Goal: Transaction & Acquisition: Purchase product/service

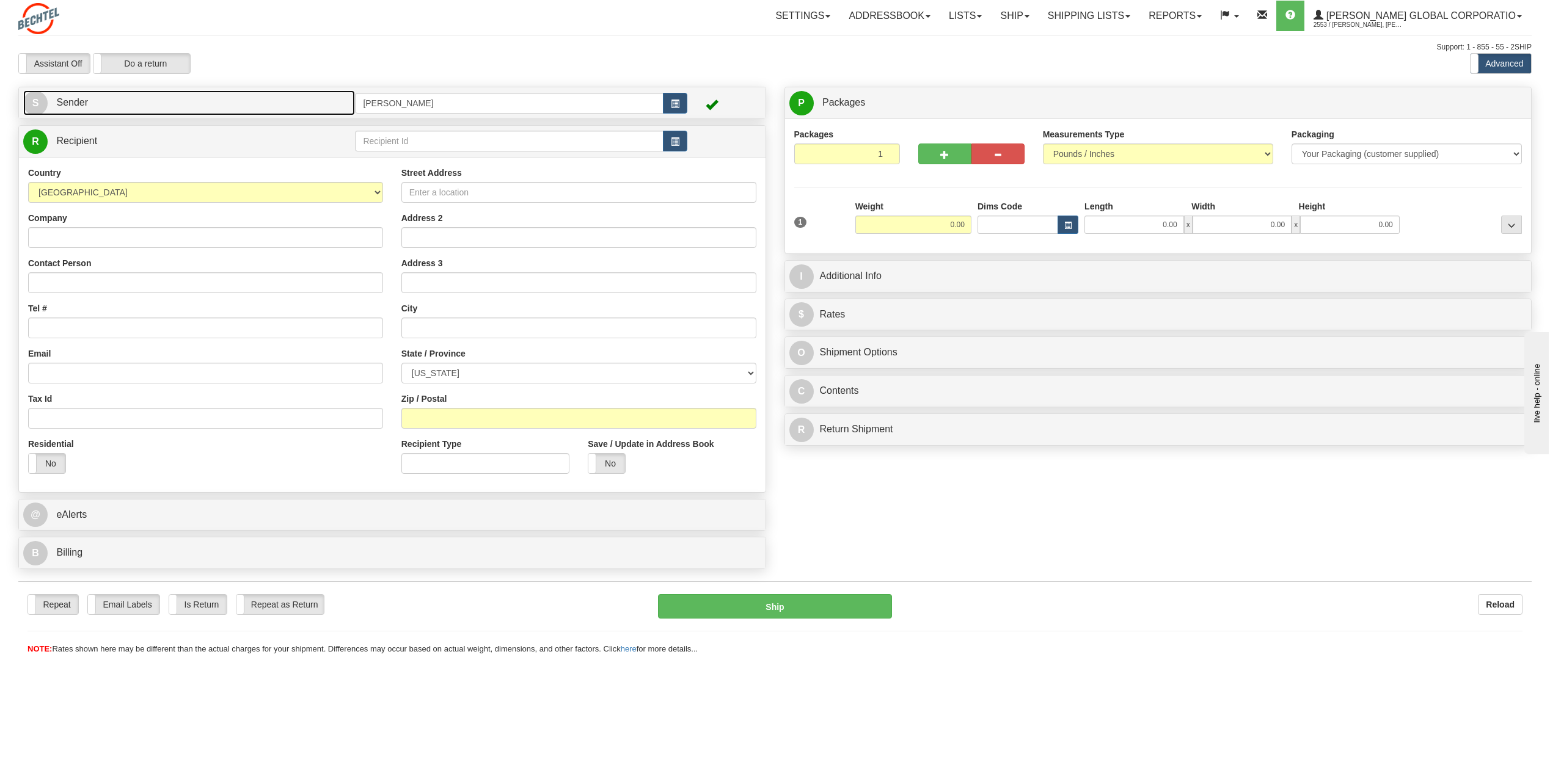
click at [28, 106] on span "S" at bounding box center [35, 102] width 24 height 24
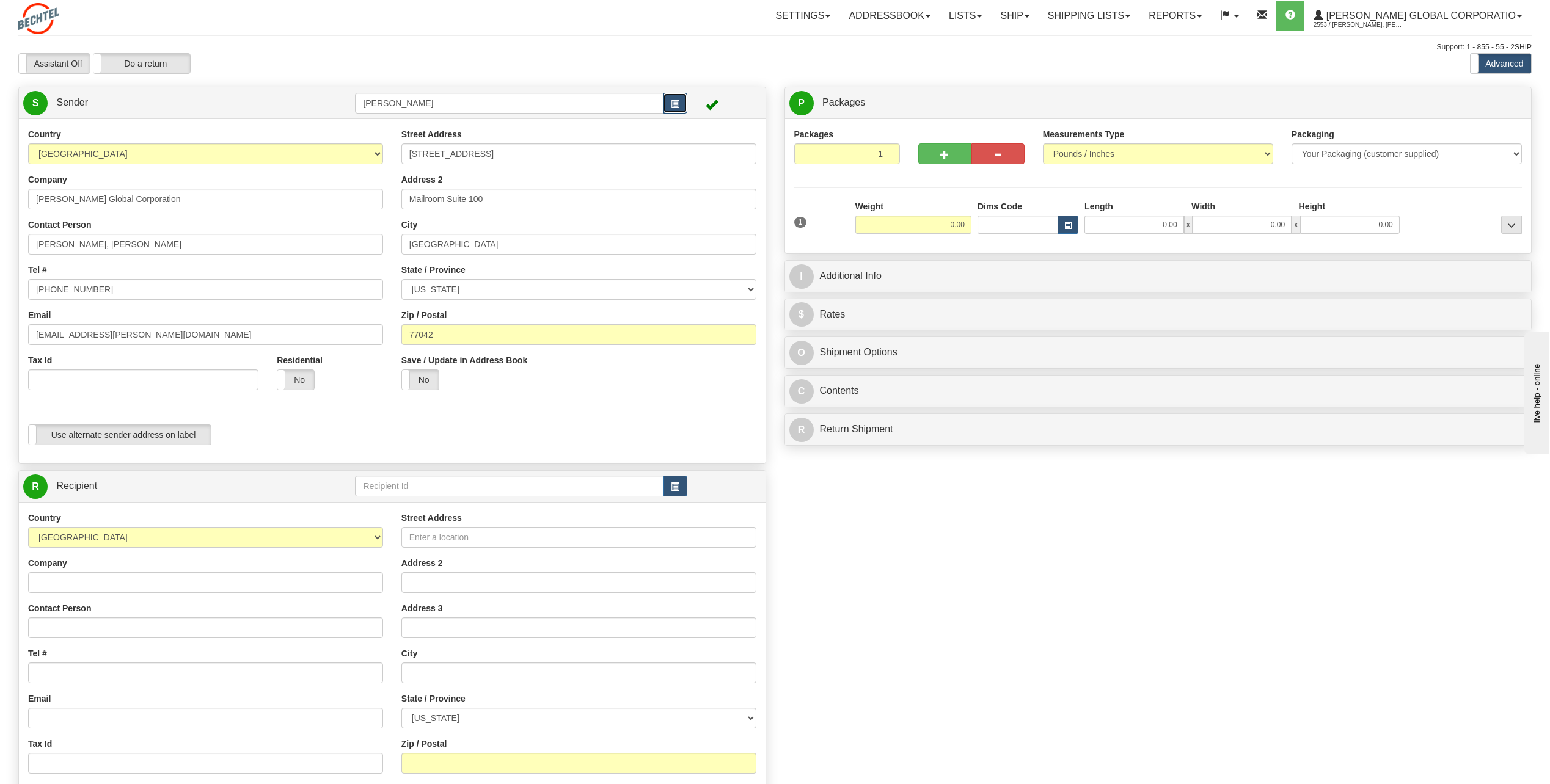
click at [677, 110] on button "button" at bounding box center [675, 103] width 24 height 20
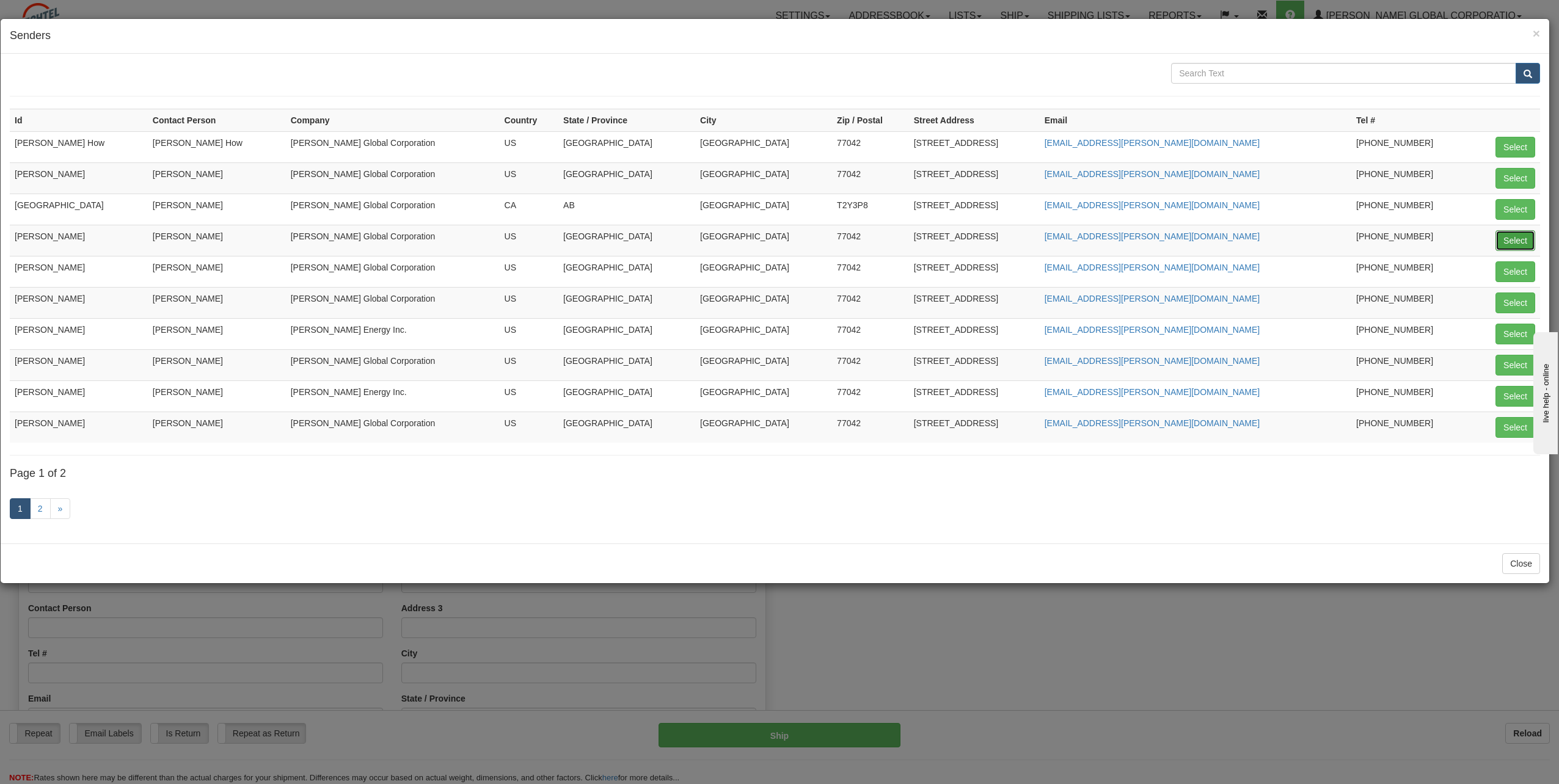
click at [1524, 243] on button "Select" at bounding box center [1515, 240] width 39 height 20
type input "[PERSON_NAME]"
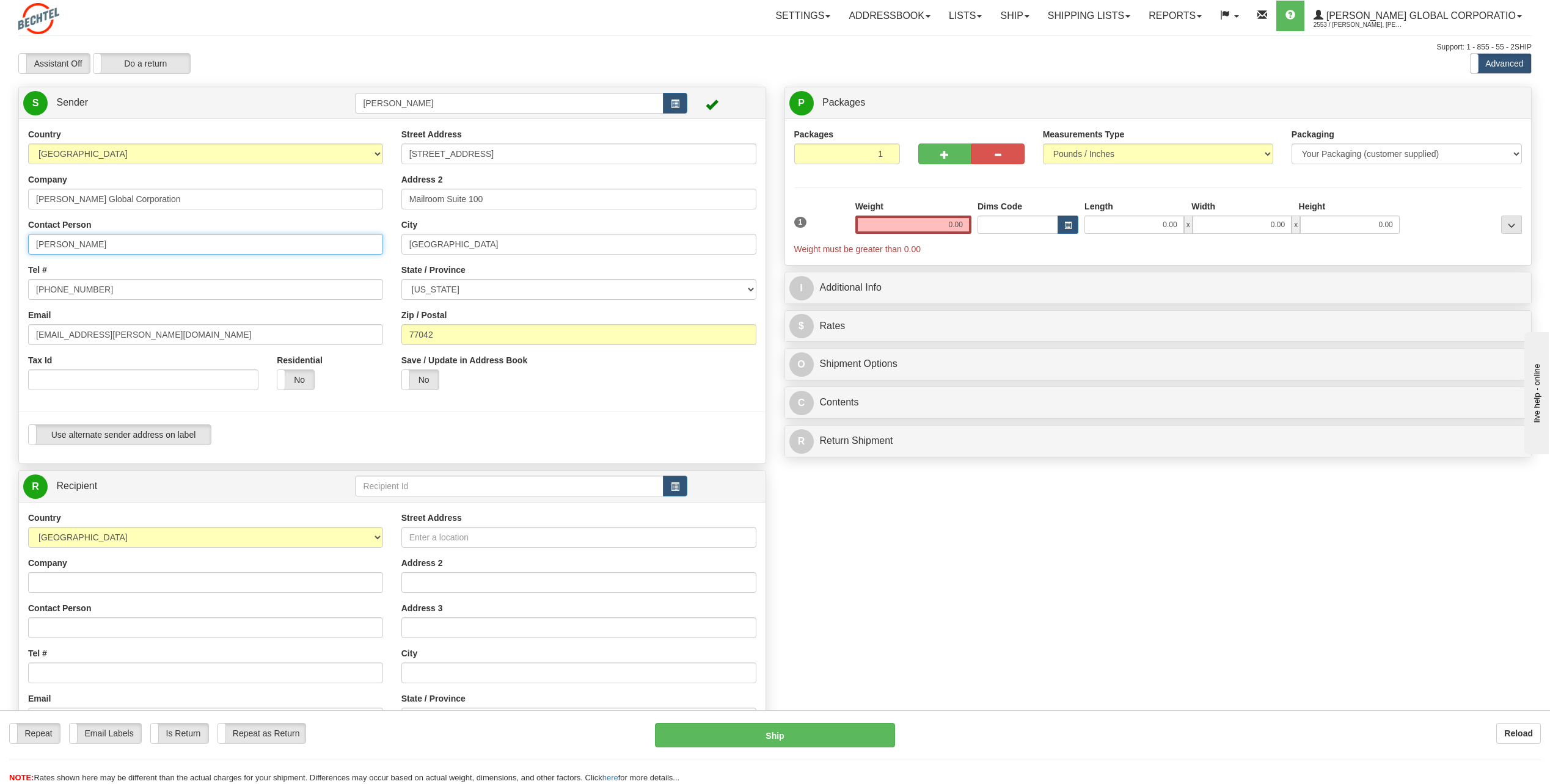
drag, startPoint x: 121, startPoint y: 245, endPoint x: -274, endPoint y: 279, distance: 396.5
click at [0, 279] on html "Training Course Close Toggle navigation Settings Shipping Preferences New Sende…" at bounding box center [775, 392] width 1550 height 784
type input "Dina Juarez"
click at [282, 265] on div "Tel # 713 235-9527" at bounding box center [206, 282] width 355 height 36
click at [102, 288] on input "[PHONE_NUMBER]" at bounding box center [206, 289] width 355 height 20
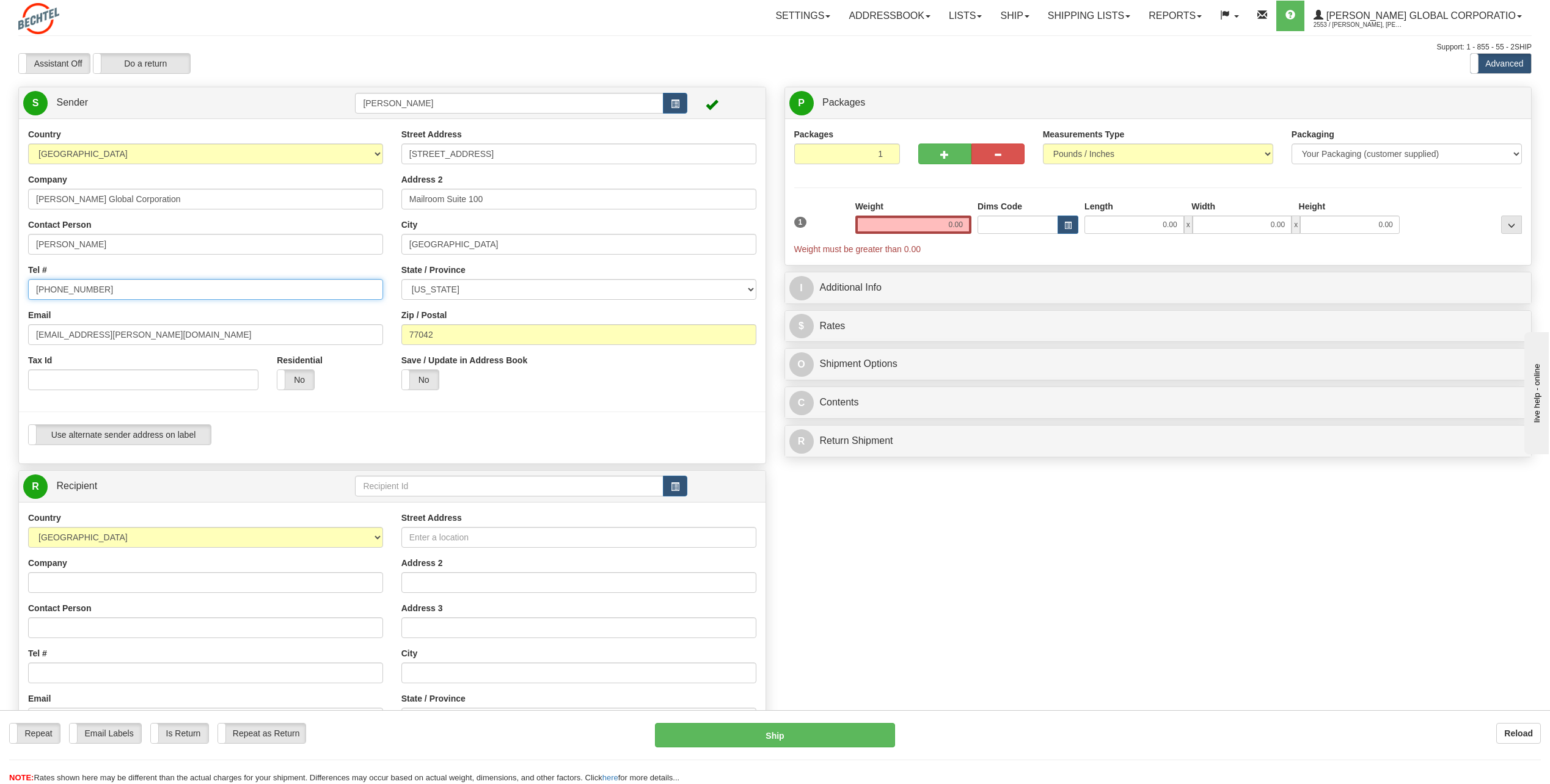
type input "713 235-2377"
drag, startPoint x: 72, startPoint y: 333, endPoint x: 18, endPoint y: 333, distance: 54.0
click at [19, 333] on div "Country [GEOGRAPHIC_DATA] [GEOGRAPHIC_DATA] [GEOGRAPHIC_DATA] [GEOGRAPHIC_DATA]…" at bounding box center [392, 292] width 747 height 326
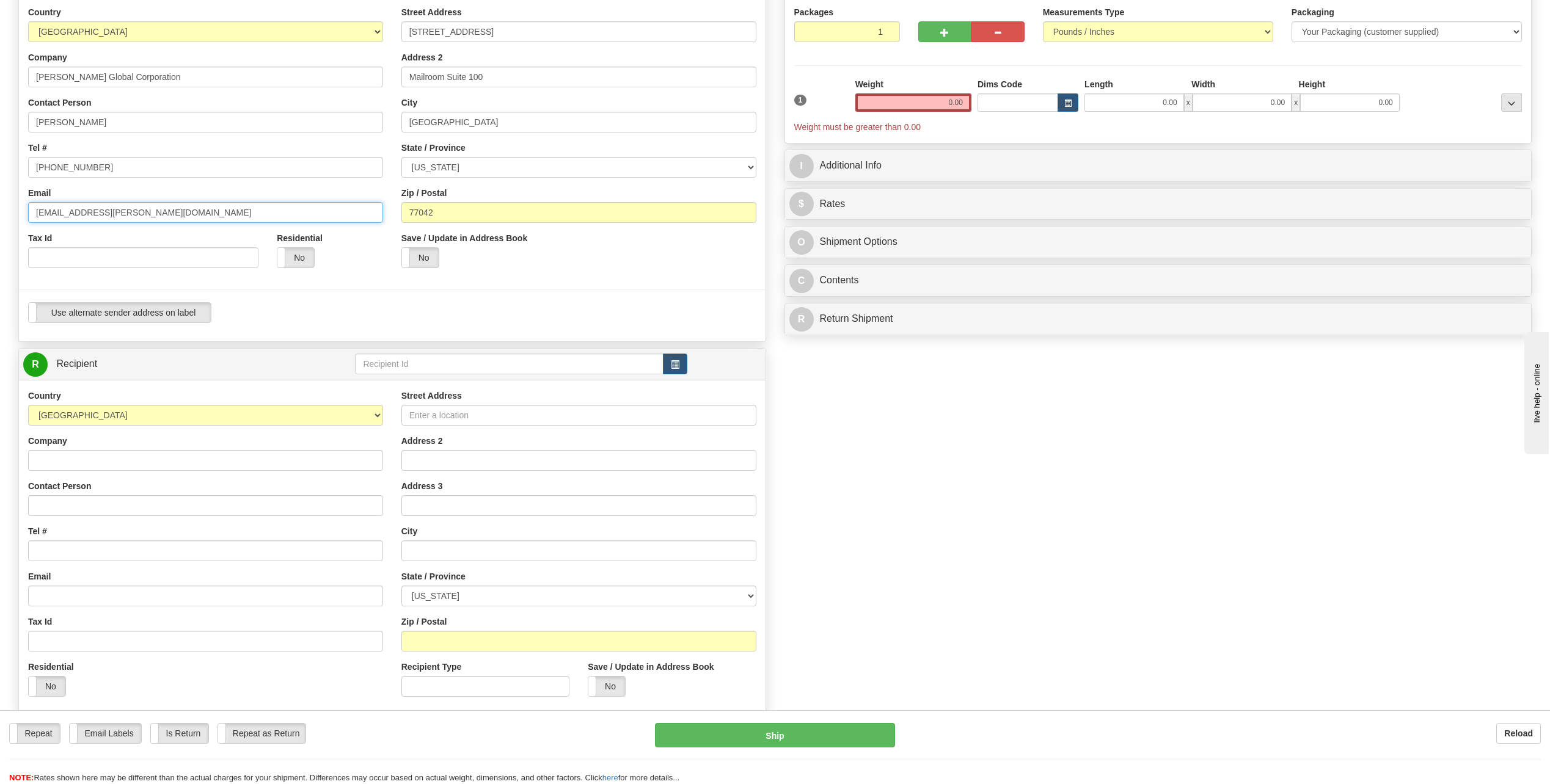
scroll to position [184, 0]
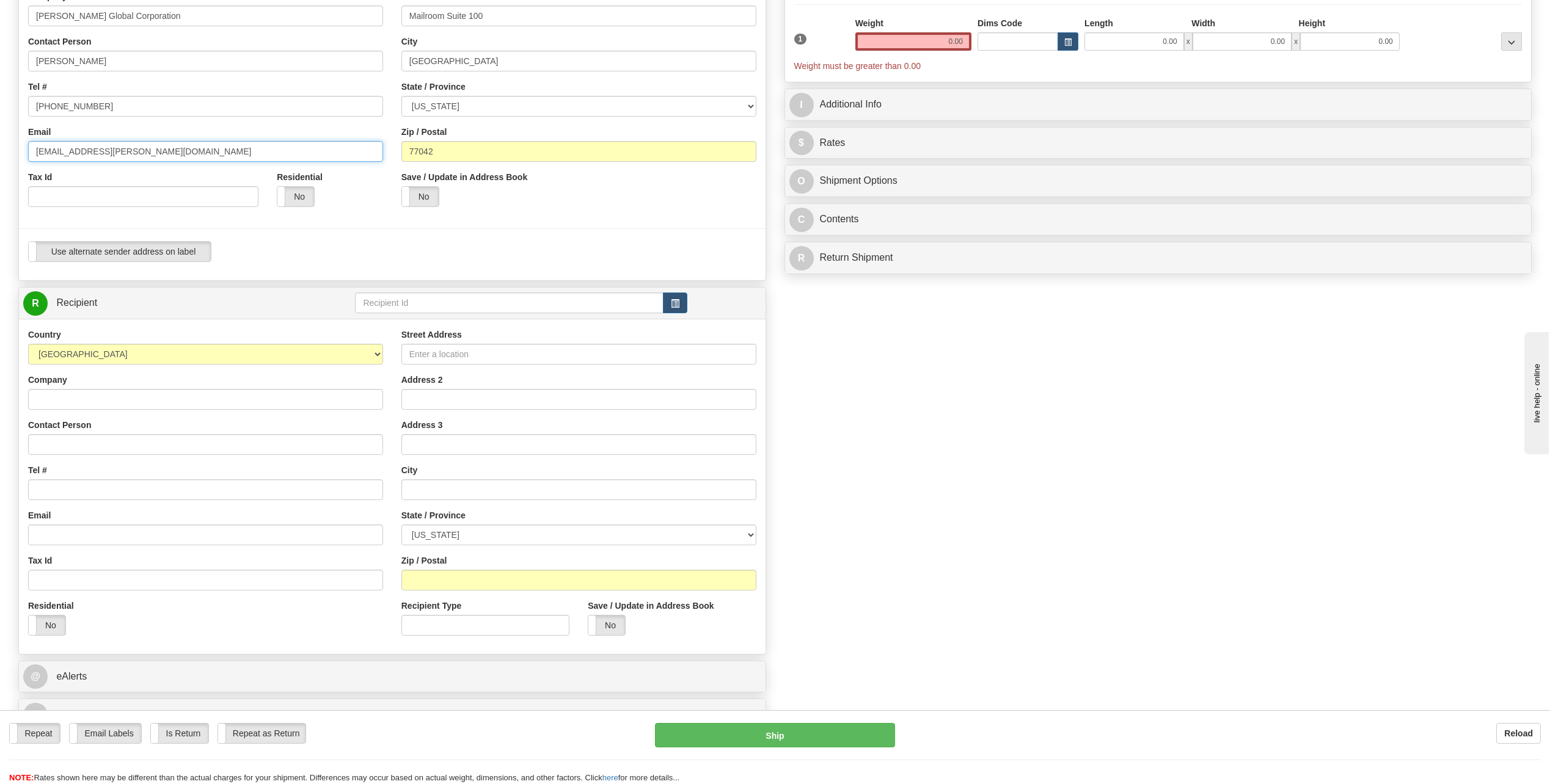
type input "djuarez1@bechtel.com"
click at [66, 438] on input "Contact Person" at bounding box center [206, 444] width 355 height 20
type input "Angelique Mathews"
click at [55, 489] on input "Tel #" at bounding box center [206, 489] width 355 height 20
click at [58, 482] on input "Tel #" at bounding box center [206, 489] width 355 height 20
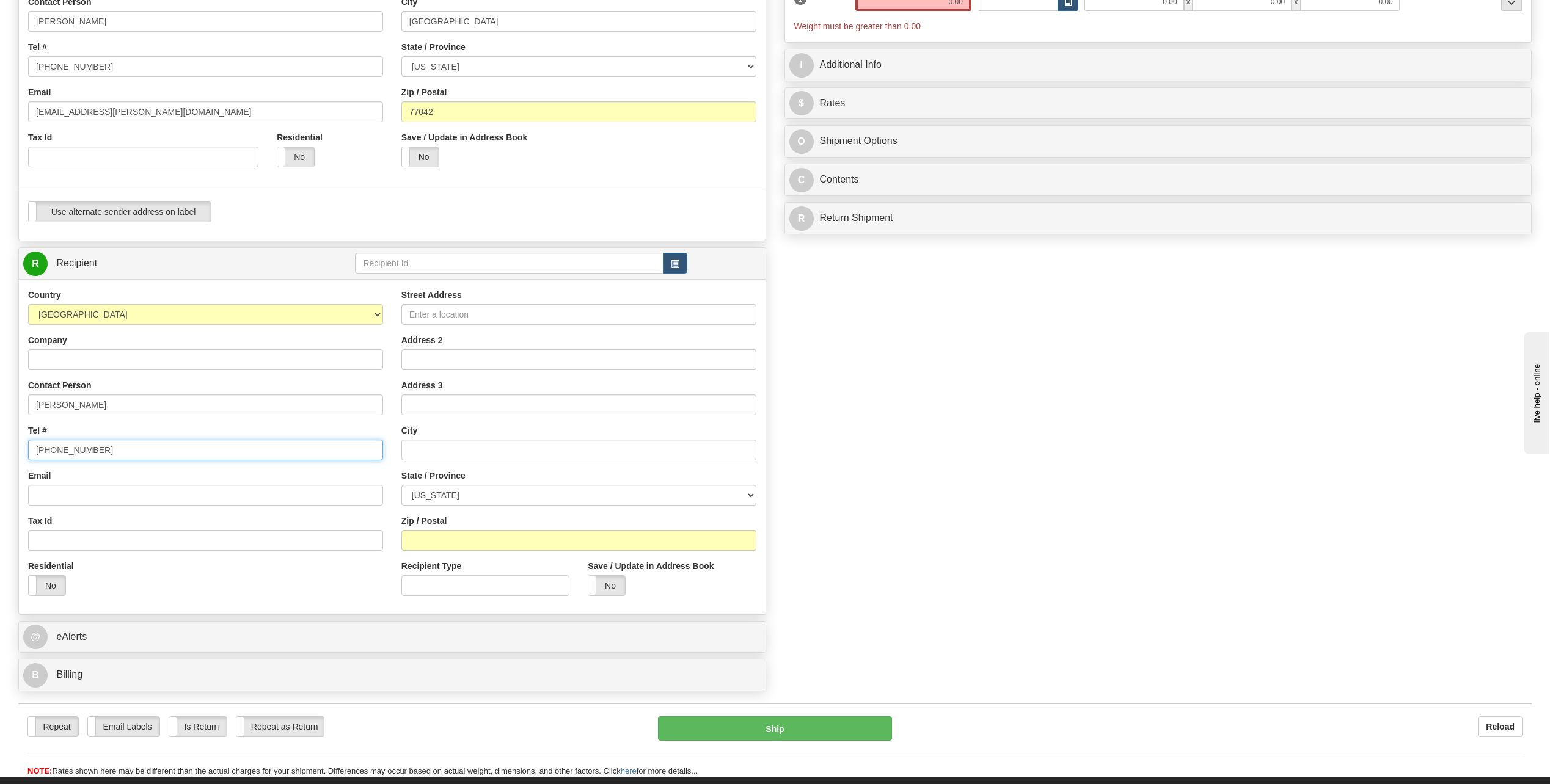
scroll to position [244, 0]
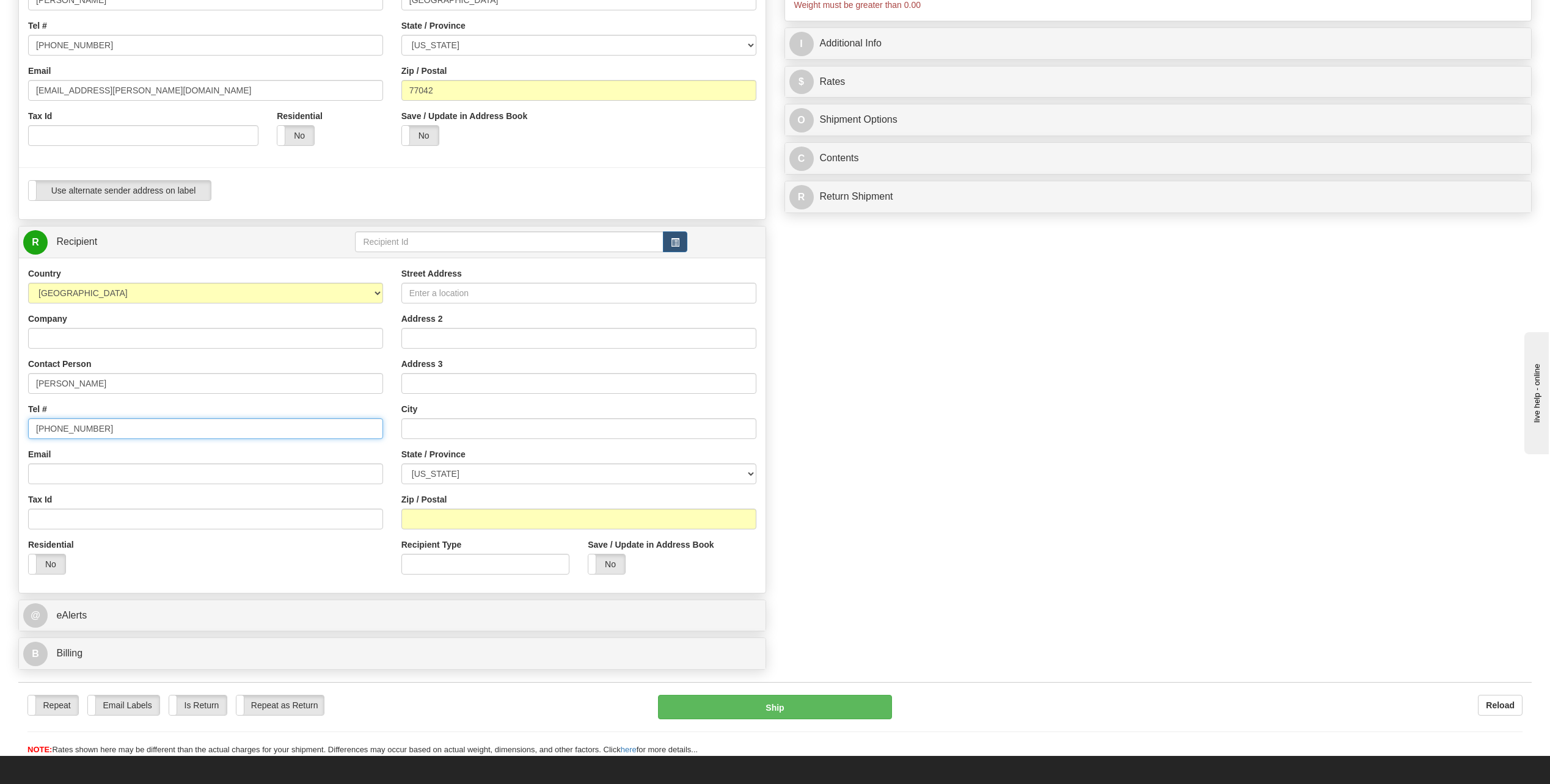
type input "713 235-3354"
click at [444, 288] on input "Street Address" at bounding box center [579, 293] width 355 height 20
type input "4422 Capstone Crossing"
click at [438, 431] on input "text" at bounding box center [579, 429] width 355 height 20
type input "Lake Charles"
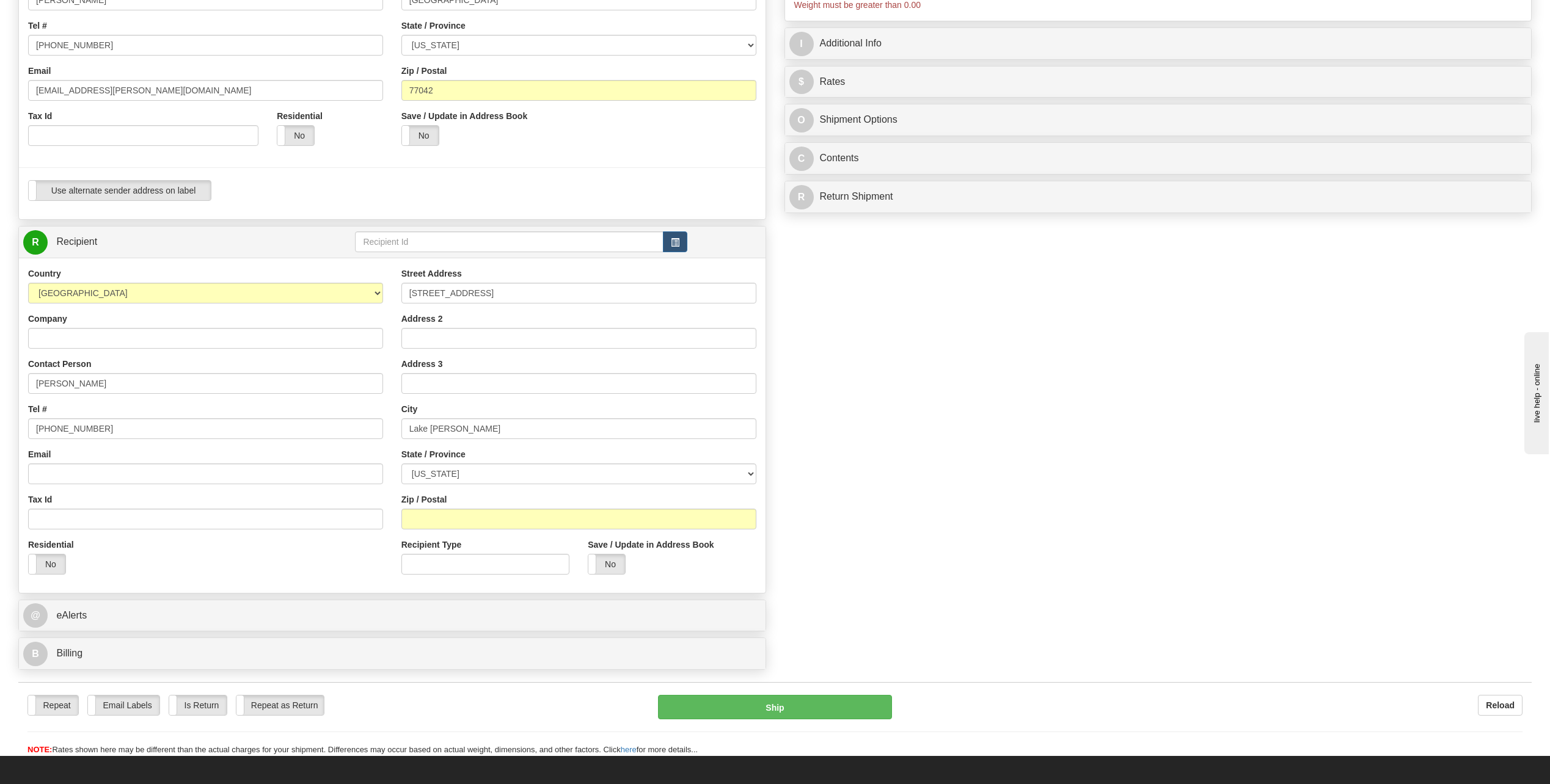
click at [682, 410] on div "City Lake Charles" at bounding box center [579, 422] width 355 height 36
click at [754, 471] on select "ALABAMA ALASKA ARIZONA ARKANSAS Armed Forces America Armed Forces Europe Armed …" at bounding box center [579, 474] width 355 height 20
select select "LA"
click at [401, 463] on select "ALABAMA ALASKA ARIZONA ARKANSAS Armed Forces America Armed Forces Europe Armed …" at bounding box center [579, 474] width 355 height 20
click at [432, 526] on input "Zip / Postal" at bounding box center [579, 519] width 355 height 20
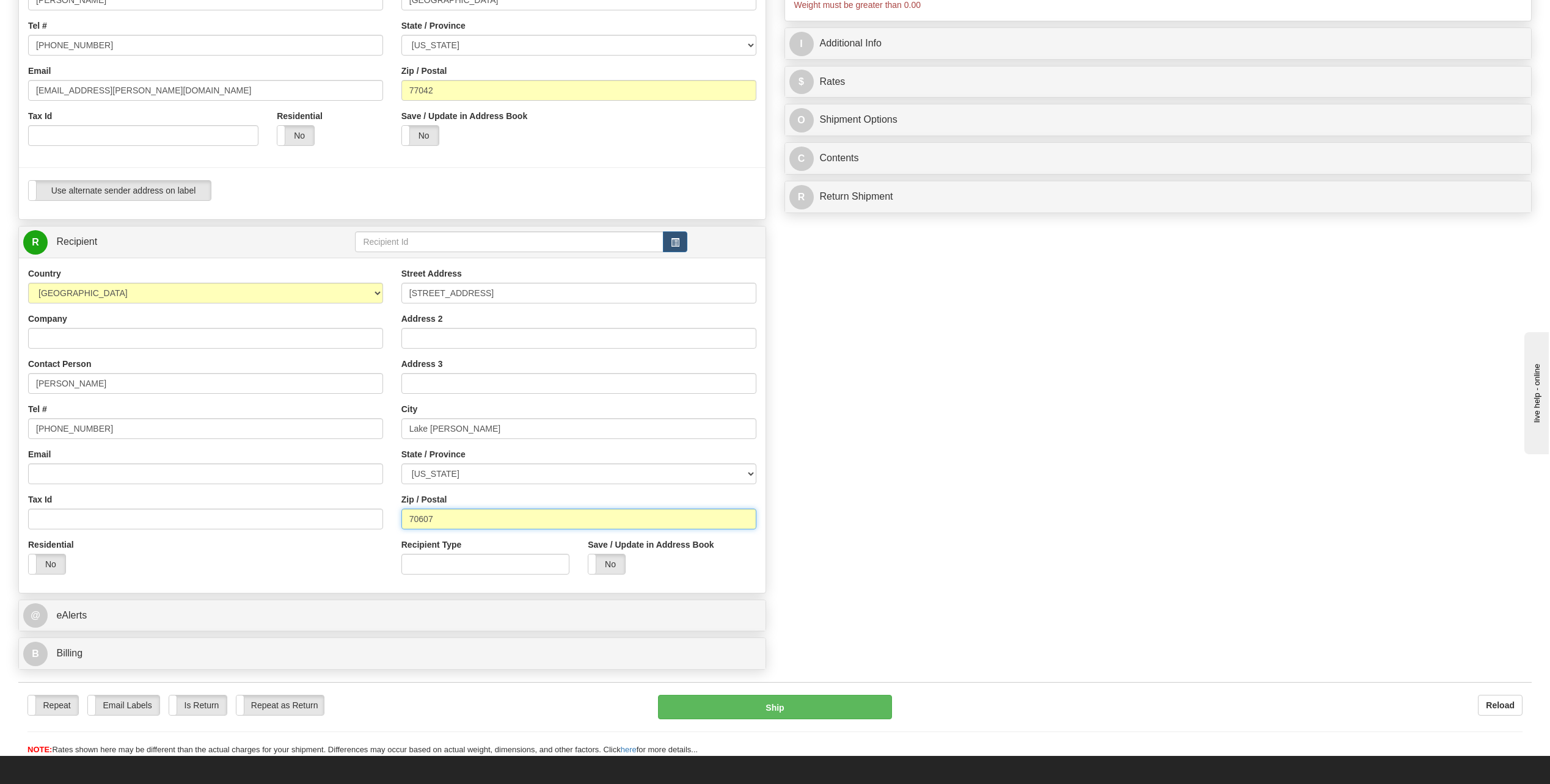
type input "70607"
click at [1039, 526] on div "Create a label for the return Create Pickup Without Label S" at bounding box center [775, 259] width 1532 height 834
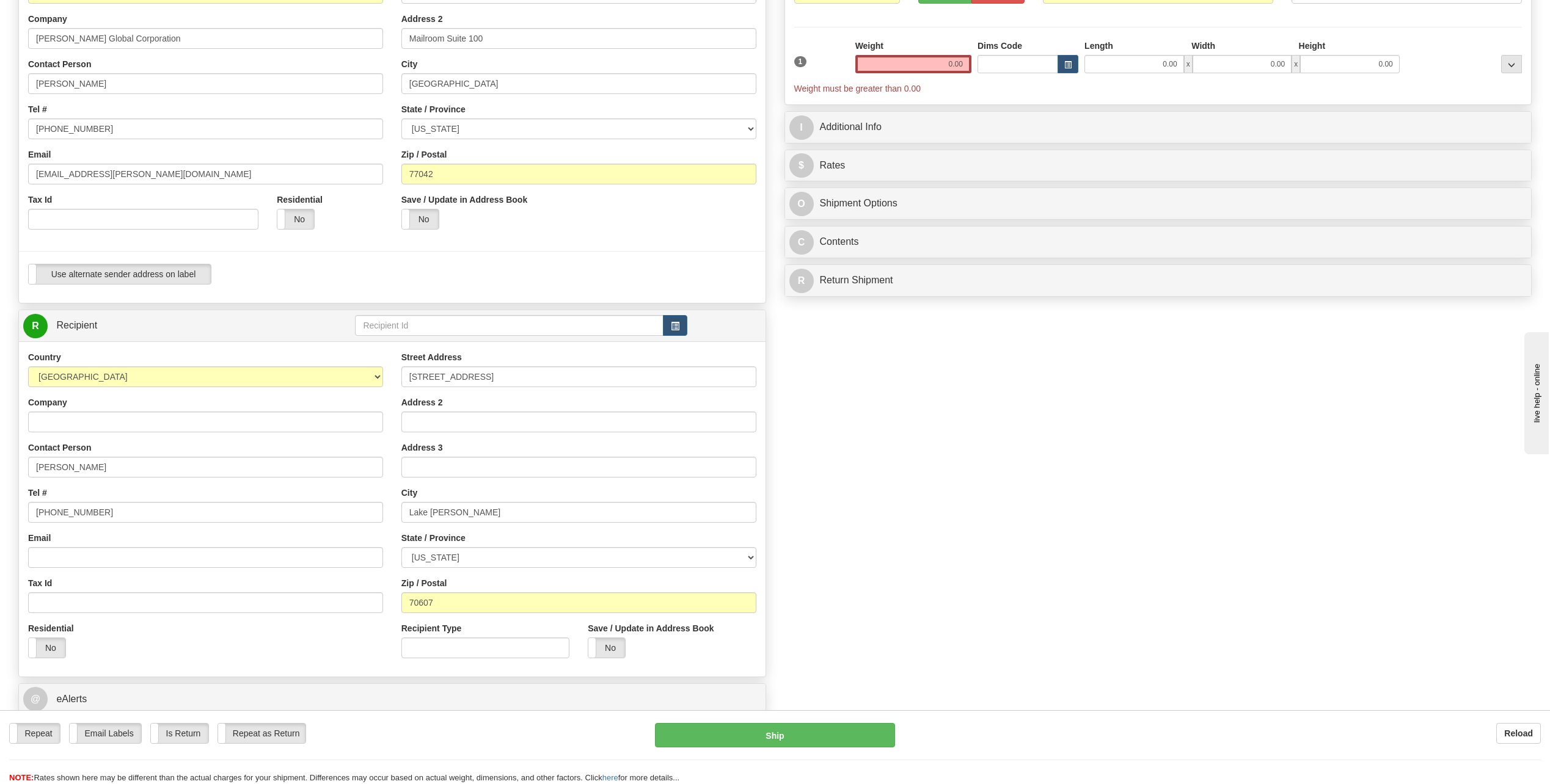
scroll to position [122, 0]
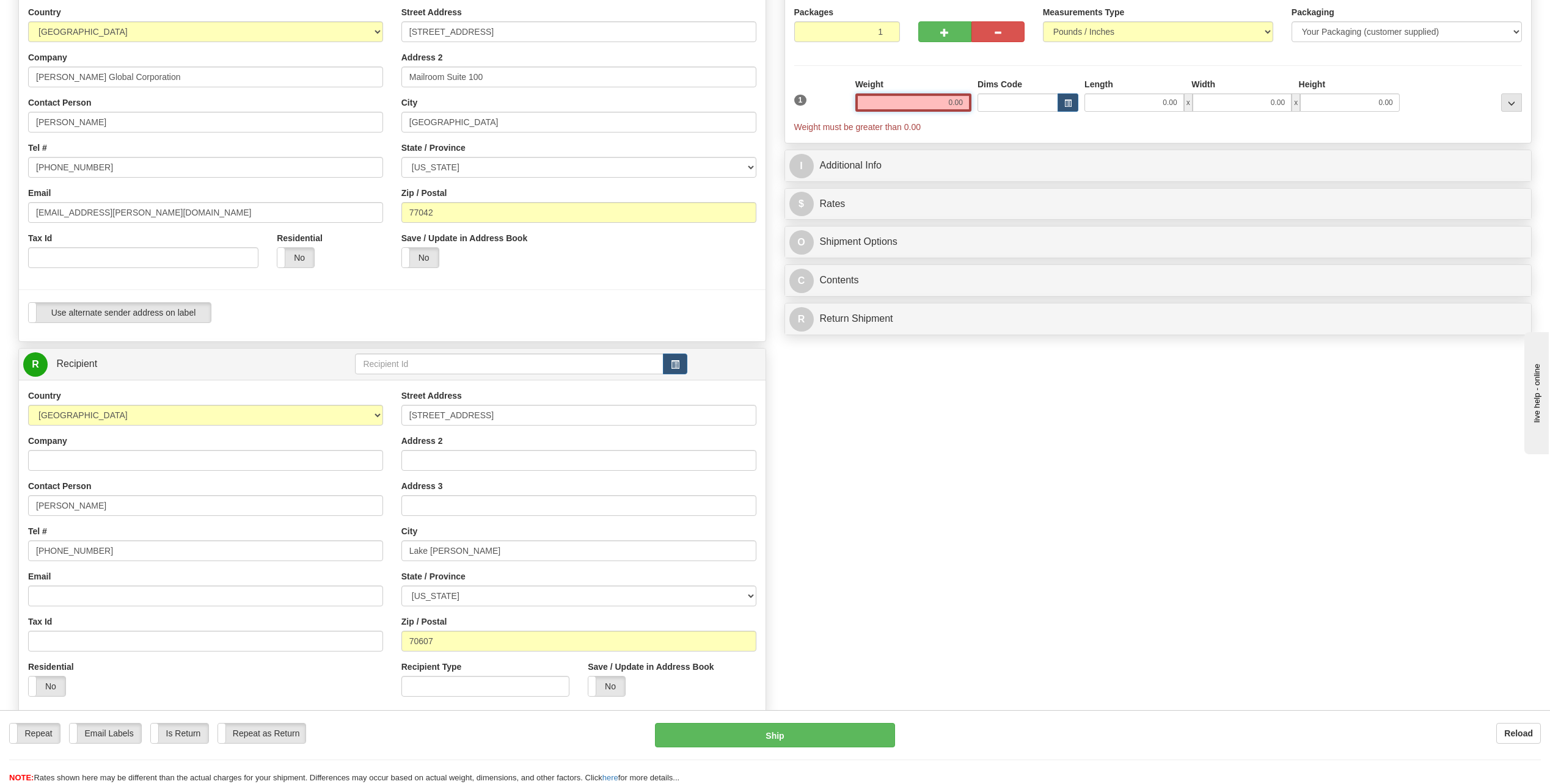
drag, startPoint x: 941, startPoint y: 102, endPoint x: 1019, endPoint y: 110, distance: 78.4
click at [1019, 110] on div "1 Weight 0.00 Dims Code 0.00" at bounding box center [1159, 106] width 735 height 55
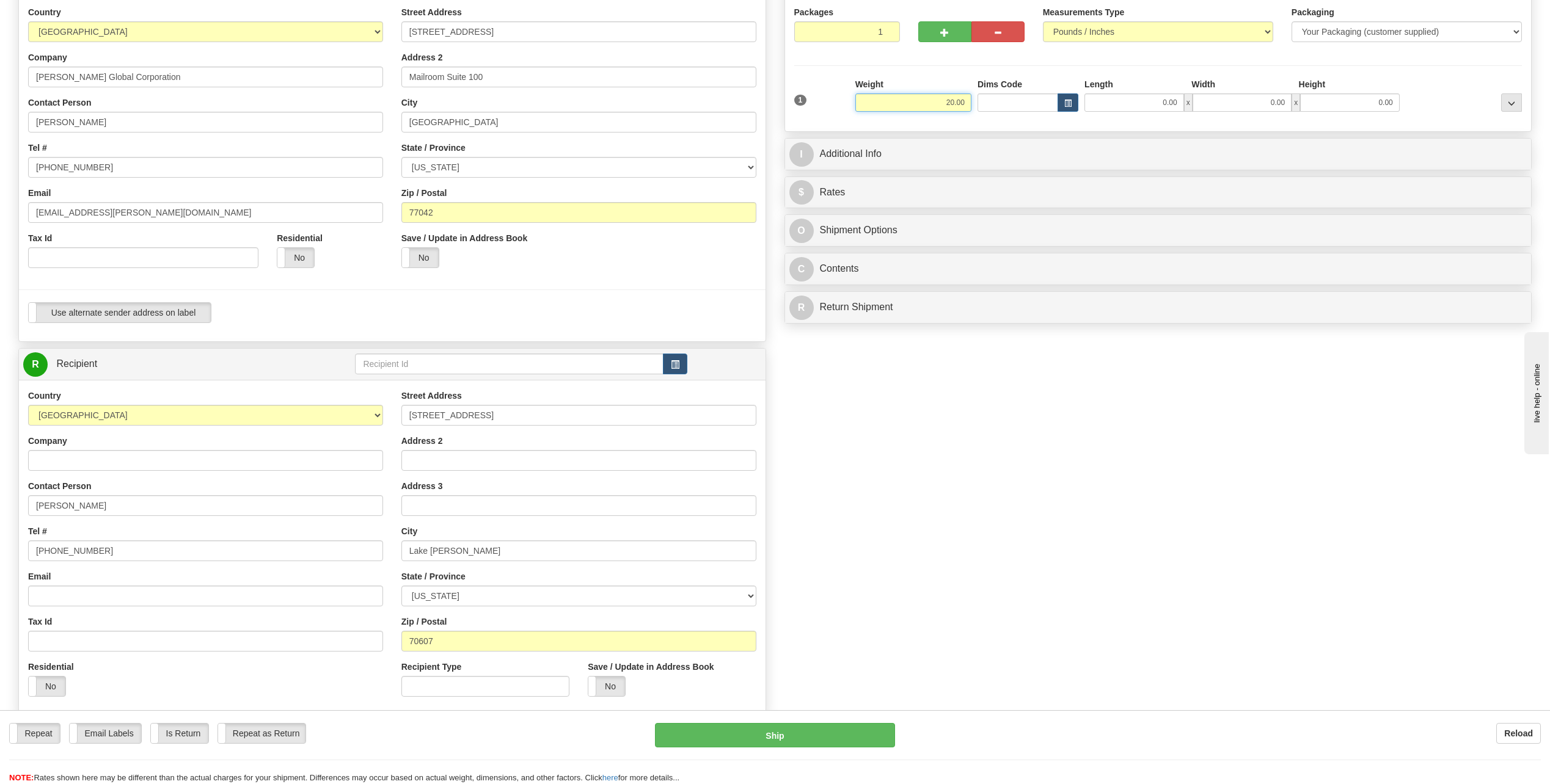
type input "20.00"
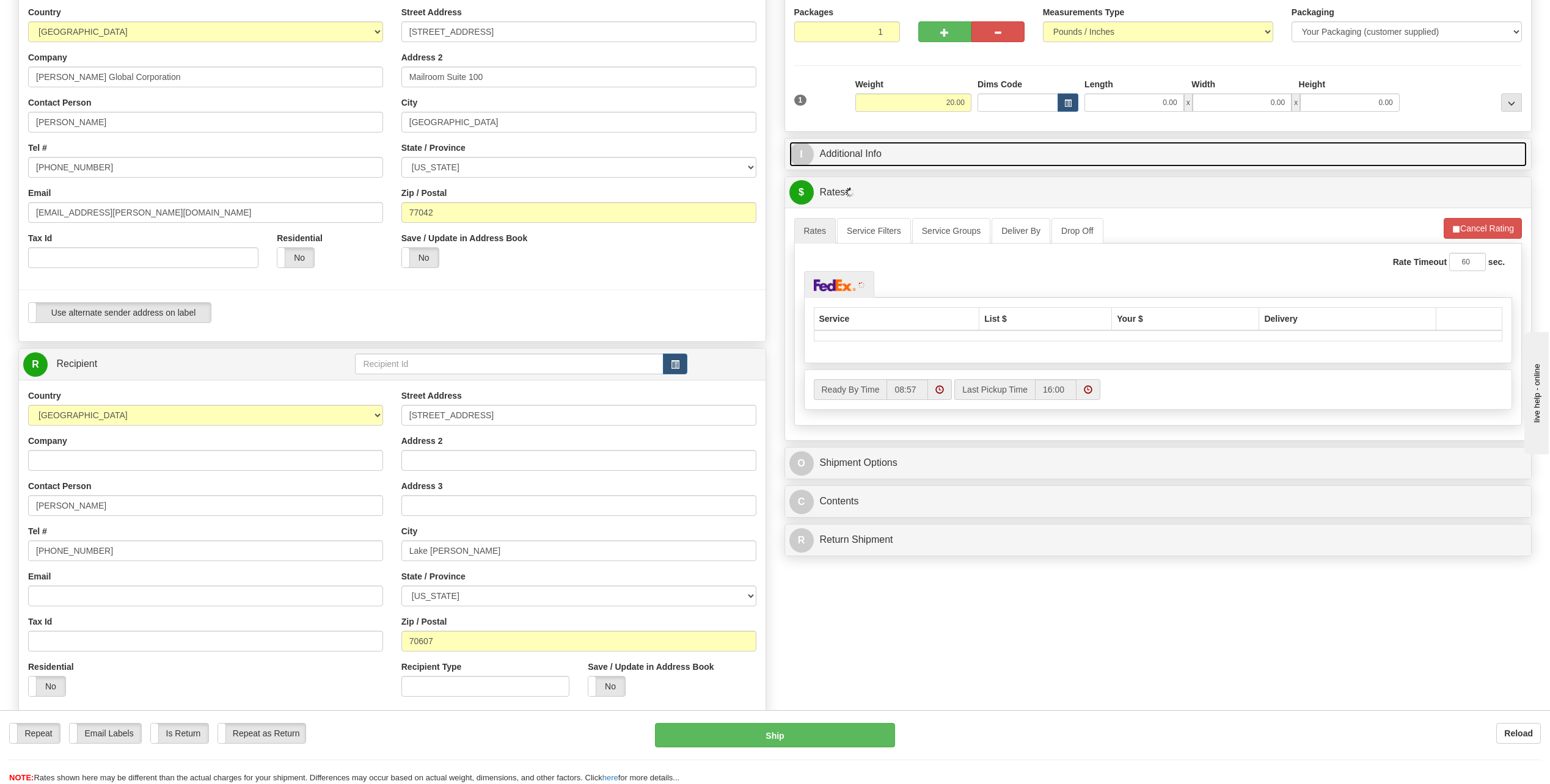
click at [802, 157] on span "I" at bounding box center [801, 154] width 24 height 24
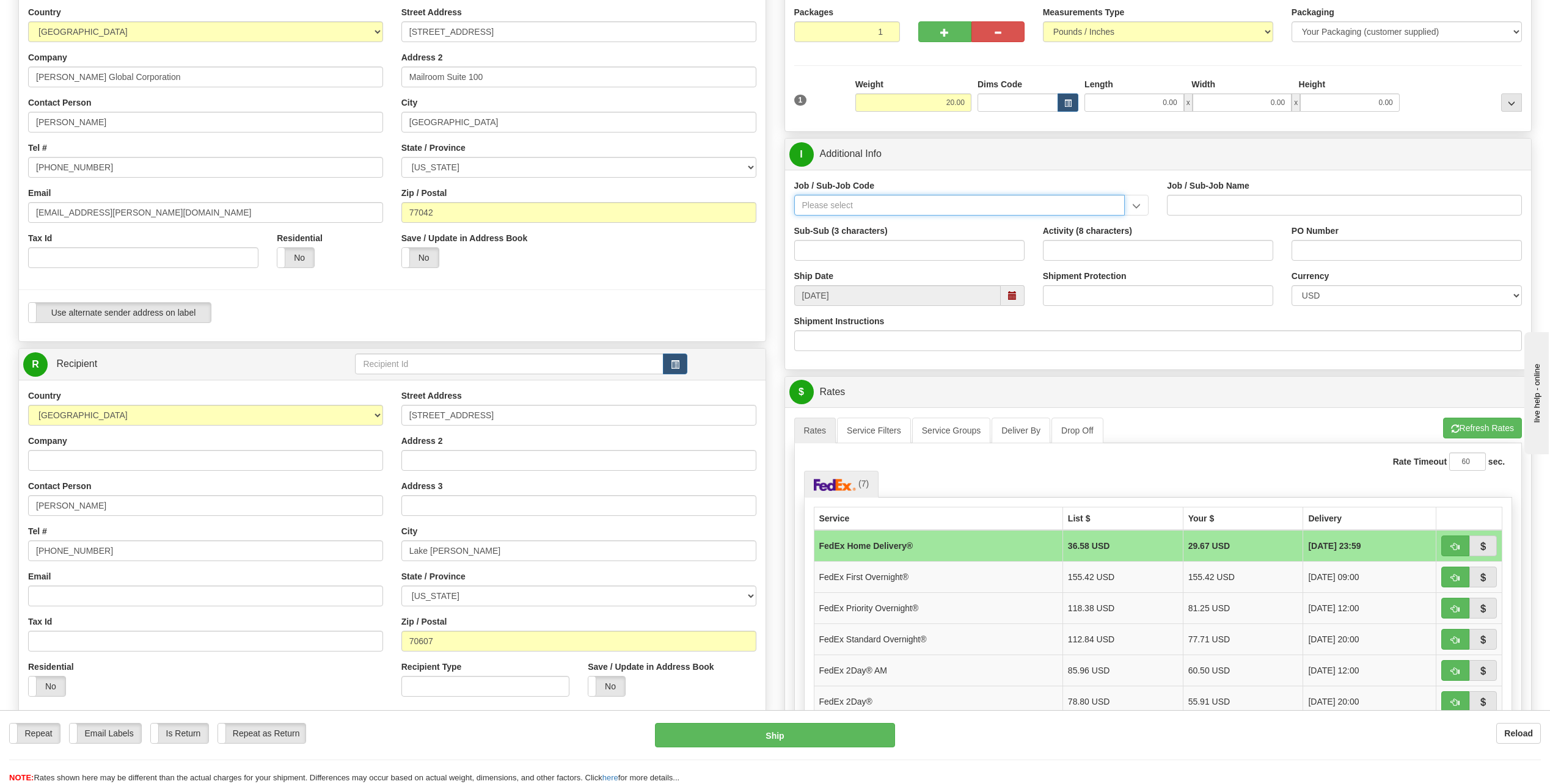
click at [814, 204] on input "Job / Sub-Job Code" at bounding box center [960, 205] width 331 height 20
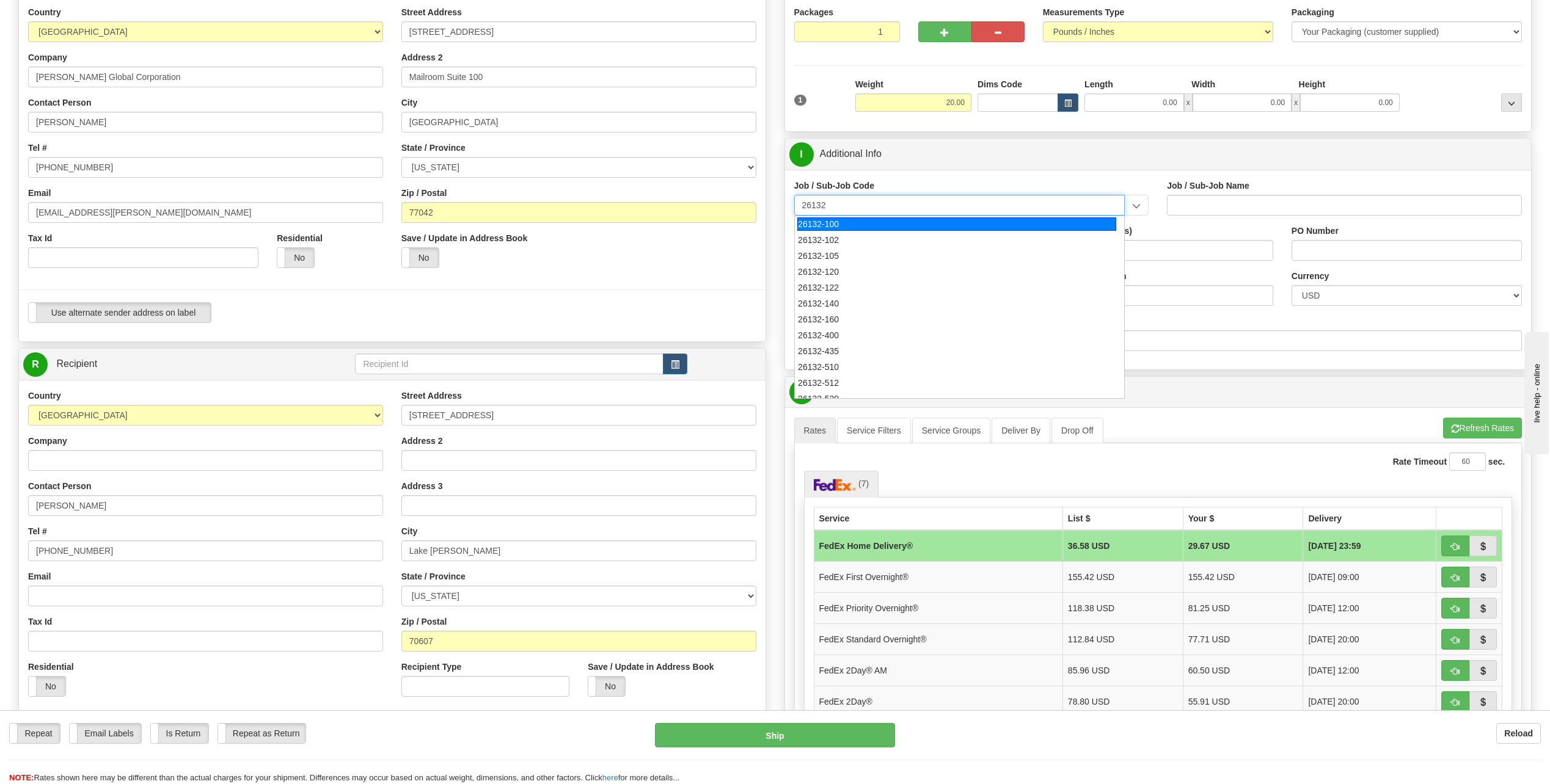
click at [828, 222] on div "26132-100" at bounding box center [956, 224] width 319 height 13
type input "26132-100"
type input "DRIFTWOOD LNG - HOME OFFICE - HOUSTON ACTIVITIES"
type input "26132-100"
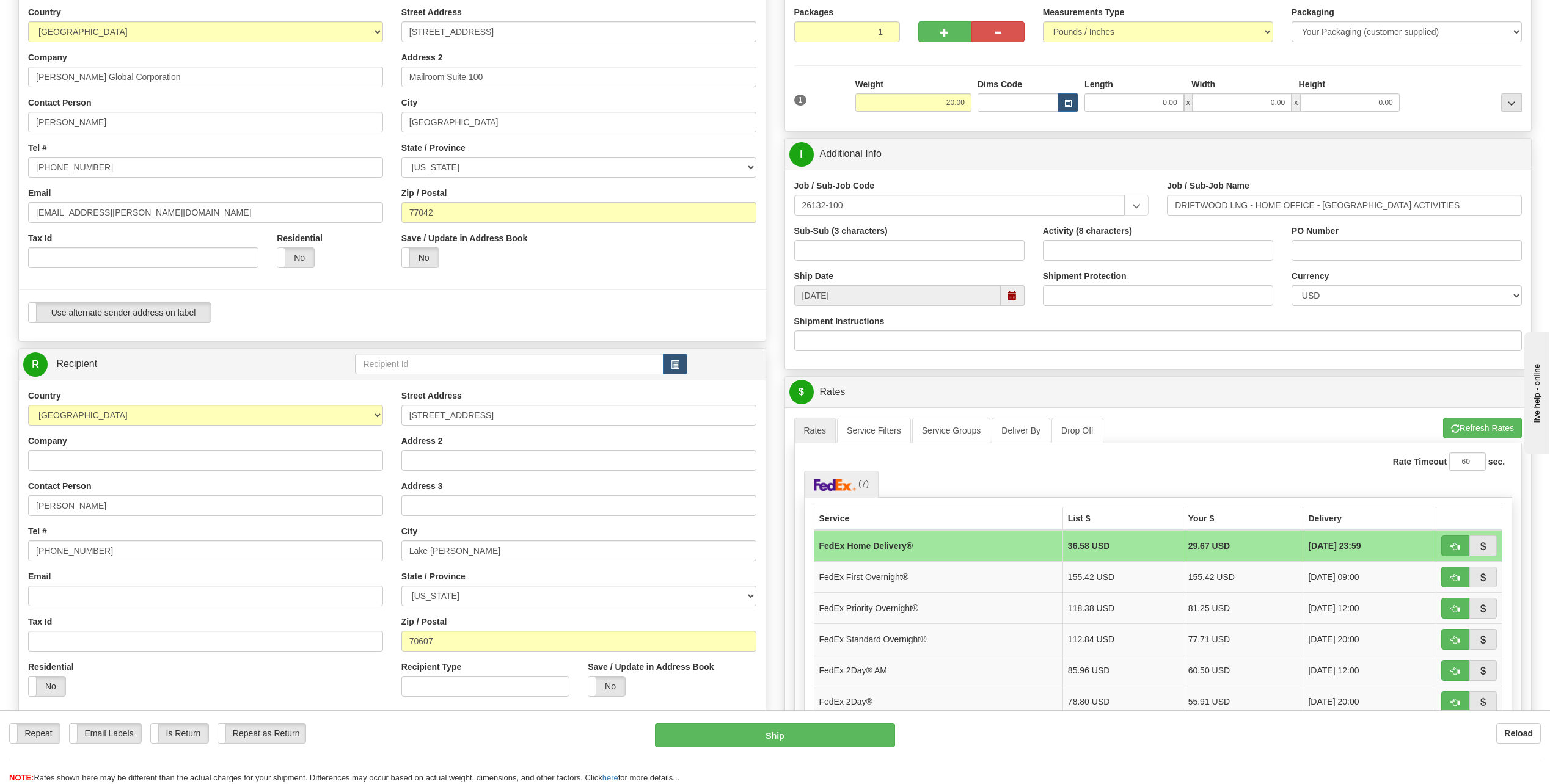
scroll to position [184, 0]
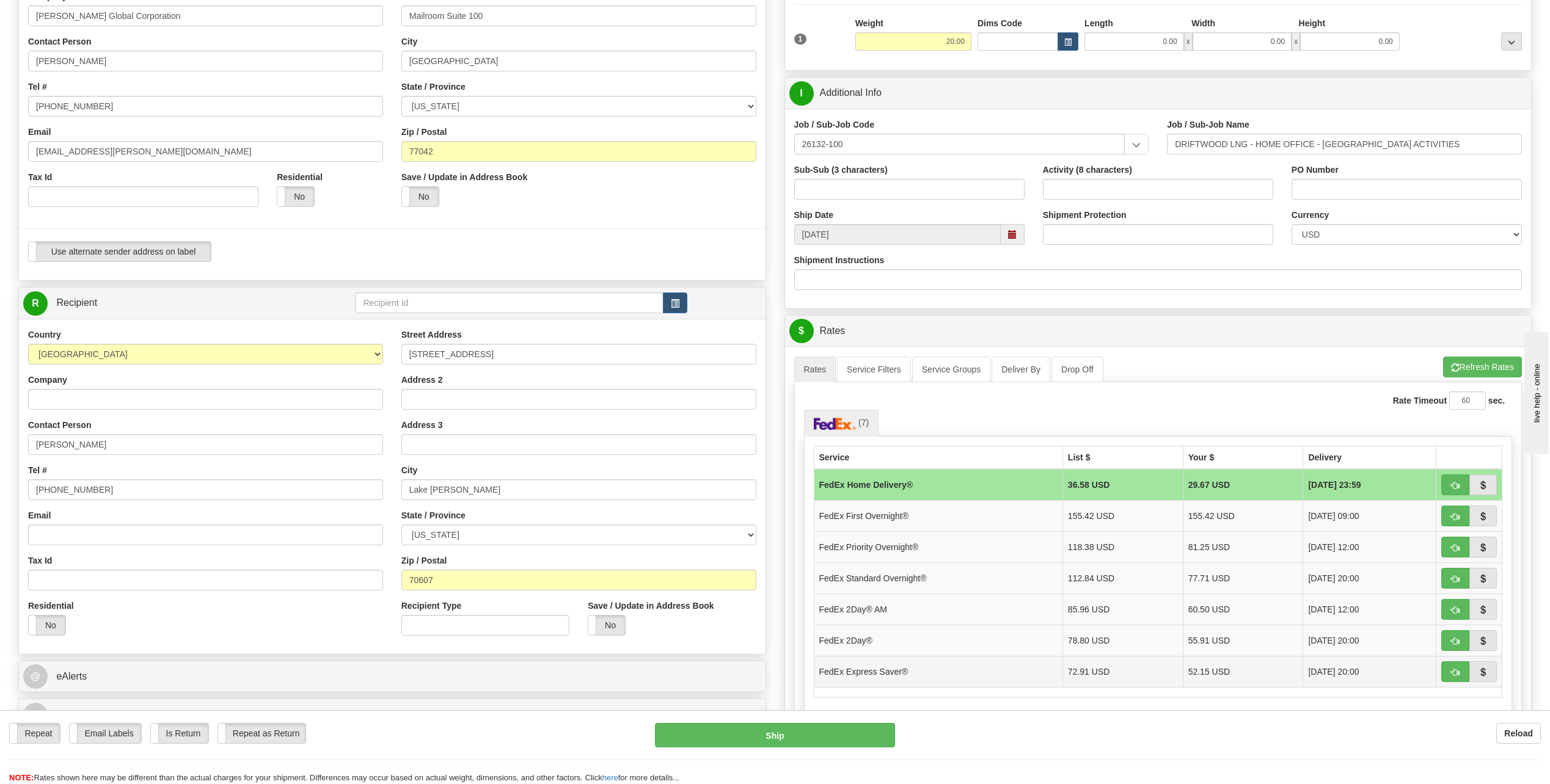
click at [889, 672] on td "FedEx Express Saver®" at bounding box center [937, 671] width 248 height 32
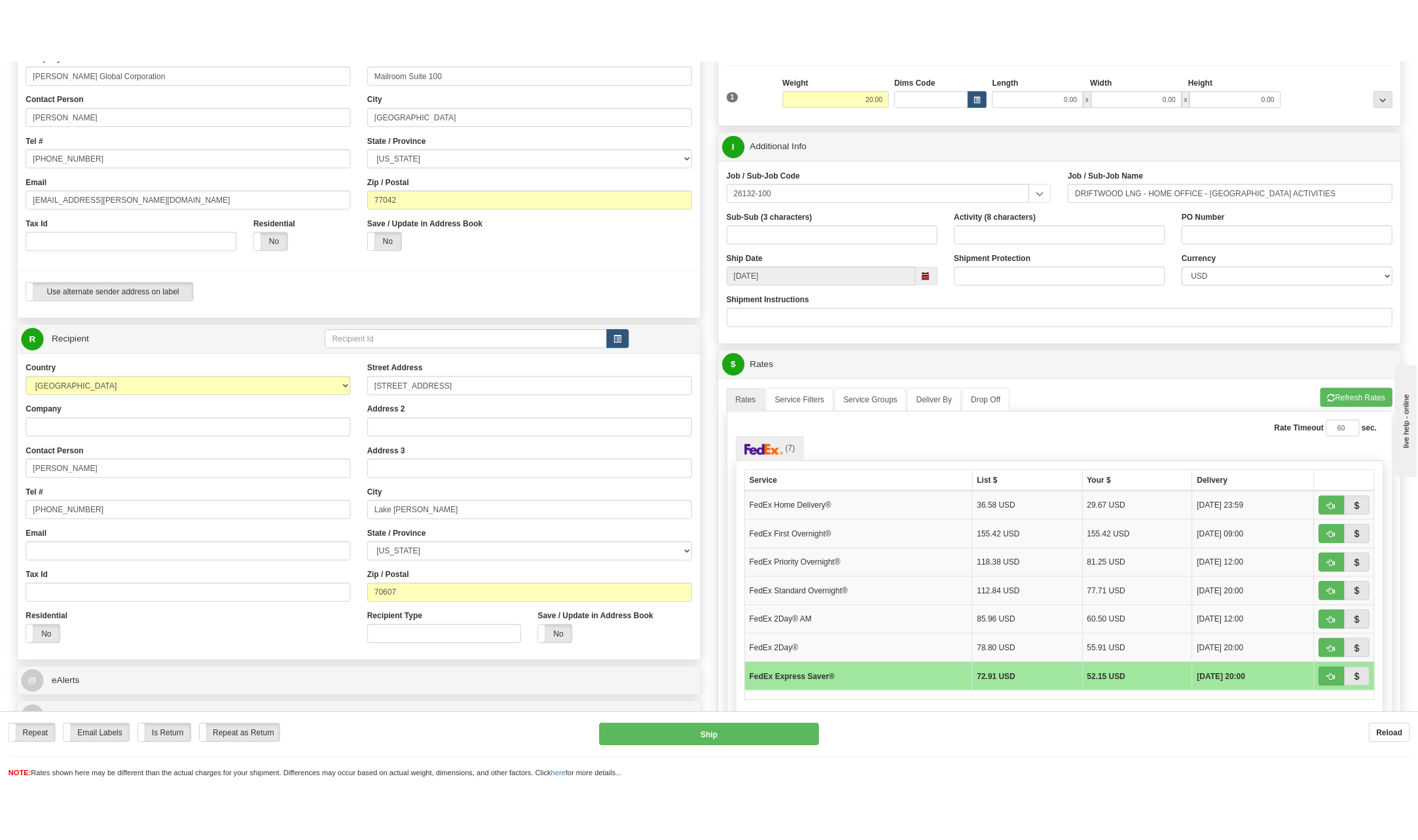
scroll to position [262, 0]
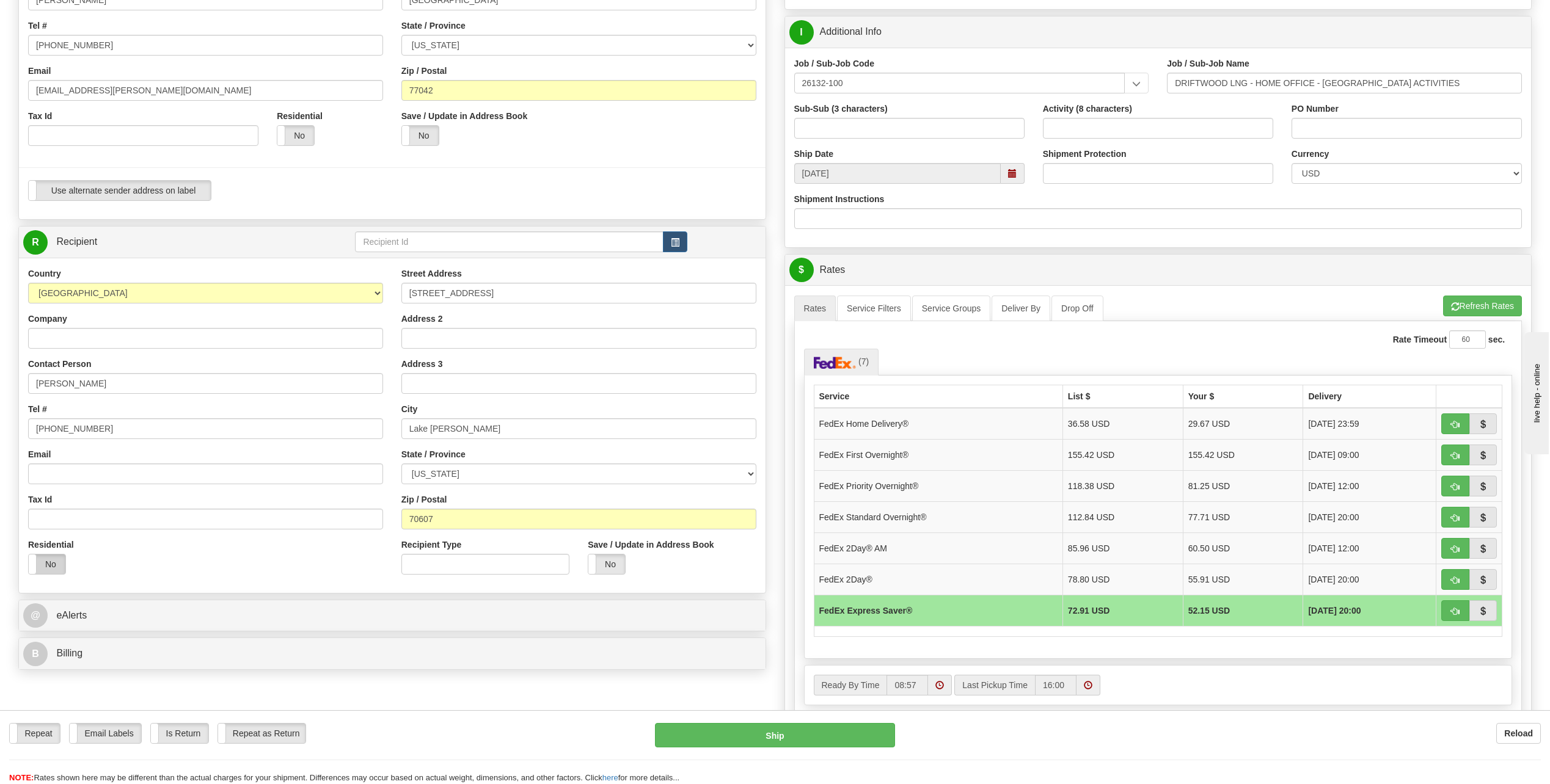
click at [54, 563] on label "No" at bounding box center [47, 564] width 37 height 20
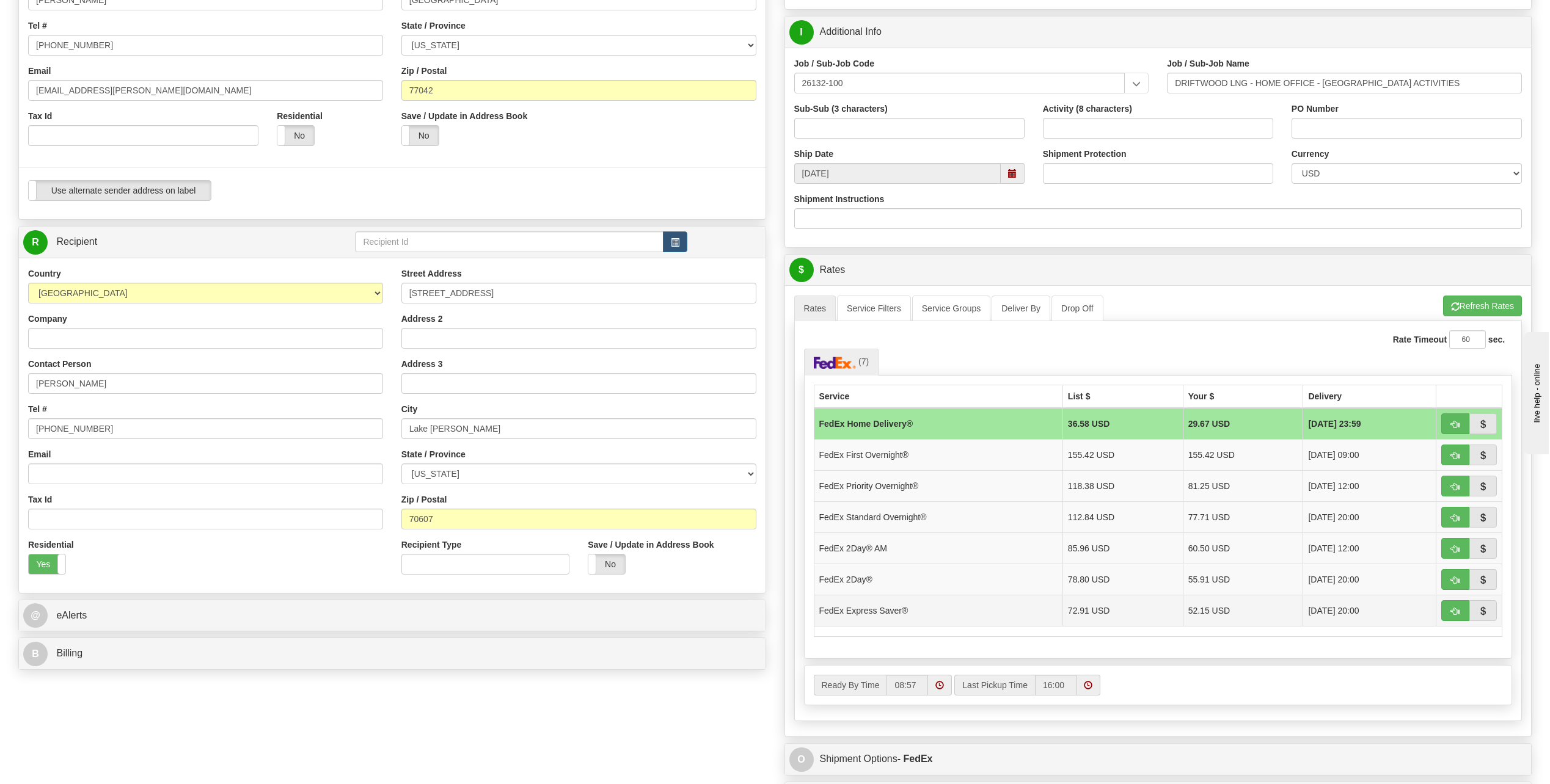
click at [909, 608] on td "FedEx Express Saver®" at bounding box center [937, 611] width 248 height 32
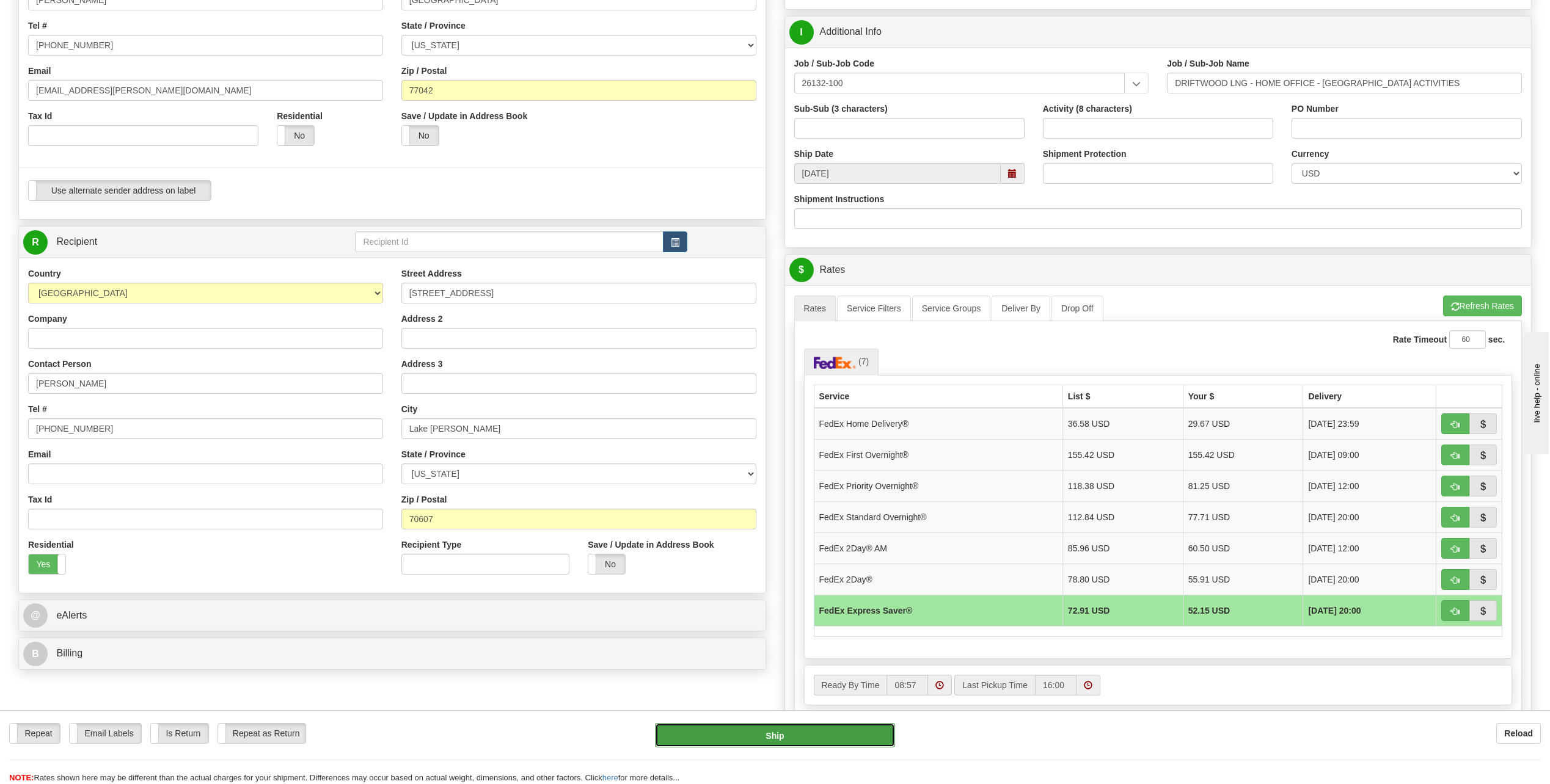
click at [822, 735] on button "Ship" at bounding box center [775, 735] width 240 height 24
type input "20"
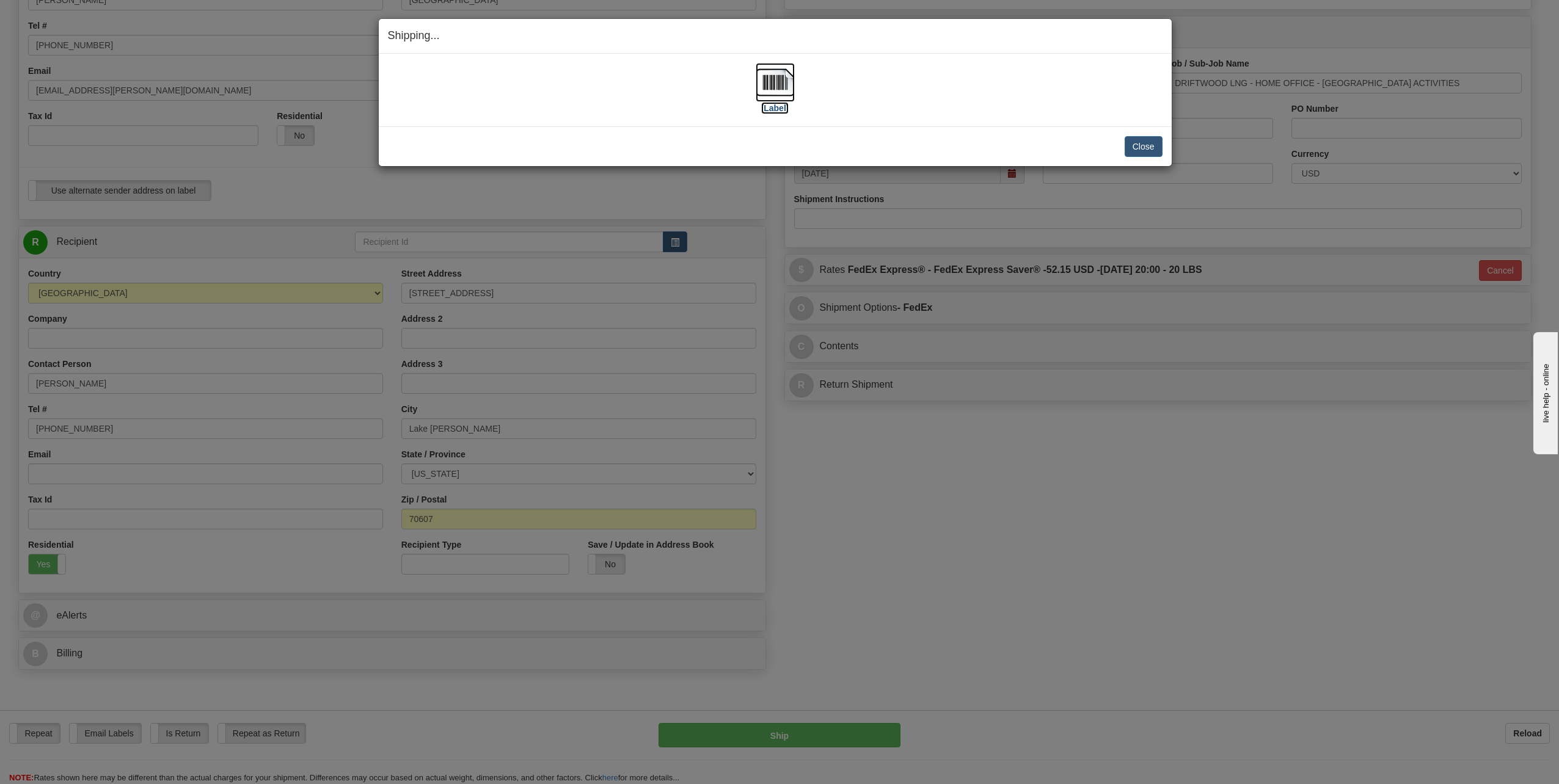
click at [772, 75] on img at bounding box center [776, 83] width 39 height 39
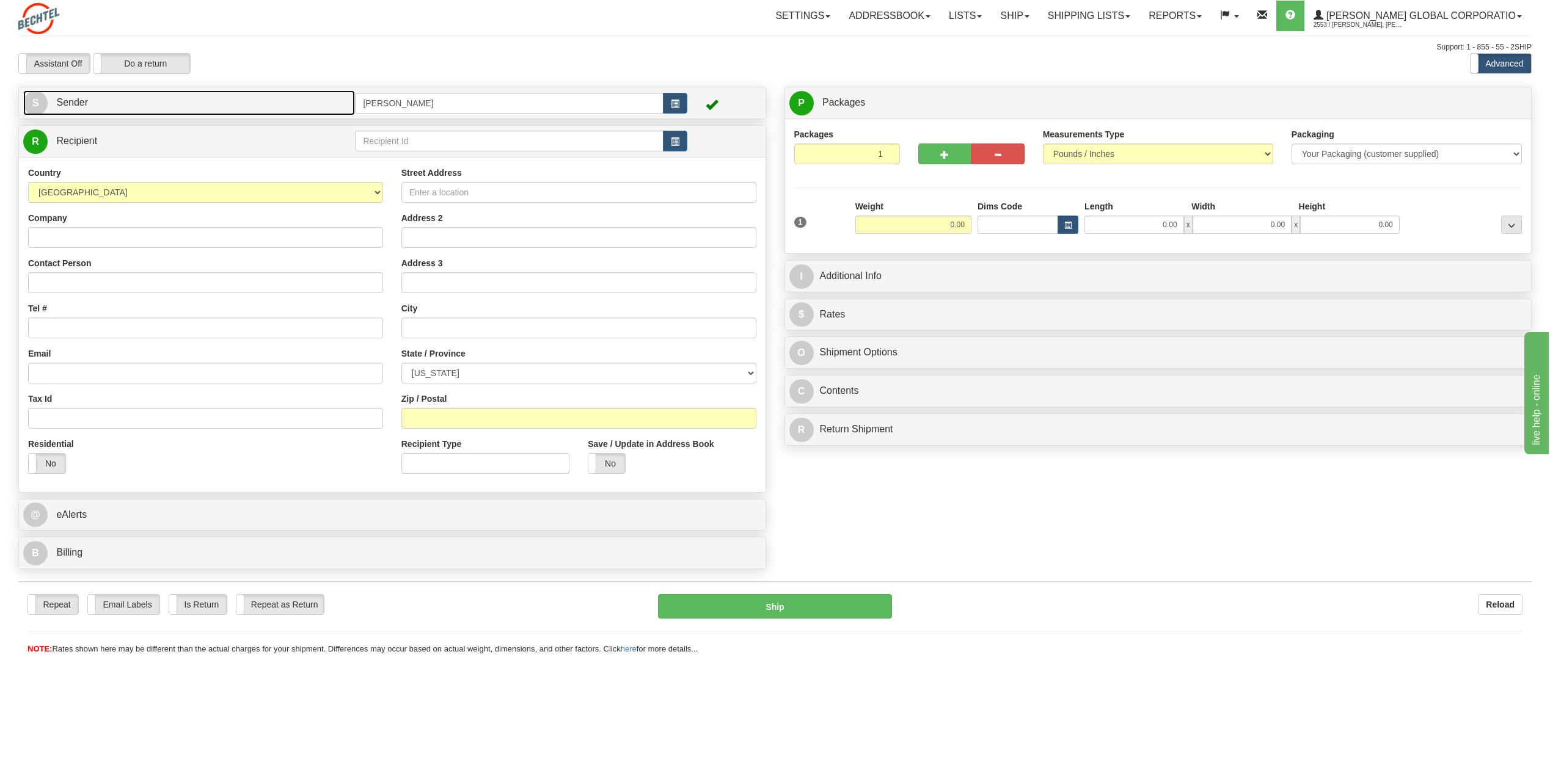
click at [39, 100] on span "S" at bounding box center [35, 102] width 24 height 24
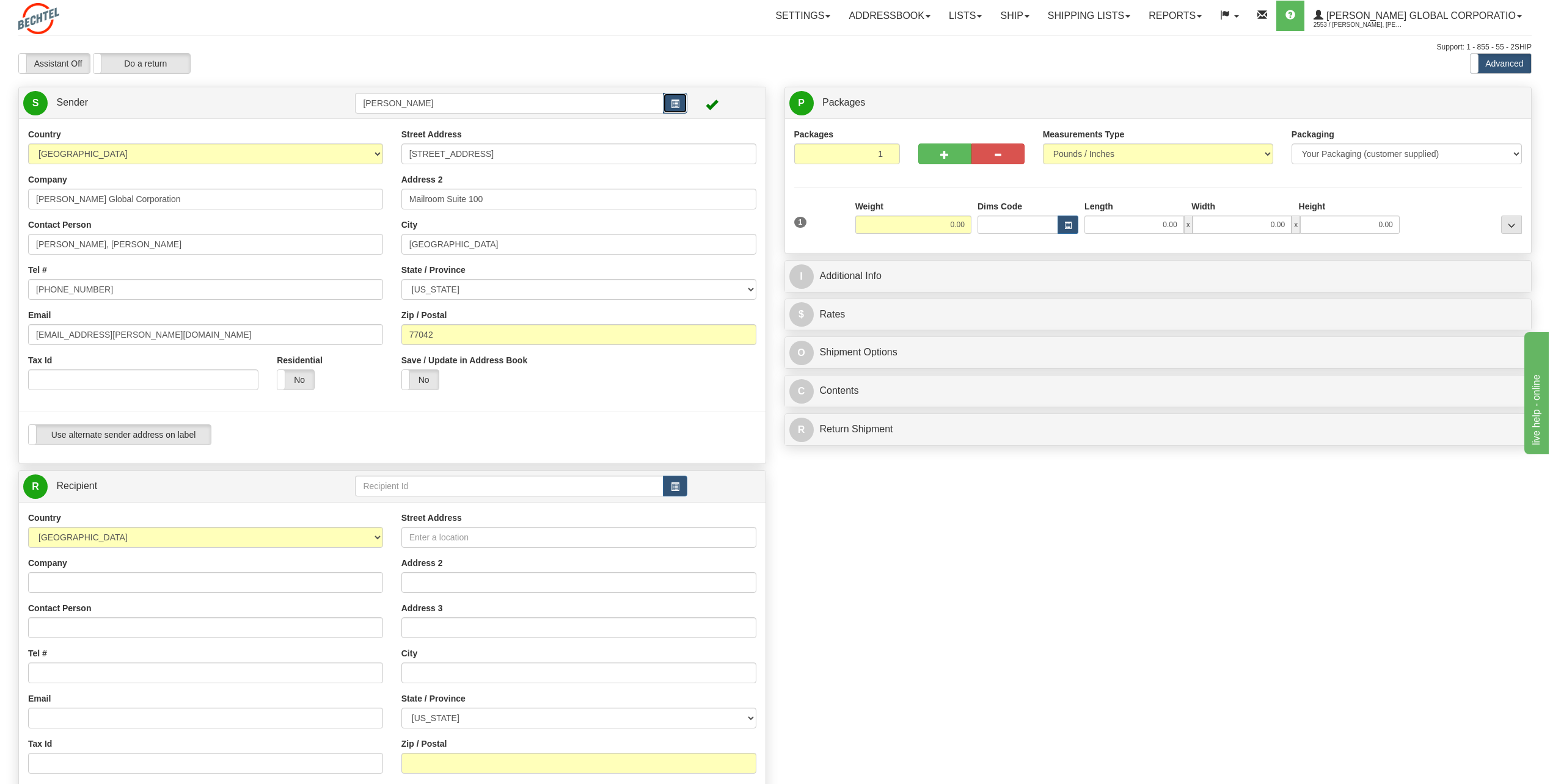
click at [683, 102] on button "button" at bounding box center [675, 103] width 24 height 20
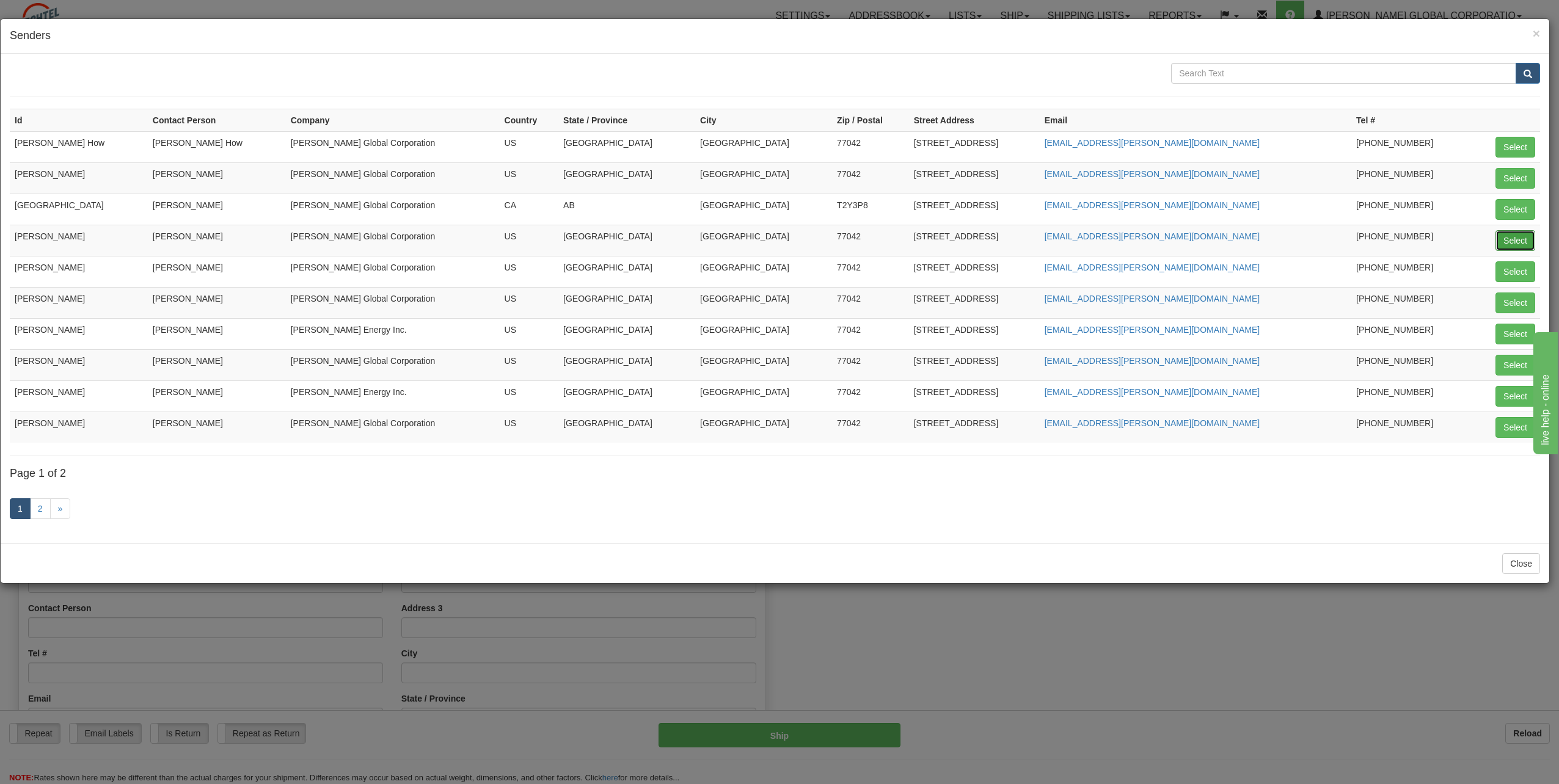
click at [1511, 243] on button "Select" at bounding box center [1515, 240] width 39 height 20
type input "[PERSON_NAME]"
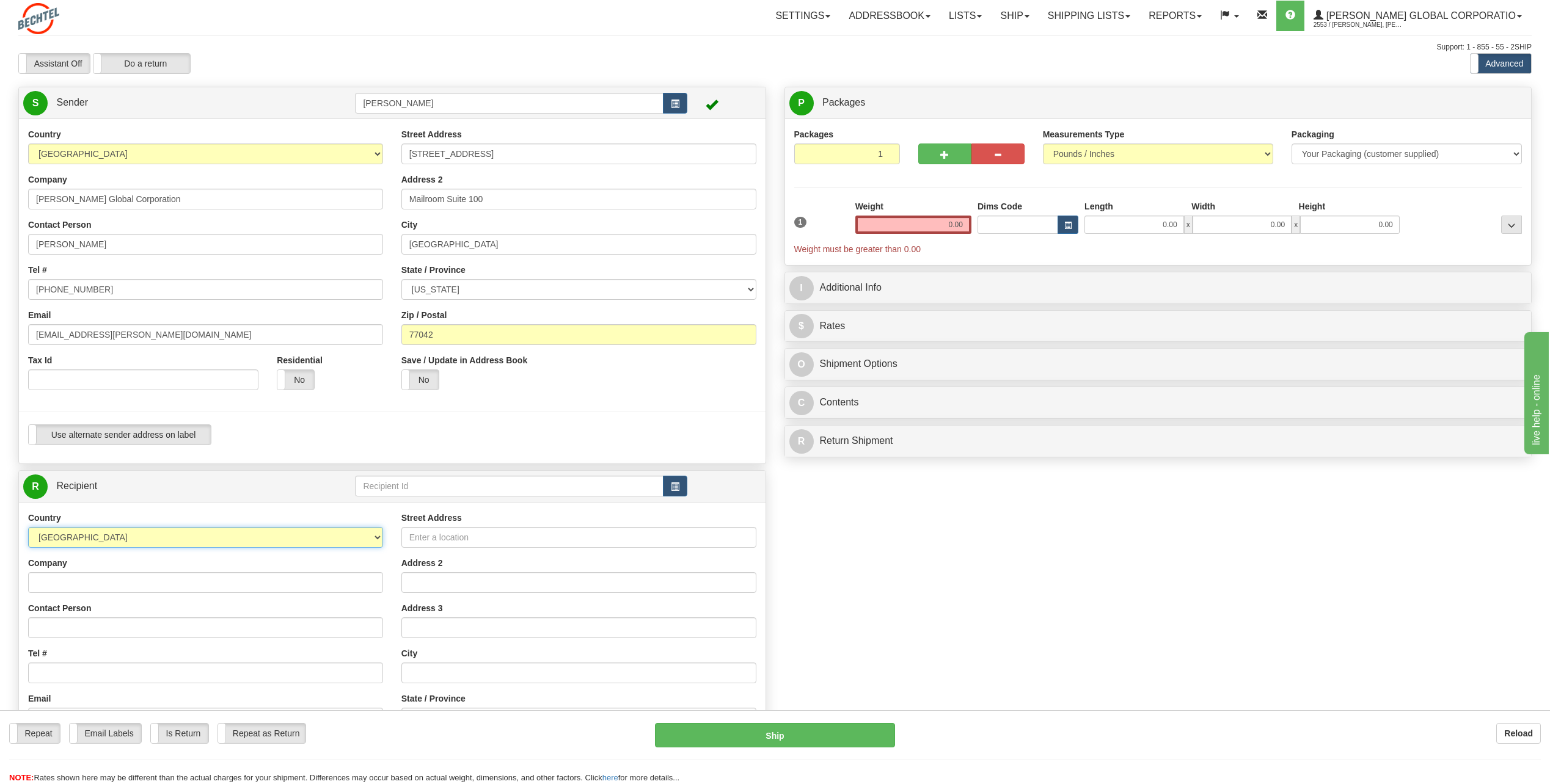
click at [377, 533] on select "[GEOGRAPHIC_DATA] [GEOGRAPHIC_DATA] [GEOGRAPHIC_DATA] [GEOGRAPHIC_DATA] [US_STA…" at bounding box center [206, 537] width 355 height 20
select select "PR"
click at [28, 527] on select "[GEOGRAPHIC_DATA] [GEOGRAPHIC_DATA] [GEOGRAPHIC_DATA] [GEOGRAPHIC_DATA] [US_STA…" at bounding box center [206, 537] width 355 height 20
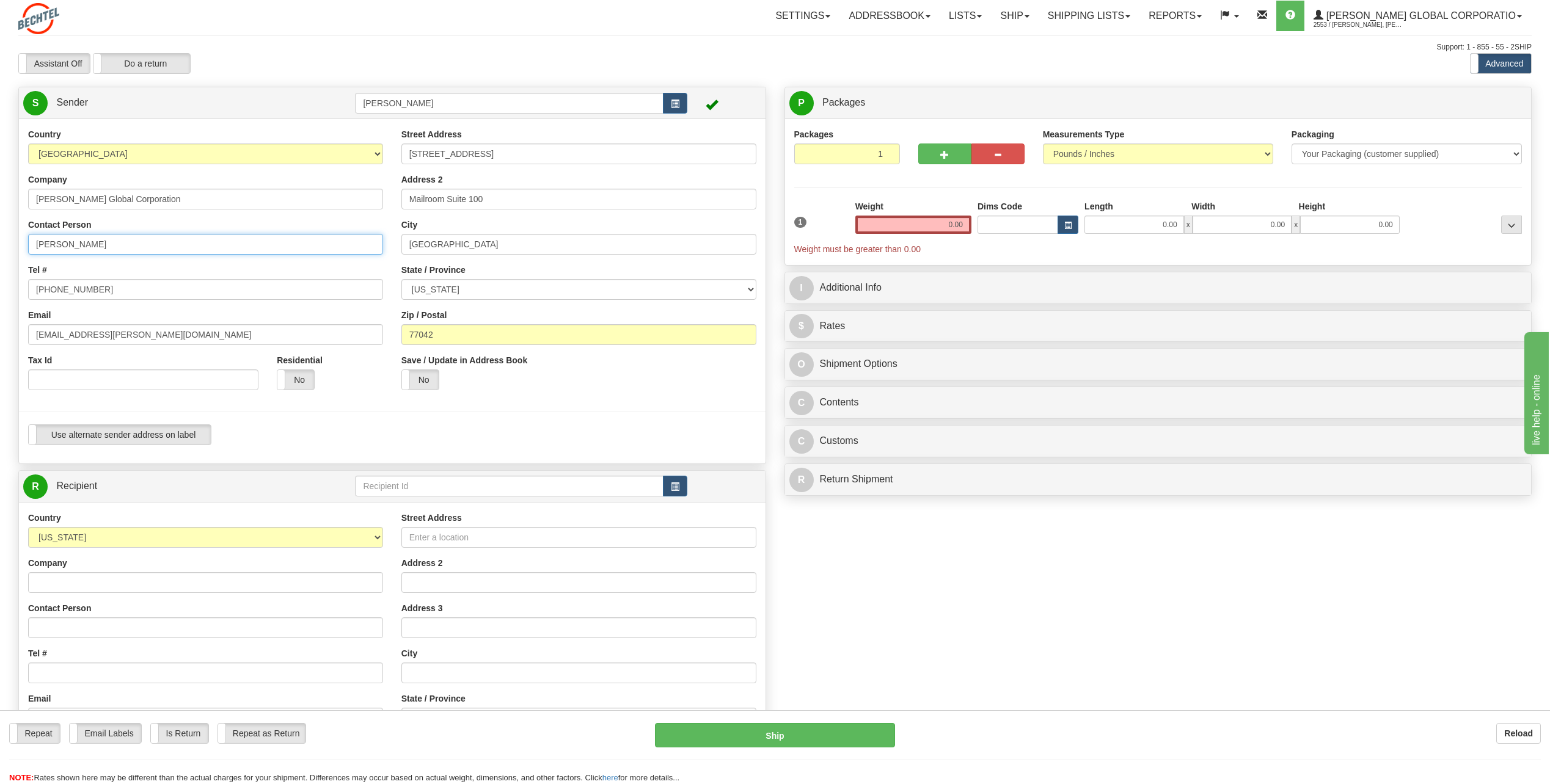
click at [122, 244] on input "[PERSON_NAME]" at bounding box center [206, 244] width 355 height 20
click at [132, 243] on input "[PERSON_NAME]" at bounding box center [206, 244] width 355 height 20
type input "C"
type input "[PERSON_NAME]"
drag, startPoint x: 279, startPoint y: 262, endPoint x: 279, endPoint y: 270, distance: 8.0
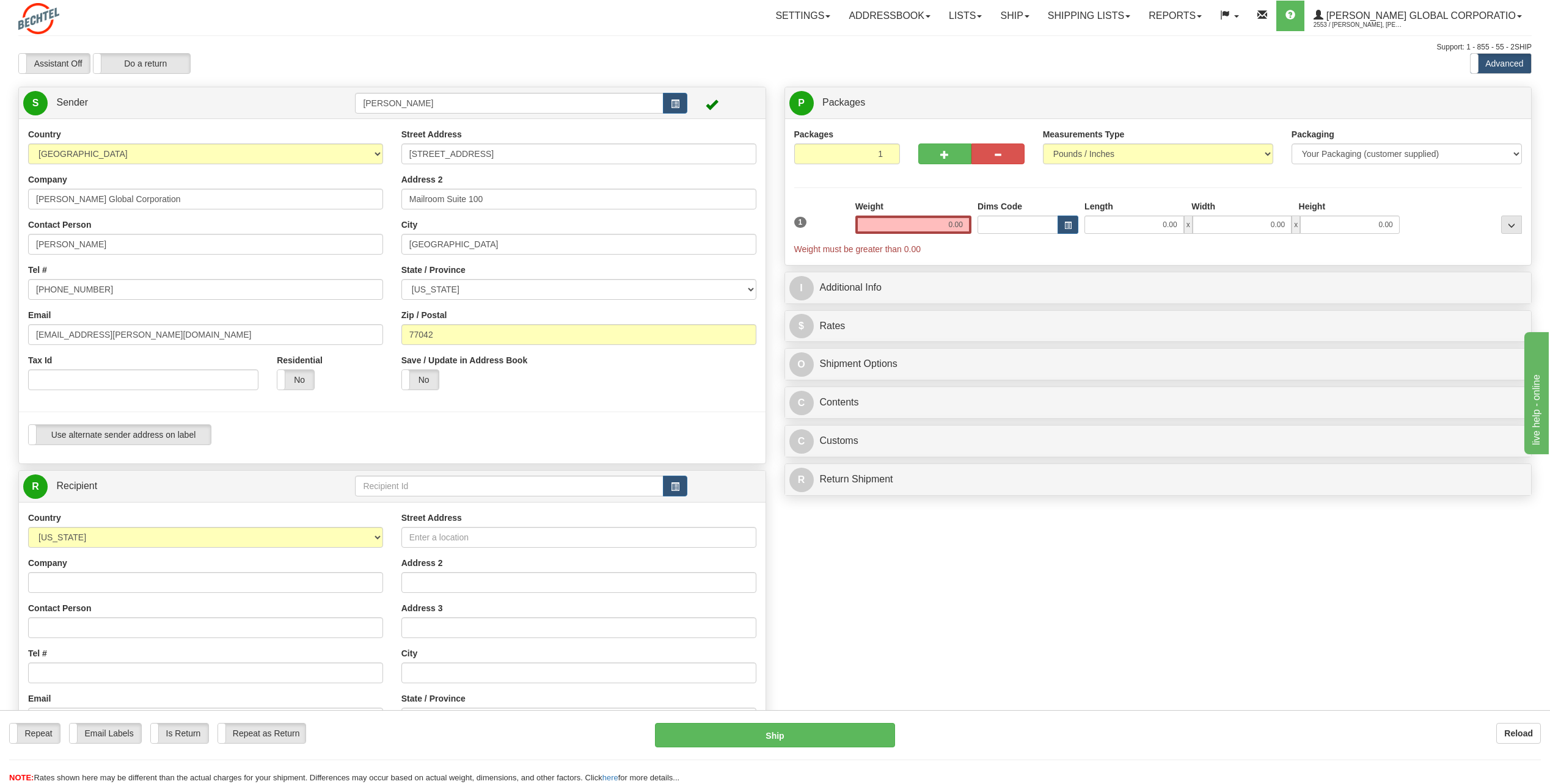
click at [279, 270] on div "Country [GEOGRAPHIC_DATA] [GEOGRAPHIC_DATA] [GEOGRAPHIC_DATA] [GEOGRAPHIC_DATA]…" at bounding box center [206, 264] width 374 height 271
click at [106, 284] on input "[PHONE_NUMBER]" at bounding box center [206, 289] width 355 height 20
type input "713 235-6999"
drag, startPoint x: 74, startPoint y: 333, endPoint x: 17, endPoint y: 333, distance: 57.0
click at [19, 333] on div "Country [GEOGRAPHIC_DATA] [GEOGRAPHIC_DATA] [GEOGRAPHIC_DATA] [GEOGRAPHIC_DATA]…" at bounding box center [392, 292] width 747 height 326
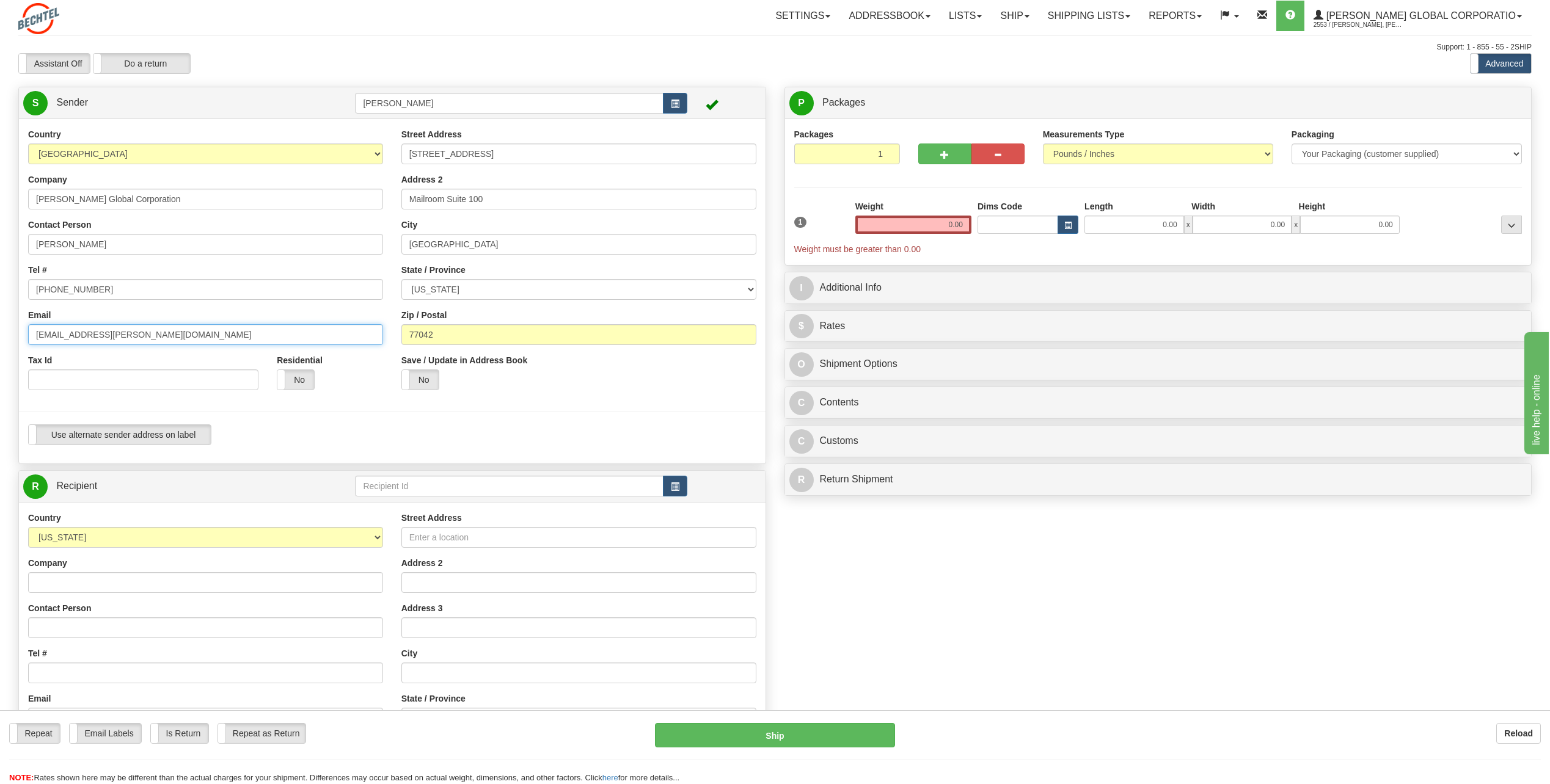
scroll to position [61, 0]
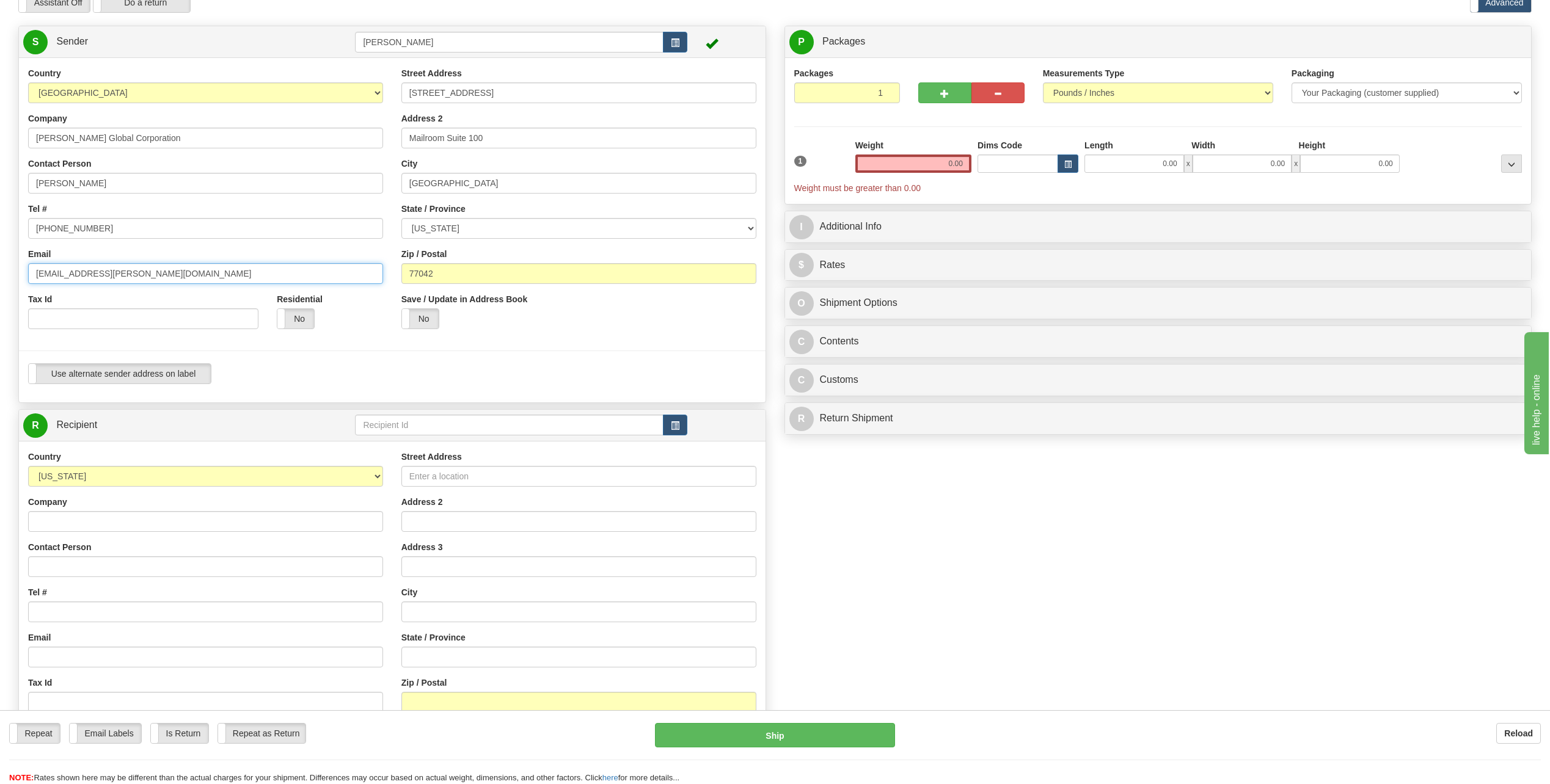
type input "[EMAIL_ADDRESS][PERSON_NAME][DOMAIN_NAME]"
click at [68, 515] on input "Company" at bounding box center [206, 522] width 355 height 20
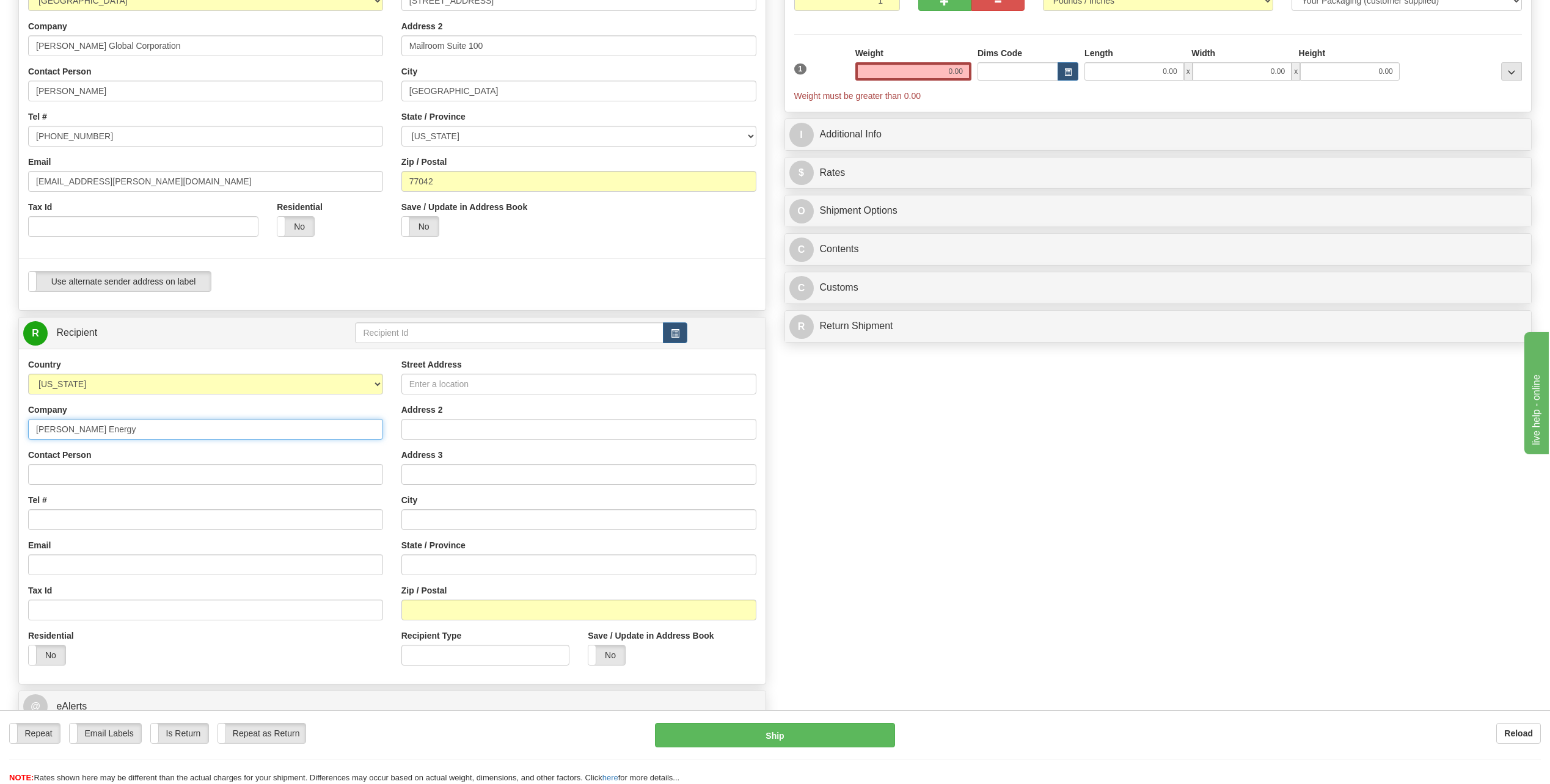
scroll to position [184, 0]
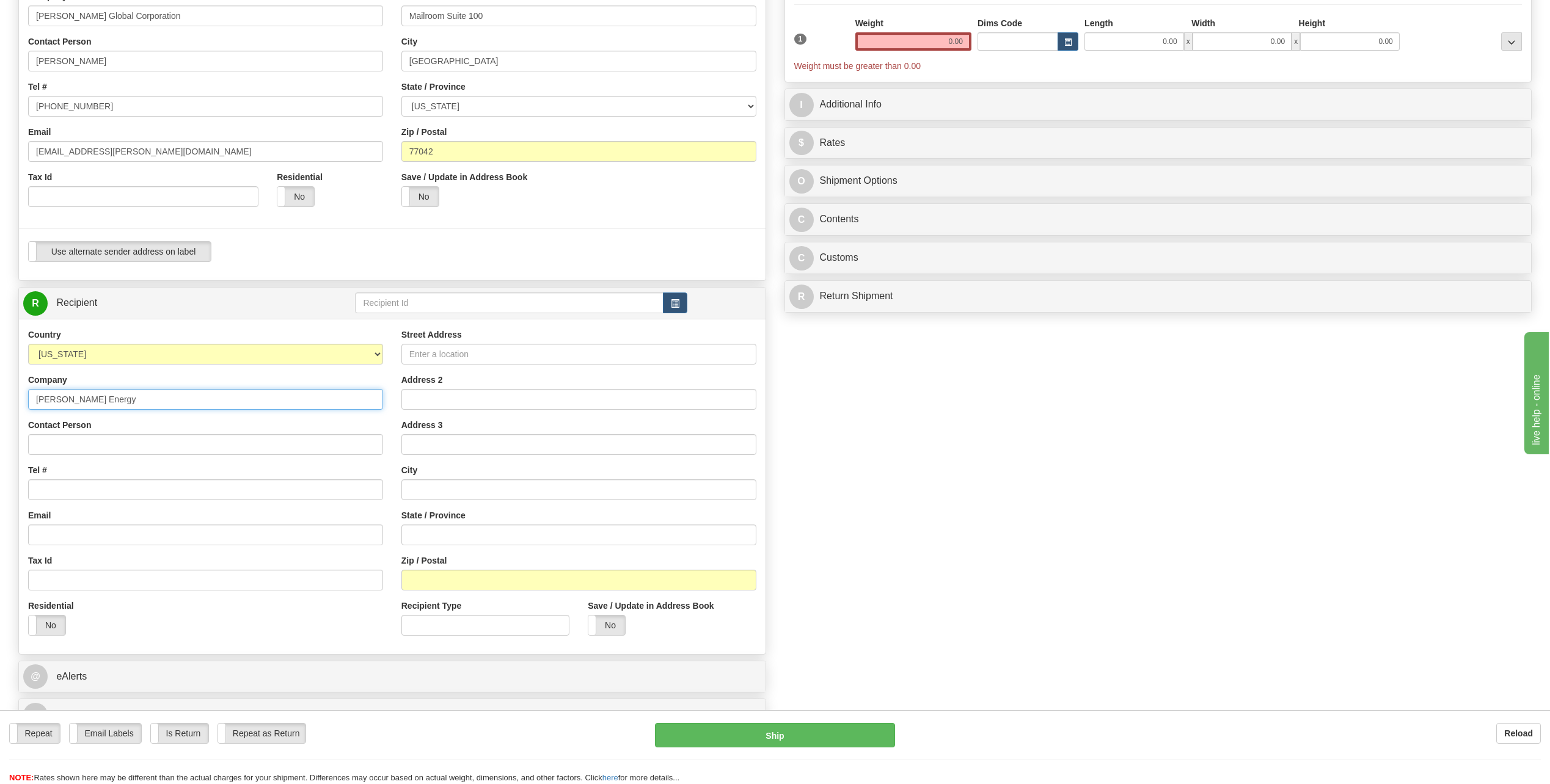
type input "Bechtel Energy"
click at [91, 444] on input "Contact Person" at bounding box center [206, 444] width 355 height 20
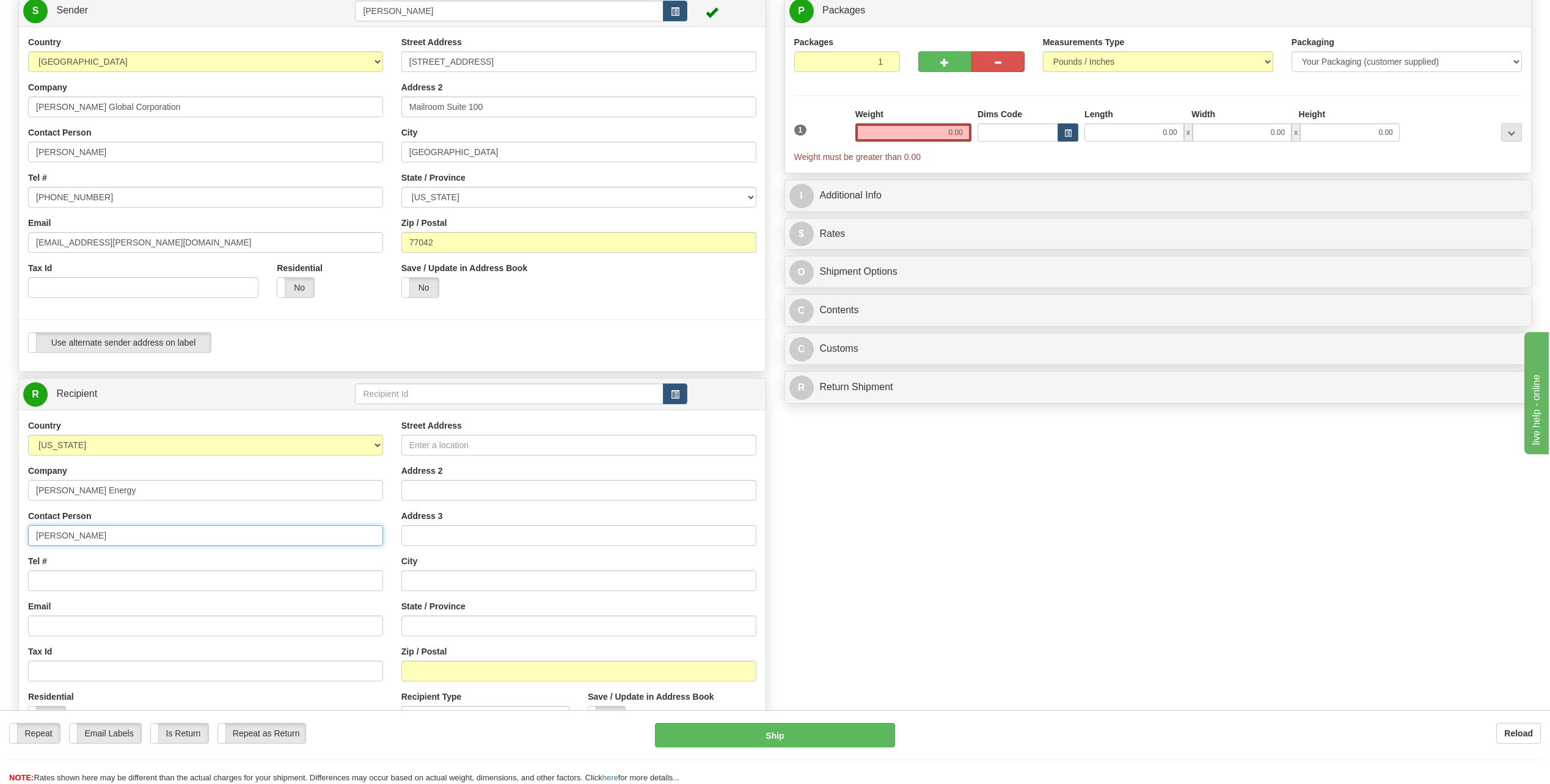
scroll to position [122, 0]
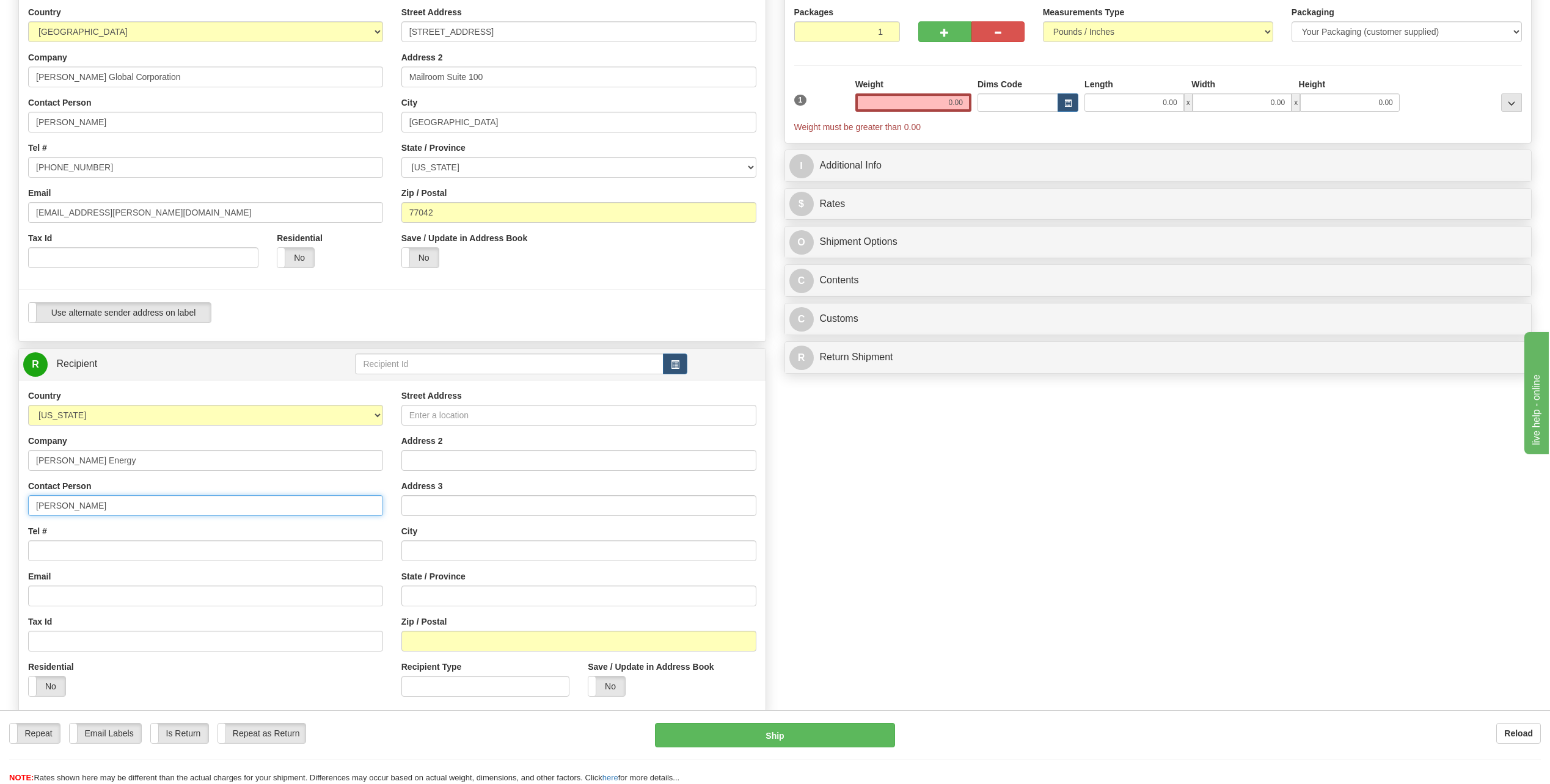
type input "[PERSON_NAME]"
click at [84, 552] on input "Tel #" at bounding box center [206, 551] width 355 height 20
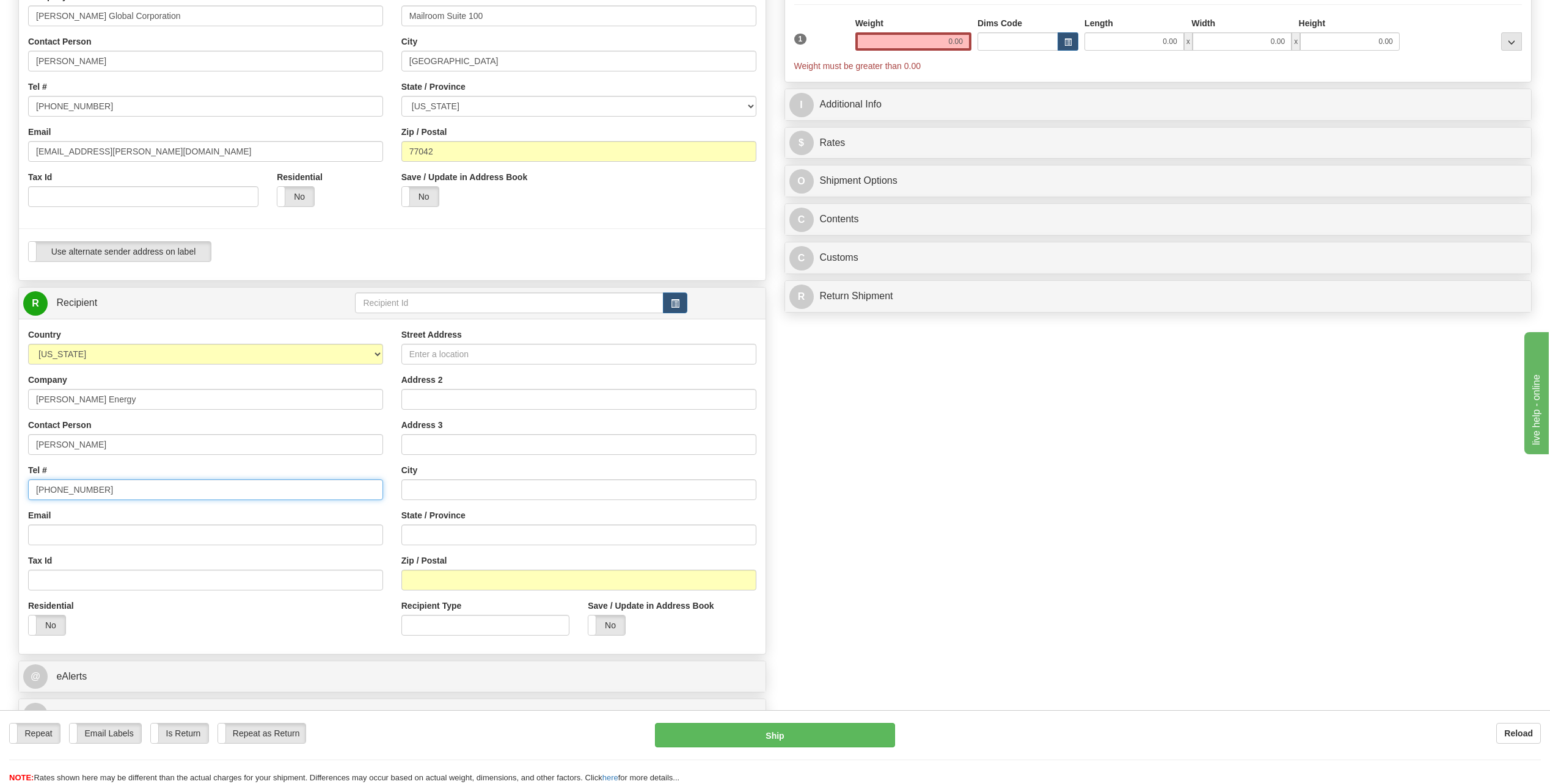
type input "[PHONE_NUMBER]"
click at [437, 355] on input "Street Address" at bounding box center [579, 354] width 355 height 20
click at [553, 349] on input "730 [PERSON_NAME][GEOGRAPHIC_DATA]" at bounding box center [579, 354] width 355 height 20
type input "730 [PERSON_NAME][GEOGRAPHIC_DATA]"
click at [428, 482] on input "text" at bounding box center [579, 489] width 355 height 20
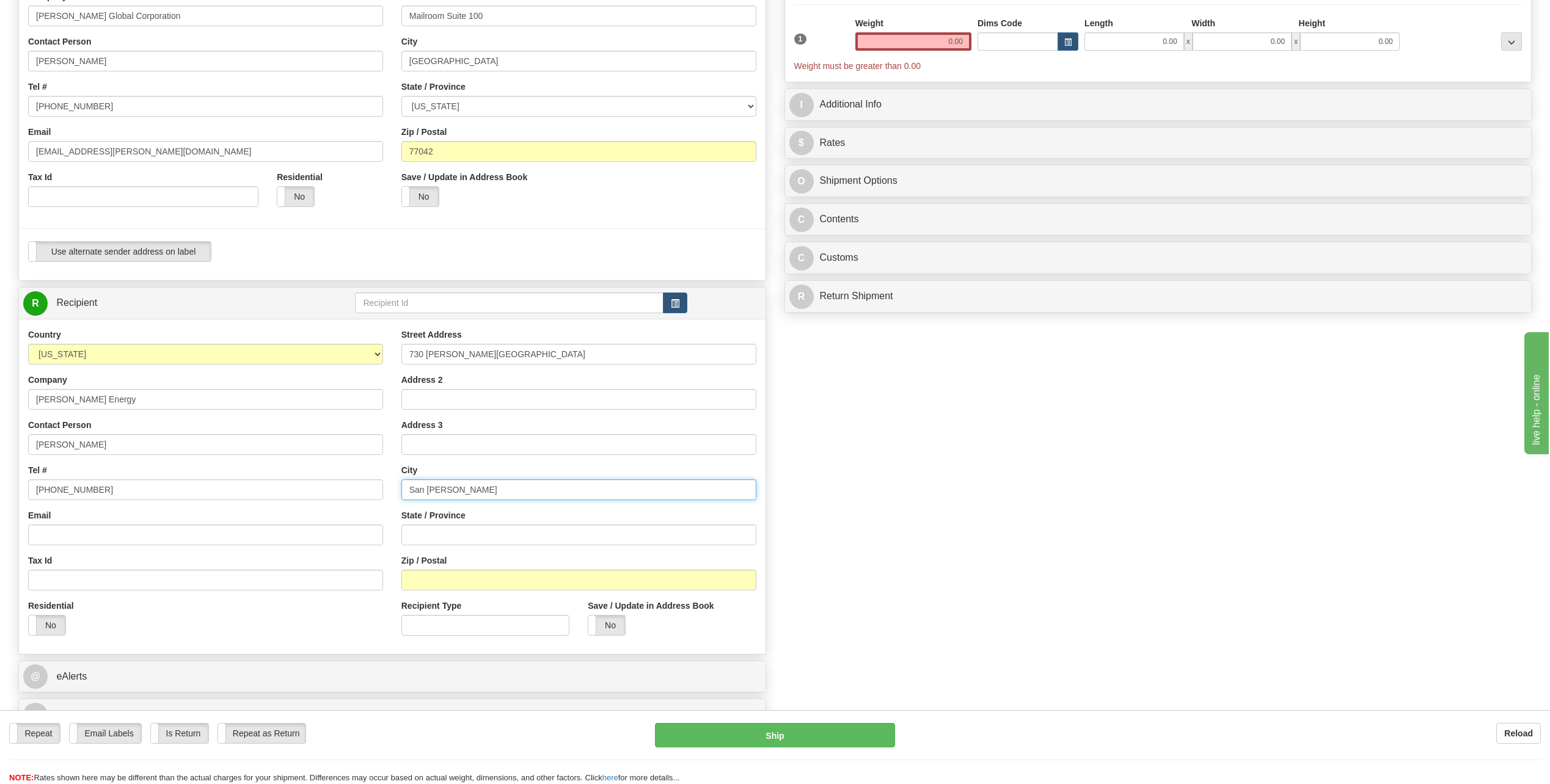
type input "San [PERSON_NAME]"
click at [438, 525] on input "State / Province" at bounding box center [579, 535] width 355 height 20
click at [1503, 613] on div "Create a label for the return Create Pickup Without Label S" at bounding box center [775, 321] width 1532 height 834
click at [453, 582] on input "Zip / Postal" at bounding box center [579, 580] width 355 height 20
type input "00926"
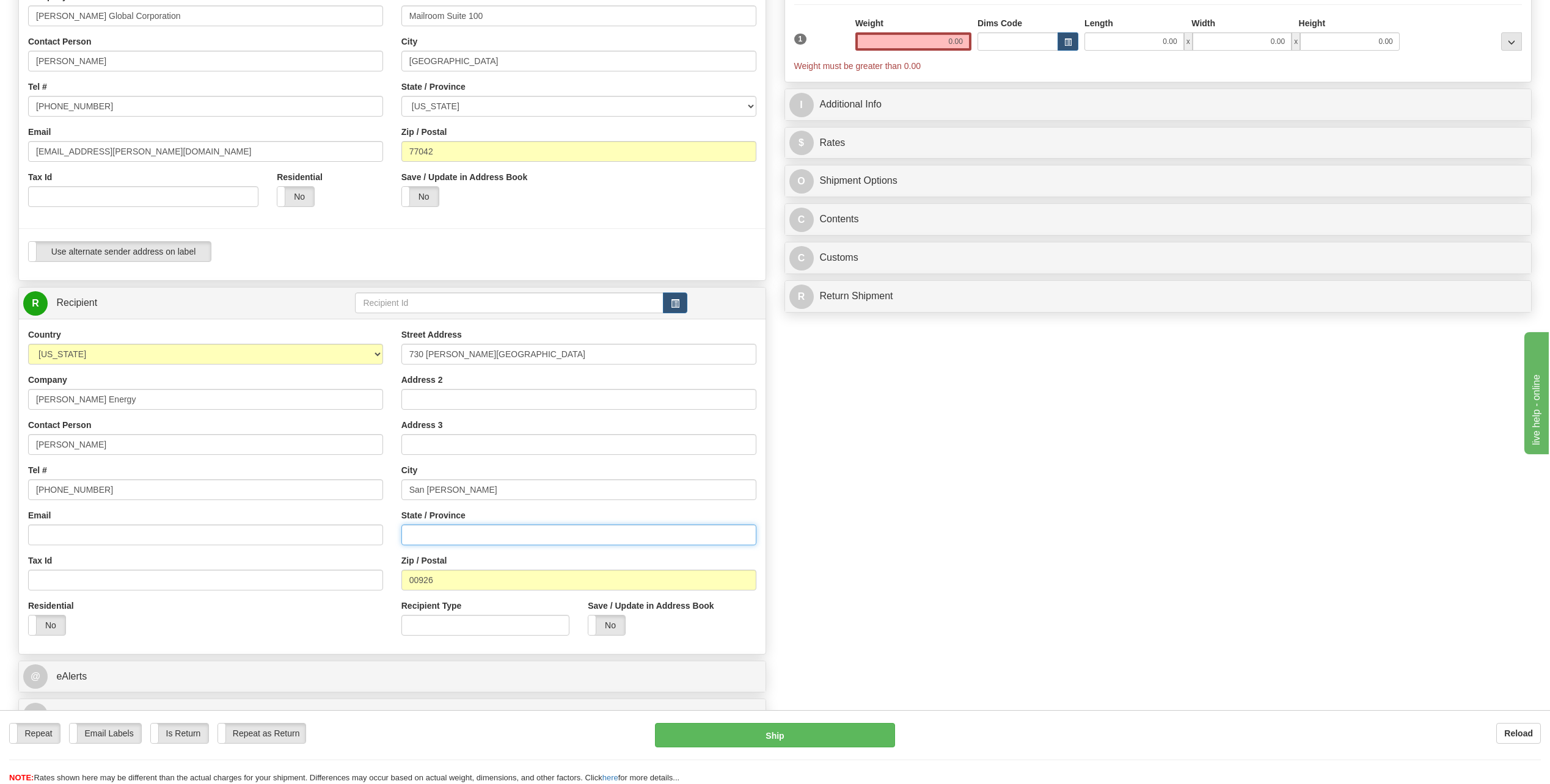
click at [444, 536] on input "State / Province" at bounding box center [579, 535] width 355 height 20
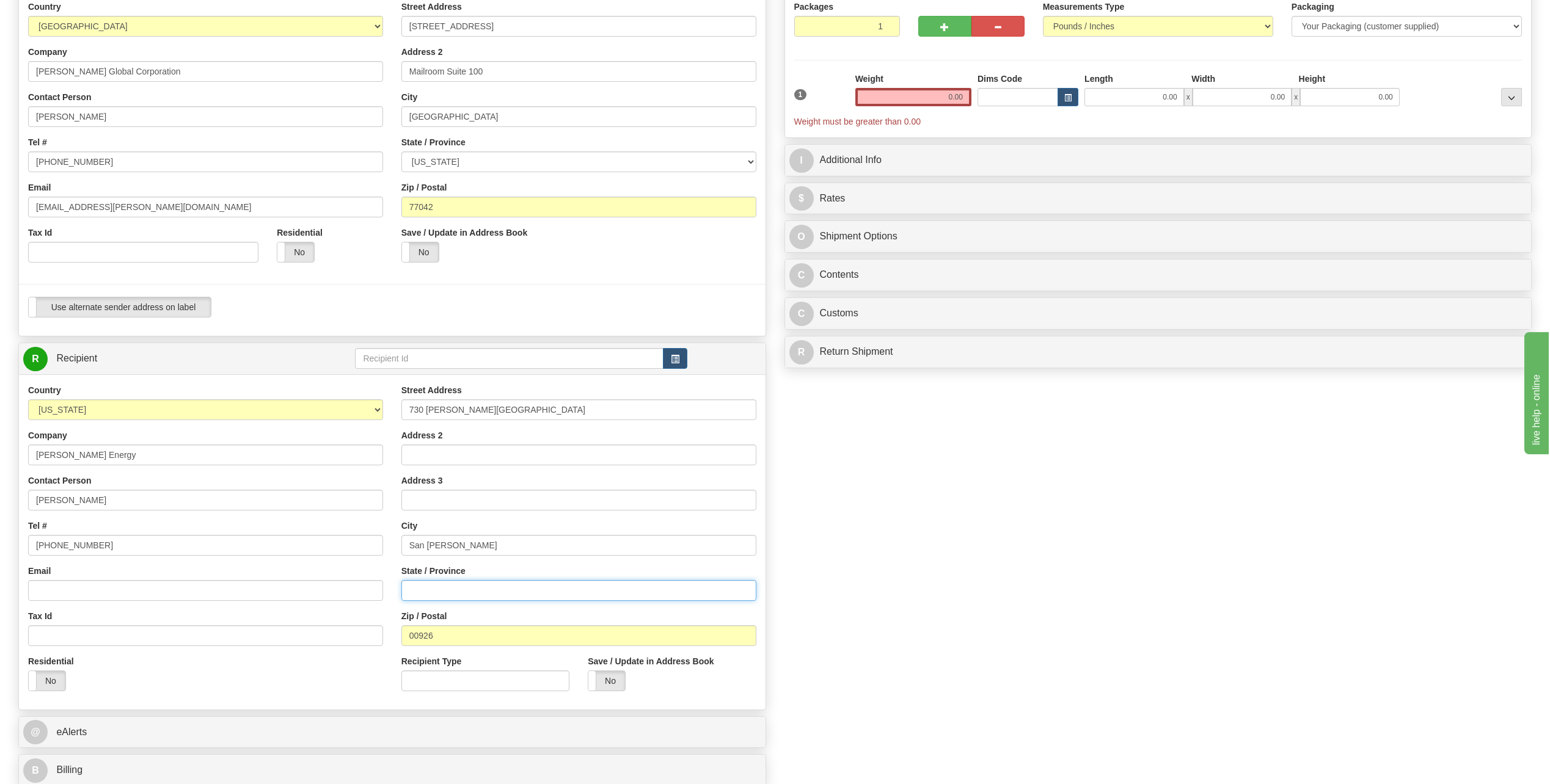
scroll to position [122, 0]
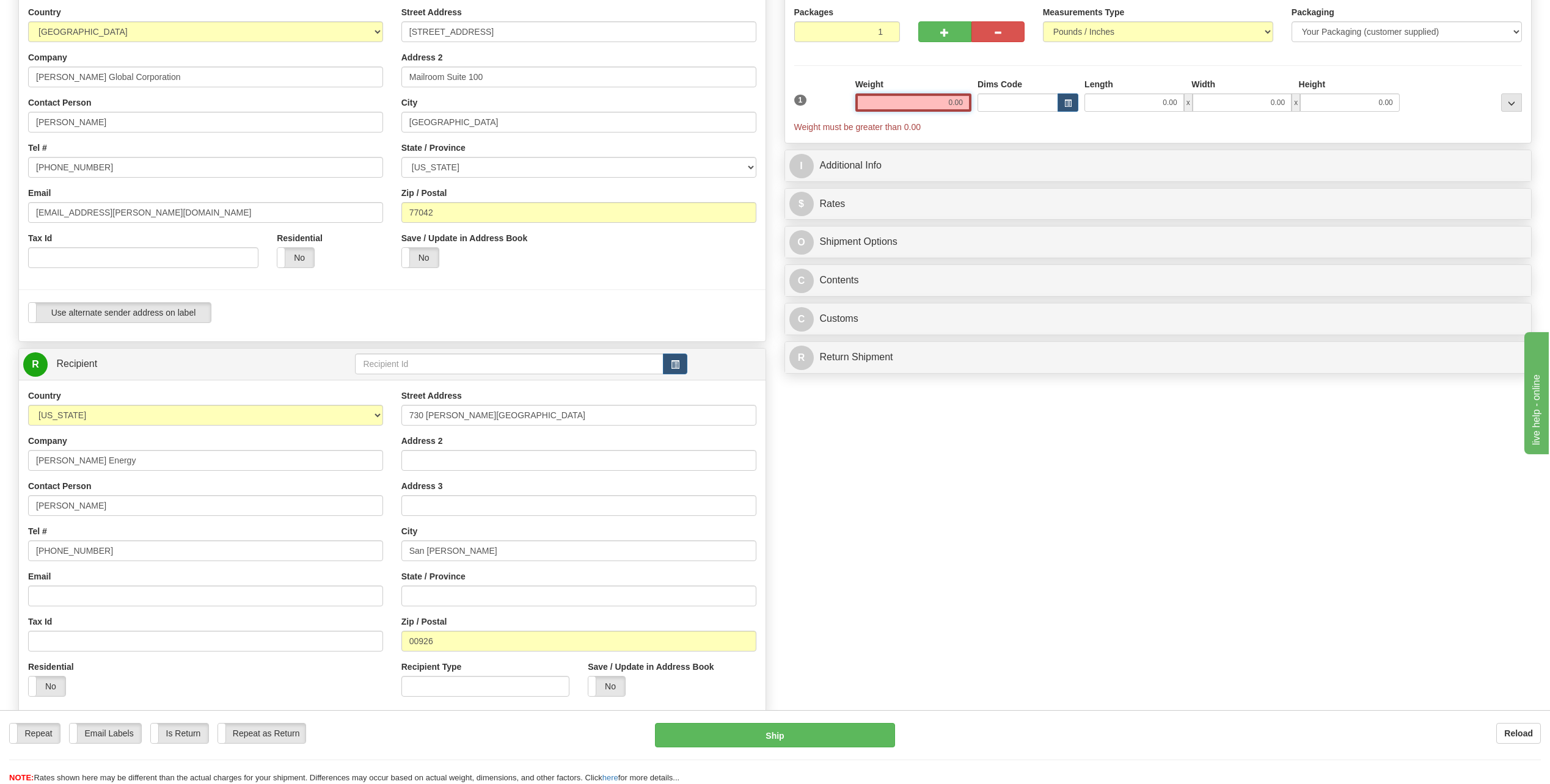
drag, startPoint x: 941, startPoint y: 98, endPoint x: 1060, endPoint y: 121, distance: 121.2
click at [1056, 118] on div "1 Weight 0.00 Dims Code 0.00" at bounding box center [1159, 106] width 735 height 55
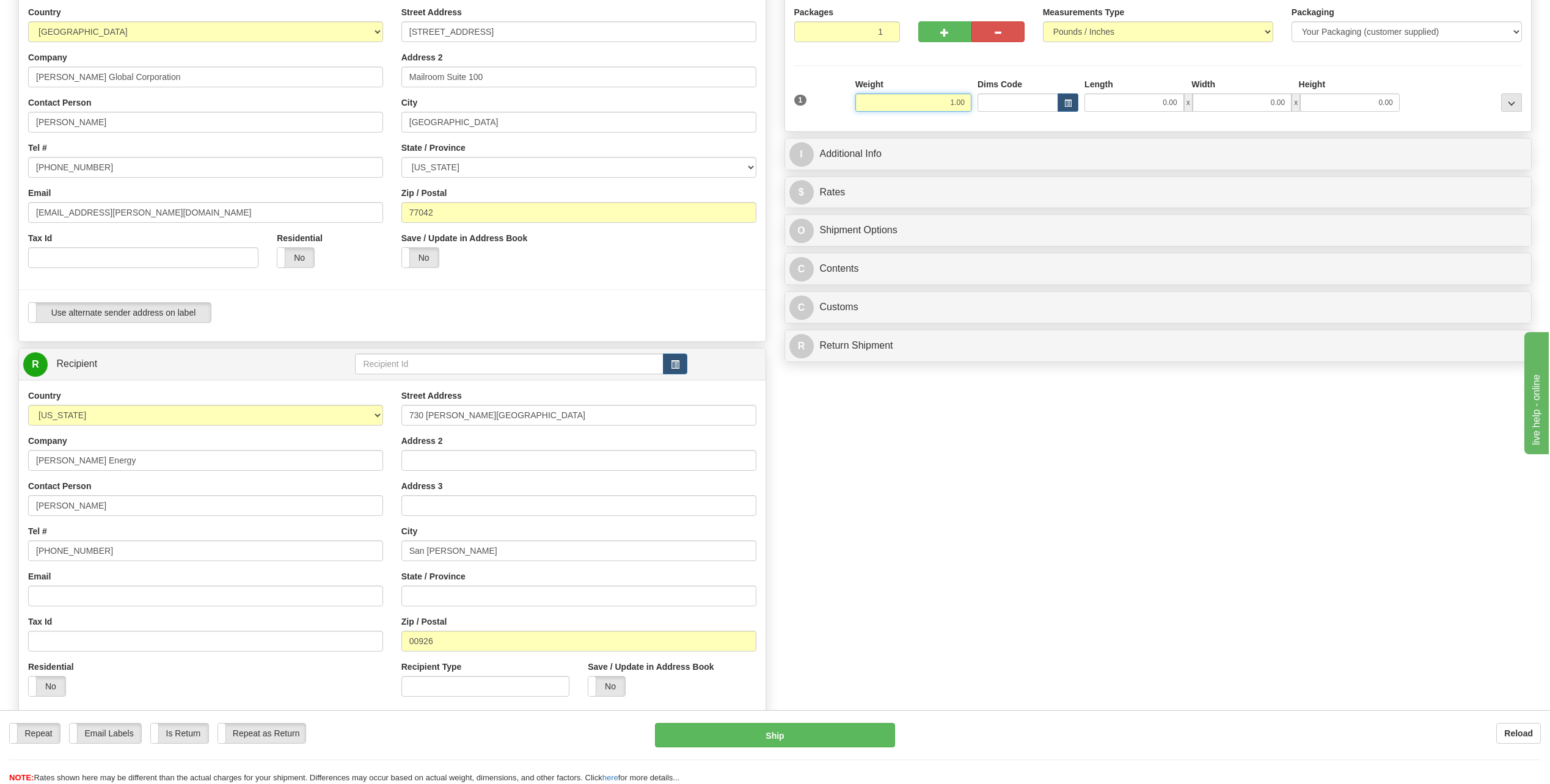
type input "1.00"
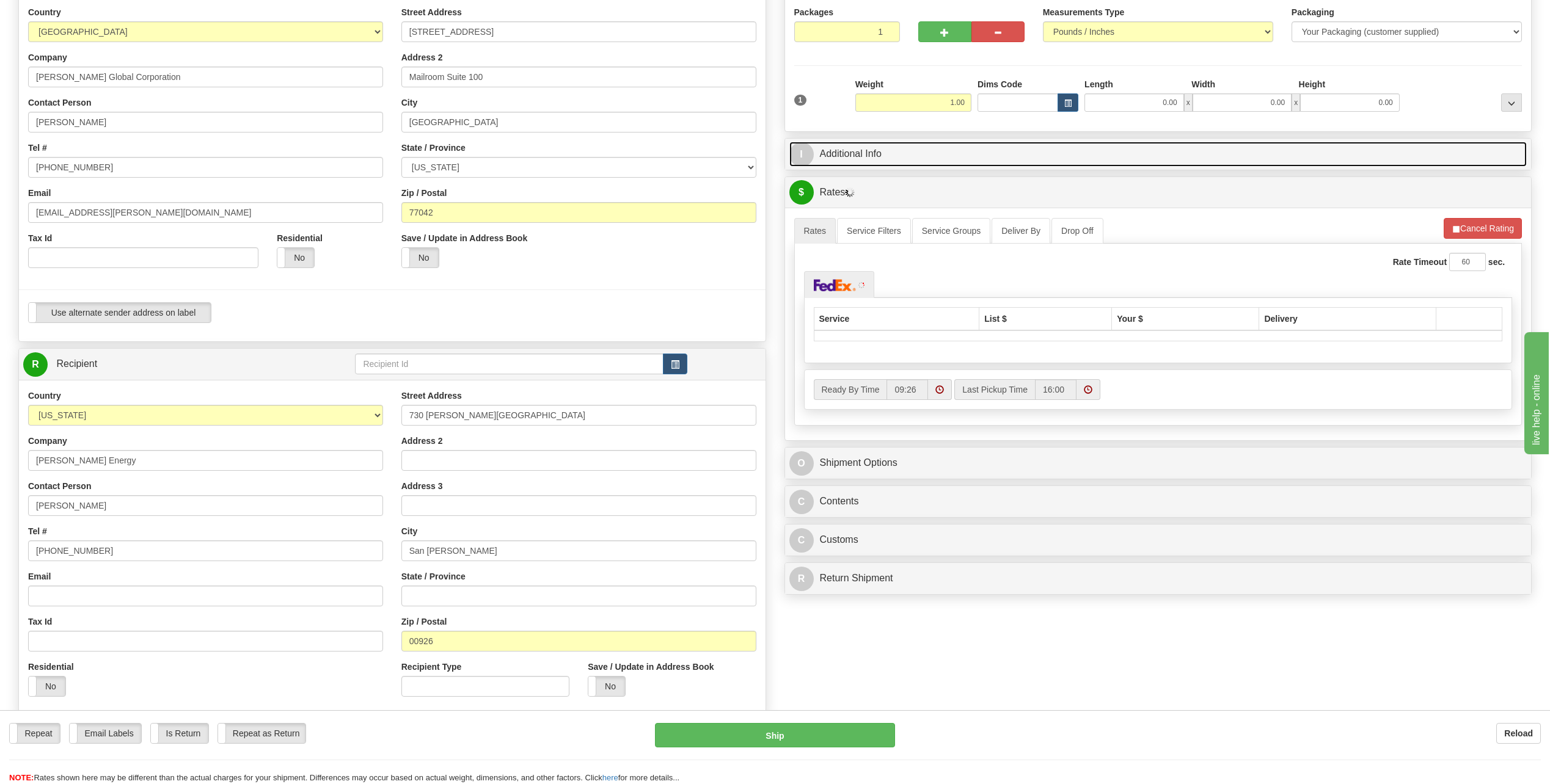
click at [795, 154] on span "I" at bounding box center [801, 154] width 24 height 24
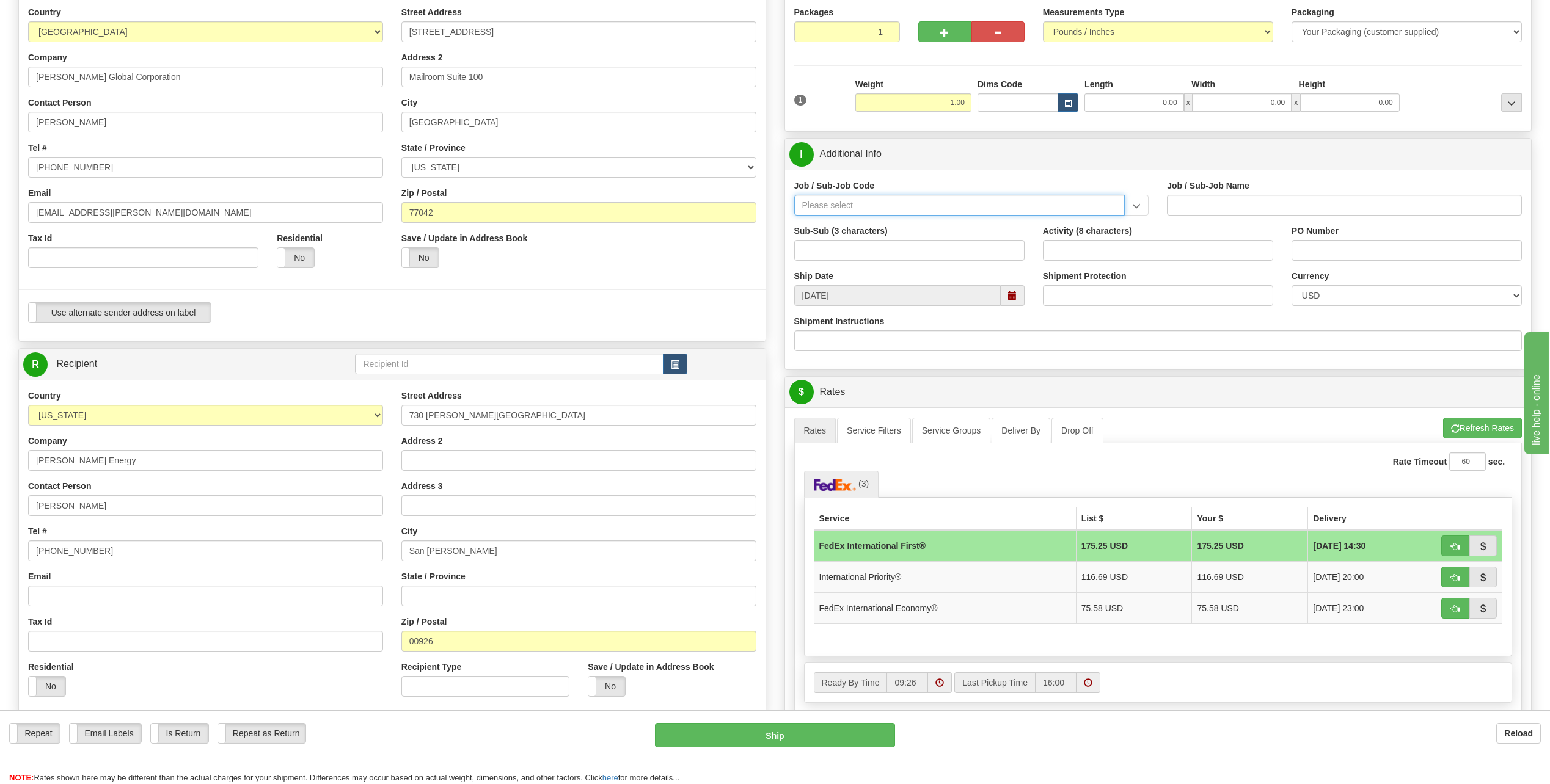
click at [836, 203] on input "Job / Sub-Job Code" at bounding box center [960, 205] width 331 height 20
type input "55775-220"
click at [822, 224] on div "55775-220" at bounding box center [956, 224] width 319 height 13
type input "INVESTMENT - [GEOGRAPHIC_DATA] ENTRY"
click at [869, 205] on input "55775-220" at bounding box center [960, 205] width 331 height 20
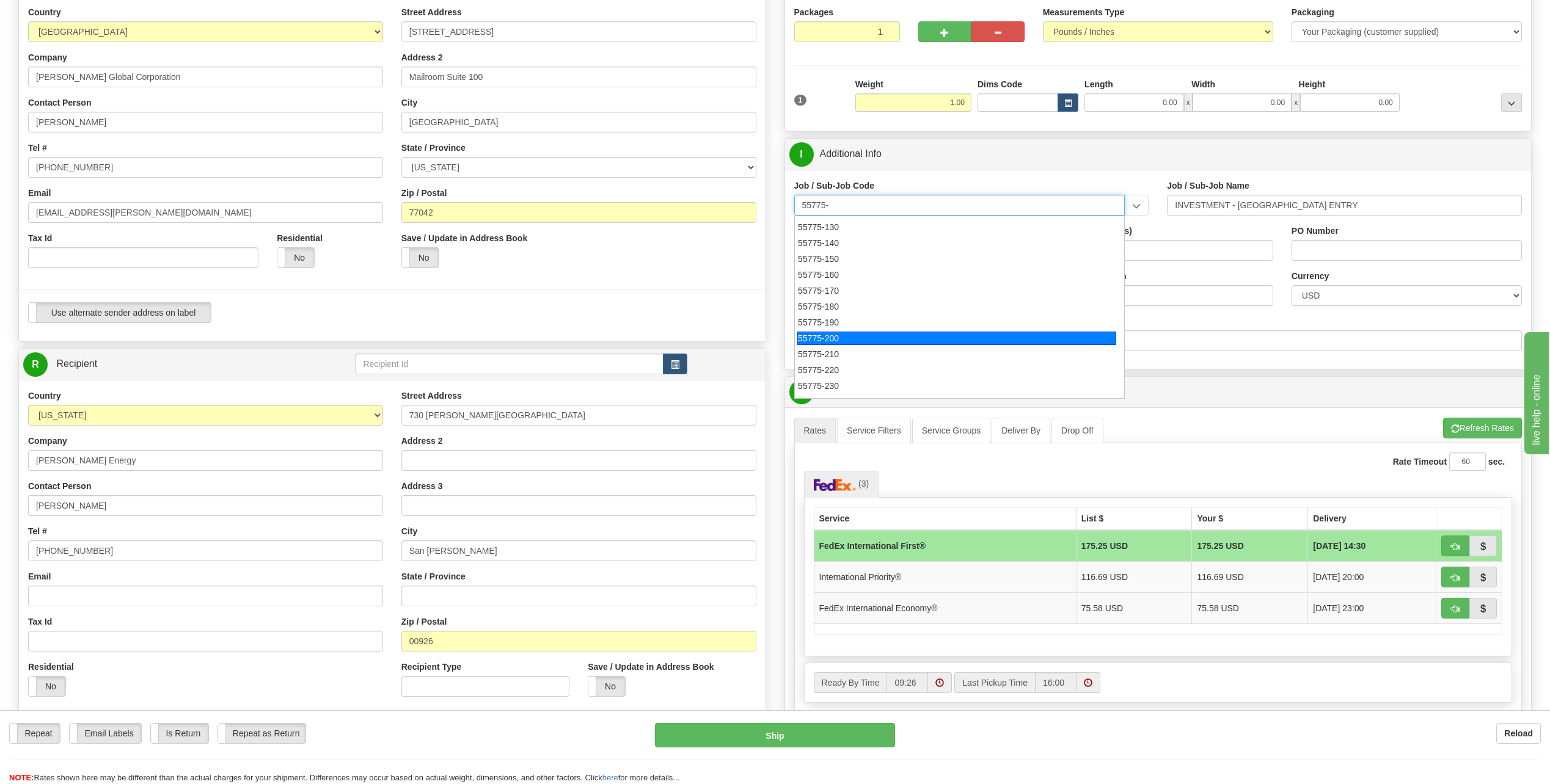
scroll to position [61, 0]
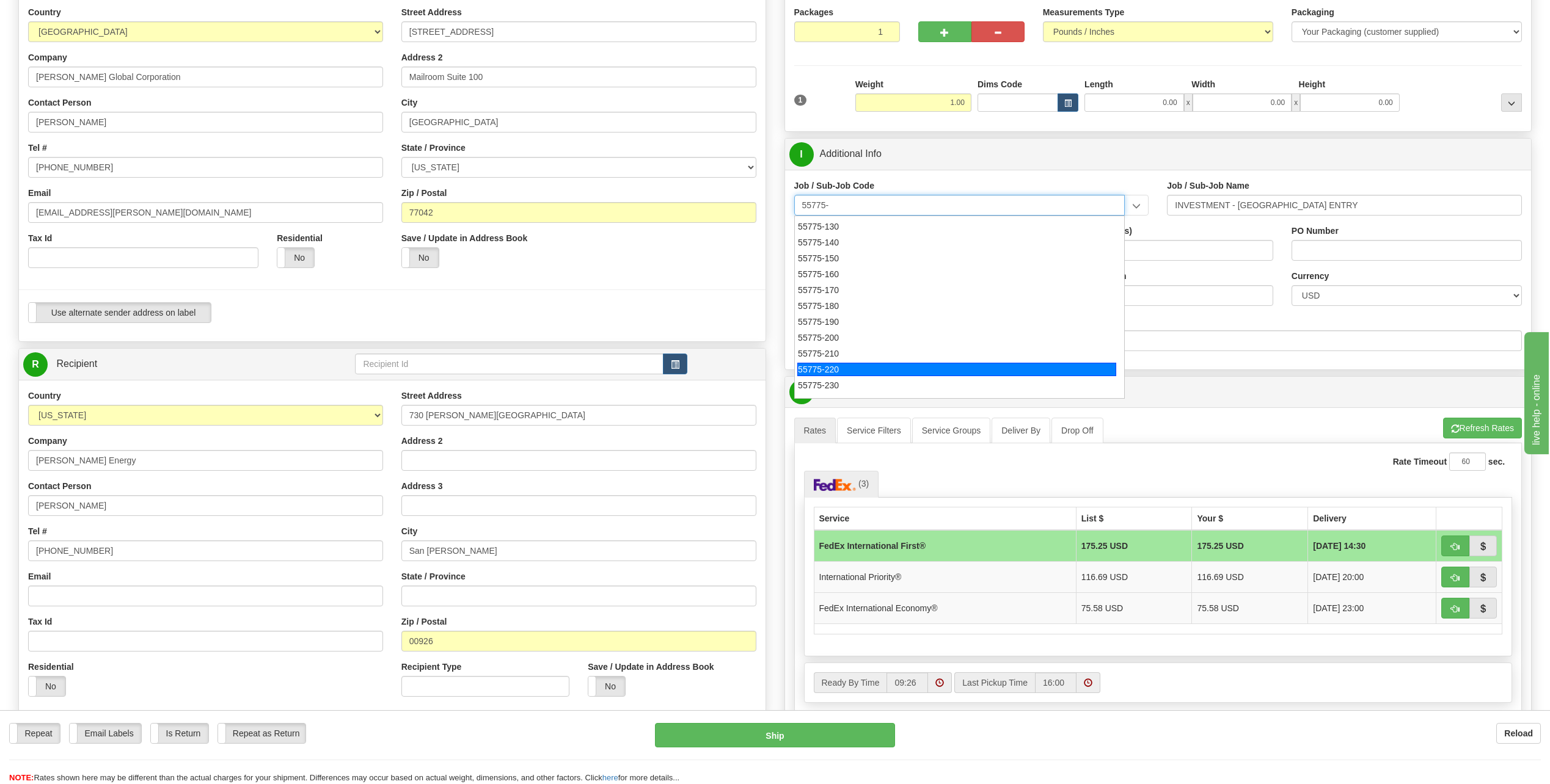
click at [844, 365] on div "55775-220" at bounding box center [956, 369] width 319 height 13
type input "55775-220"
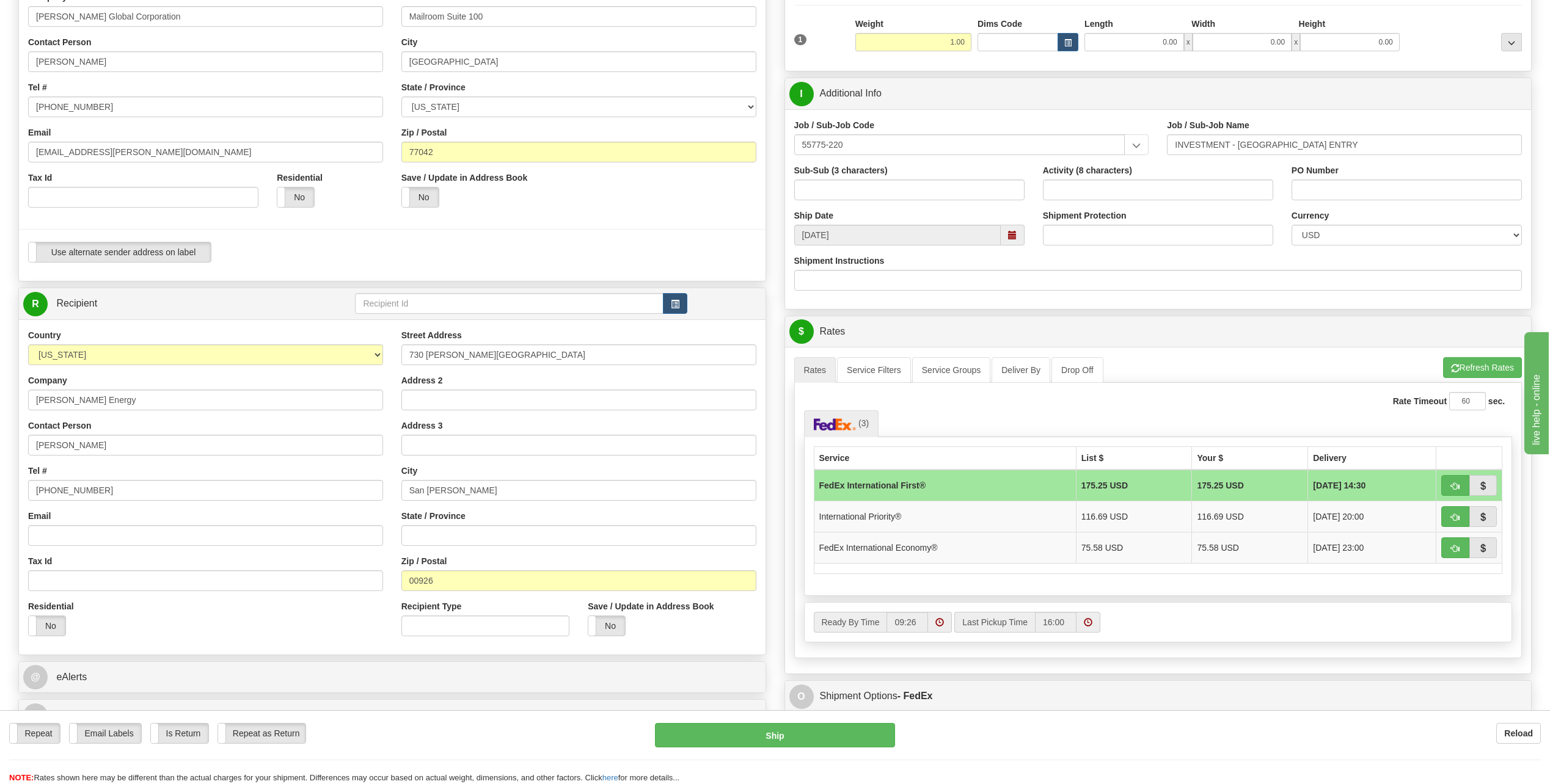
scroll to position [184, 0]
click at [924, 541] on td "FedEx International Economy®" at bounding box center [945, 547] width 263 height 32
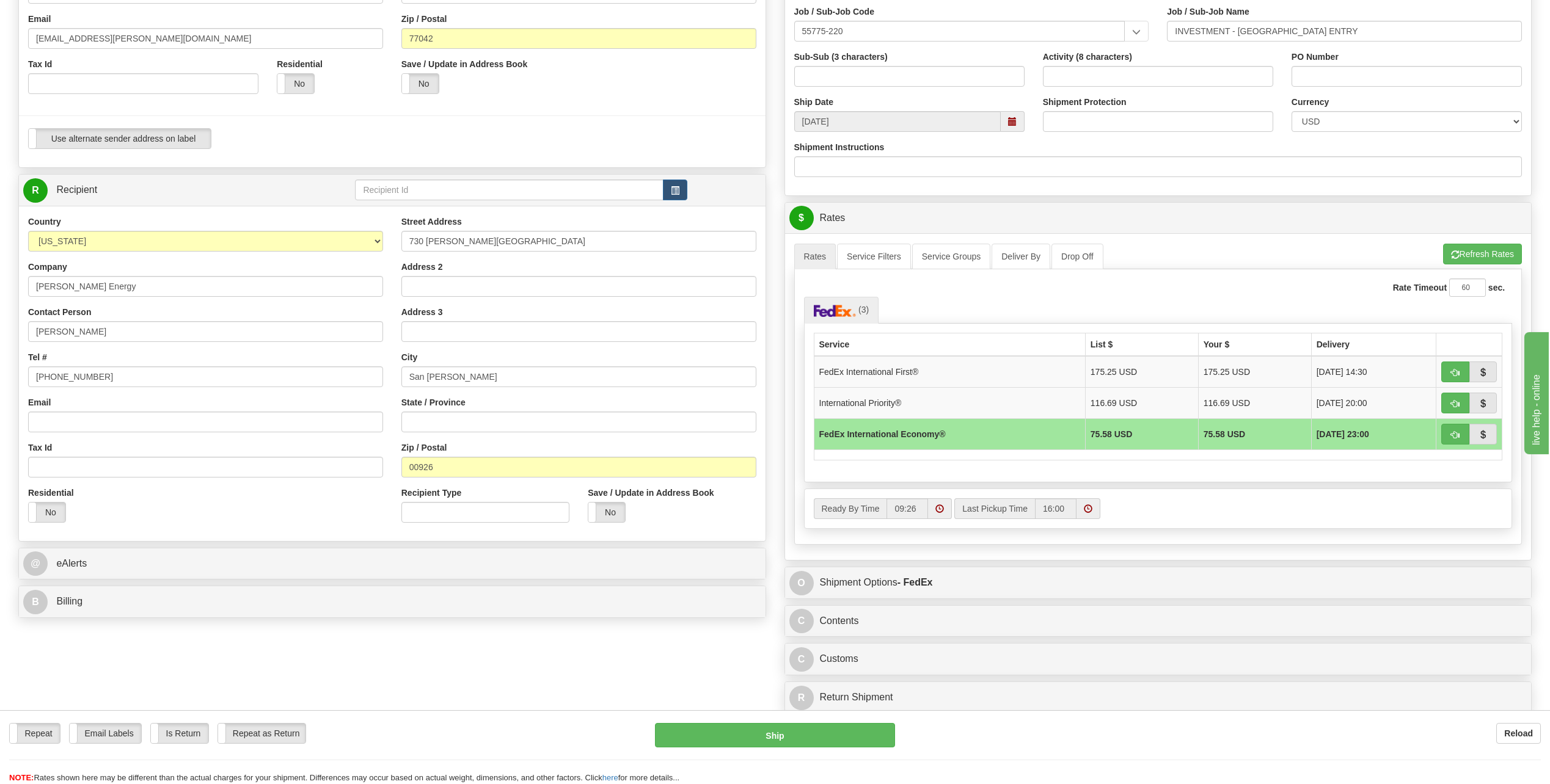
scroll to position [306, 0]
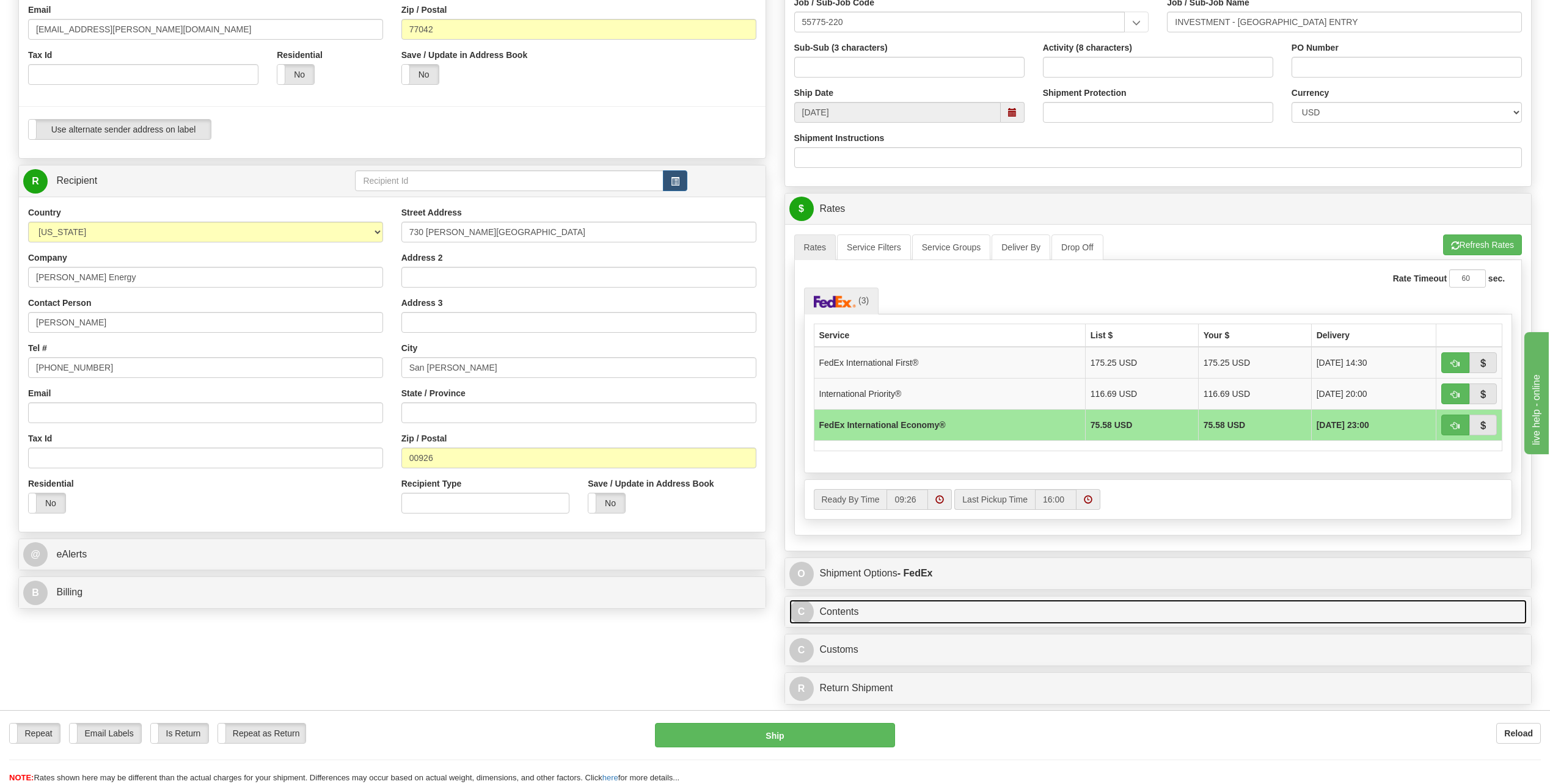
click at [806, 611] on span "C" at bounding box center [801, 611] width 24 height 24
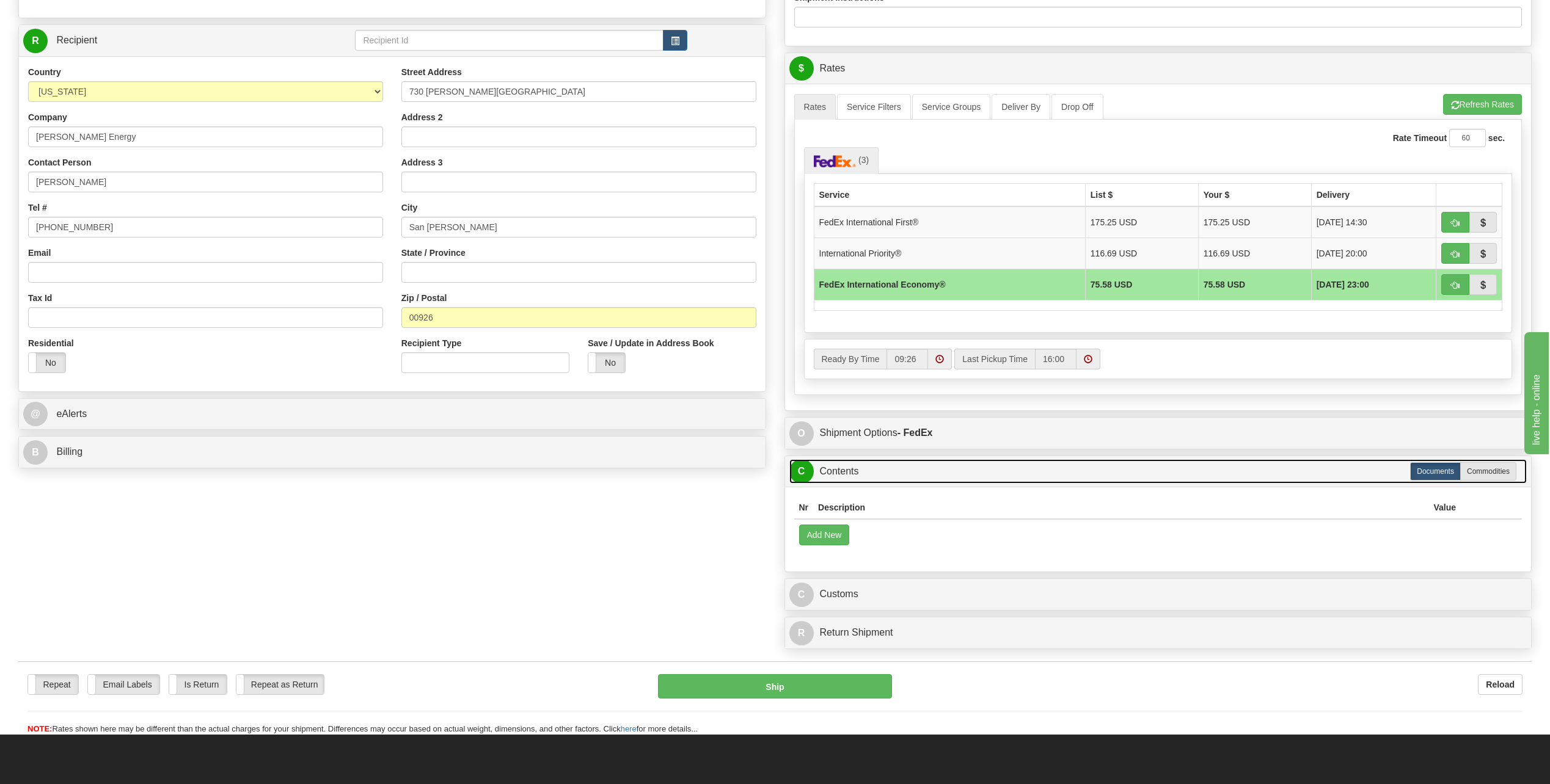
scroll to position [489, 0]
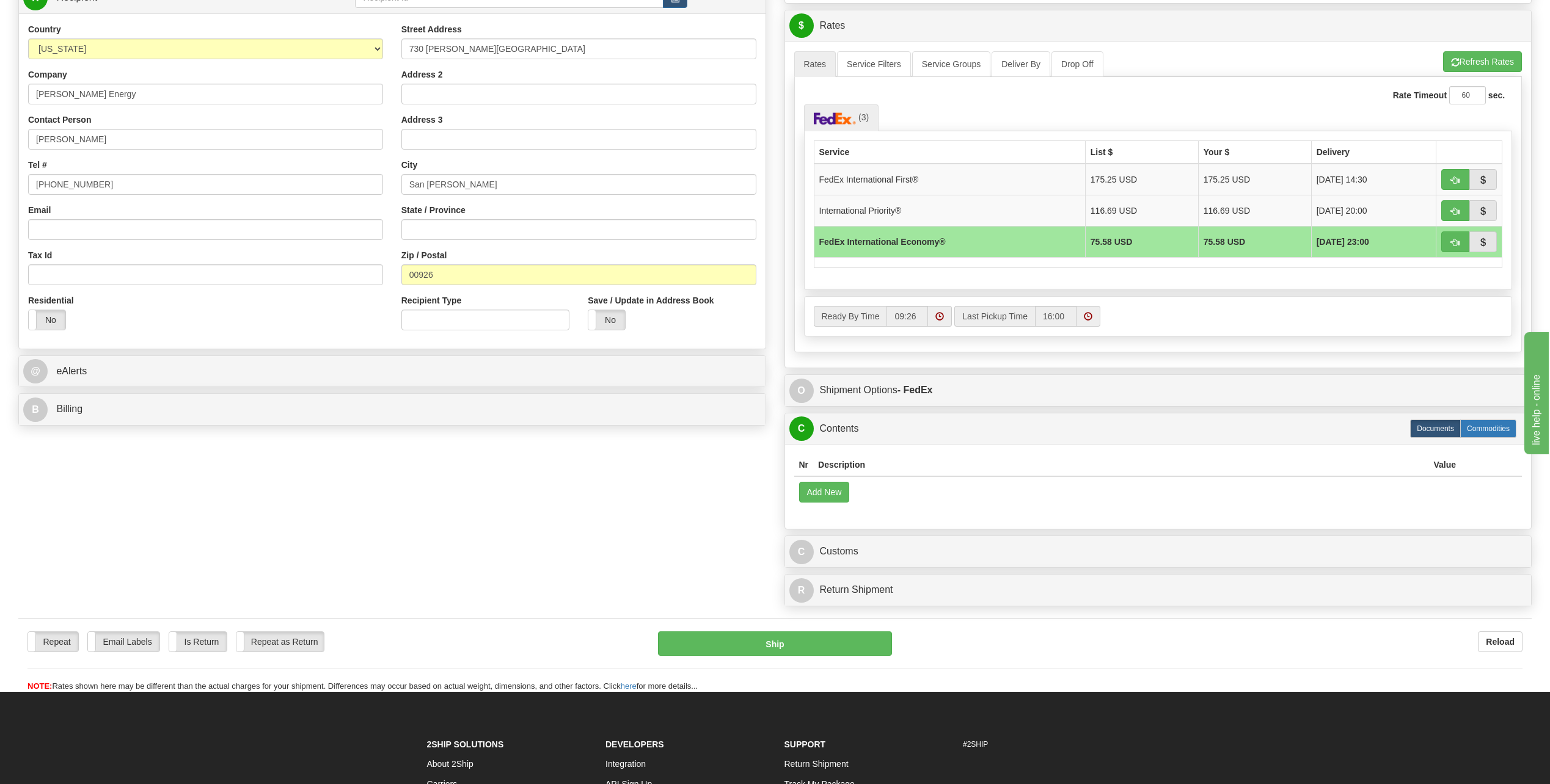
click at [1494, 430] on label "Commodities" at bounding box center [1488, 428] width 56 height 18
radio input "true"
click at [817, 489] on button "Add New" at bounding box center [825, 492] width 50 height 20
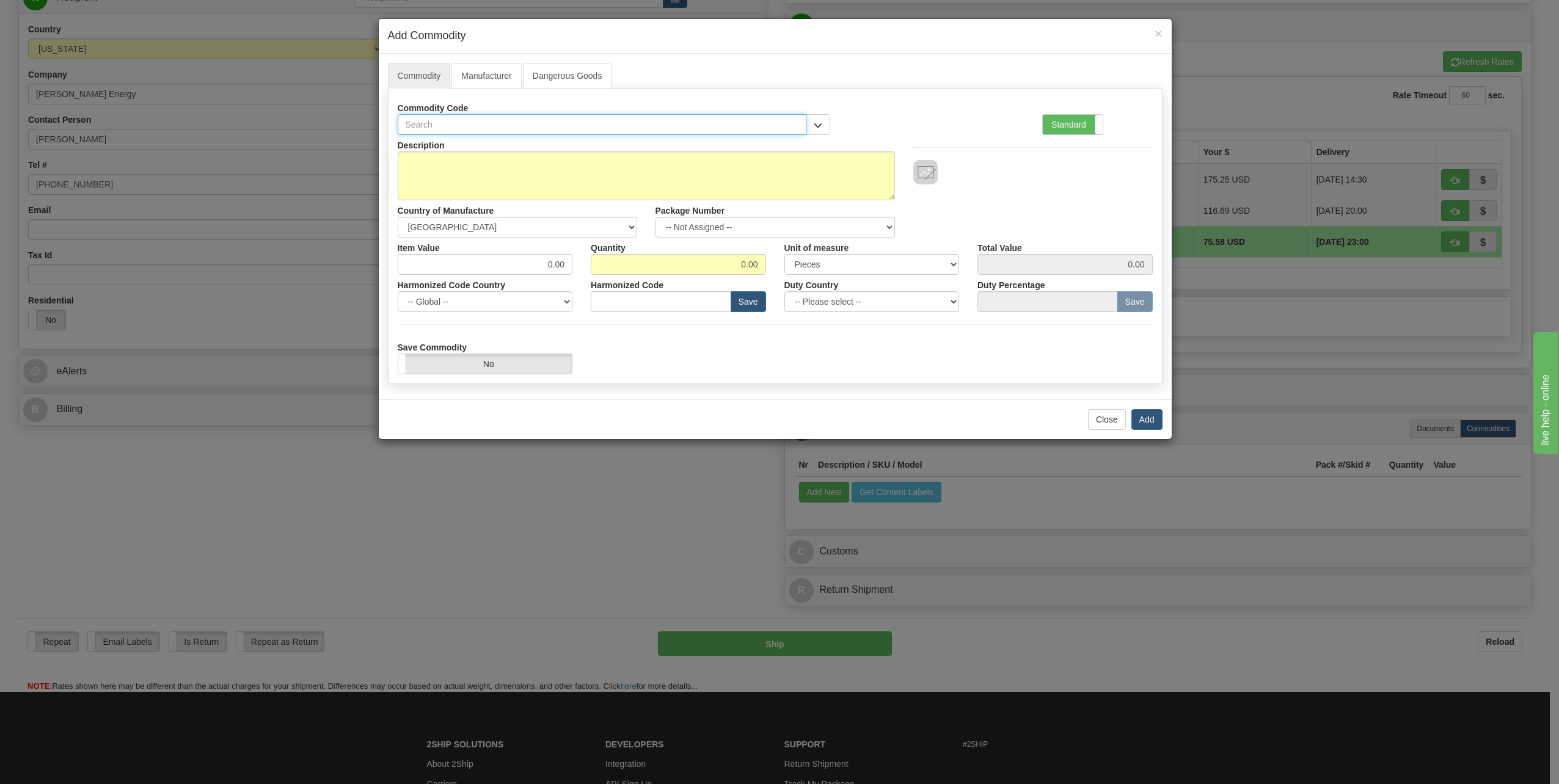
click at [482, 124] on input "text" at bounding box center [602, 124] width 409 height 20
type input "8"
type input "481919"
click at [466, 159] on textarea "Description" at bounding box center [646, 176] width 497 height 49
type textarea "Empty Box for Product Return"
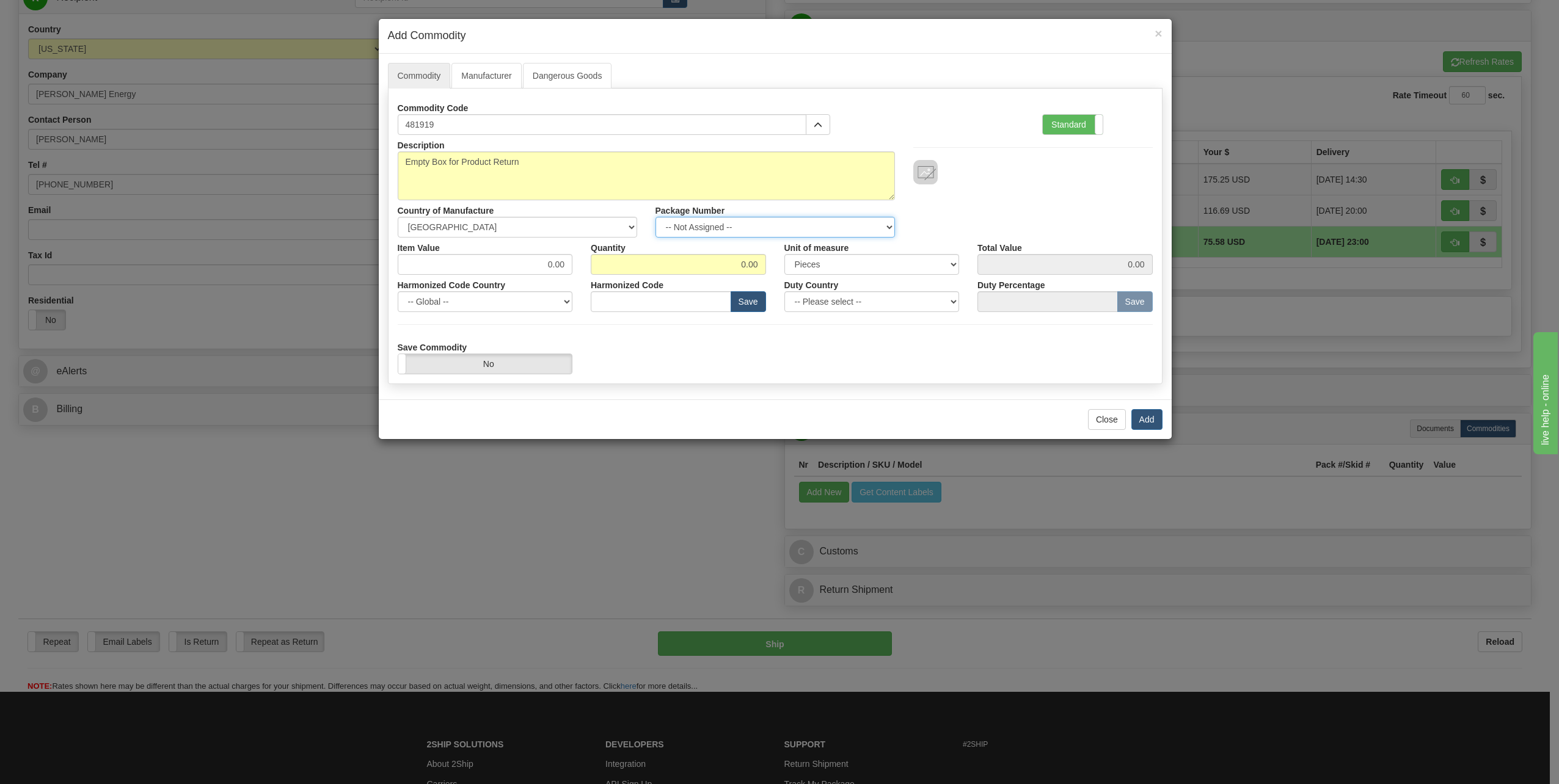
click at [889, 225] on select "-- Not Assigned -- Item 1" at bounding box center [776, 227] width 240 height 20
select select "0"
click at [656, 217] on select "-- Not Assigned -- Item 1" at bounding box center [776, 227] width 240 height 20
drag, startPoint x: 541, startPoint y: 262, endPoint x: 596, endPoint y: 267, distance: 55.2
click at [596, 267] on div "Item Value 0.00 Quantity 0.00 Unit of measure 3 Thousand Square Inches Adjustme…" at bounding box center [775, 255] width 773 height 37
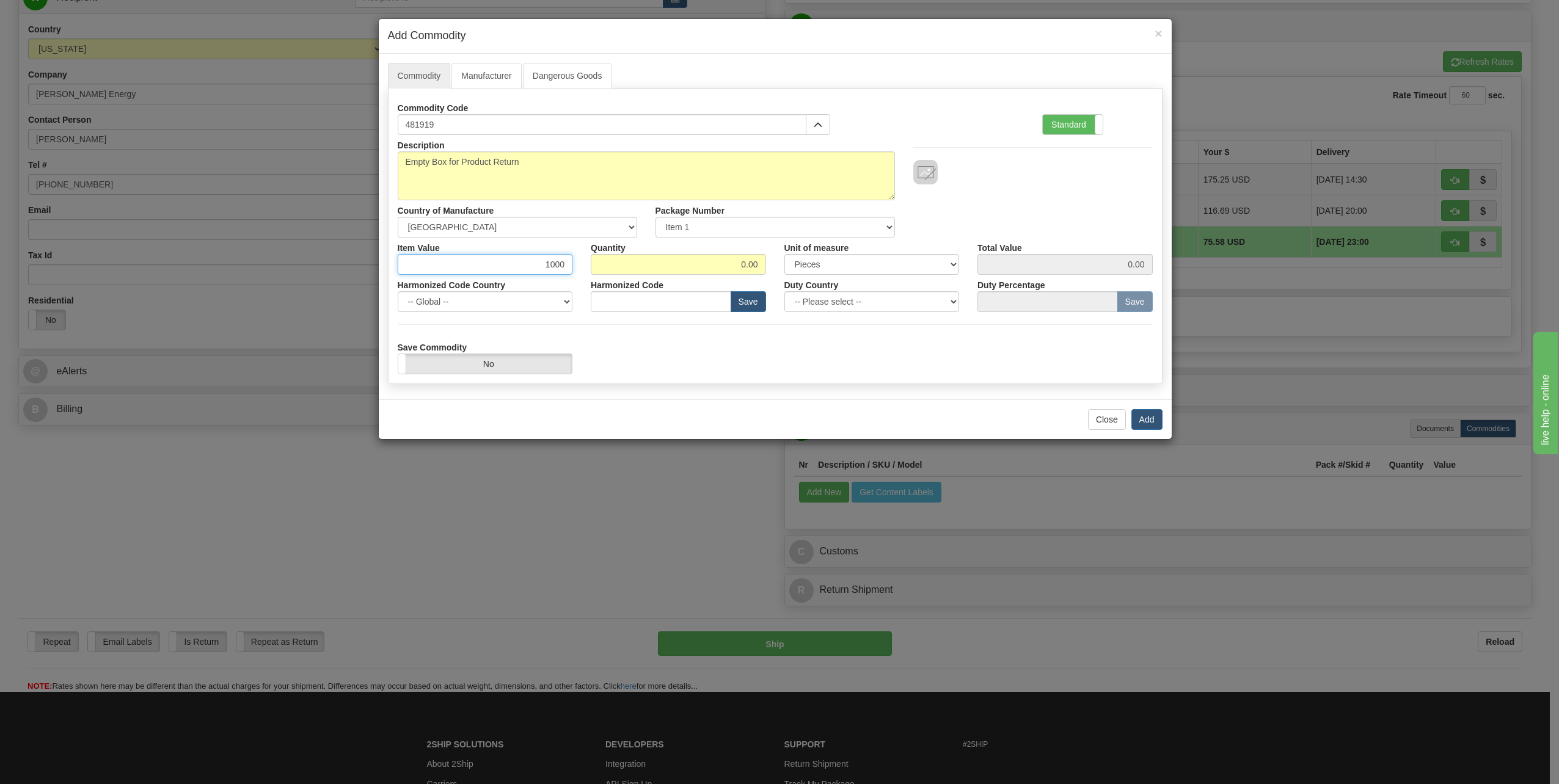
type input "1000"
drag, startPoint x: 737, startPoint y: 260, endPoint x: 797, endPoint y: 270, distance: 60.8
click at [797, 270] on div "Item Value 1000 Quantity 0.00 Unit of measure 3 Thousand Square Inches Adjustme…" at bounding box center [775, 255] width 773 height 37
type input "1"
type input "1000.00"
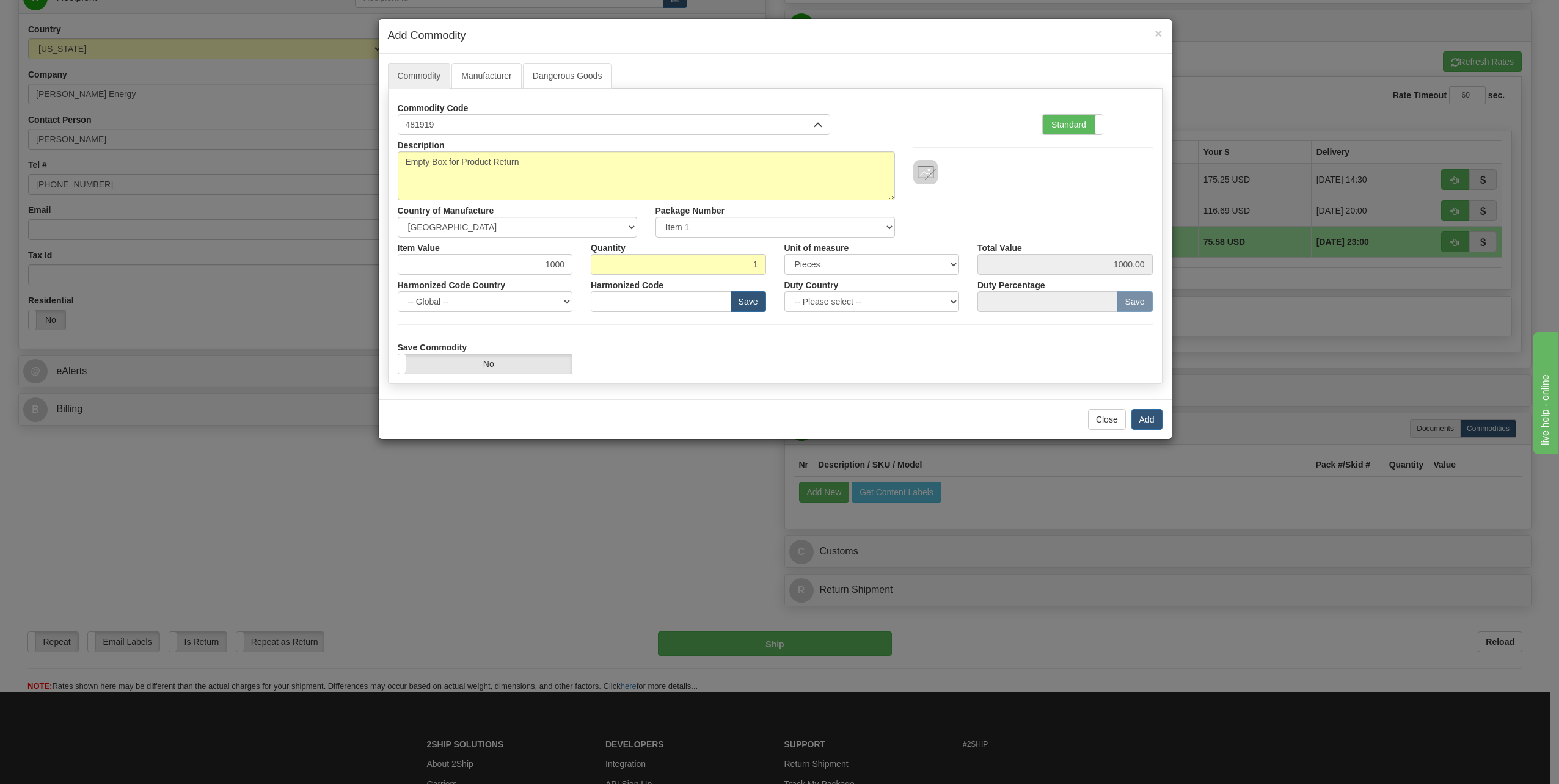
click at [858, 338] on div "Save Commodity Yes No" at bounding box center [775, 355] width 773 height 37
click at [951, 299] on select "-- Please select -- [GEOGRAPHIC_DATA] [GEOGRAPHIC_DATA] [GEOGRAPHIC_DATA] [GEOG…" at bounding box center [872, 302] width 175 height 20
select select "US"
click at [784, 292] on select "-- Please select -- [GEOGRAPHIC_DATA] [GEOGRAPHIC_DATA] [GEOGRAPHIC_DATA] [GEOG…" at bounding box center [872, 302] width 175 height 20
click at [1148, 418] on button "Add" at bounding box center [1147, 419] width 32 height 20
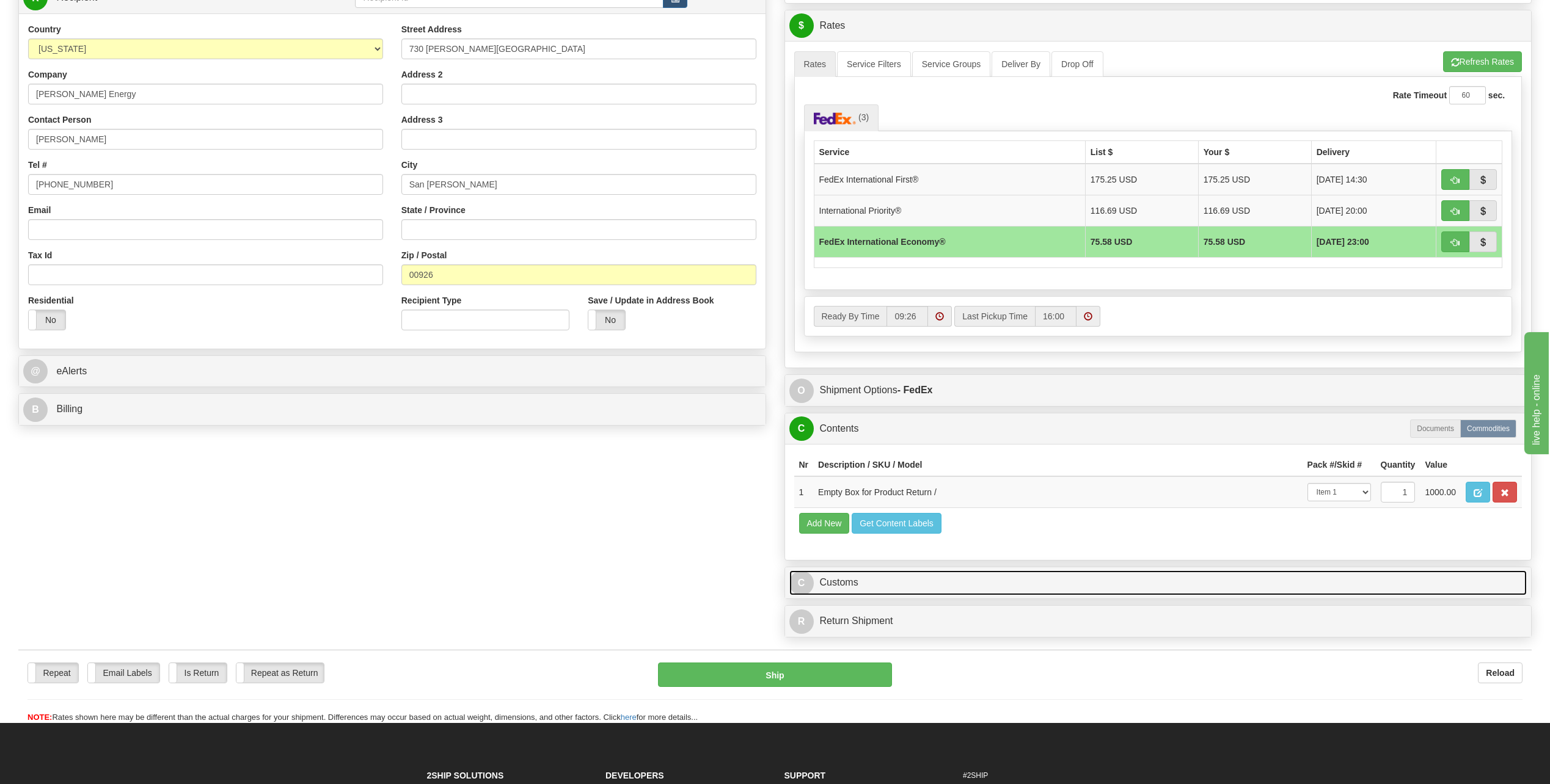
click at [805, 582] on span "C" at bounding box center [801, 583] width 24 height 24
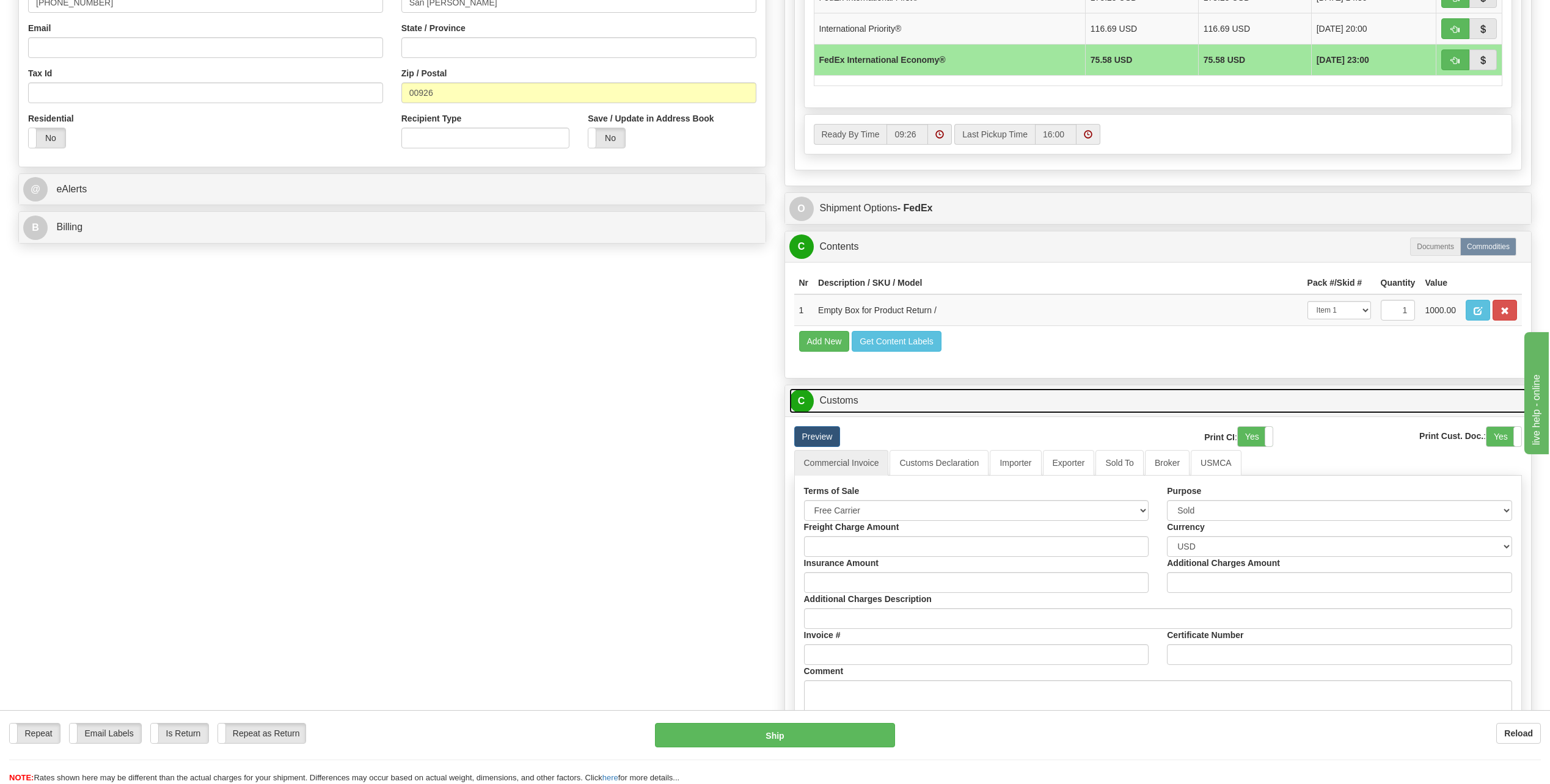
scroll to position [672, 0]
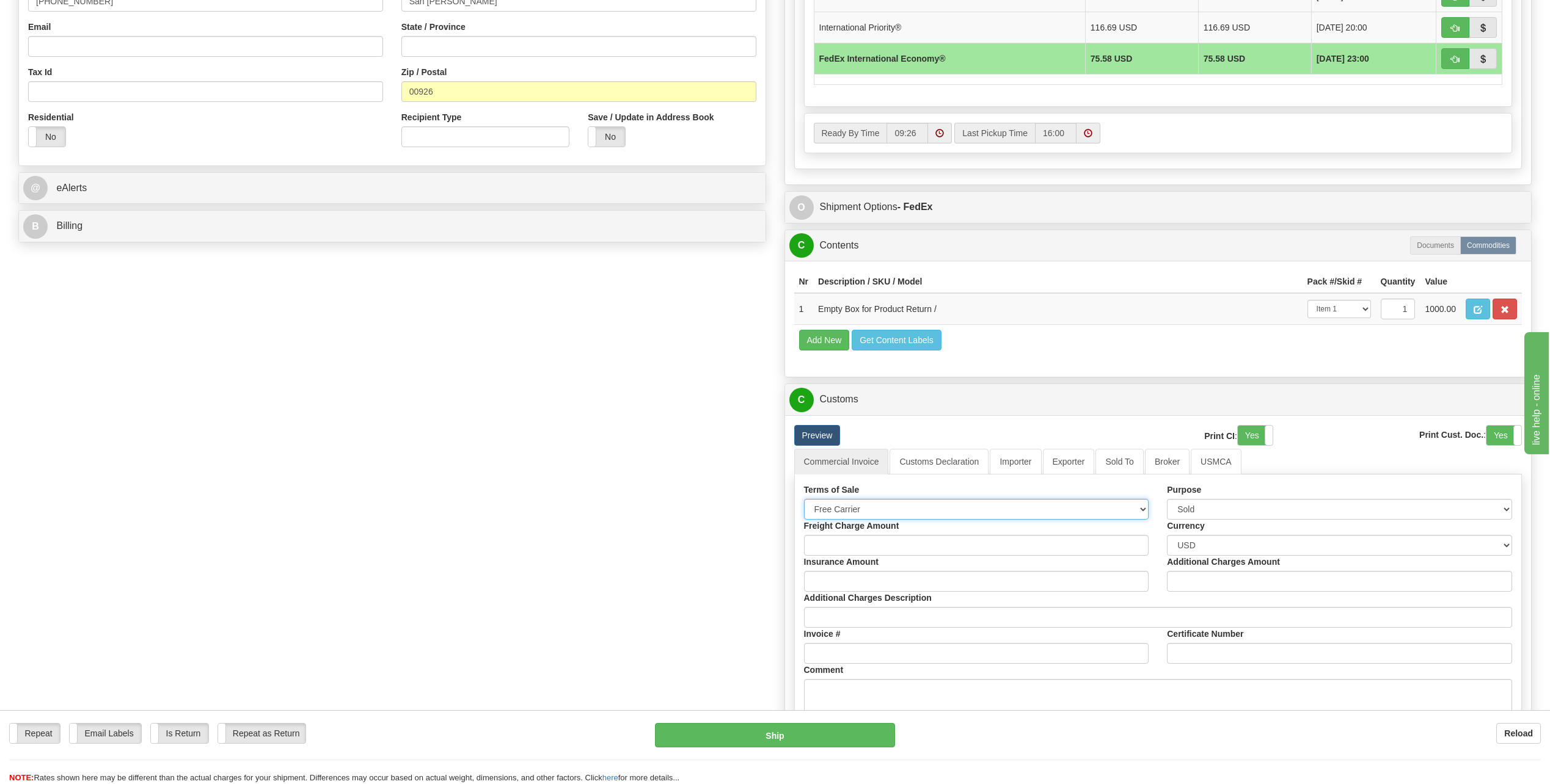
click at [1139, 507] on select "Free Carrier Free On Board Ex Works Delivered Duty Unpaid Delivered Duty Paid C…" at bounding box center [977, 509] width 345 height 20
select select "6"
click at [804, 499] on select "Free Carrier Free On Board Ex Works Delivered Duty Unpaid Delivered Duty Paid C…" at bounding box center [977, 509] width 345 height 20
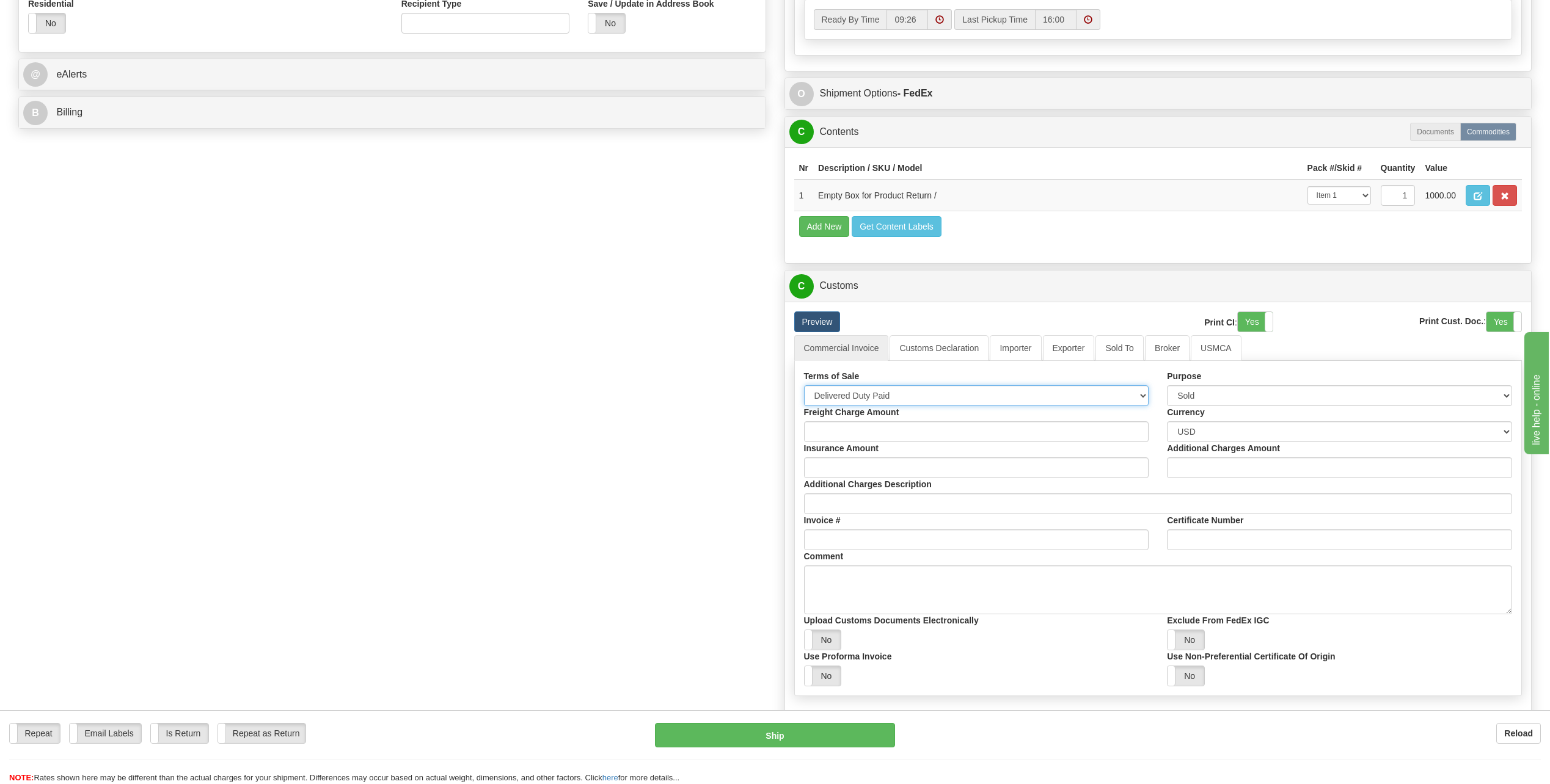
scroll to position [794, 0]
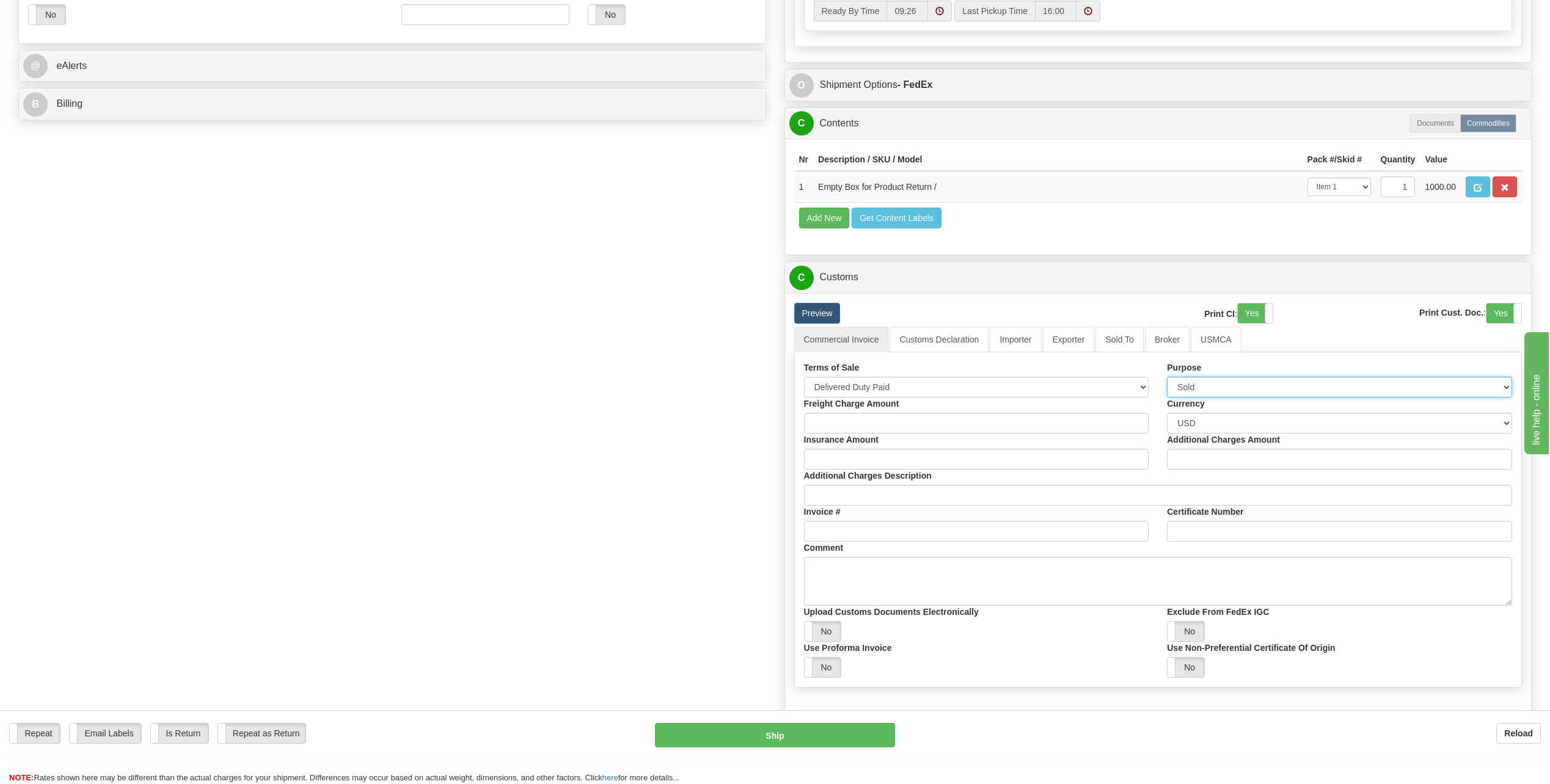
click at [1509, 384] on select "Sold Not Sold Gift Sample Repair and Return Personal Effects Merchandise Danger…" at bounding box center [1339, 387] width 345 height 20
select select "2"
click at [1167, 377] on select "Sold Not Sold Gift Sample Repair and Return Personal Effects Merchandise Danger…" at bounding box center [1339, 387] width 345 height 20
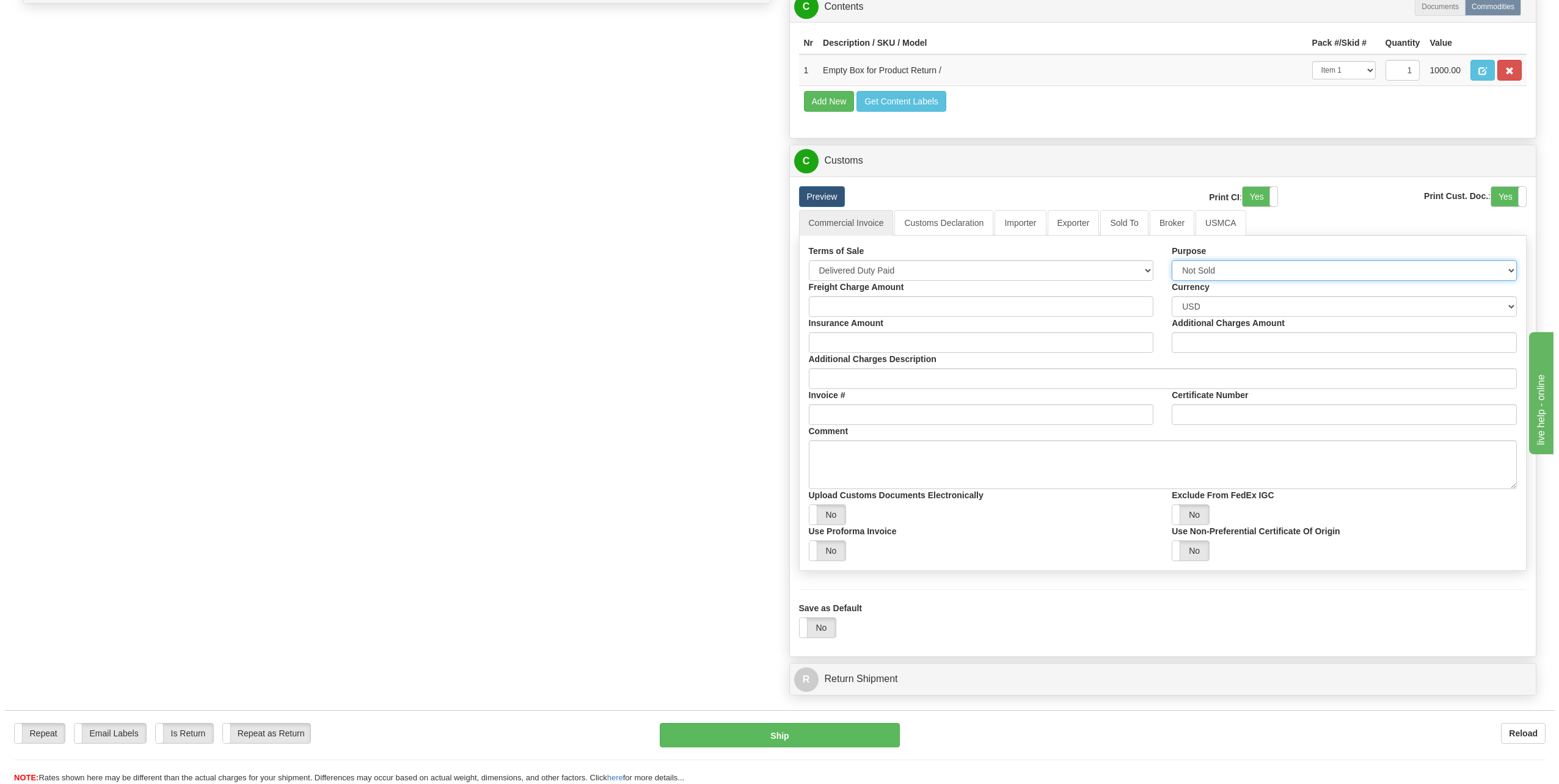
scroll to position [916, 0]
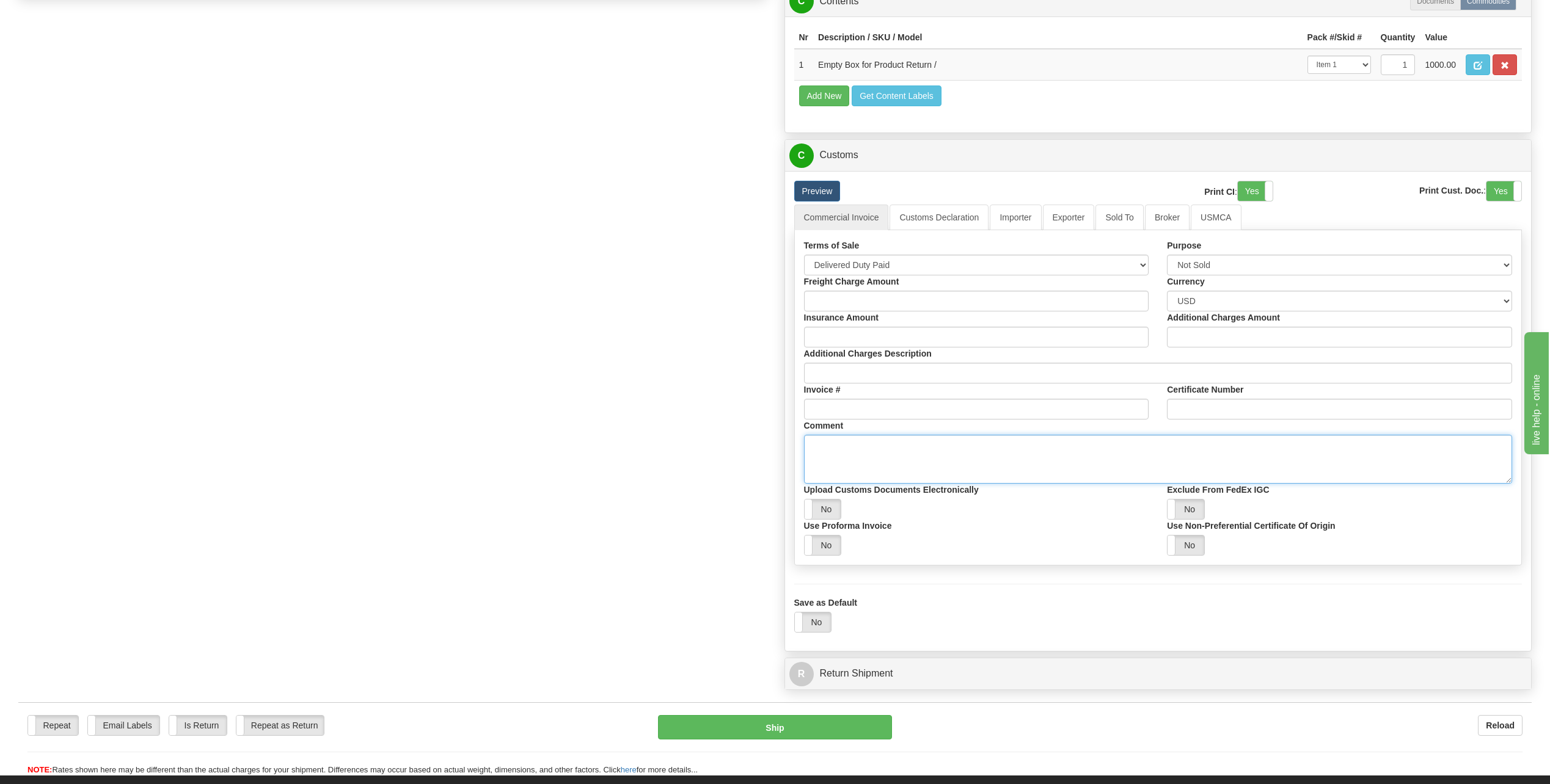
click at [880, 444] on textarea "Comment" at bounding box center [1158, 459] width 709 height 49
type textarea "Empty Return Box Commodity Code 481910"
click at [859, 725] on button "Ship" at bounding box center [775, 727] width 234 height 24
type input "03"
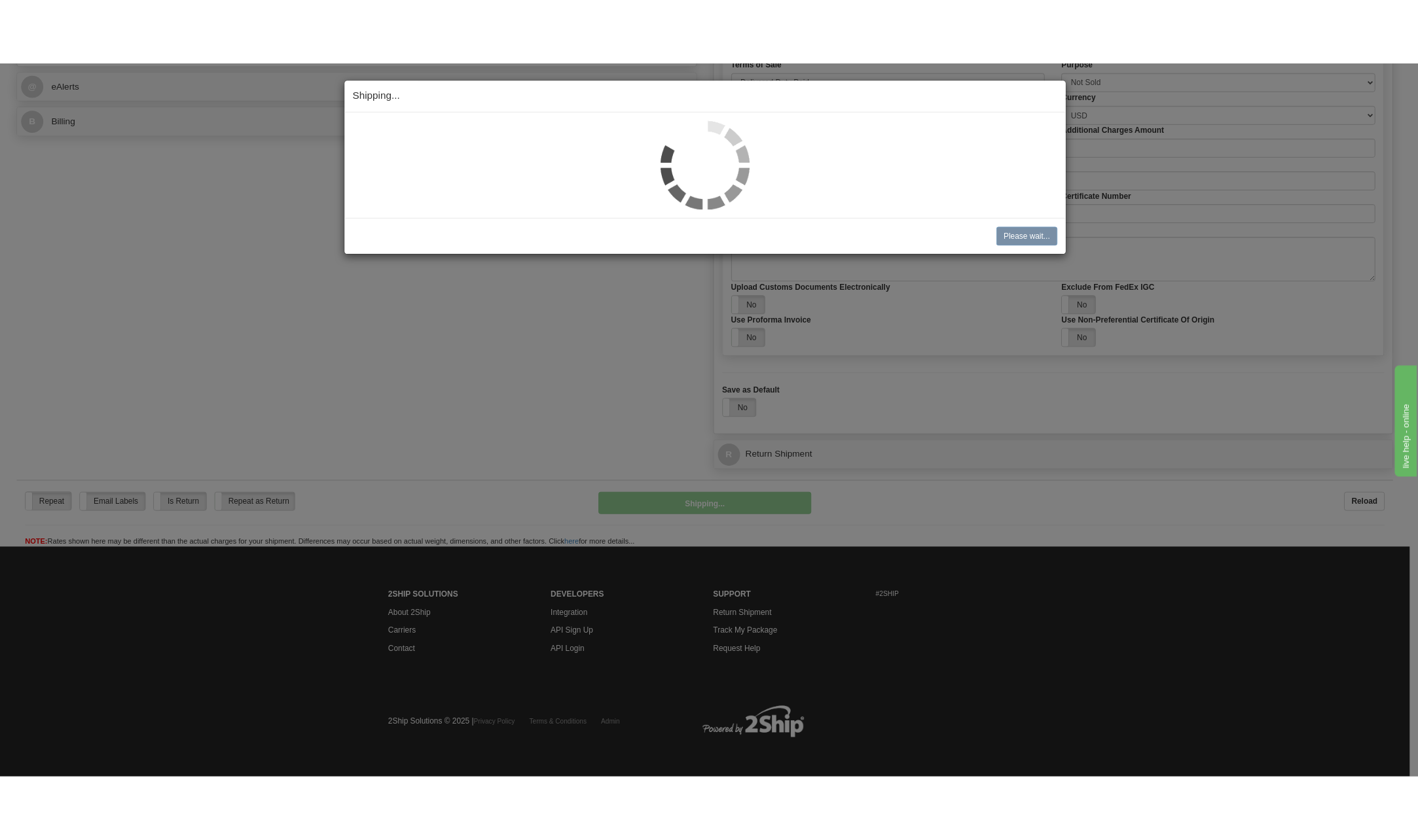
scroll to position [895, 0]
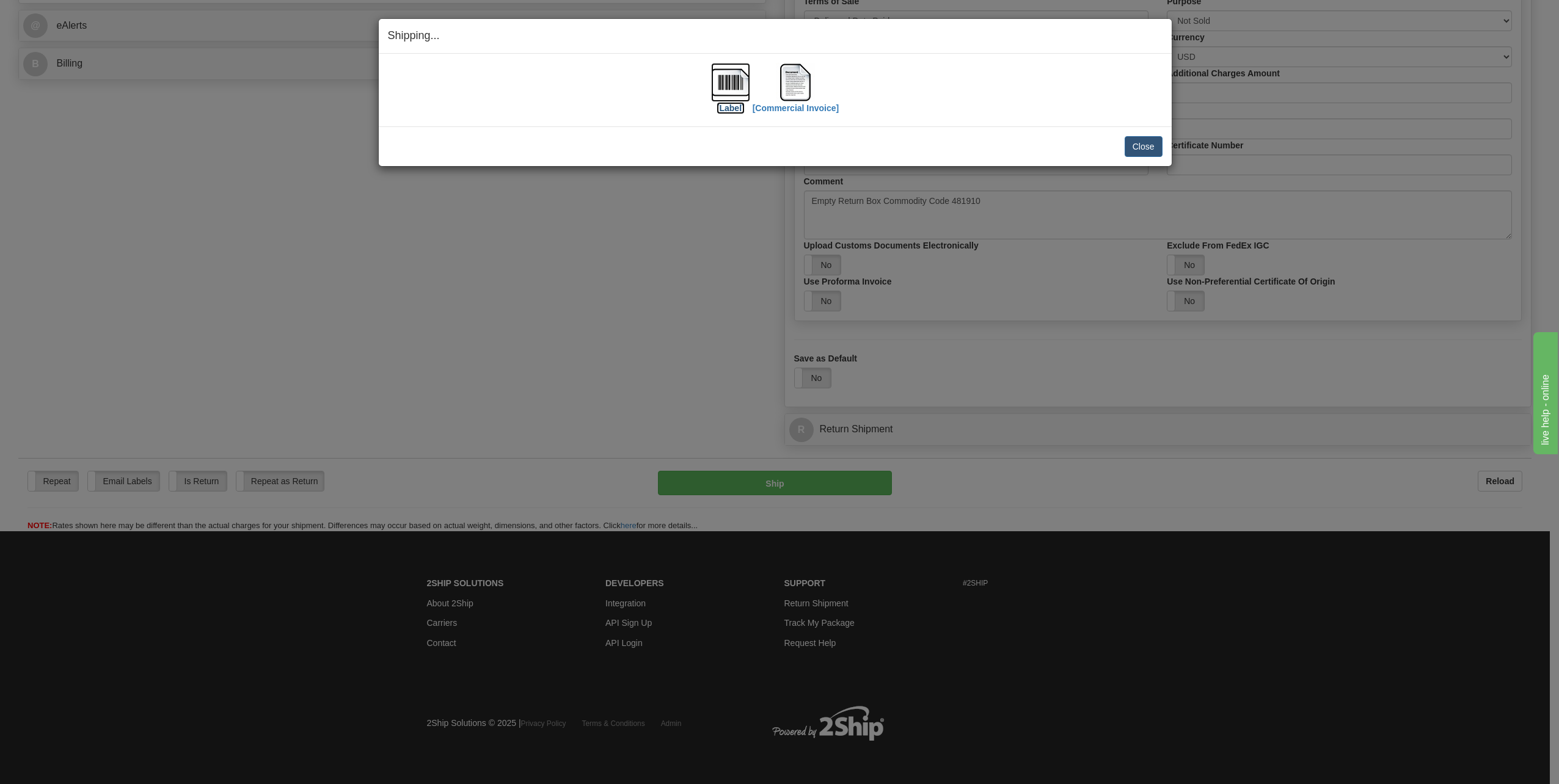
click at [738, 90] on img at bounding box center [731, 83] width 39 height 39
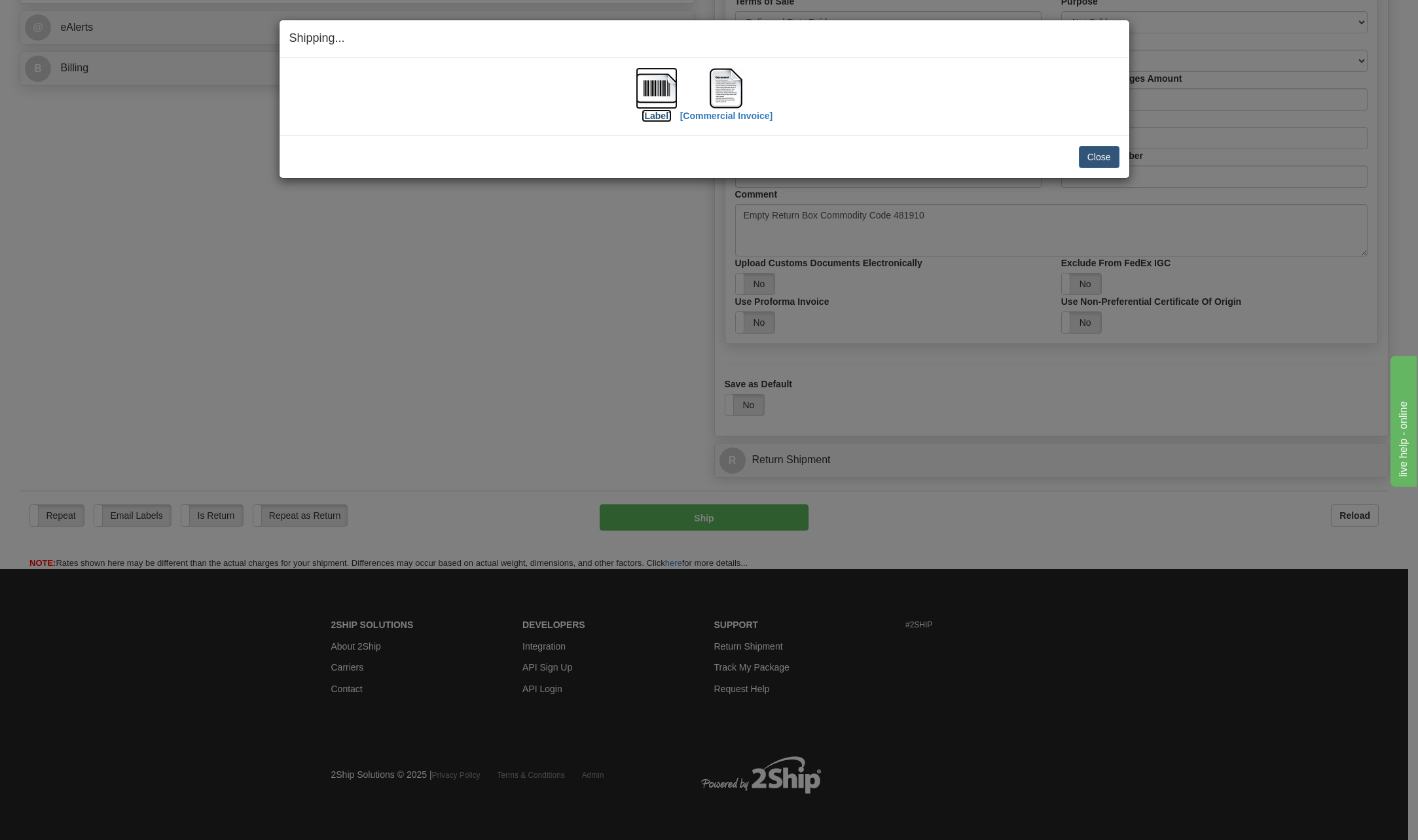
click at [656, 84] on img at bounding box center [657, 89] width 42 height 42
click at [726, 85] on img at bounding box center [726, 89] width 42 height 42
click at [660, 94] on img at bounding box center [657, 89] width 42 height 42
click at [1098, 159] on button "Close" at bounding box center [1099, 157] width 41 height 22
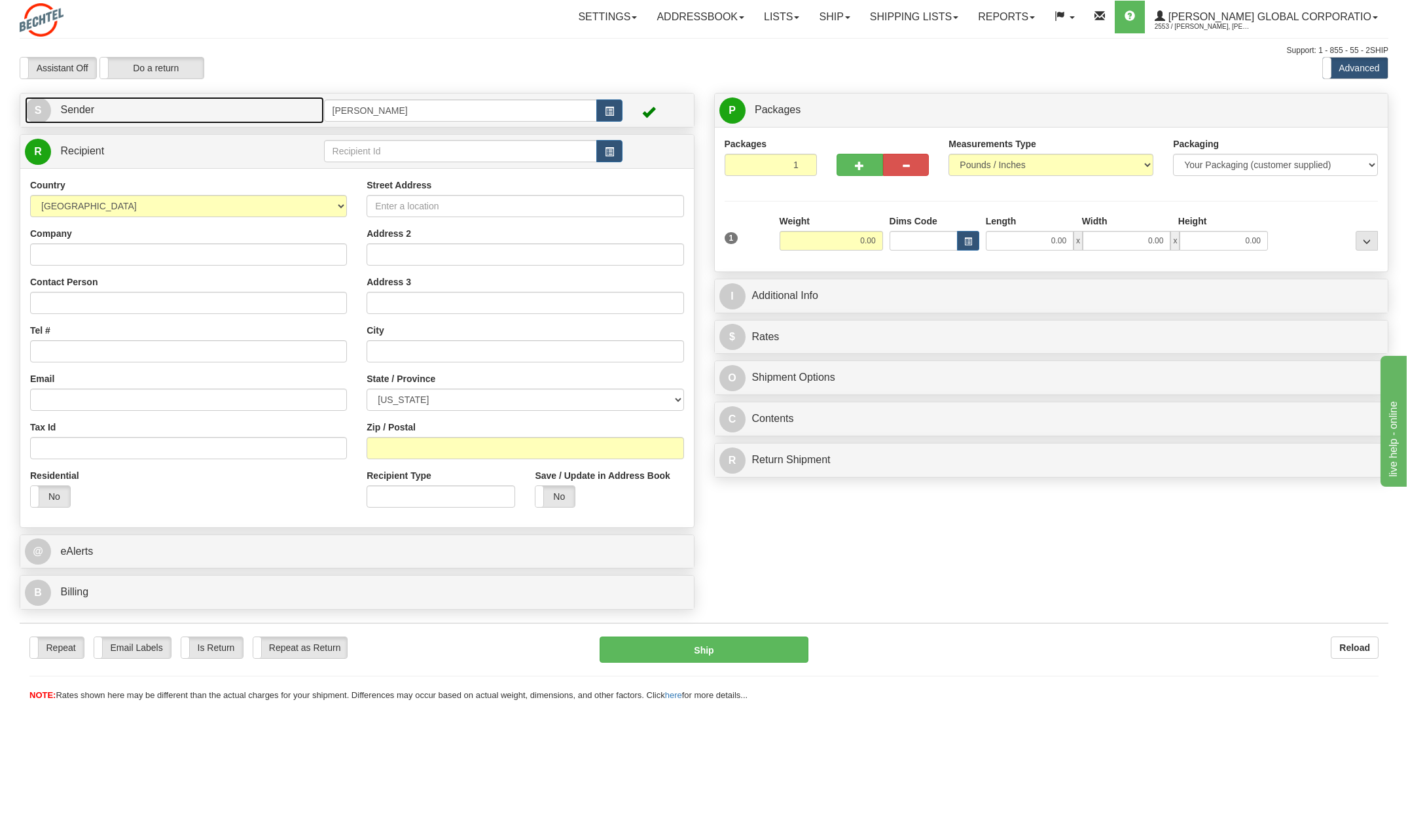
click at [35, 106] on span "S" at bounding box center [37, 110] width 26 height 26
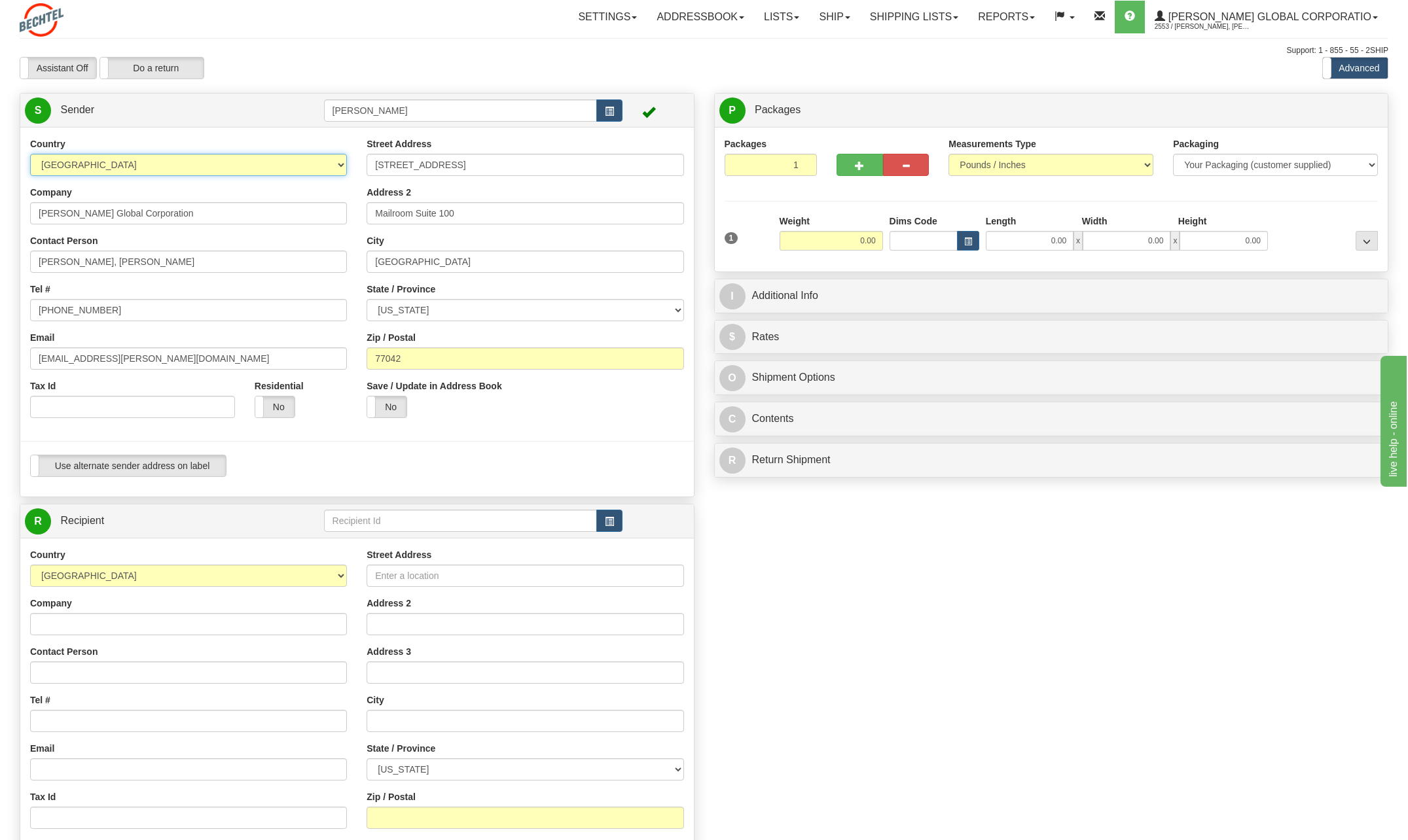
click at [339, 163] on select "[GEOGRAPHIC_DATA] [GEOGRAPHIC_DATA] [GEOGRAPHIC_DATA] [GEOGRAPHIC_DATA] [US_STA…" at bounding box center [188, 165] width 317 height 22
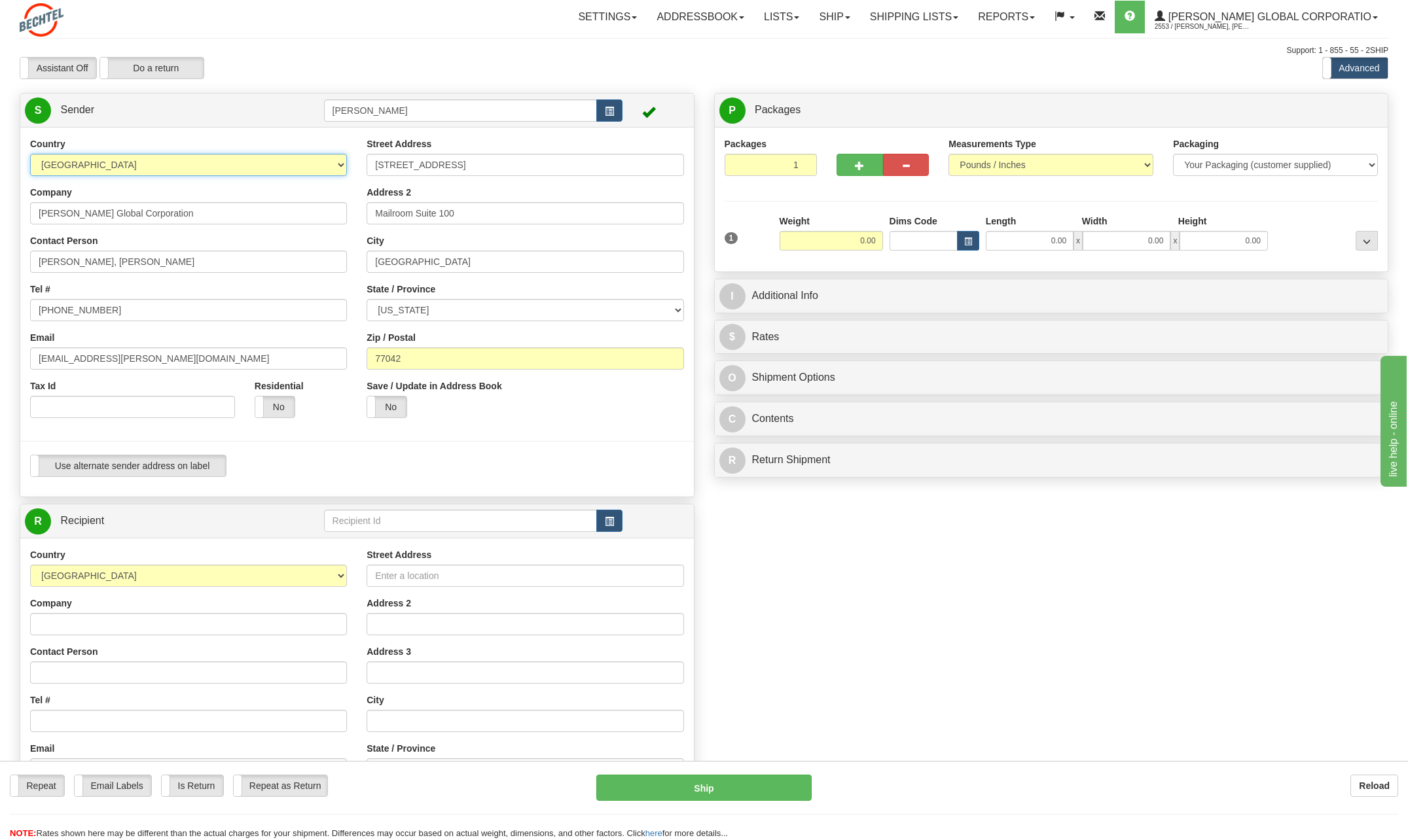
select select "PR"
click at [30, 154] on select "[GEOGRAPHIC_DATA] [GEOGRAPHIC_DATA] [GEOGRAPHIC_DATA] [GEOGRAPHIC_DATA] [US_STA…" at bounding box center [188, 165] width 317 height 22
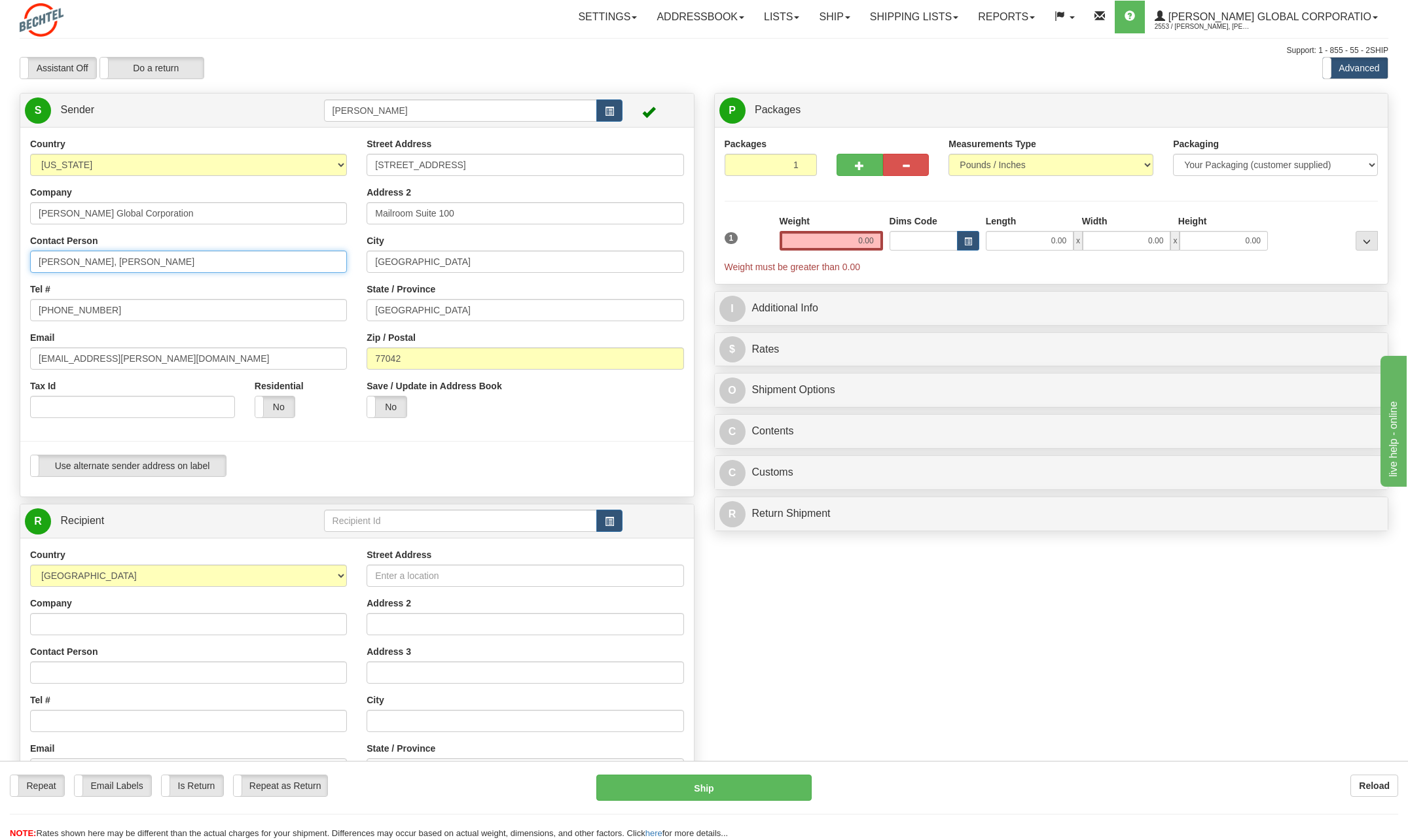
click at [155, 260] on input "[PERSON_NAME], [PERSON_NAME]" at bounding box center [188, 262] width 317 height 22
type input "S"
type input "[PERSON_NAME]"
click at [106, 306] on input "[PHONE_NUMBER]" at bounding box center [188, 310] width 317 height 22
type input "7"
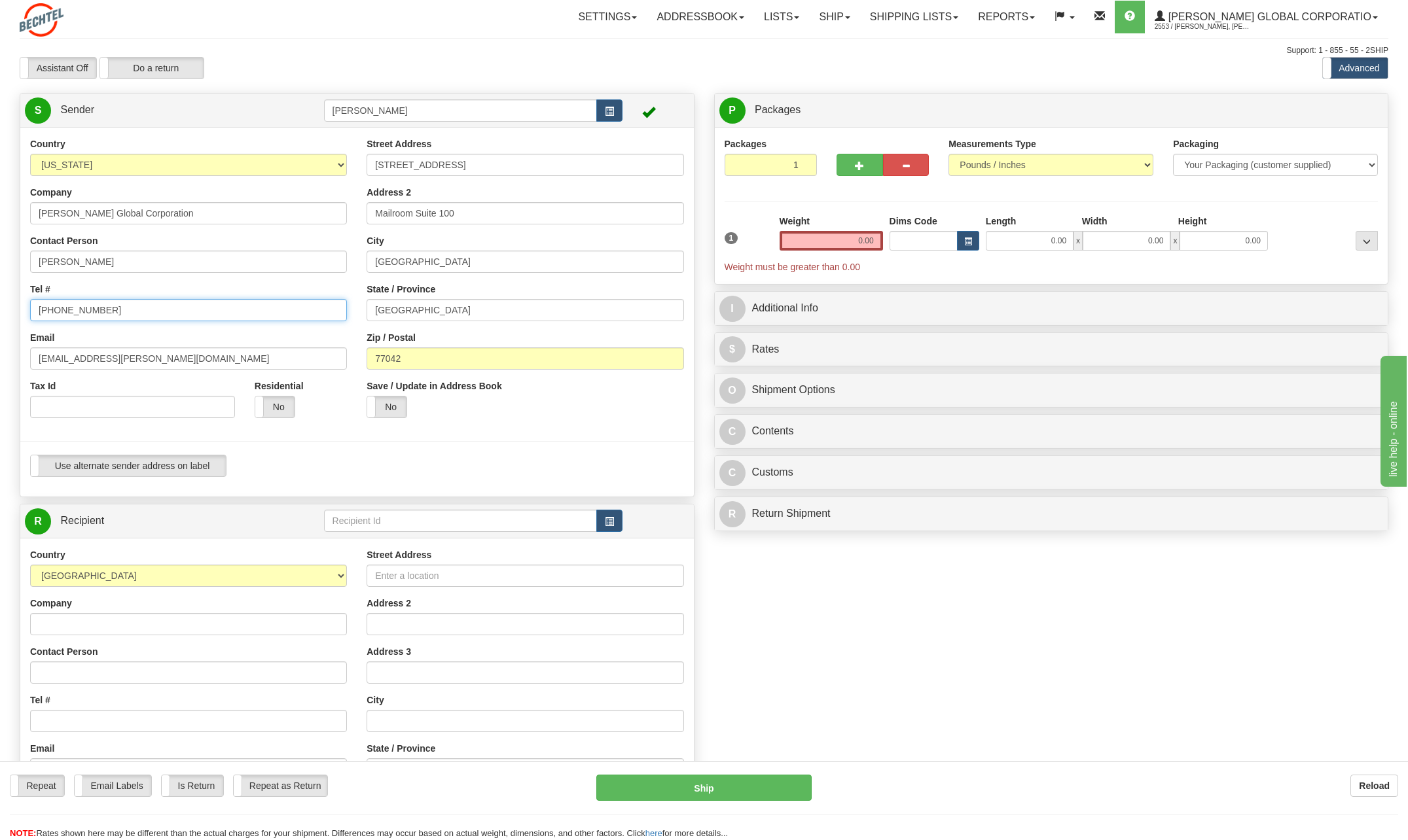
type input "[PHONE_NUMBER]"
click at [476, 160] on input "[STREET_ADDRESS]" at bounding box center [525, 165] width 317 height 22
type input "2"
type input "730 [PERSON_NAME][GEOGRAPHIC_DATA]"
click at [470, 211] on input "Mailroom Suite 100" at bounding box center [525, 213] width 317 height 22
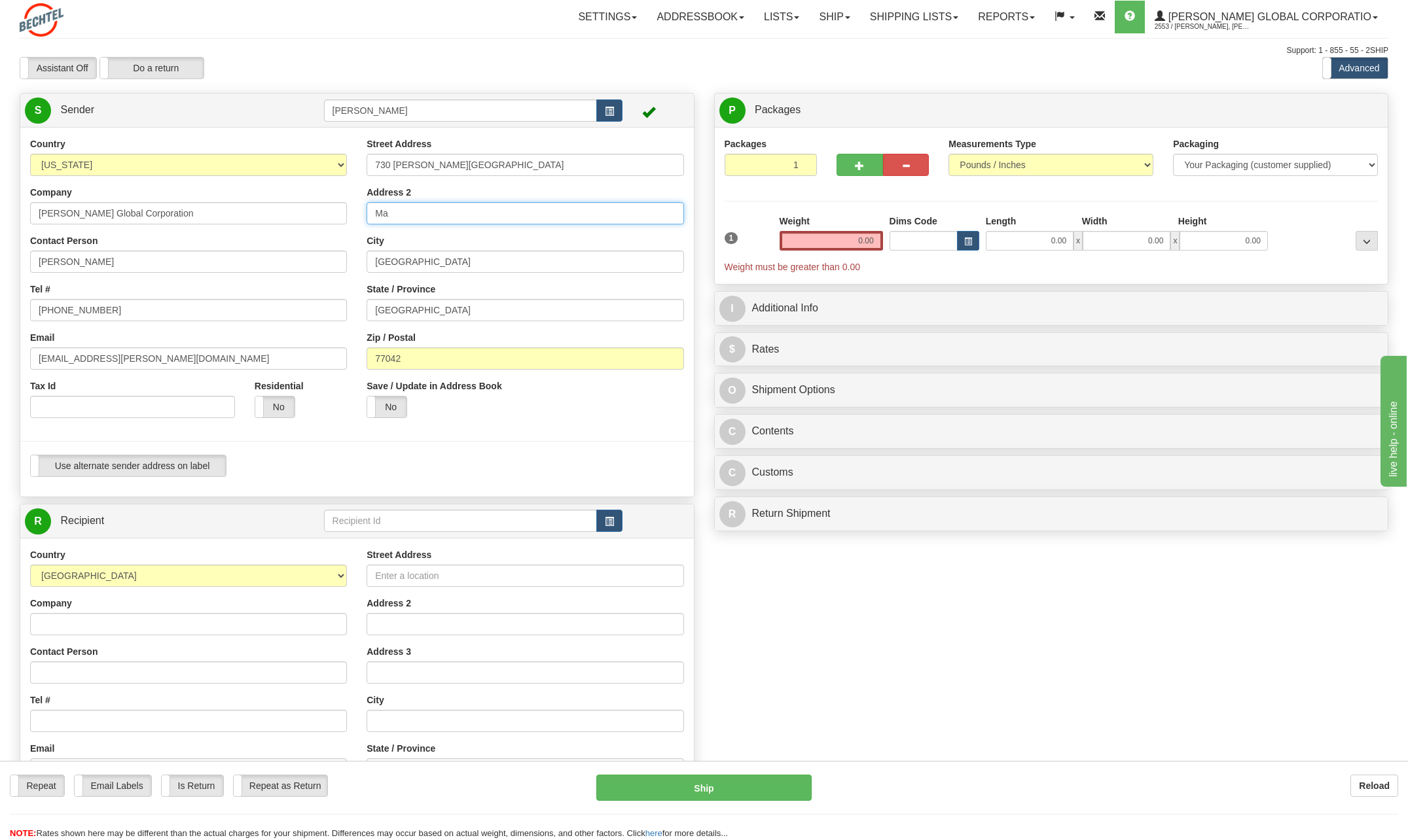
type input "M"
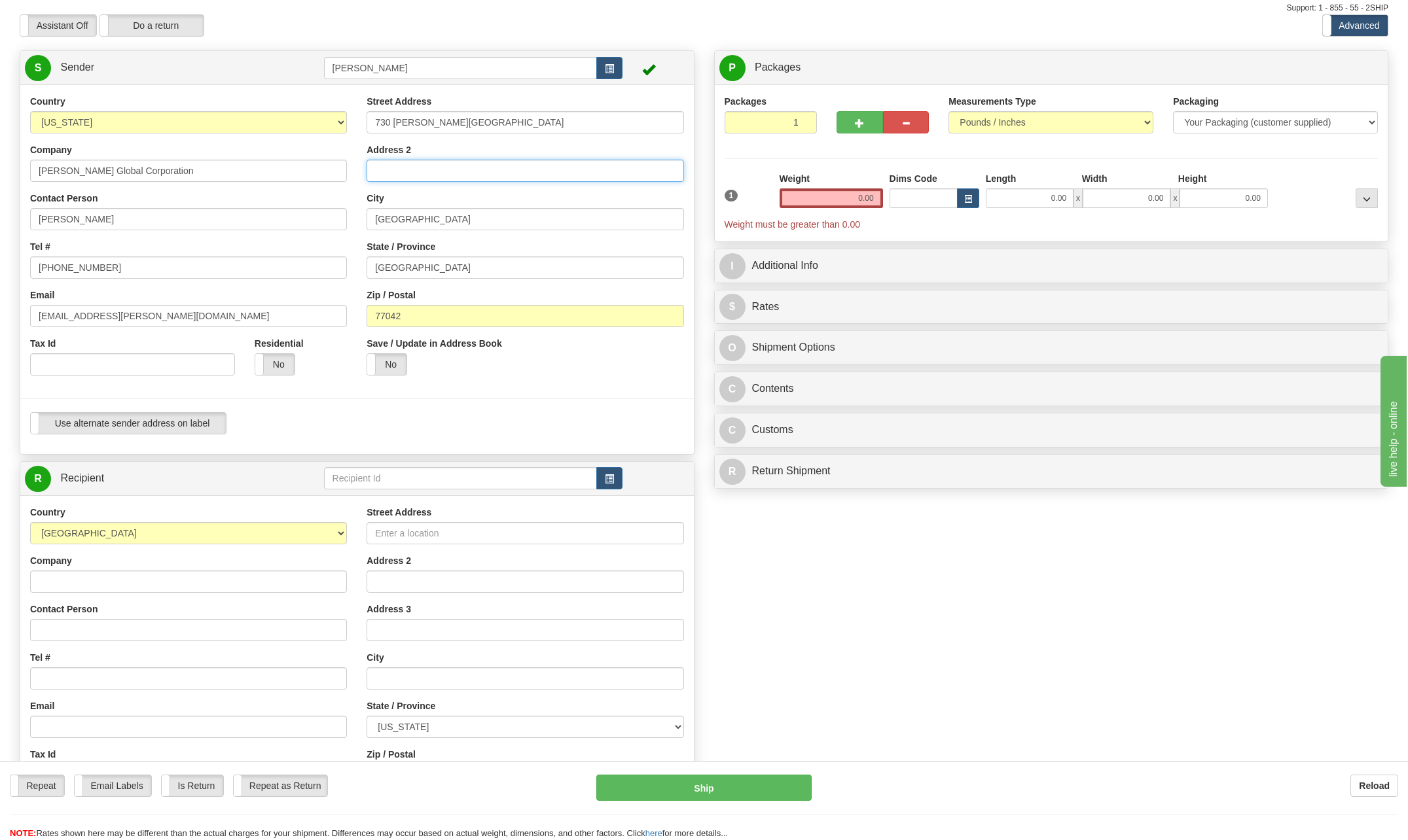
scroll to position [66, 0]
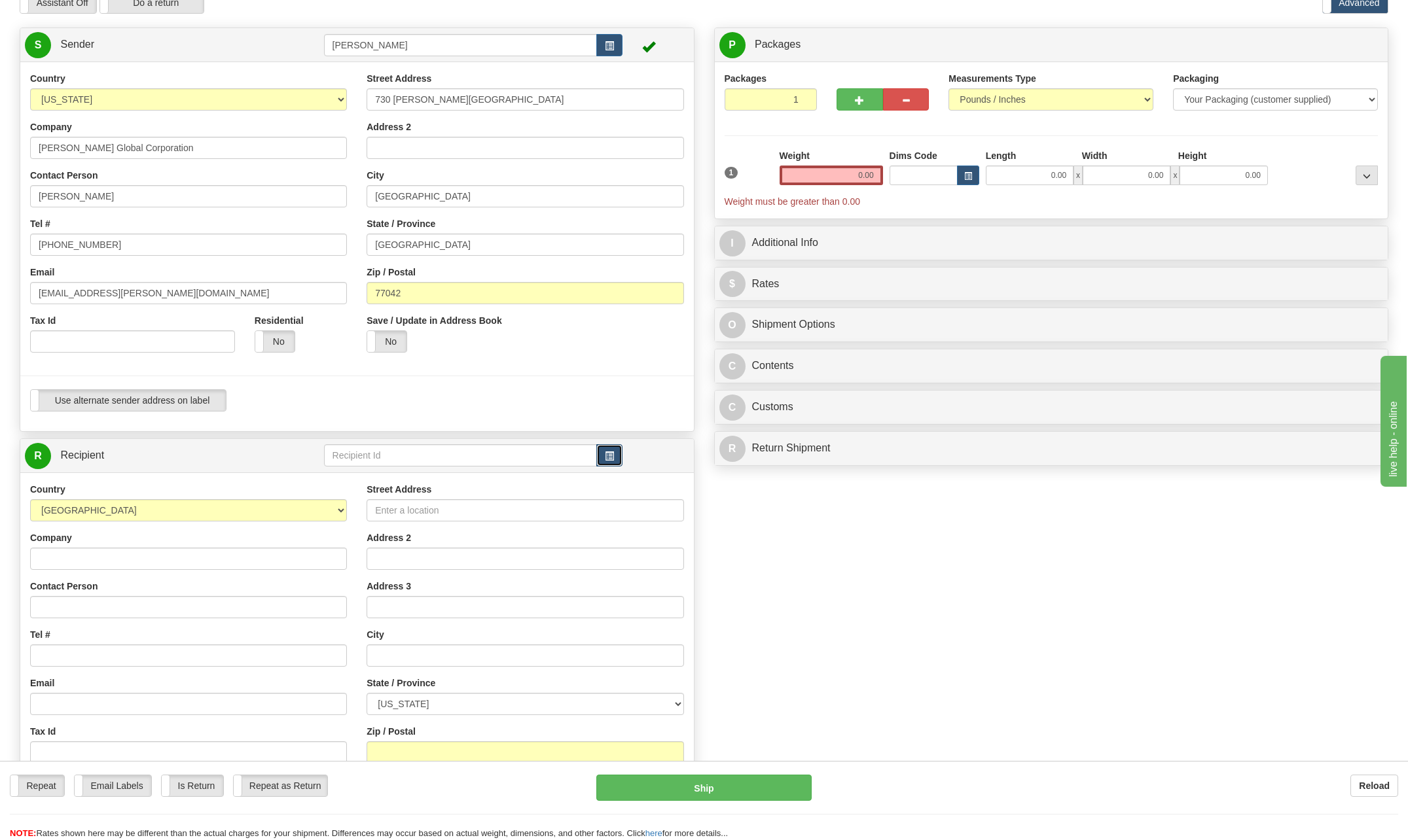
click at [610, 453] on span "button" at bounding box center [609, 457] width 9 height 8
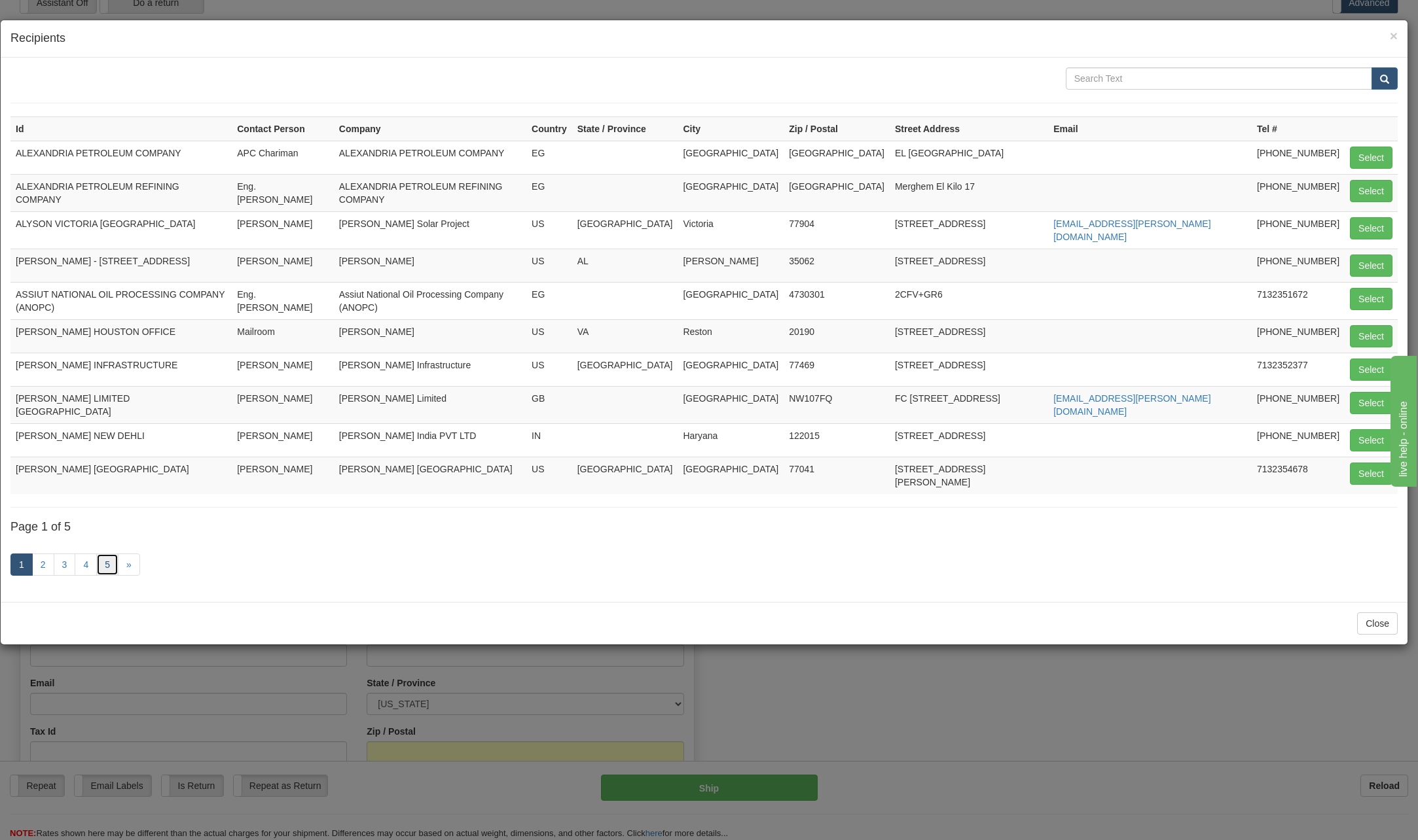
click at [112, 554] on link "5" at bounding box center [107, 565] width 22 height 22
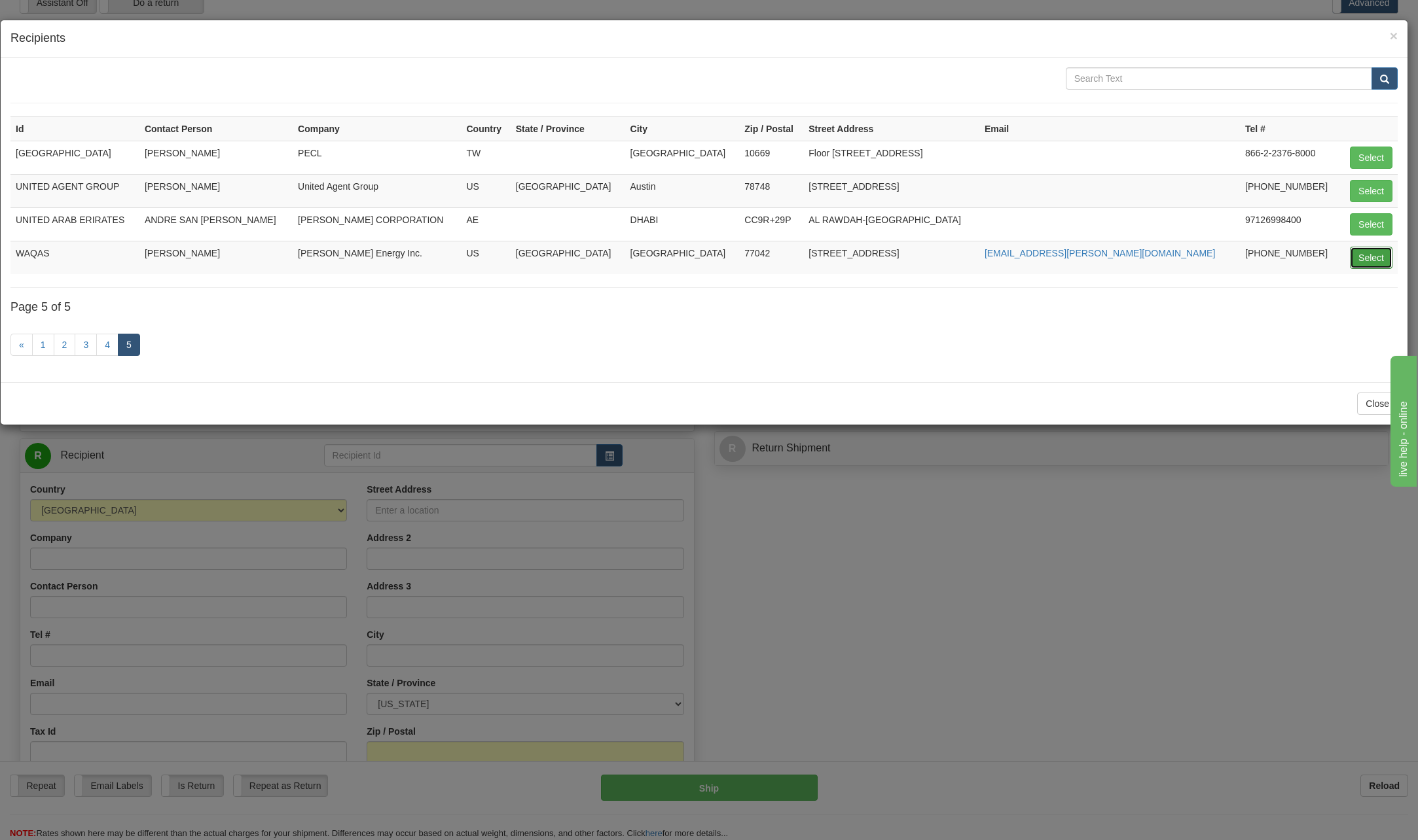
click at [1373, 254] on button "Select" at bounding box center [1371, 257] width 42 height 22
type input "WAQAS"
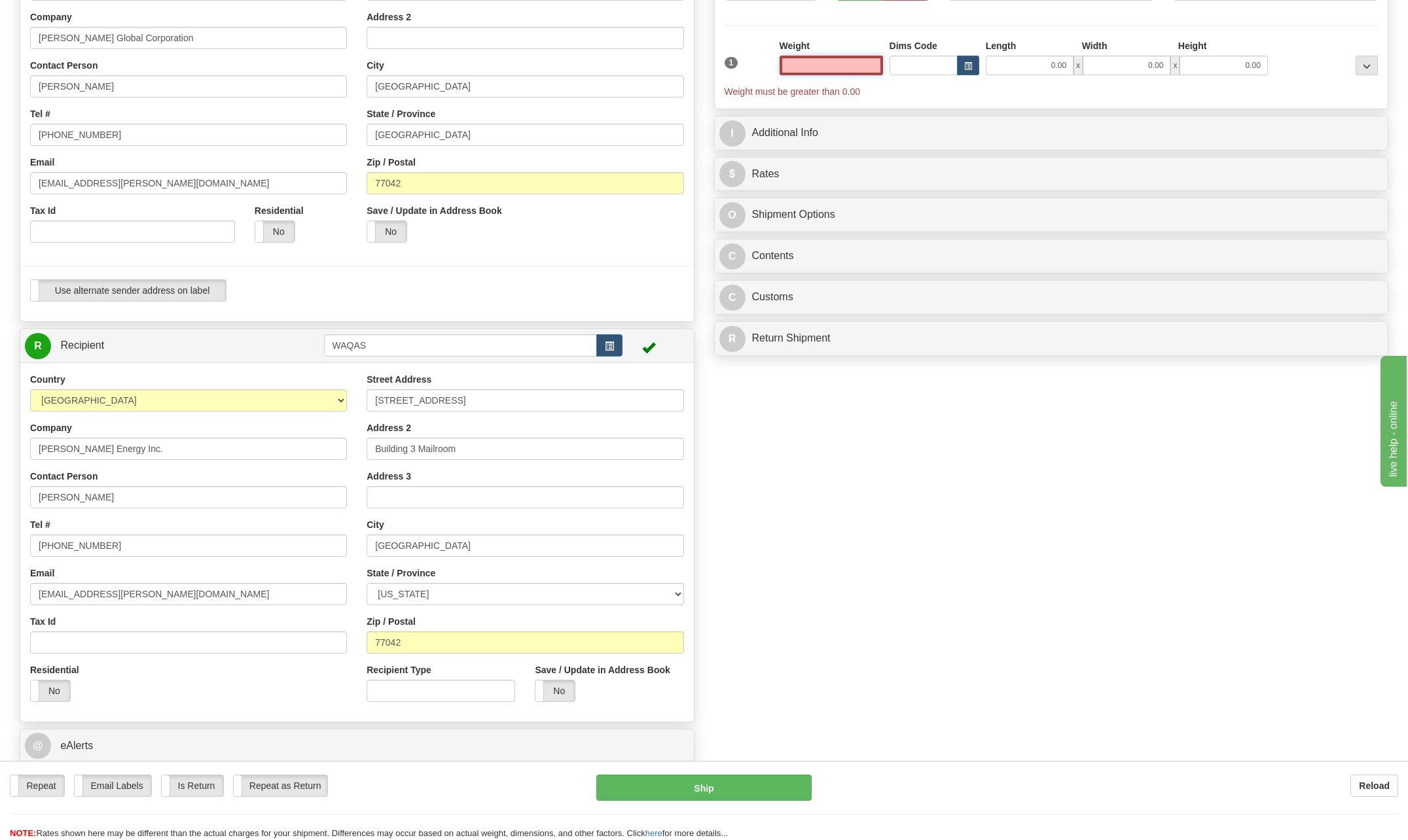
scroll to position [197, 0]
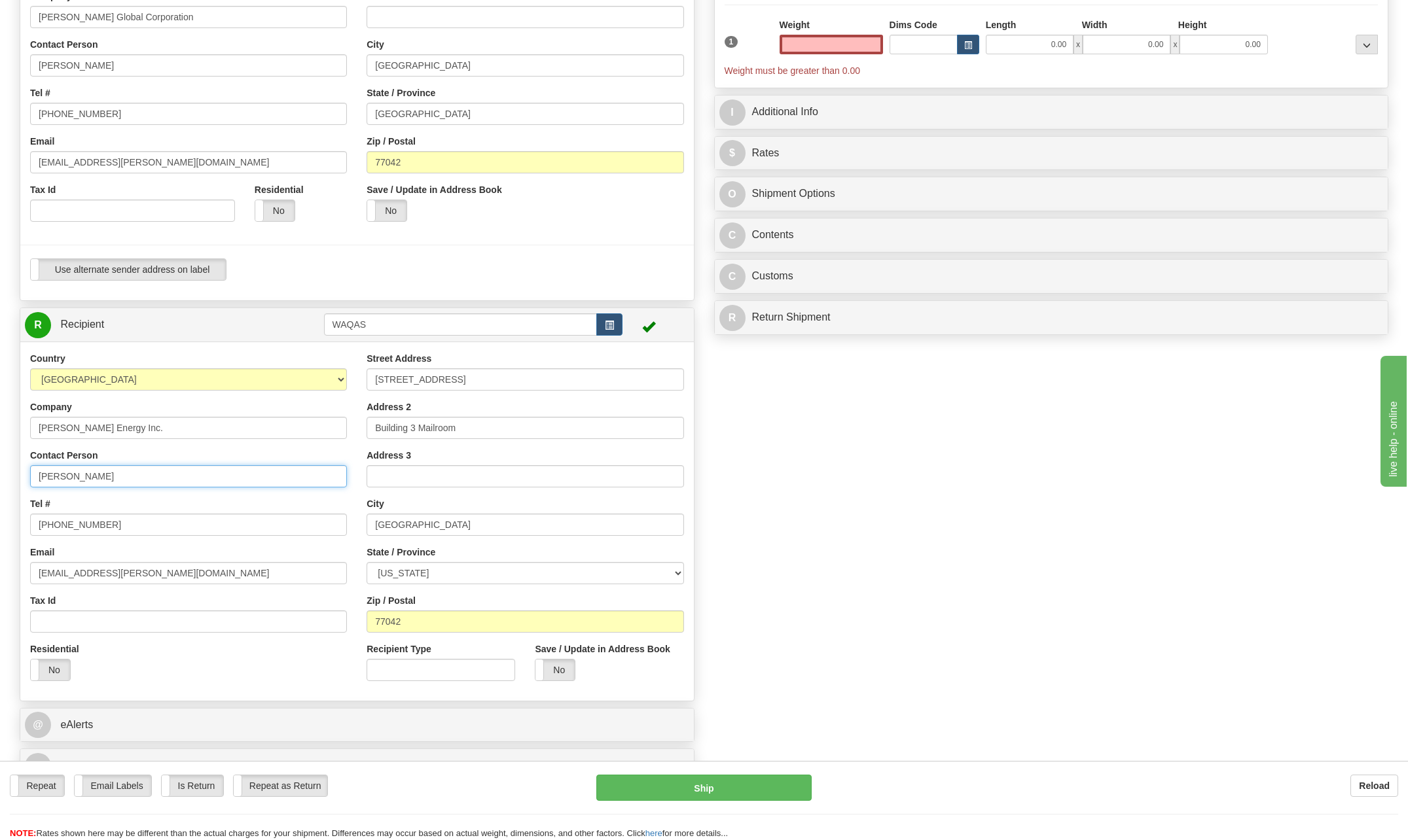
type input "0.00"
click at [139, 479] on input "[PERSON_NAME]" at bounding box center [188, 476] width 317 height 22
type input "W"
type input "[PERSON_NAME]"
click at [317, 507] on div "Tel # [PHONE_NUMBER]" at bounding box center [188, 517] width 317 height 39
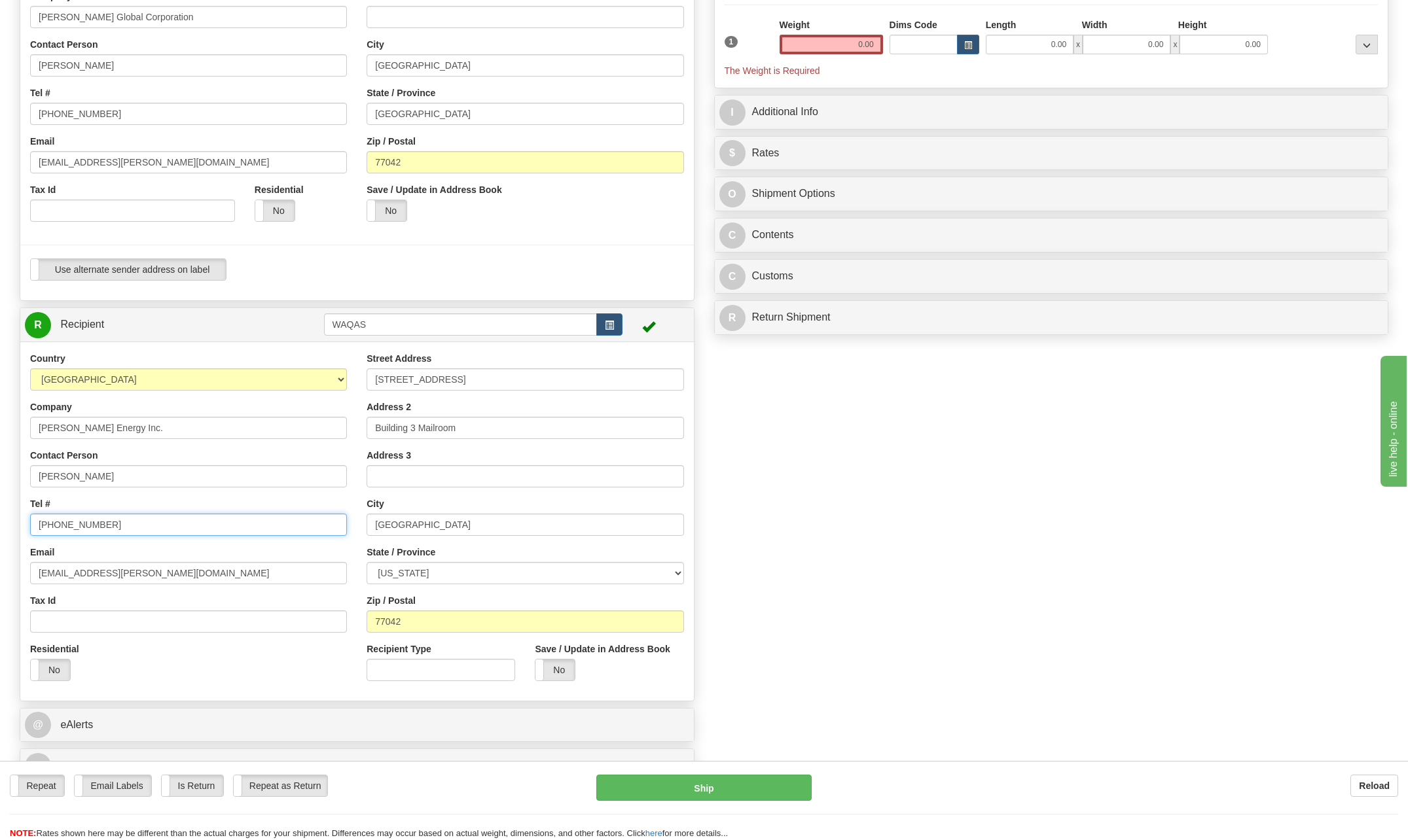
click at [121, 525] on input "[PHONE_NUMBER]" at bounding box center [188, 524] width 317 height 22
type input "[PHONE_NUMBER]"
drag, startPoint x: 77, startPoint y: 574, endPoint x: -10, endPoint y: 571, distance: 87.1
click at [0, 571] on html "Training Course Close Toggle navigation Settings Shipping Preferences New Sende…" at bounding box center [704, 223] width 1408 height 840
type input "[EMAIL_ADDRESS][PERSON_NAME][DOMAIN_NAME]"
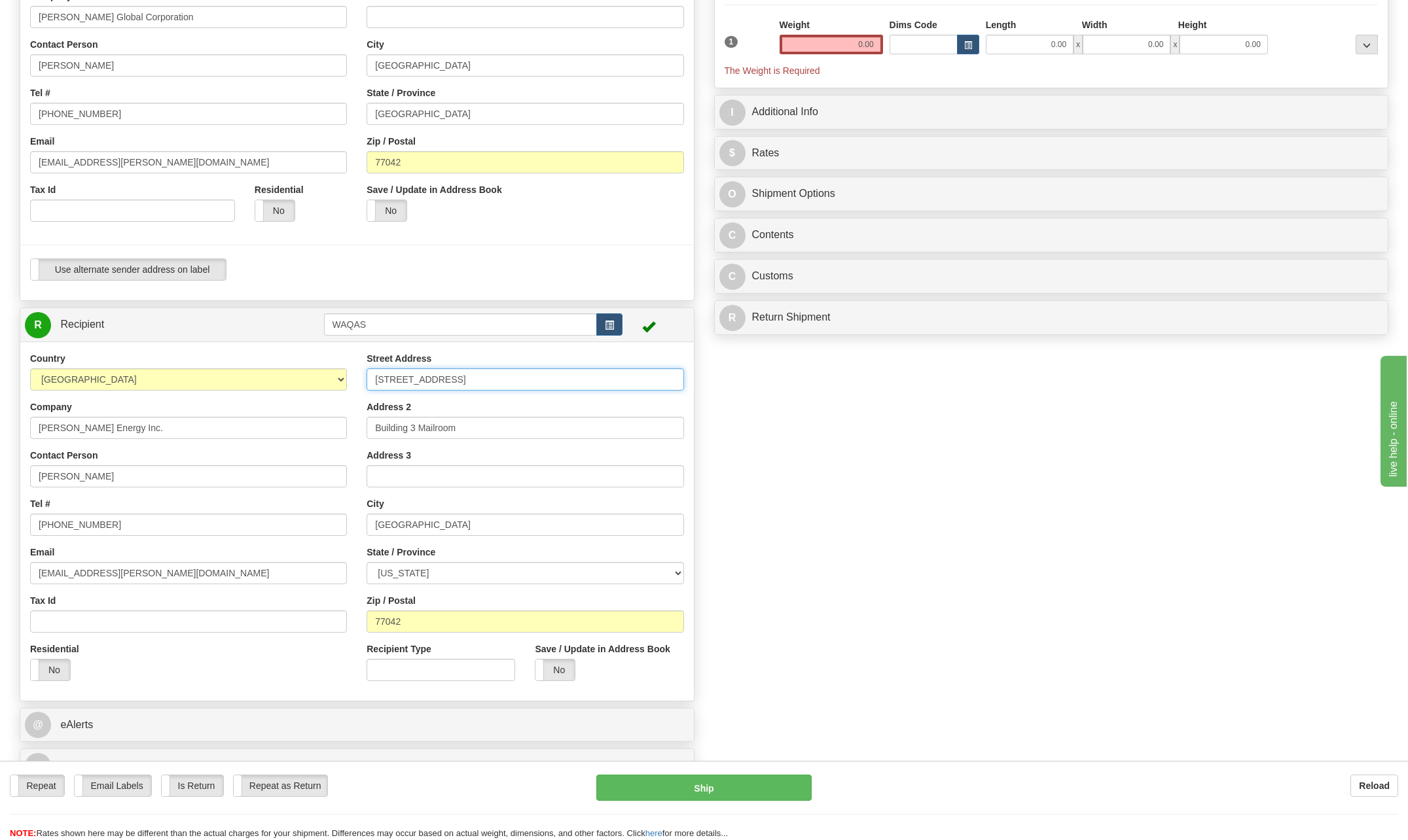
click at [470, 385] on input "[STREET_ADDRESS]" at bounding box center [525, 379] width 317 height 22
click at [924, 485] on div "Create a label for the return Create Pickup Without Label S" at bounding box center [704, 344] width 1389 height 893
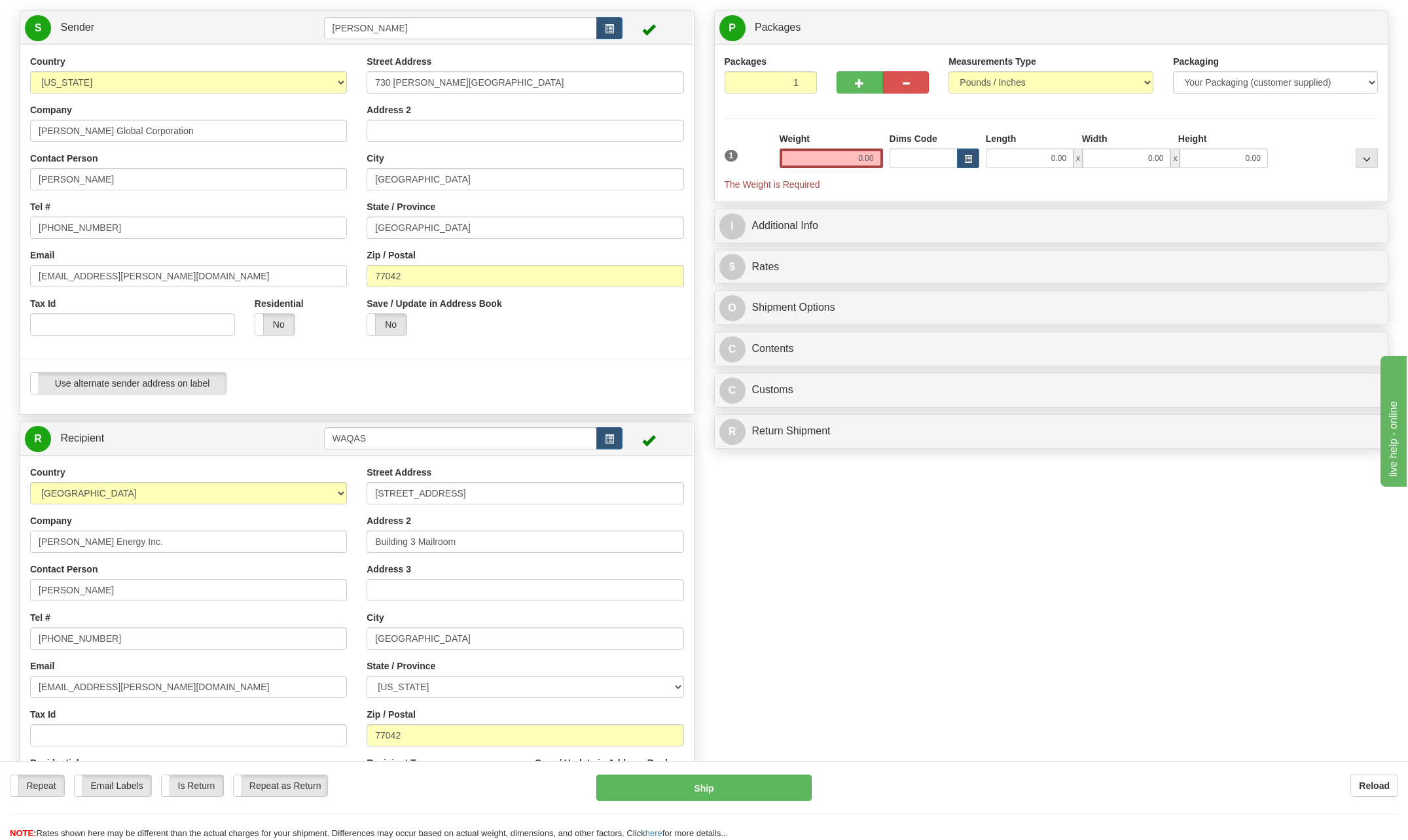
scroll to position [66, 0]
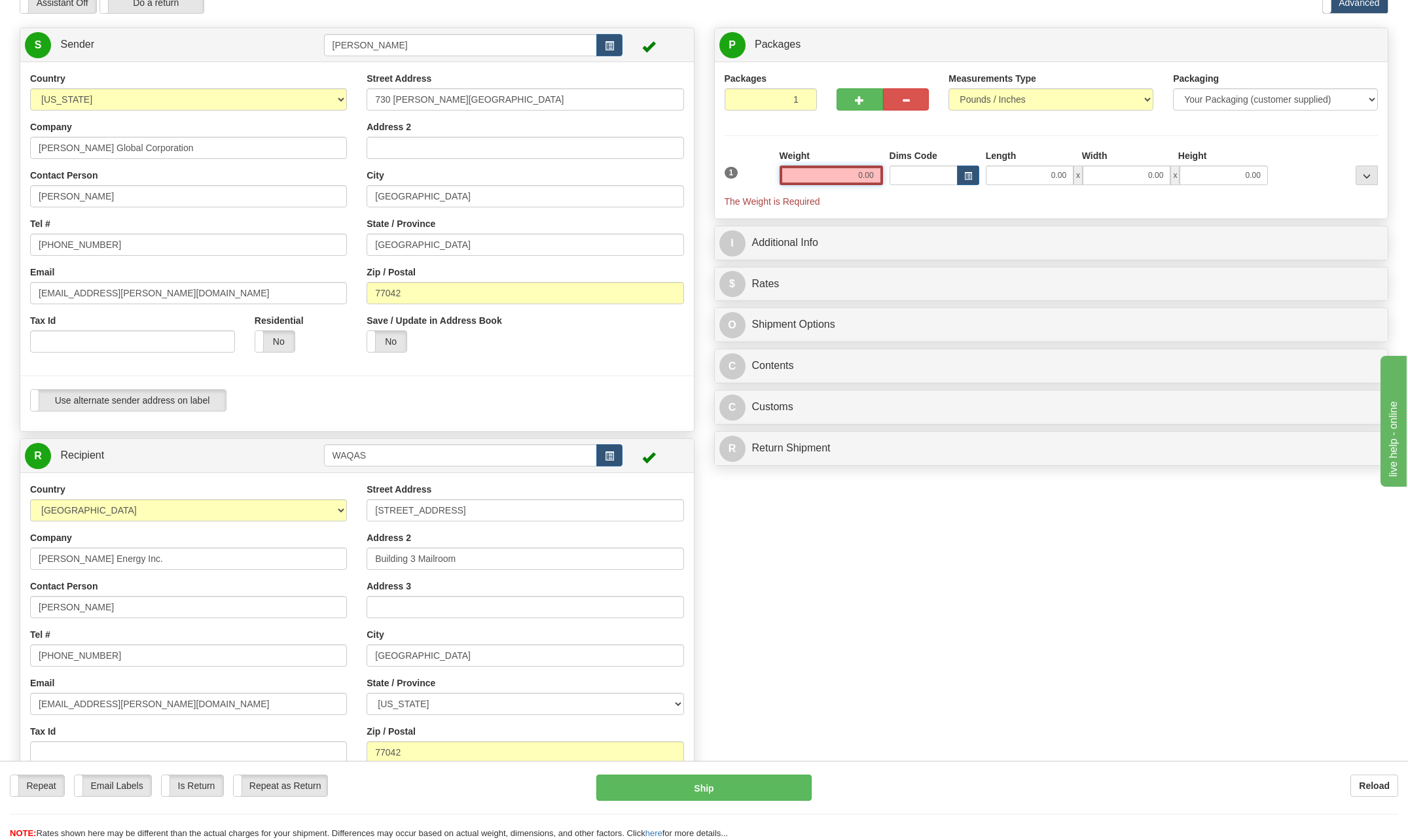
drag, startPoint x: 852, startPoint y: 171, endPoint x: 1119, endPoint y: 170, distance: 267.0
click at [1117, 171] on div "1 Weight 0.00 Dims Code 0.00" at bounding box center [1052, 179] width 661 height 59
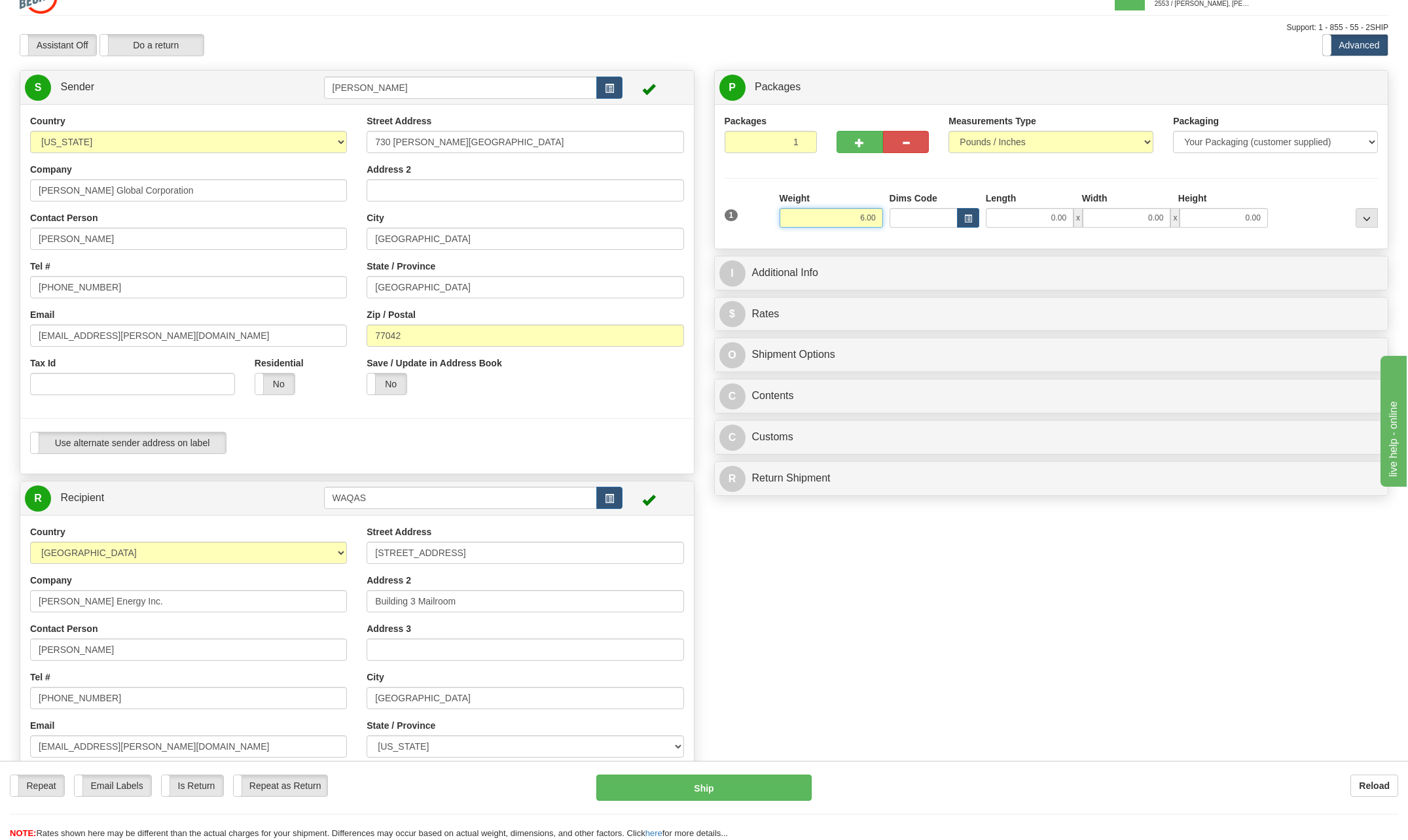
scroll to position [0, 0]
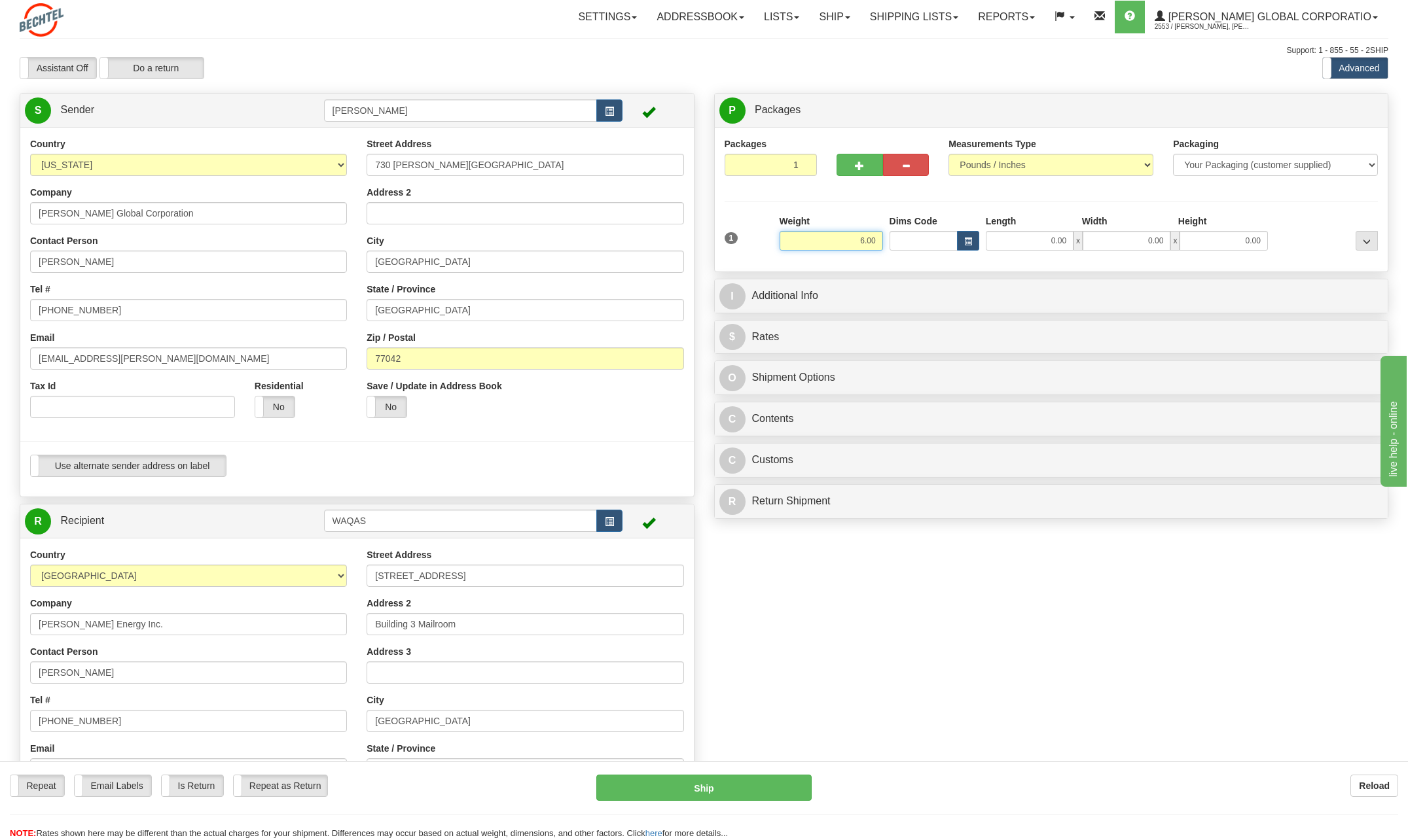
type input "6.00"
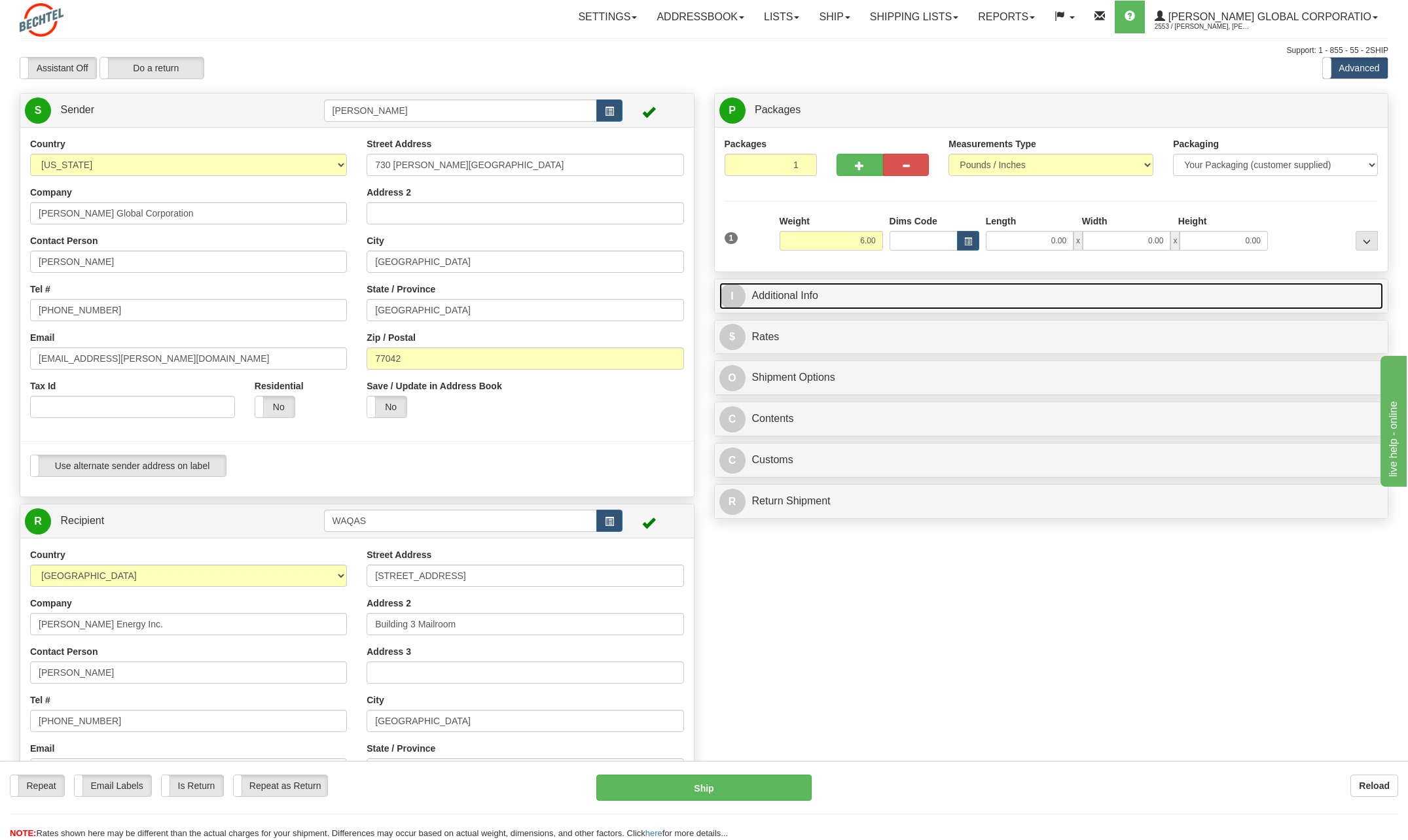
click at [730, 292] on span "I" at bounding box center [732, 296] width 26 height 26
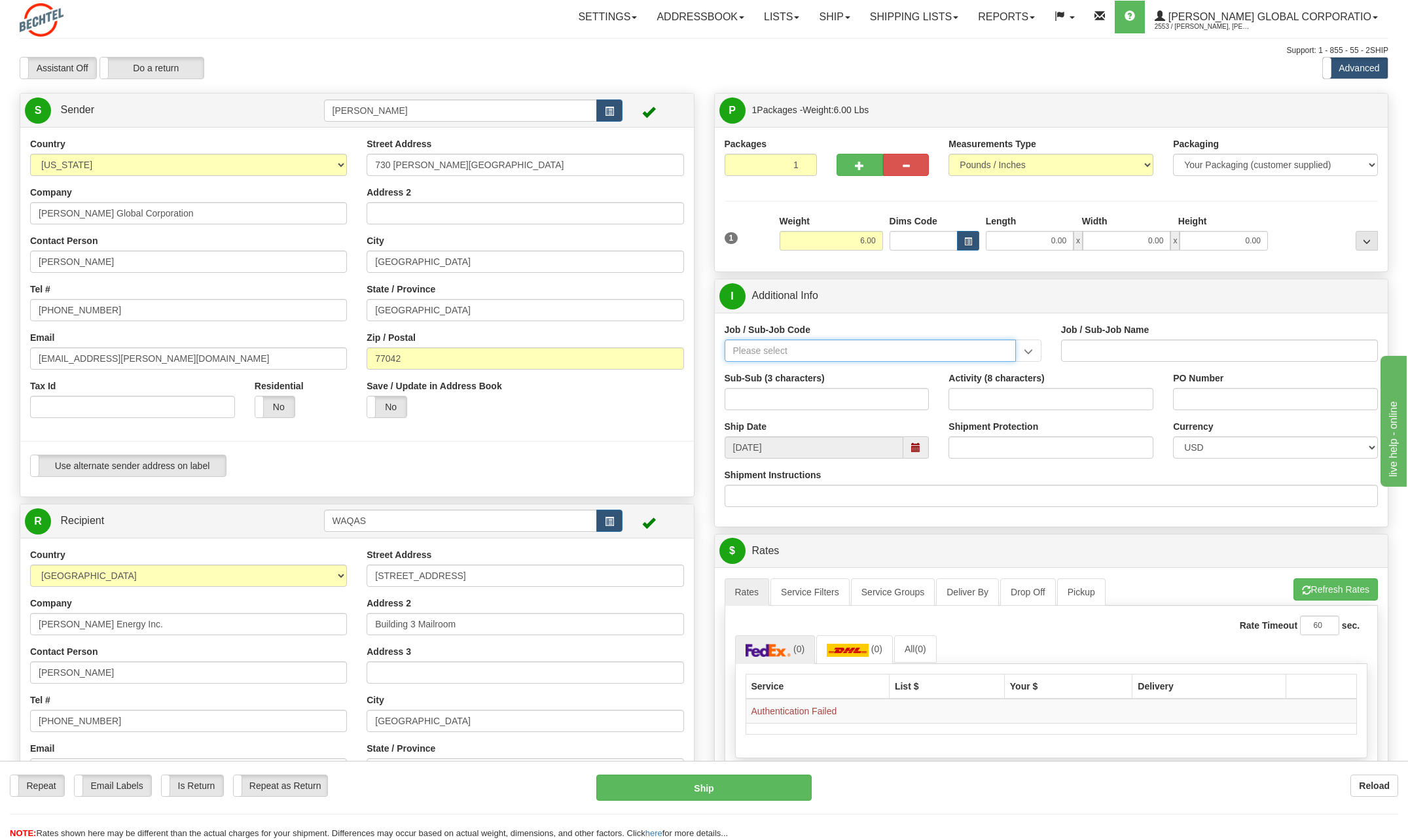
click at [768, 349] on input "Job / Sub-Job Code" at bounding box center [870, 350] width 291 height 22
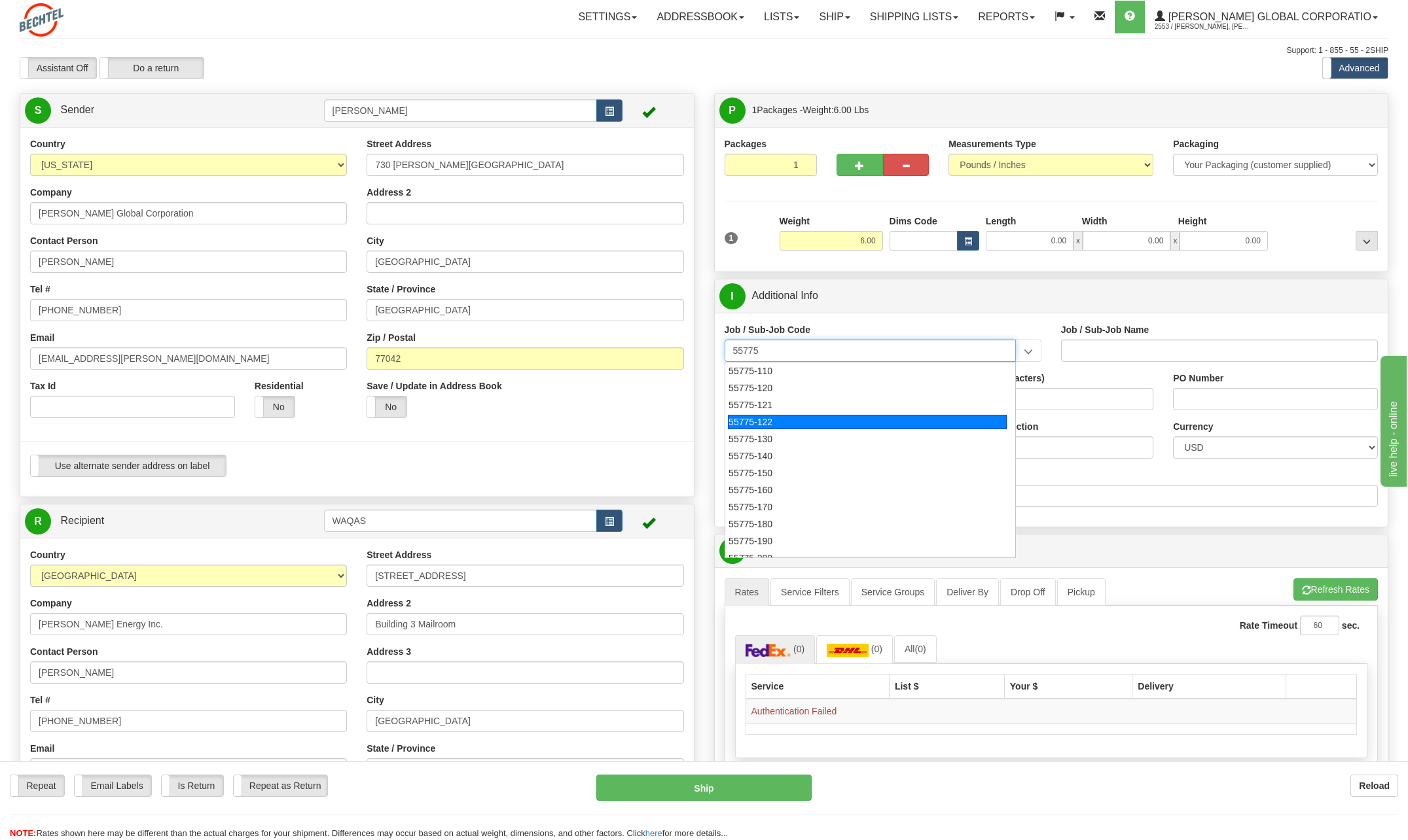
scroll to position [66, 0]
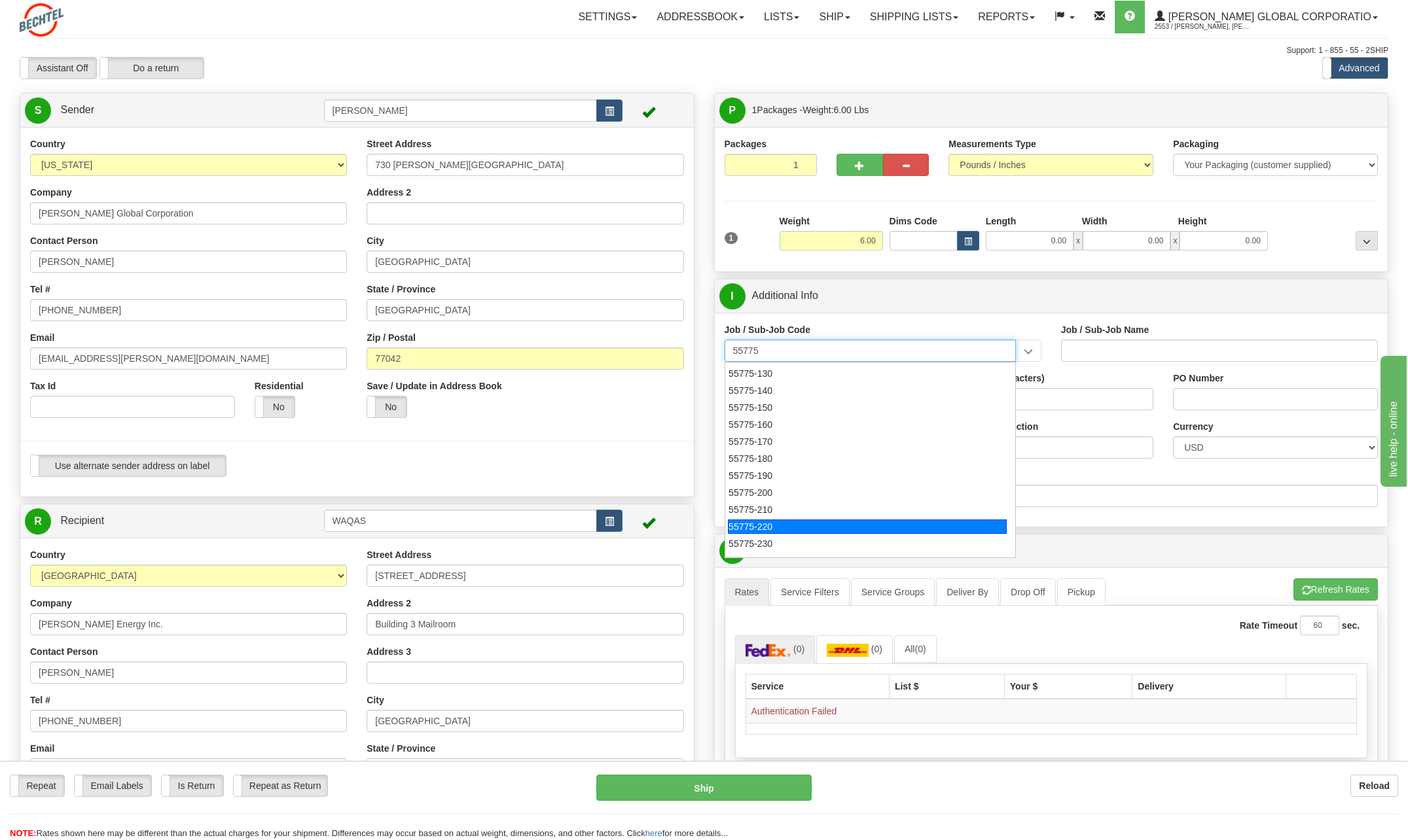
click at [784, 531] on div "55775-220" at bounding box center [867, 526] width 279 height 14
type input "55775-220"
type input "INVESTMENT - [GEOGRAPHIC_DATA] ENTRY"
type input "55775-220"
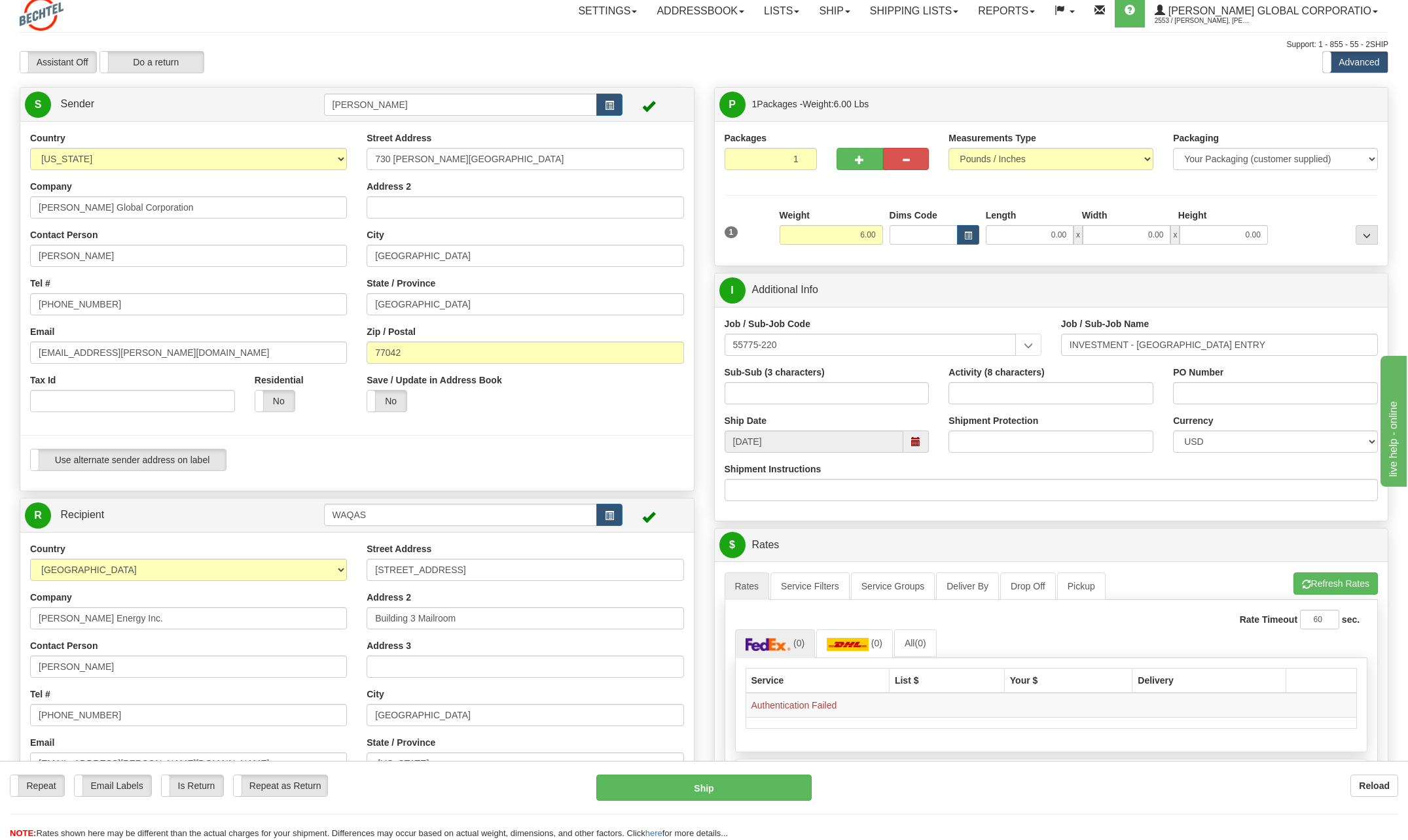
scroll to position [0, 0]
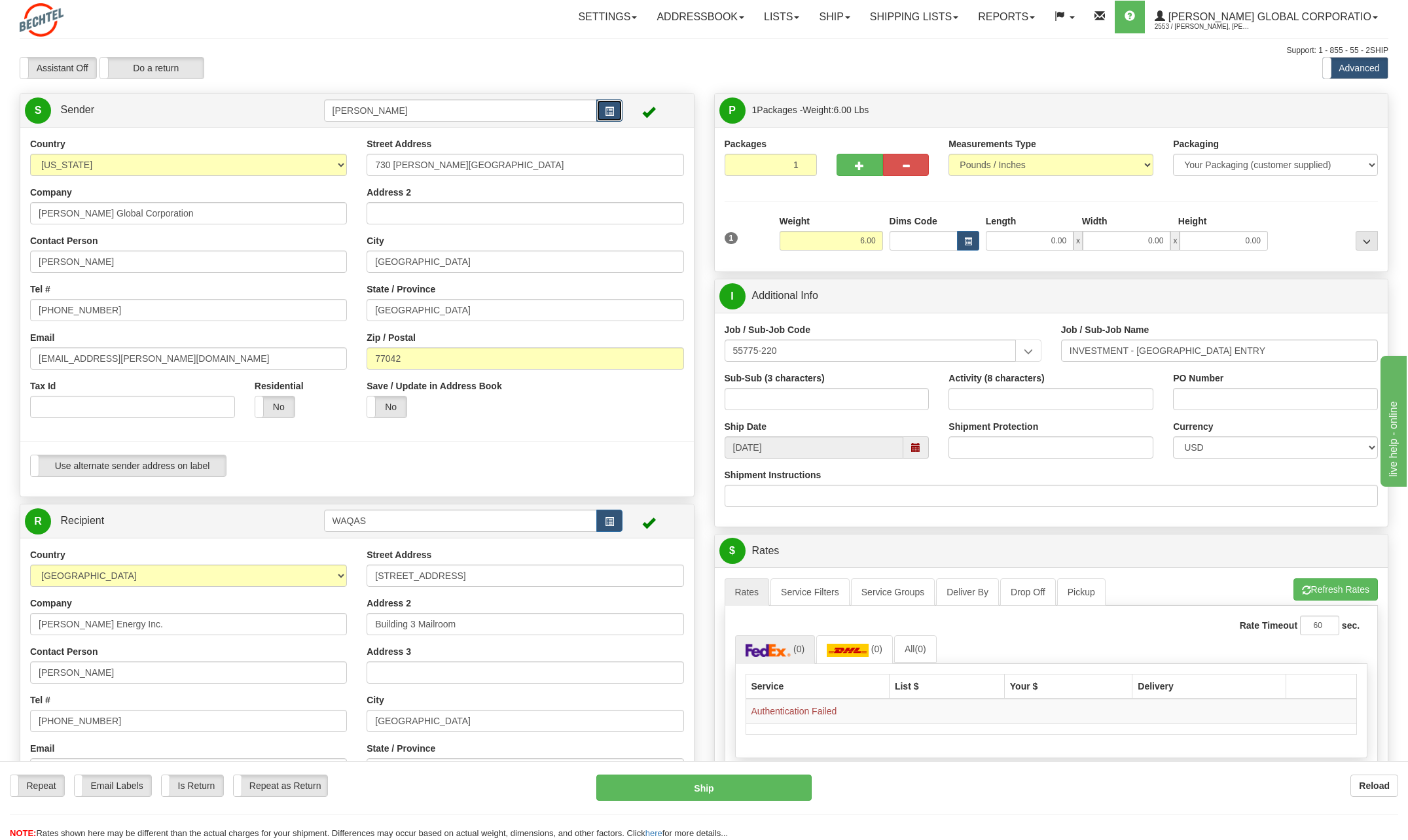
click at [613, 111] on span "button" at bounding box center [609, 111] width 9 height 8
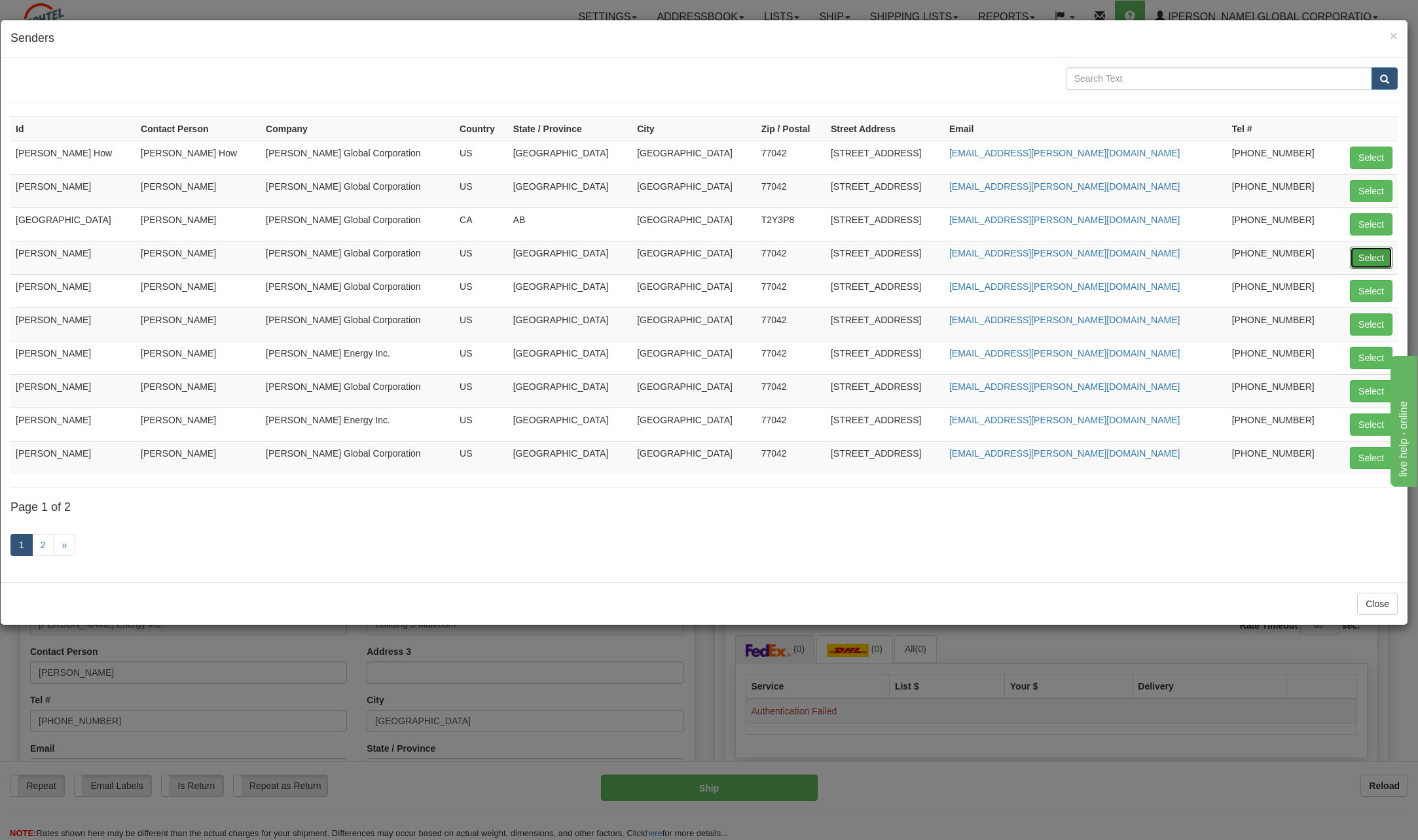
click at [1383, 250] on button "Select" at bounding box center [1371, 257] width 42 height 22
type input "[PERSON_NAME]"
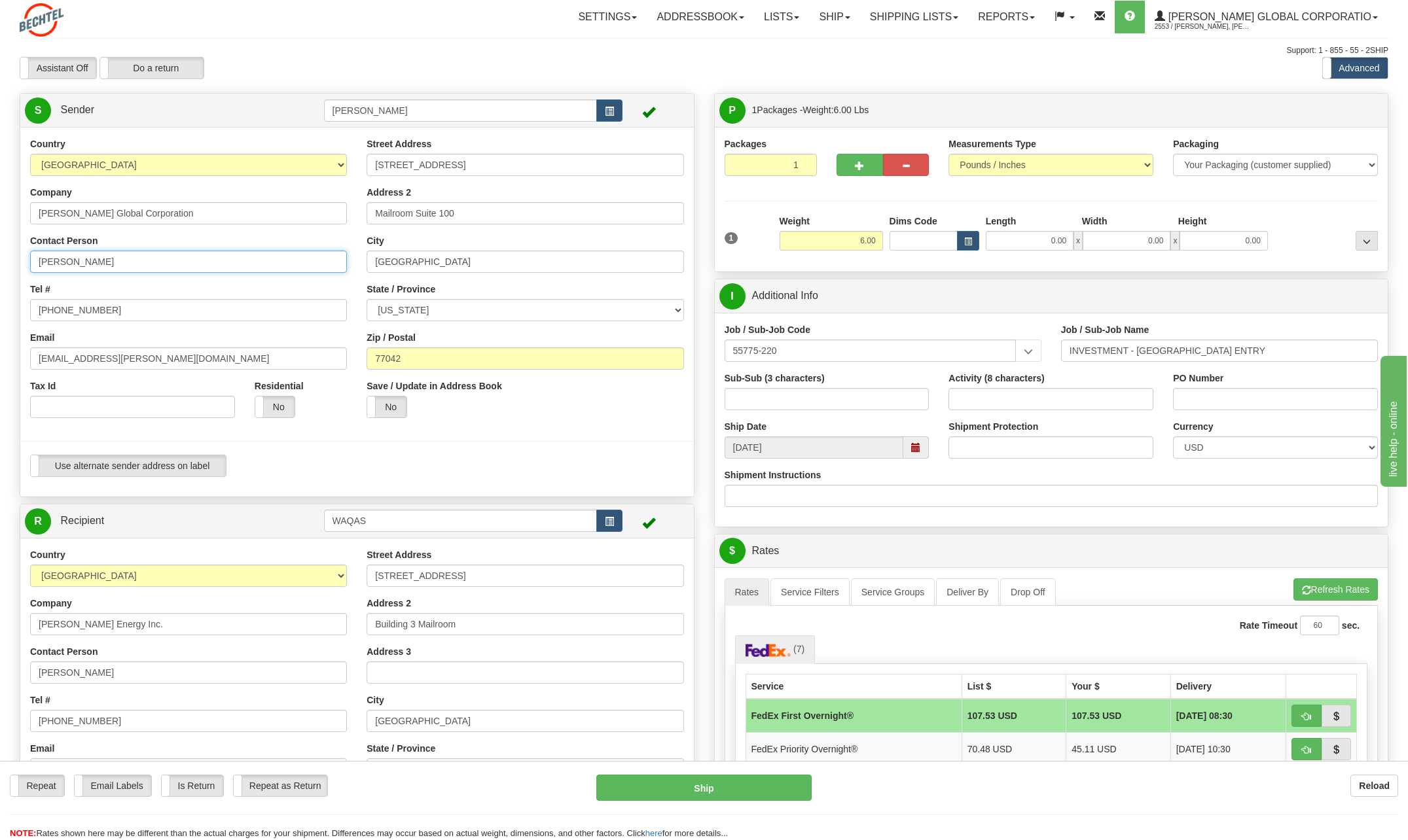
click at [136, 263] on input "[PERSON_NAME]" at bounding box center [188, 262] width 317 height 22
click at [318, 277] on div "Country [GEOGRAPHIC_DATA] [GEOGRAPHIC_DATA] [GEOGRAPHIC_DATA] [GEOGRAPHIC_DATA]…" at bounding box center [188, 283] width 336 height 290
click at [340, 161] on select "[GEOGRAPHIC_DATA] [GEOGRAPHIC_DATA] [GEOGRAPHIC_DATA] [GEOGRAPHIC_DATA] [US_STA…" at bounding box center [188, 165] width 317 height 22
select select "PR"
click at [30, 154] on select "[GEOGRAPHIC_DATA] [GEOGRAPHIC_DATA] [GEOGRAPHIC_DATA] [GEOGRAPHIC_DATA] [US_STA…" at bounding box center [188, 165] width 317 height 22
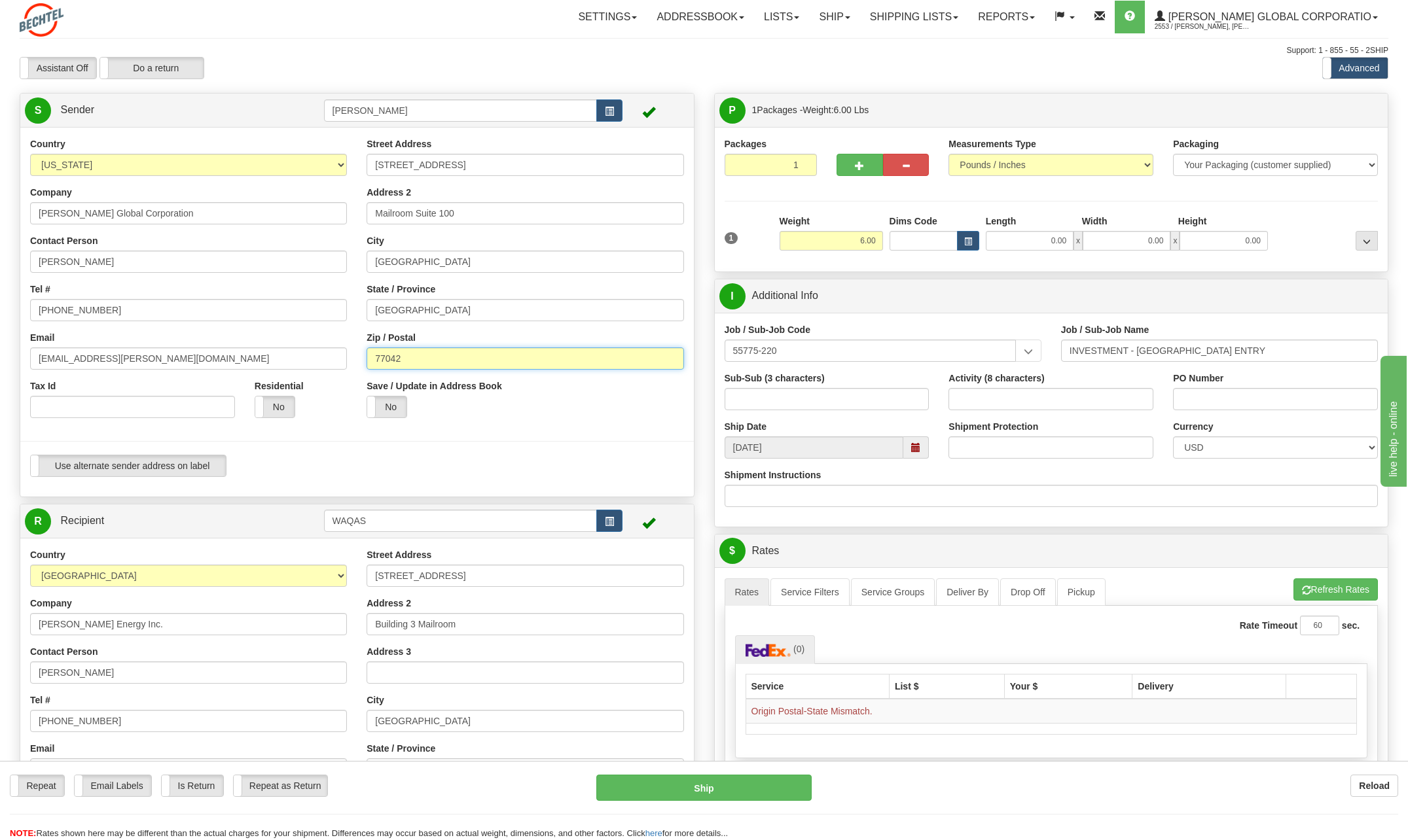
drag, startPoint x: 414, startPoint y: 362, endPoint x: 237, endPoint y: 346, distance: 177.7
click at [238, 346] on div "Country [GEOGRAPHIC_DATA] [GEOGRAPHIC_DATA] [GEOGRAPHIC_DATA] [GEOGRAPHIC_DATA]…" at bounding box center [357, 312] width 674 height 350
type input "00926"
click at [553, 443] on div at bounding box center [356, 442] width 693 height 27
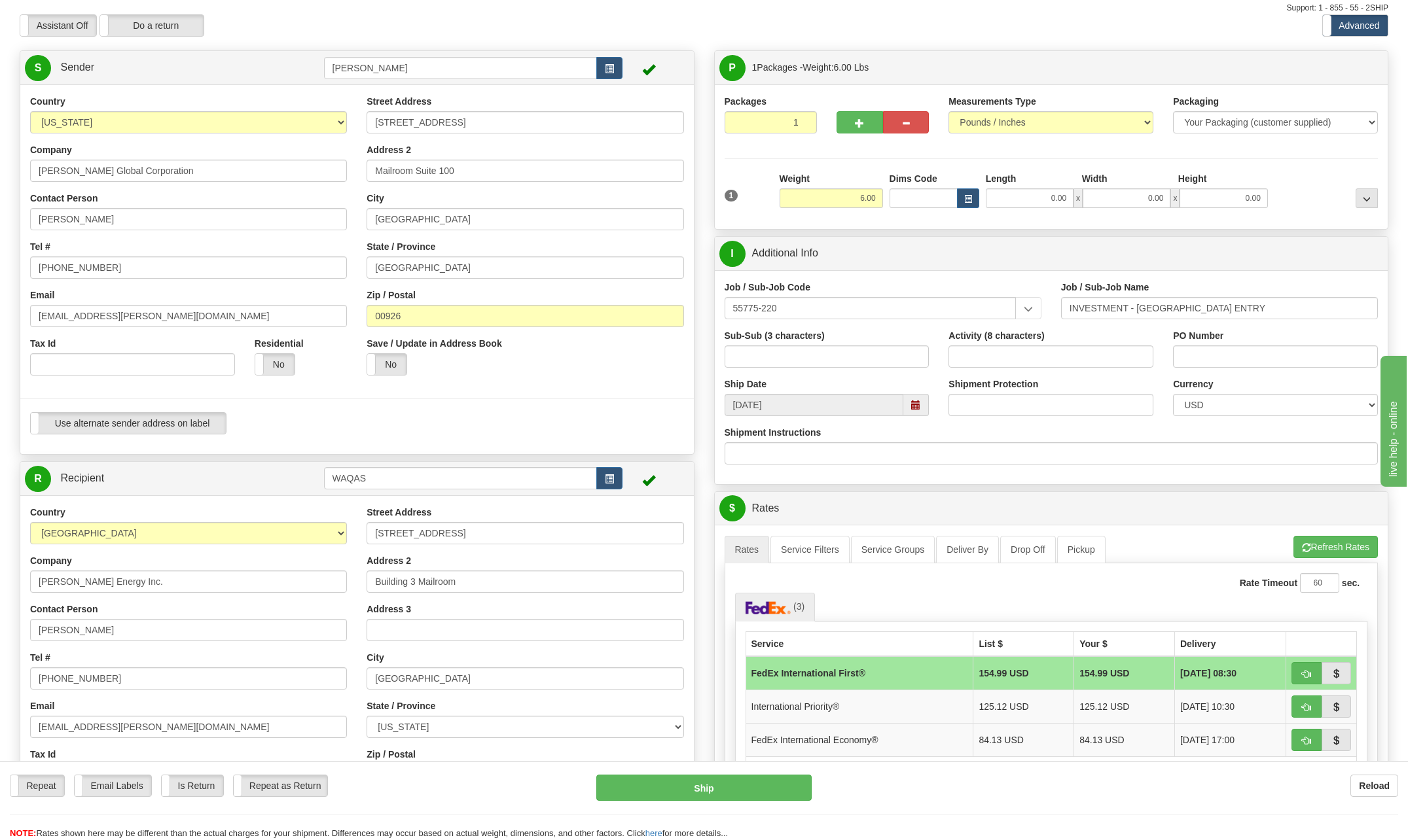
scroll to position [66, 0]
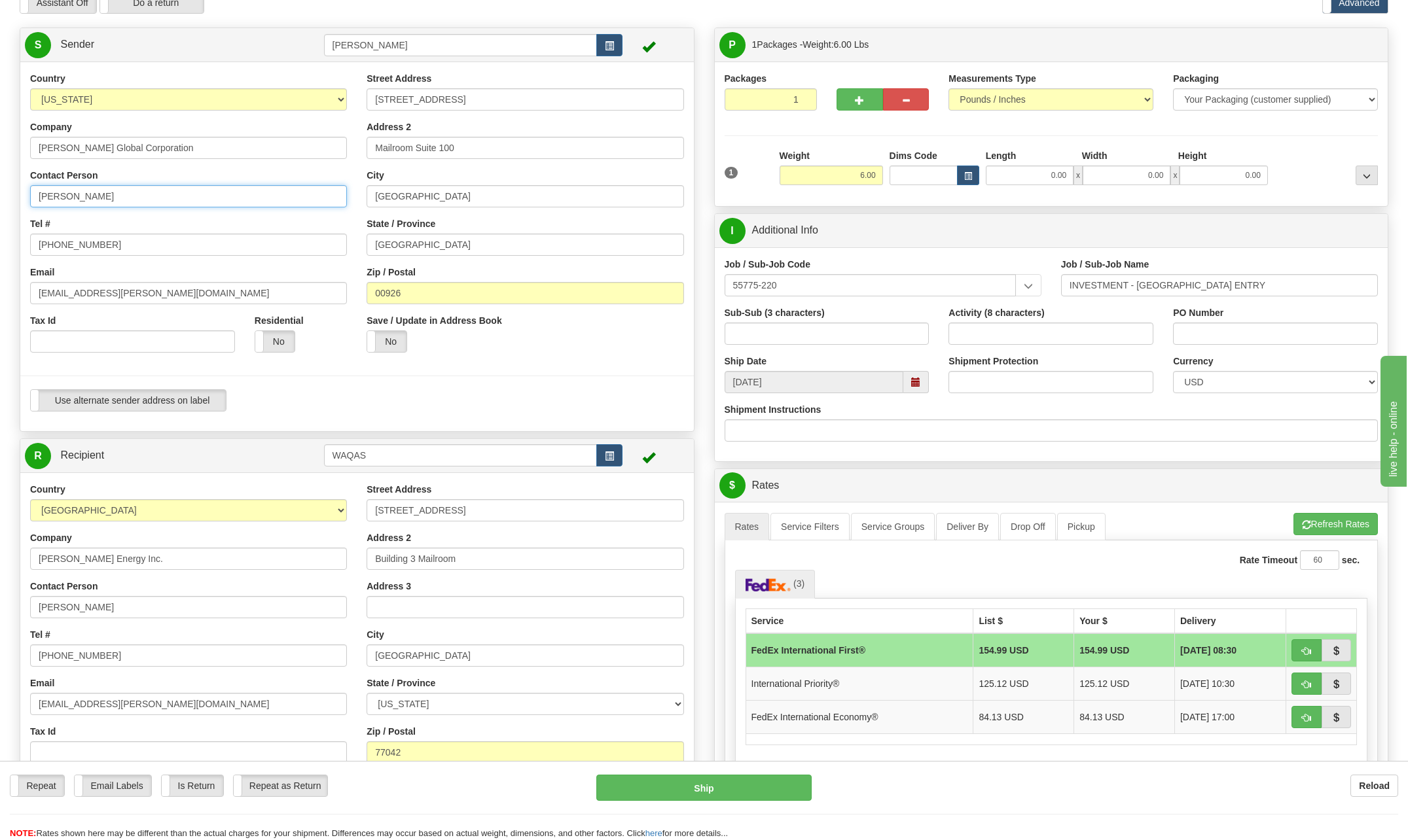
drag, startPoint x: 144, startPoint y: 198, endPoint x: -83, endPoint y: 192, distance: 227.1
click at [0, 192] on html "Training Course Close Toggle navigation Settings Shipping Preferences New Sende…" at bounding box center [704, 354] width 1408 height 840
type input "[PERSON_NAME]"
click at [125, 243] on input "[PHONE_NUMBER]" at bounding box center [188, 245] width 317 height 22
type input "7"
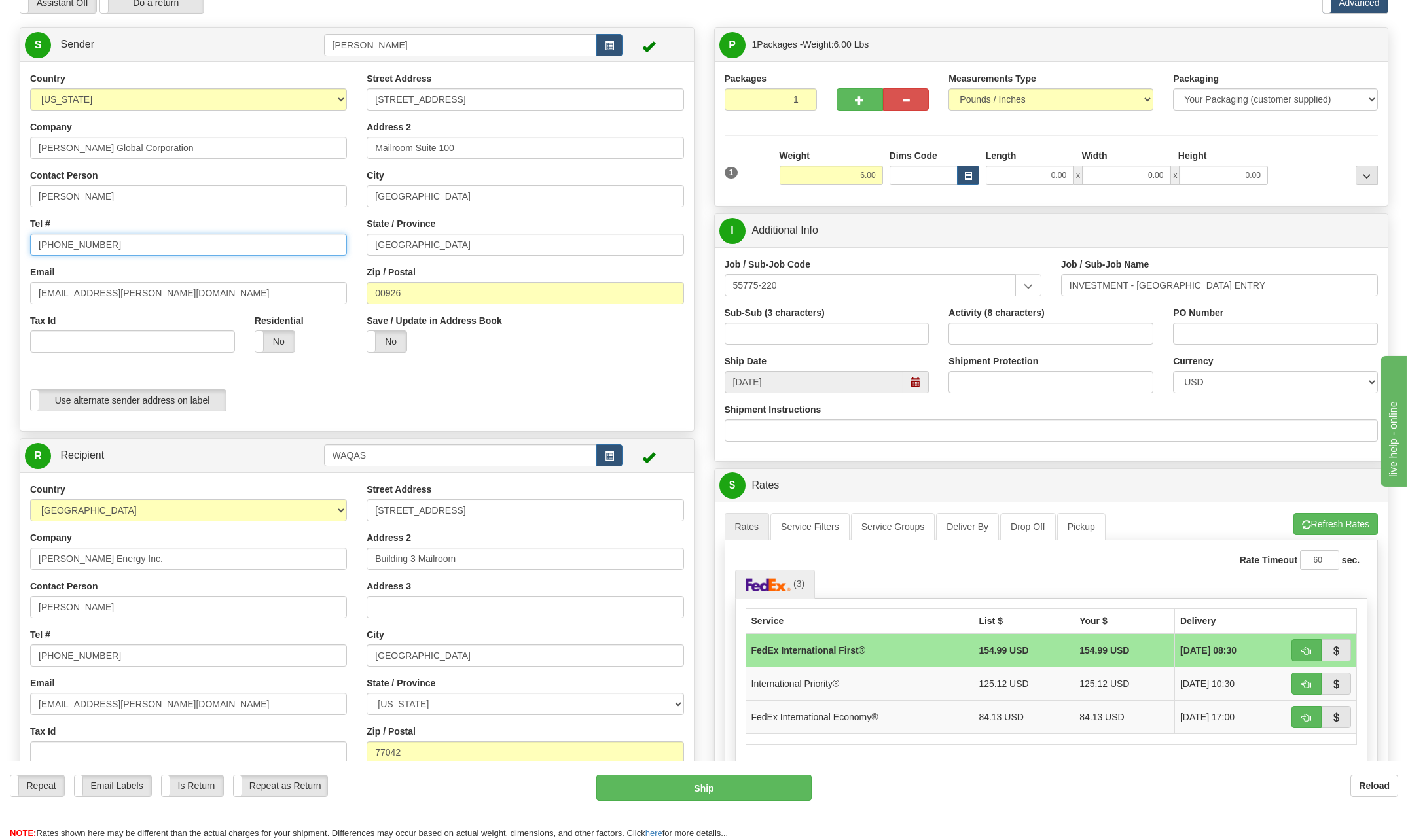
type input "[PHONE_NUMBER]"
click at [480, 106] on input "[STREET_ADDRESS]" at bounding box center [525, 100] width 317 height 22
type input "2"
type input "730 [PERSON_NAME][GEOGRAPHIC_DATA]"
drag, startPoint x: 467, startPoint y: 147, endPoint x: 260, endPoint y: 157, distance: 207.2
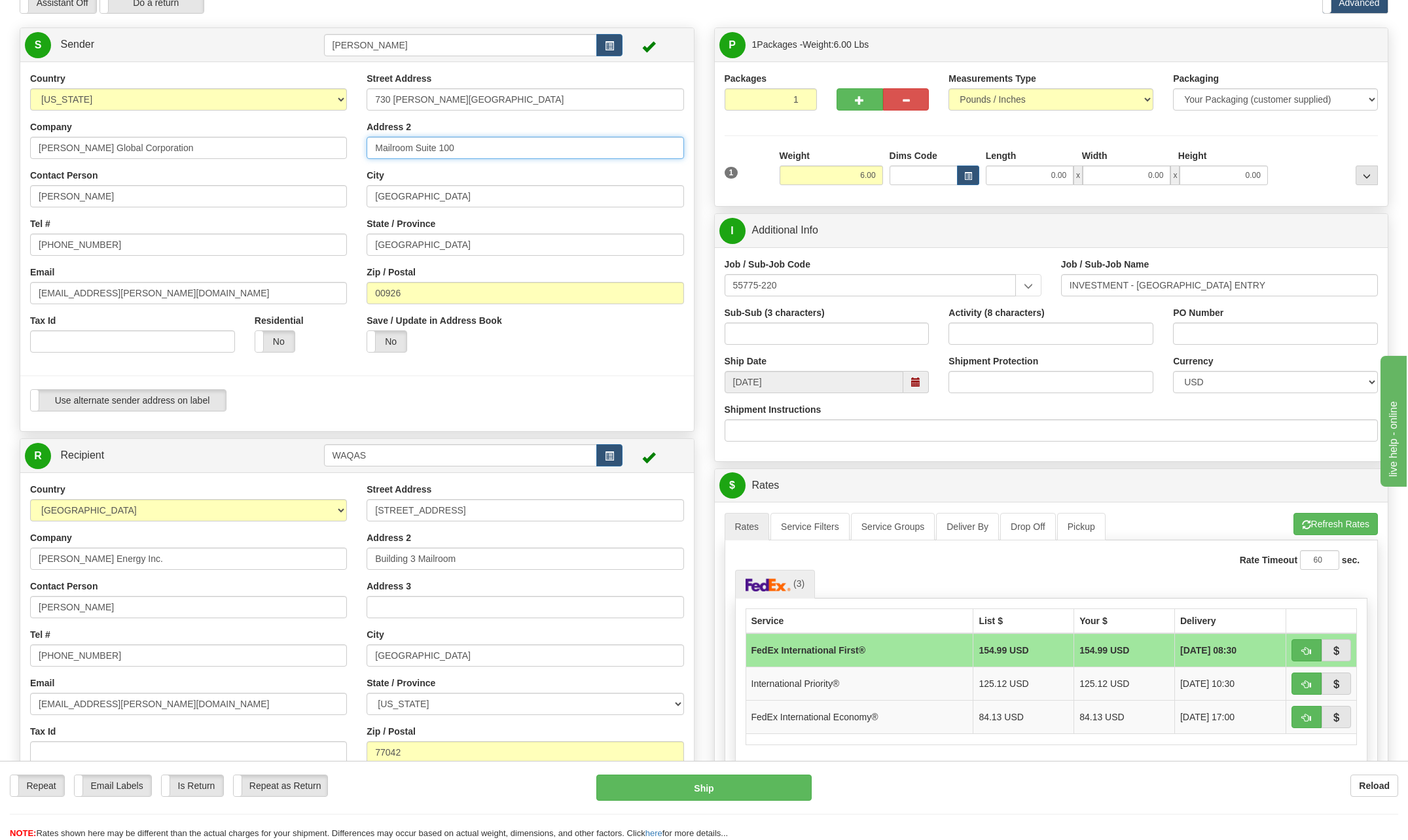
click at [254, 155] on div "Country [GEOGRAPHIC_DATA] [GEOGRAPHIC_DATA] [GEOGRAPHIC_DATA] [GEOGRAPHIC_DATA]…" at bounding box center [357, 247] width 674 height 350
click at [422, 200] on input "[GEOGRAPHIC_DATA]" at bounding box center [525, 196] width 317 height 22
type input "H"
type input "San [PERSON_NAME]"
click at [467, 353] on div "Save / Update in Address Book Yes No" at bounding box center [440, 338] width 168 height 48
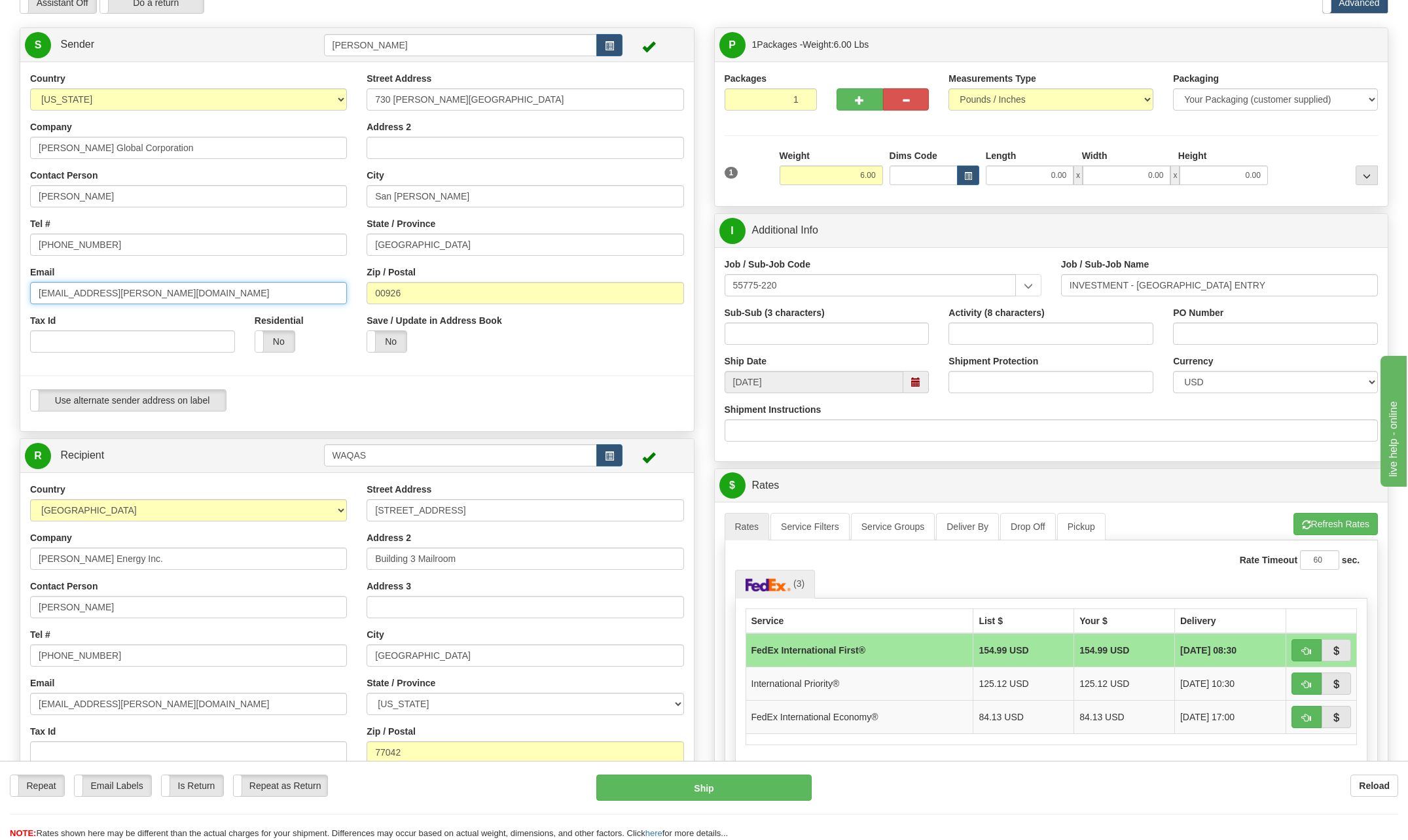
drag, startPoint x: 79, startPoint y: 292, endPoint x: 2, endPoint y: 298, distance: 77.2
click at [2, 298] on div "Toggle navigation Settings Shipping Preferences Fields Preferences New" at bounding box center [704, 512] width 1408 height 1156
type input "[EMAIL_ADDRESS][PERSON_NAME][DOMAIN_NAME]"
click at [403, 246] on input "[GEOGRAPHIC_DATA]" at bounding box center [525, 245] width 317 height 22
type input "T"
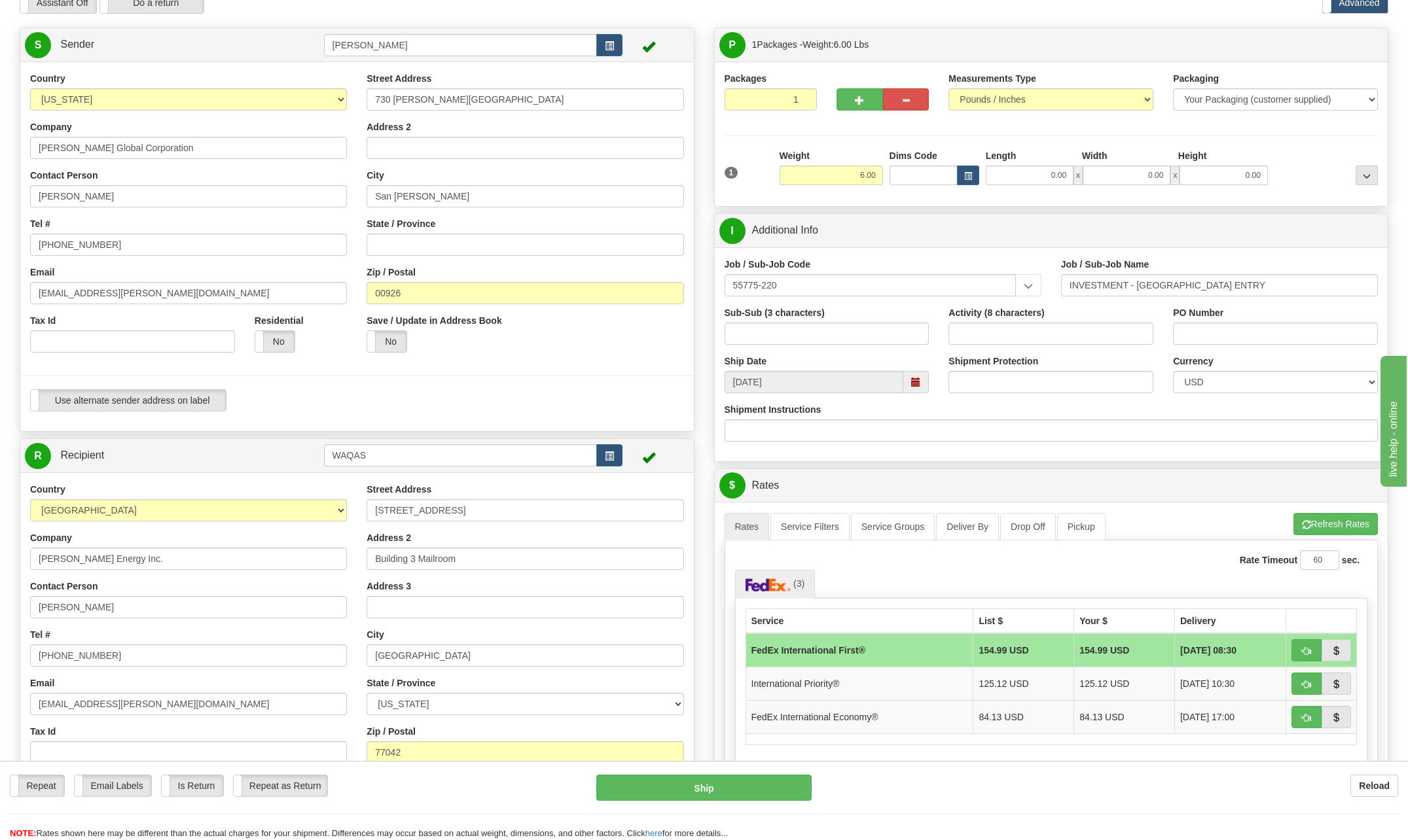
click at [531, 167] on div "Street Address 730 [PERSON_NAME][GEOGRAPHIC_DATA] Address 2 City [GEOGRAPHIC_DA…" at bounding box center [525, 217] width 336 height 290
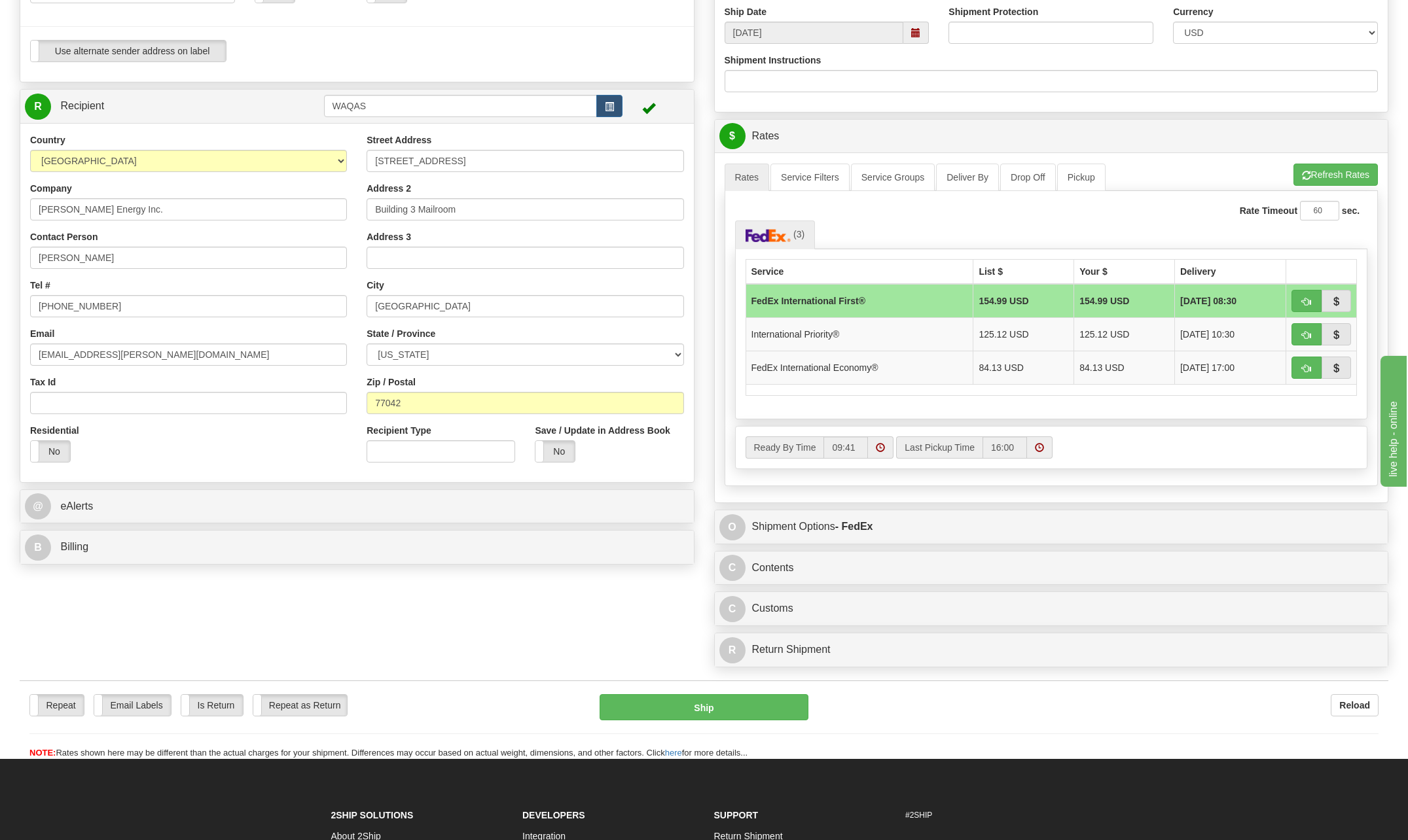
scroll to position [458, 0]
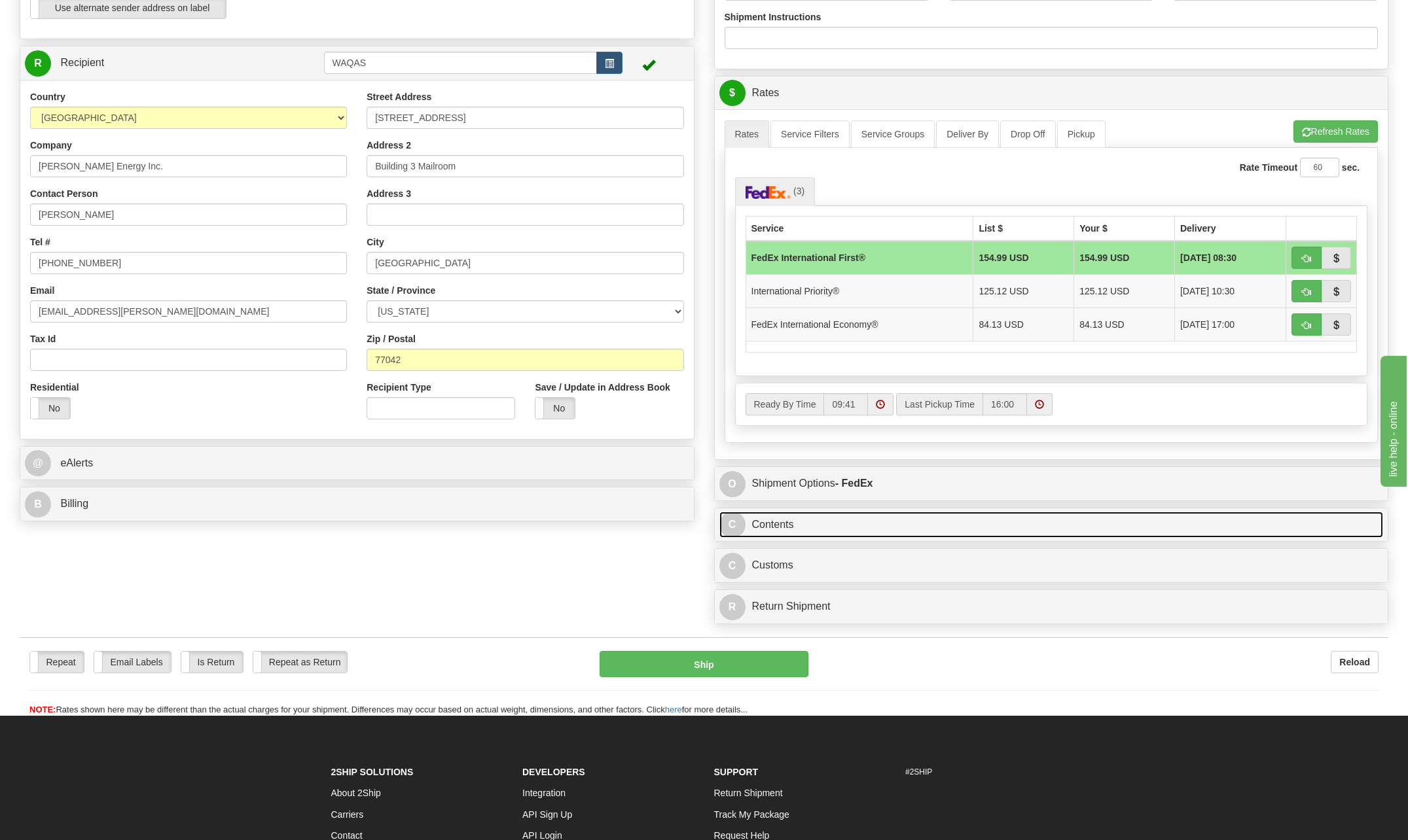
click at [735, 525] on span "C" at bounding box center [732, 524] width 26 height 26
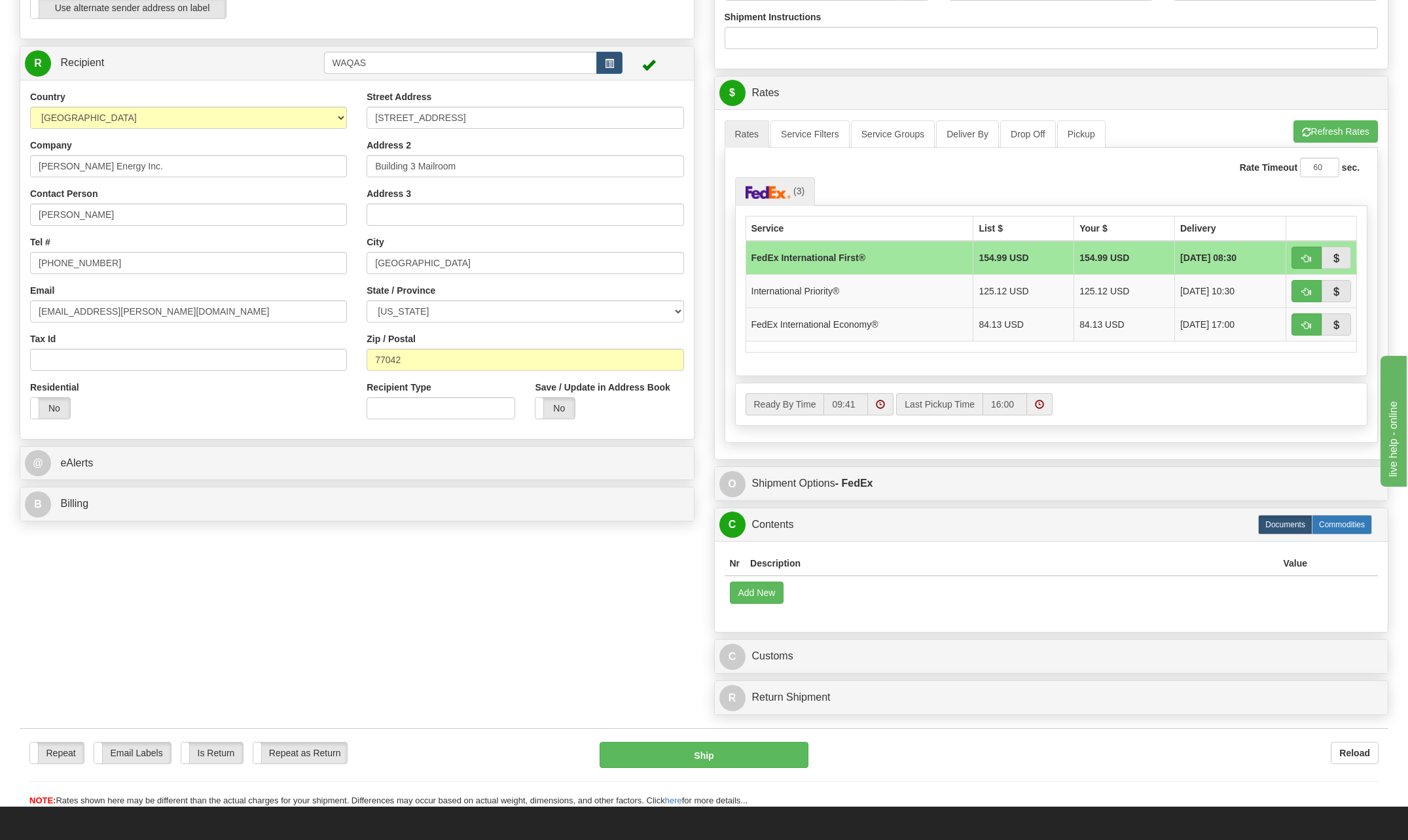
click at [1348, 519] on label "Commodities" at bounding box center [1341, 524] width 60 height 19
radio input "true"
click at [758, 597] on button "Add New" at bounding box center [757, 593] width 54 height 22
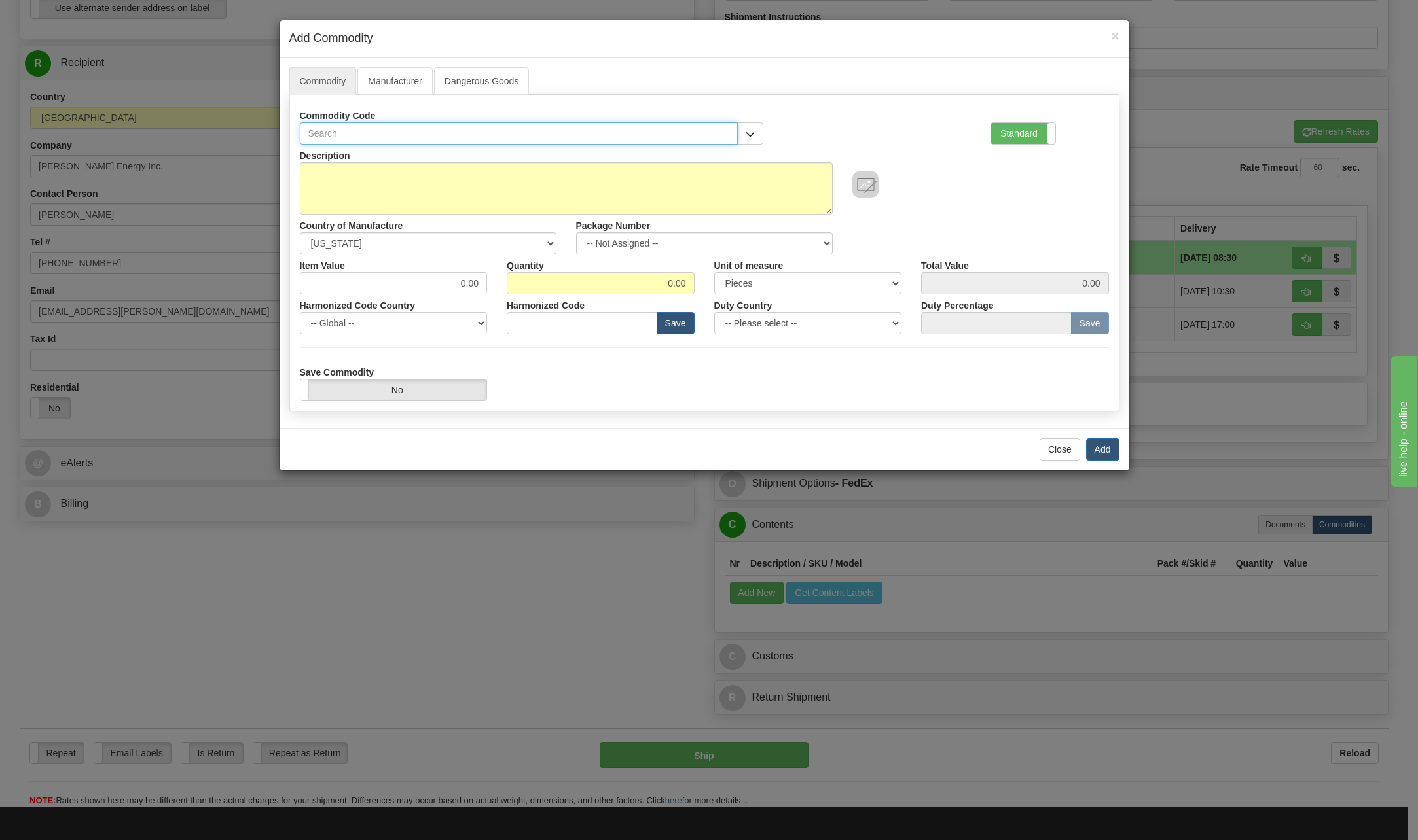
click at [366, 131] on input "text" at bounding box center [519, 133] width 438 height 22
type input "8471.30"
click at [345, 176] on textarea "Description" at bounding box center [566, 188] width 533 height 52
type textarea "Laptop for employee use not for resale"
drag, startPoint x: 460, startPoint y: 278, endPoint x: 519, endPoint y: 284, distance: 59.3
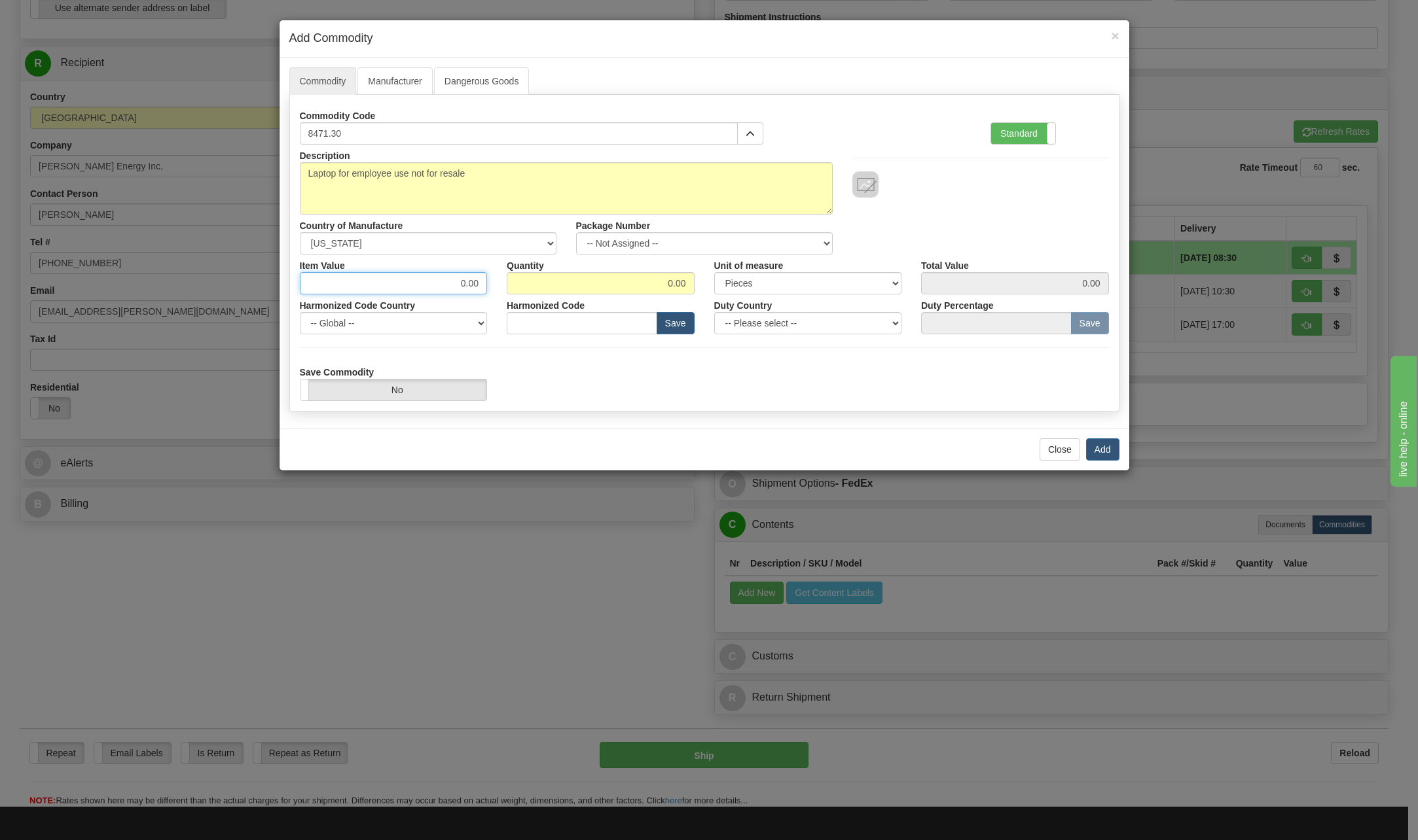
click at [519, 284] on div "Item Value 0.00 Quantity 0.00 Unit of measure 3 Thousand Square Inches Adjustme…" at bounding box center [704, 274] width 829 height 40
type input "1000.00"
drag, startPoint x: 666, startPoint y: 285, endPoint x: 743, endPoint y: 278, distance: 77.3
click at [743, 278] on div "Item Value 1000.00 Quantity 0.00 Unit of measure 3 Thousand Square Inches Adjus…" at bounding box center [704, 274] width 829 height 40
type input "1"
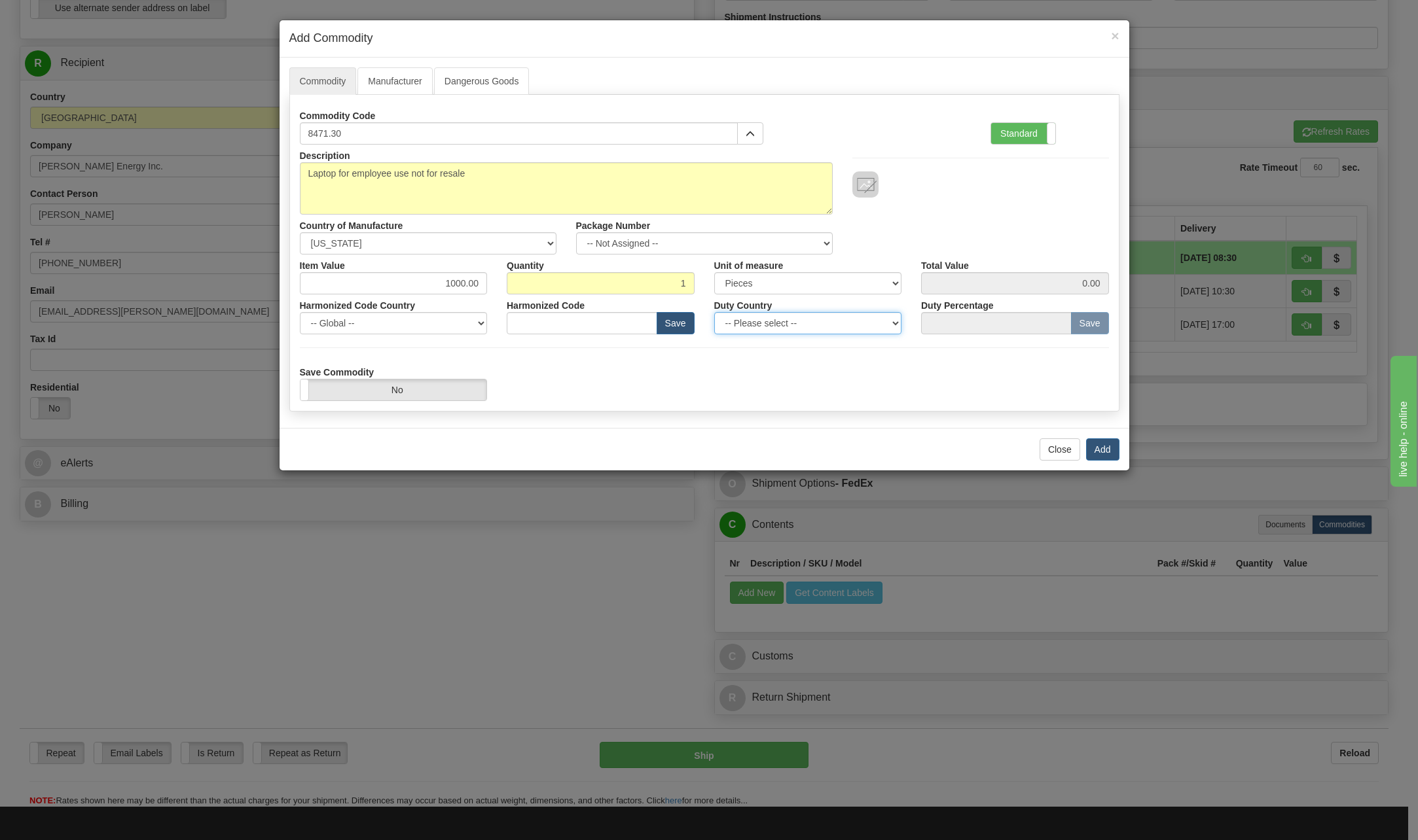
type input "1000.00"
click at [788, 336] on div "Description Laptop for employee use not for resale Country of Manufacture -- Un…" at bounding box center [704, 273] width 809 height 257
click at [617, 385] on div "Save Commodity Yes No" at bounding box center [704, 381] width 829 height 40
click at [895, 318] on select "-- Please select -- [GEOGRAPHIC_DATA] [GEOGRAPHIC_DATA] [GEOGRAPHIC_DATA] [GEOG…" at bounding box center [808, 323] width 187 height 22
select select "US"
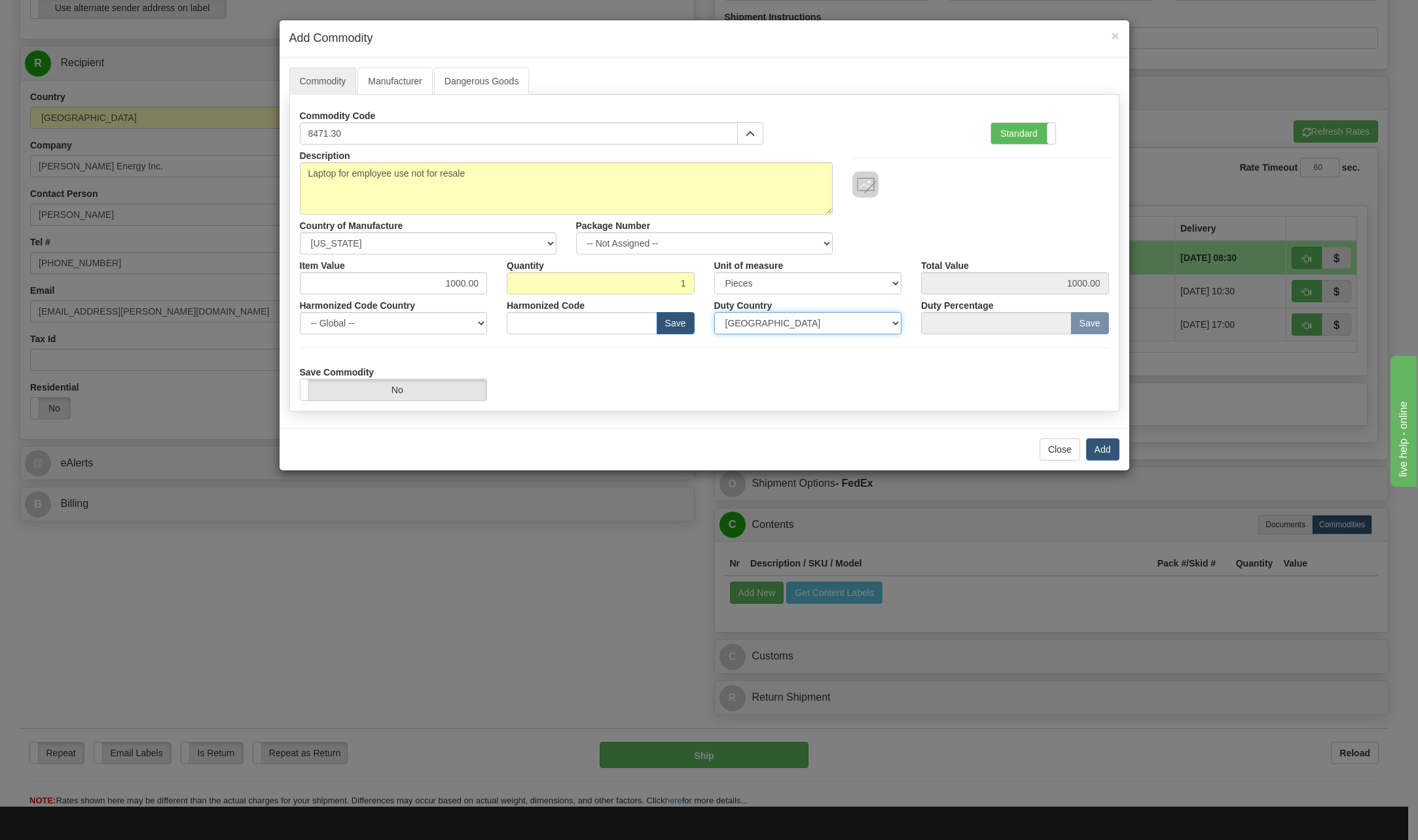
click at [714, 312] on select "-- Please select -- [GEOGRAPHIC_DATA] [GEOGRAPHIC_DATA] [GEOGRAPHIC_DATA] [GEOG…" at bounding box center [808, 323] width 187 height 22
click at [1107, 449] on button "Add" at bounding box center [1103, 449] width 34 height 22
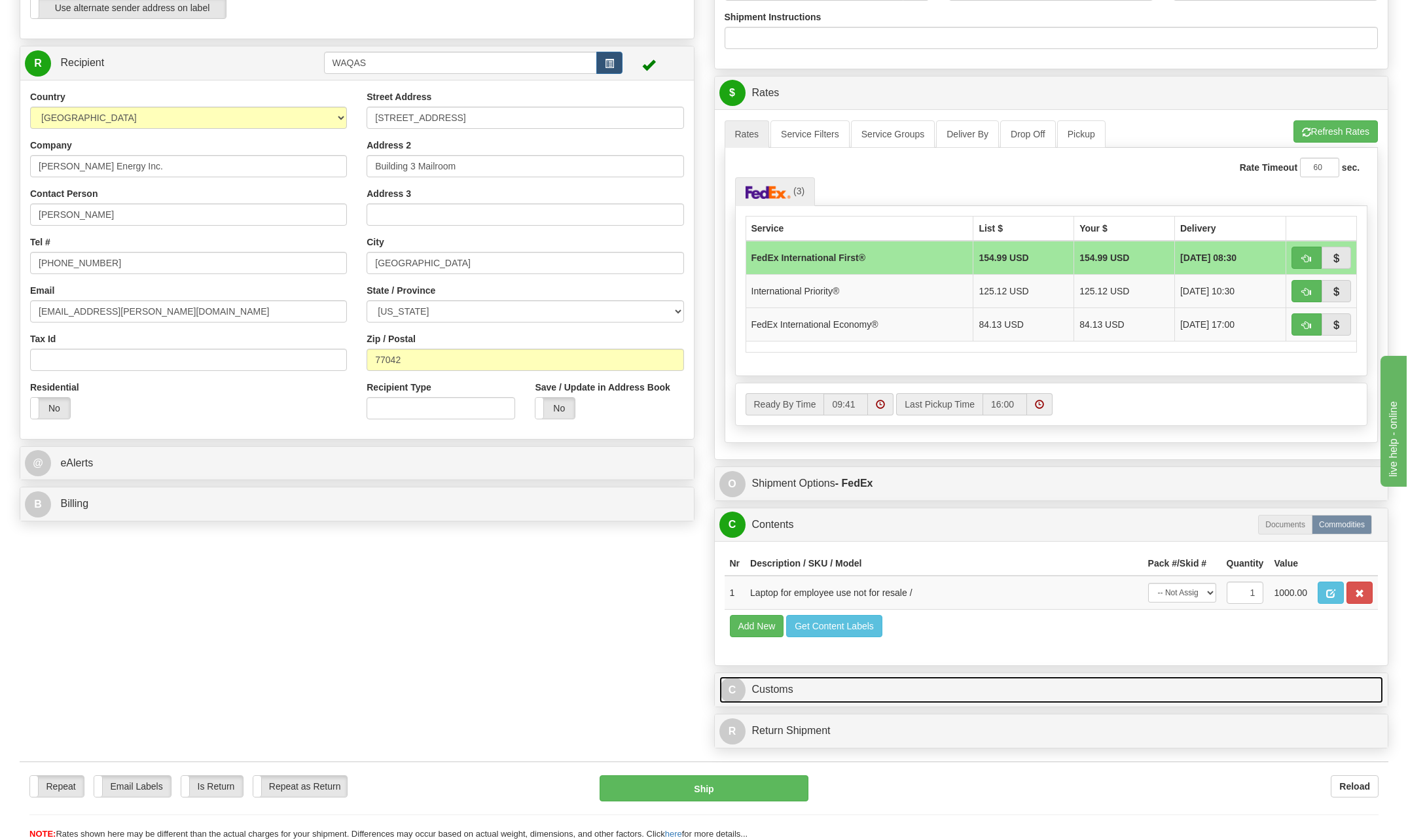
click at [732, 688] on span "C" at bounding box center [732, 690] width 26 height 26
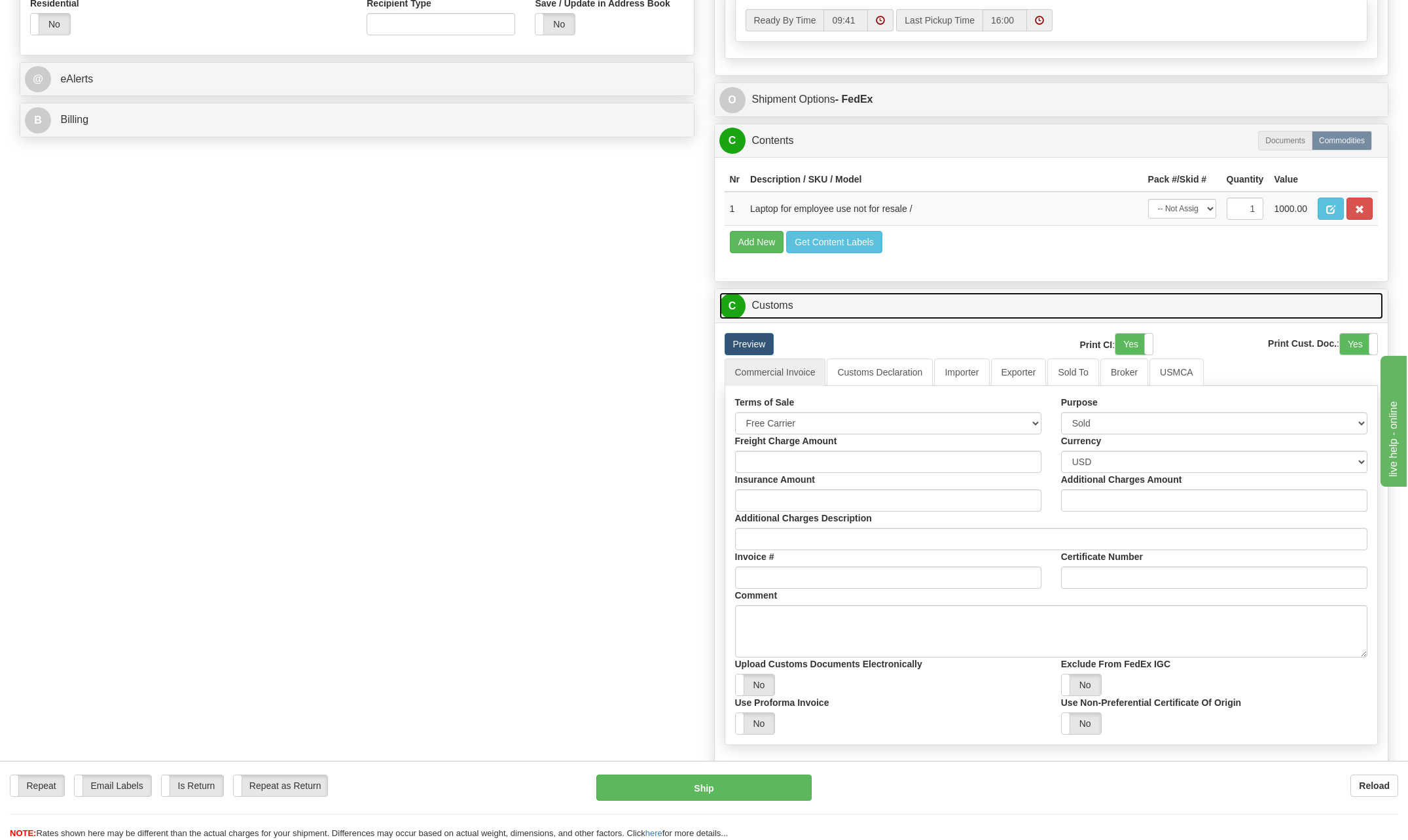
scroll to position [851, 0]
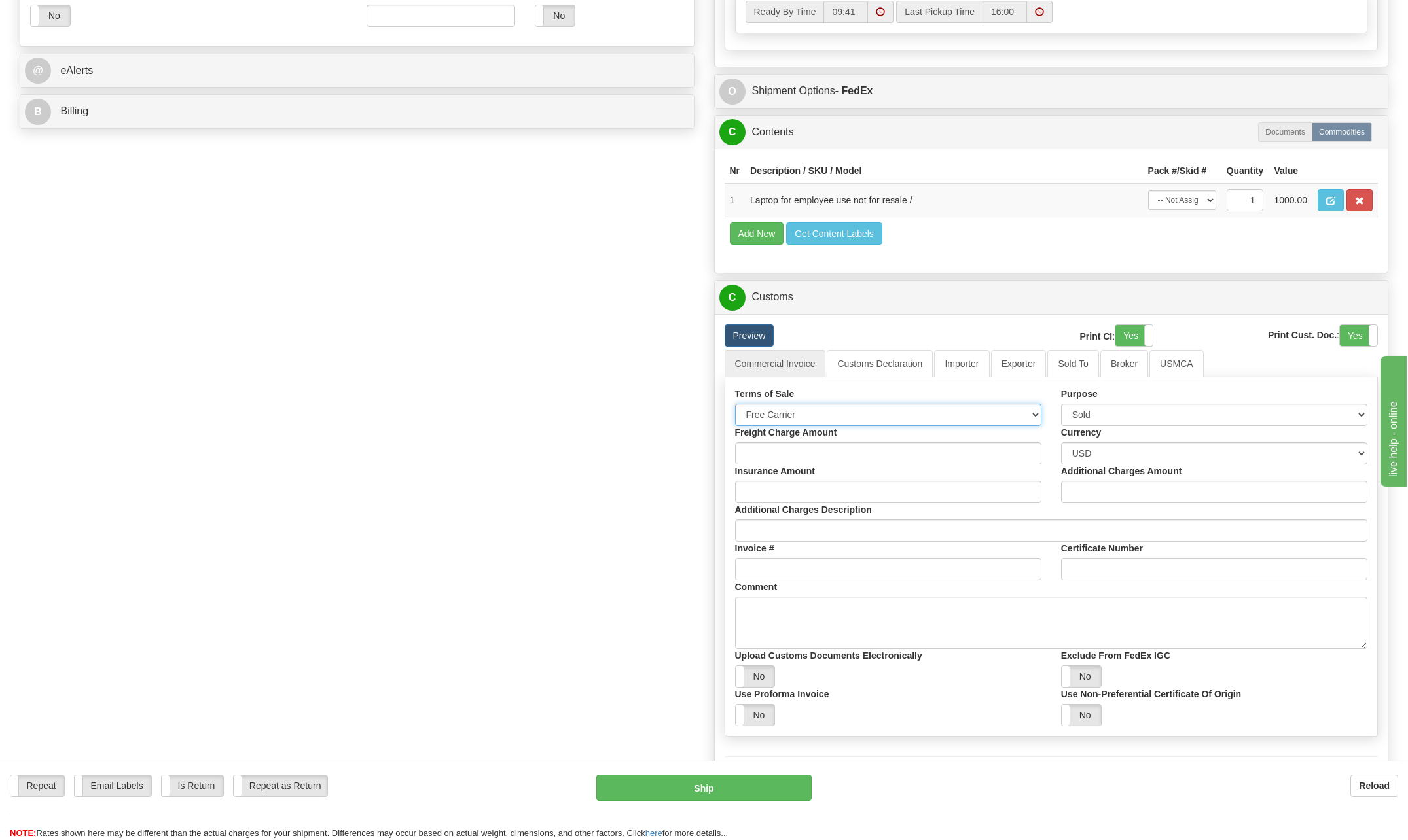
click at [1029, 414] on select "Free Carrier Free On Board Ex Works Delivered Duty Unpaid Delivered Duty Paid C…" at bounding box center [888, 415] width 307 height 22
select select "6"
click at [735, 404] on select "Free Carrier Free On Board Ex Works Delivered Duty Unpaid Delivered Duty Paid C…" at bounding box center [888, 415] width 307 height 22
click at [1359, 411] on select "Sold Not Sold Gift Sample Repair and Return Personal Effects Merchandise Danger…" at bounding box center [1214, 415] width 307 height 22
select select "2"
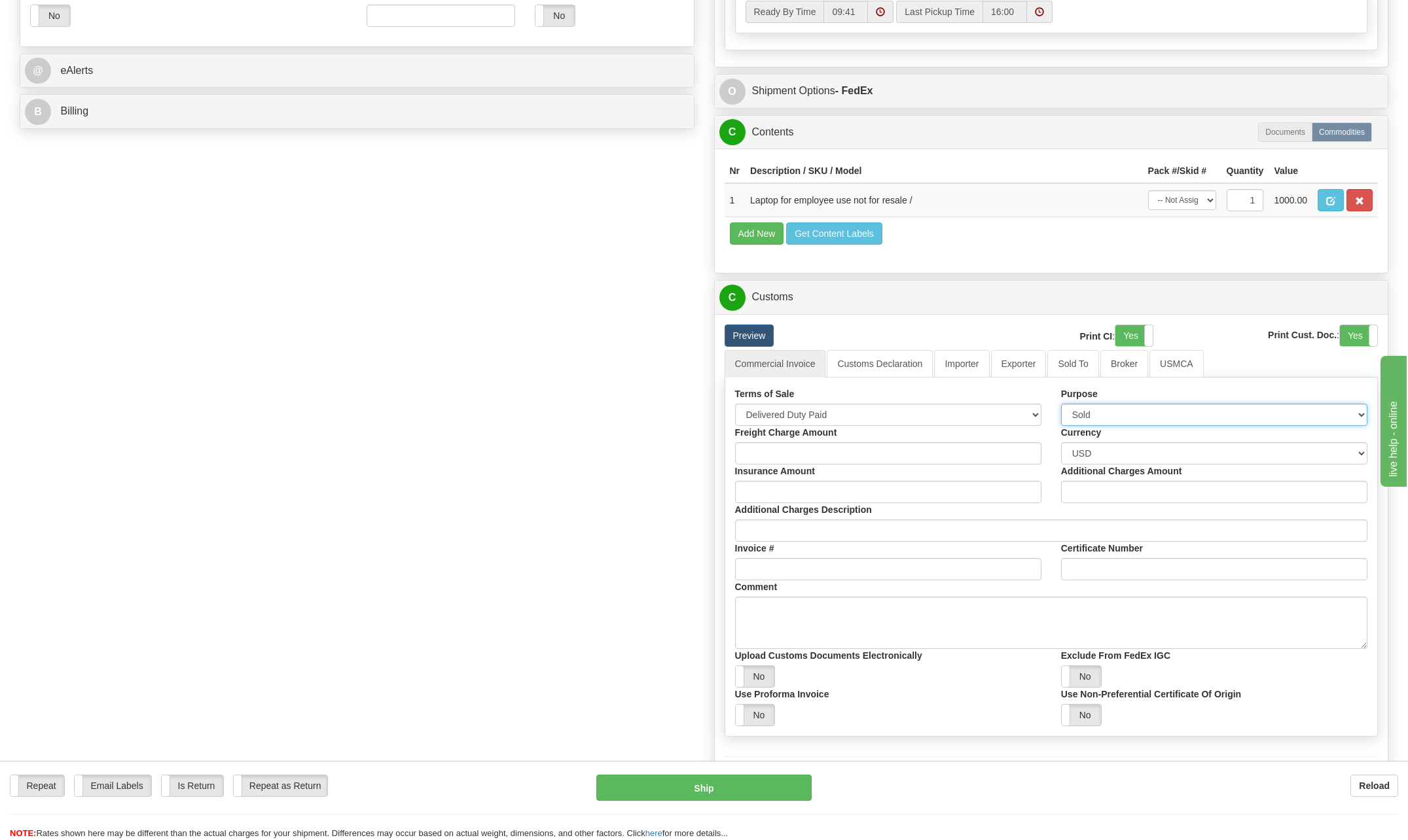
click at [1061, 404] on select "Sold Not Sold Gift Sample Repair and Return Personal Effects Merchandise Danger…" at bounding box center [1214, 415] width 307 height 22
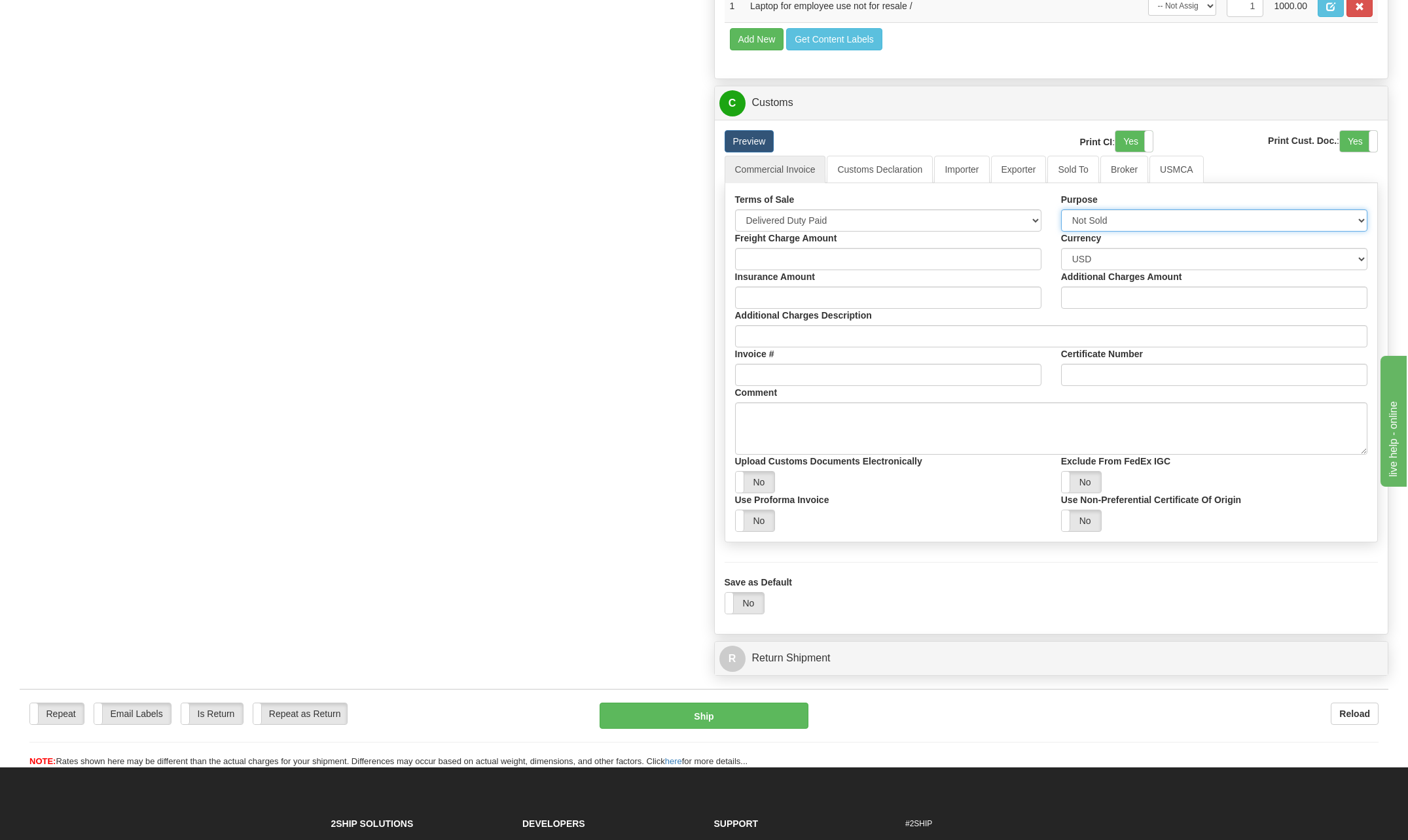
scroll to position [1047, 0]
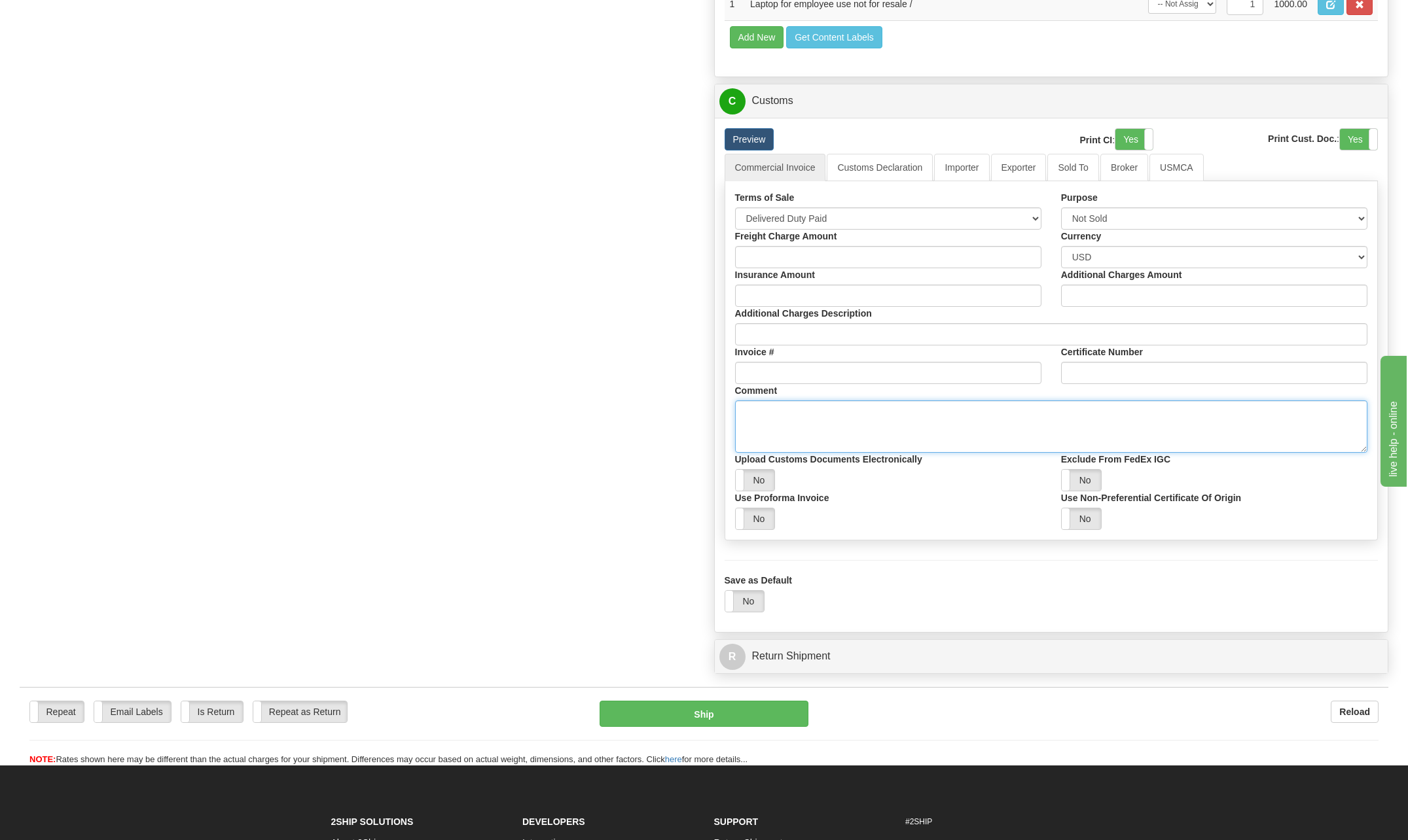
click at [803, 422] on textarea "Comment" at bounding box center [1051, 426] width 633 height 52
type textarea "Laptop 8471.30"
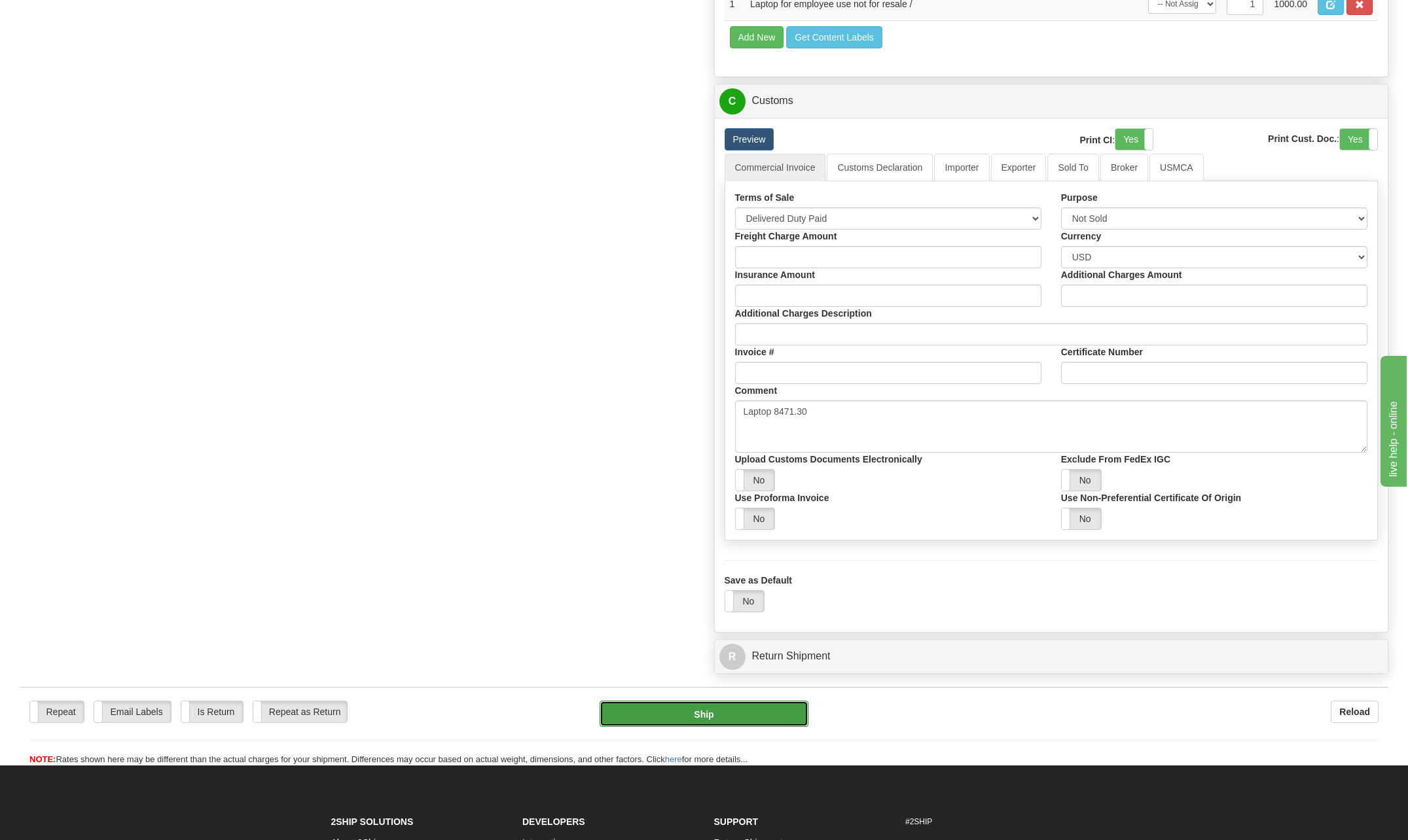
click at [749, 708] on button "Ship" at bounding box center [704, 713] width 209 height 26
type input "06"
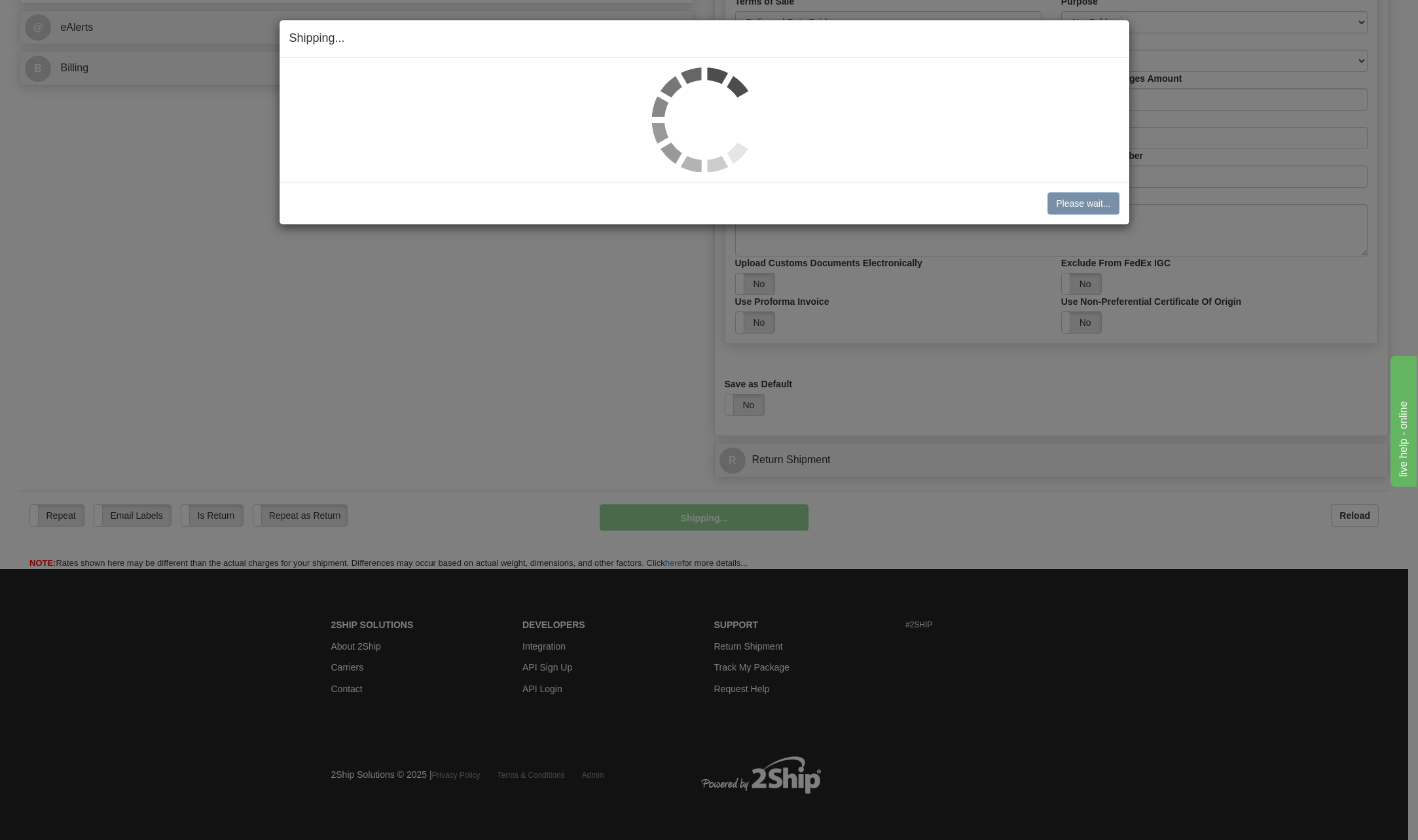
scroll to position [696, 0]
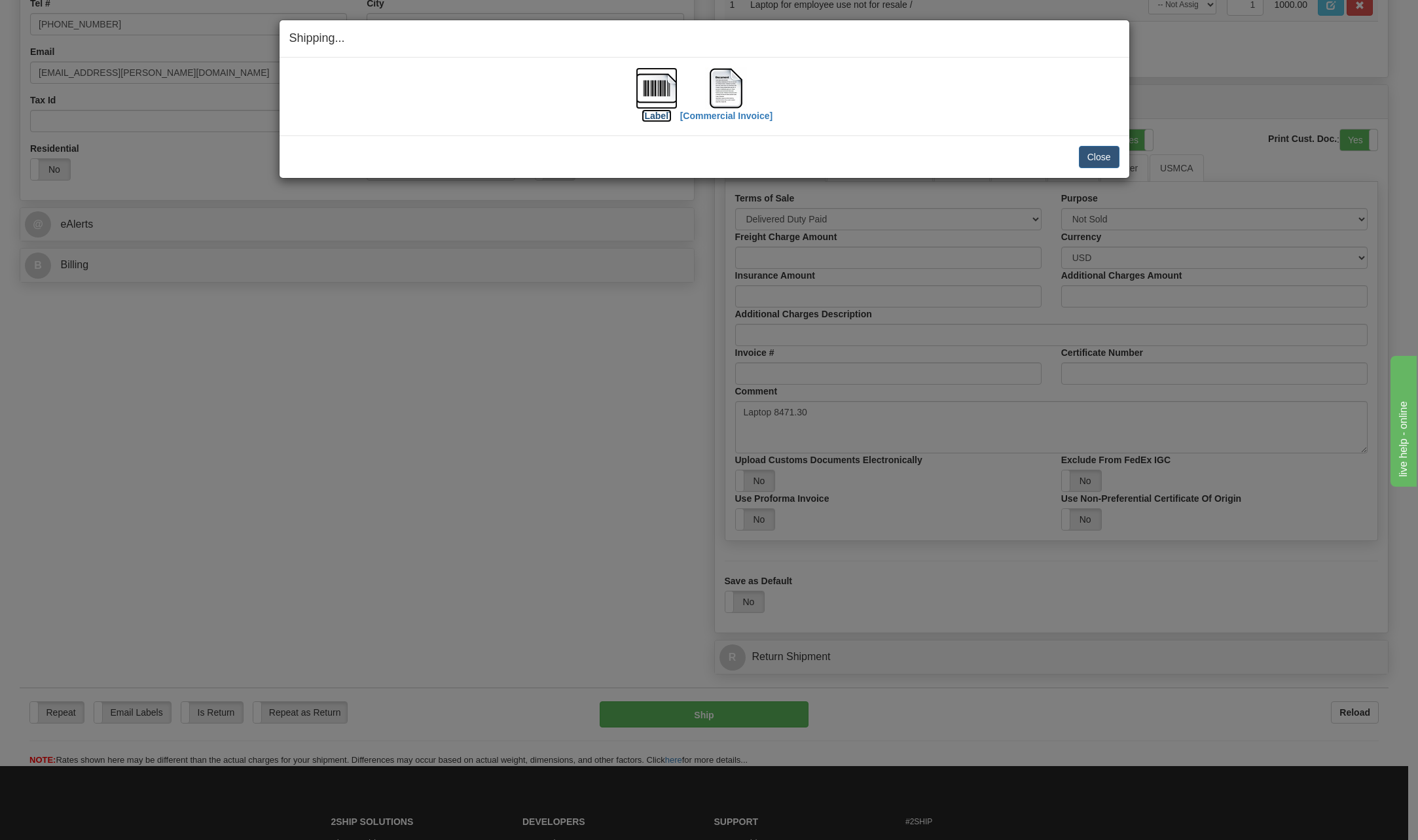
click at [659, 90] on img at bounding box center [657, 89] width 42 height 42
click at [732, 87] on img at bounding box center [726, 89] width 42 height 42
click at [668, 85] on img at bounding box center [657, 89] width 42 height 42
